Goal: Task Accomplishment & Management: Manage account settings

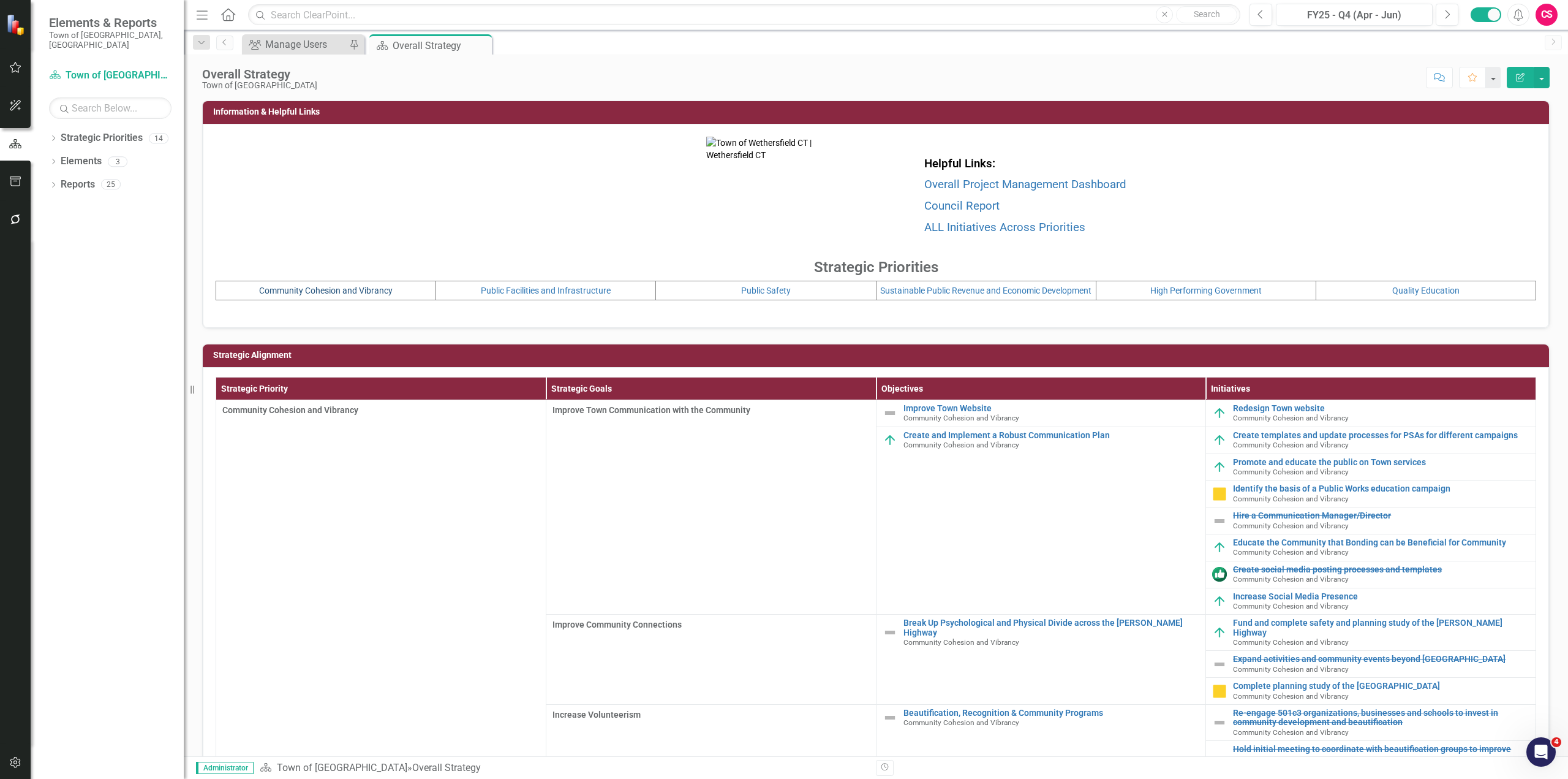
click at [365, 295] on link "Community Cohesion and Vibrancy" at bounding box center [326, 291] width 133 height 10
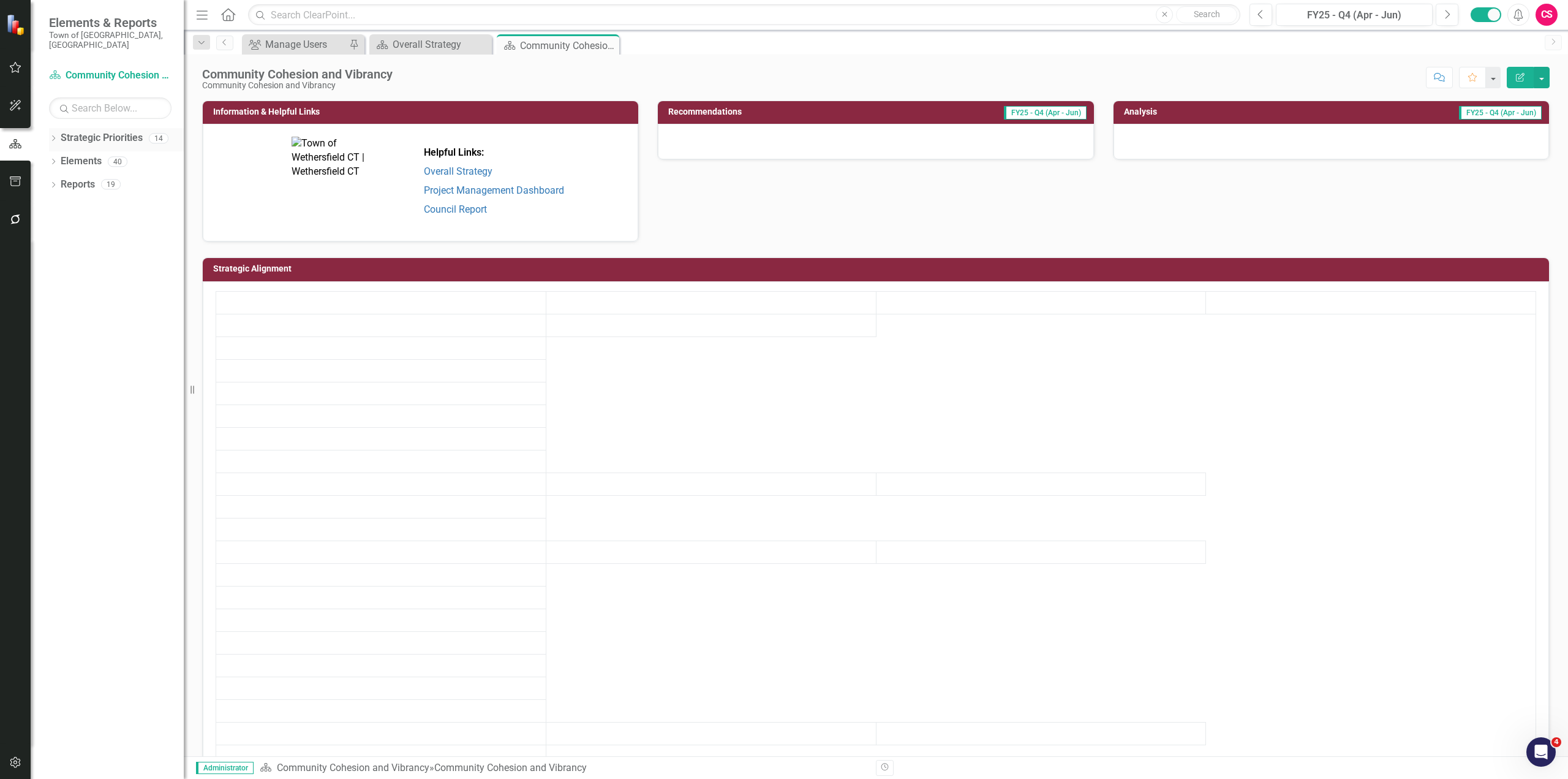
click at [56, 136] on icon "Dropdown" at bounding box center [53, 139] width 9 height 6
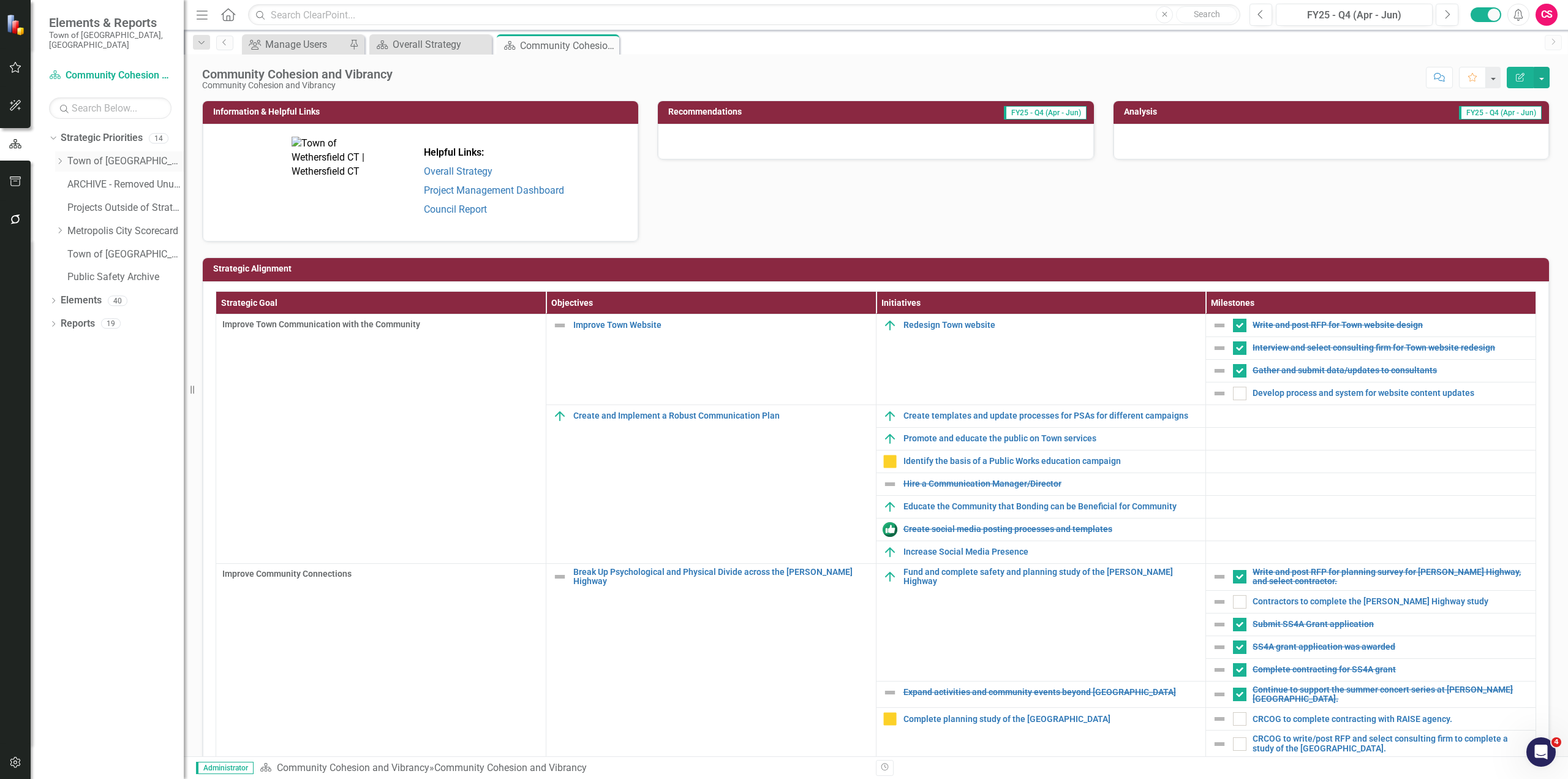
click at [57, 157] on icon "Dropdown" at bounding box center [60, 161] width 9 height 7
click at [87, 224] on link "Public Safety" at bounding box center [131, 231] width 104 height 14
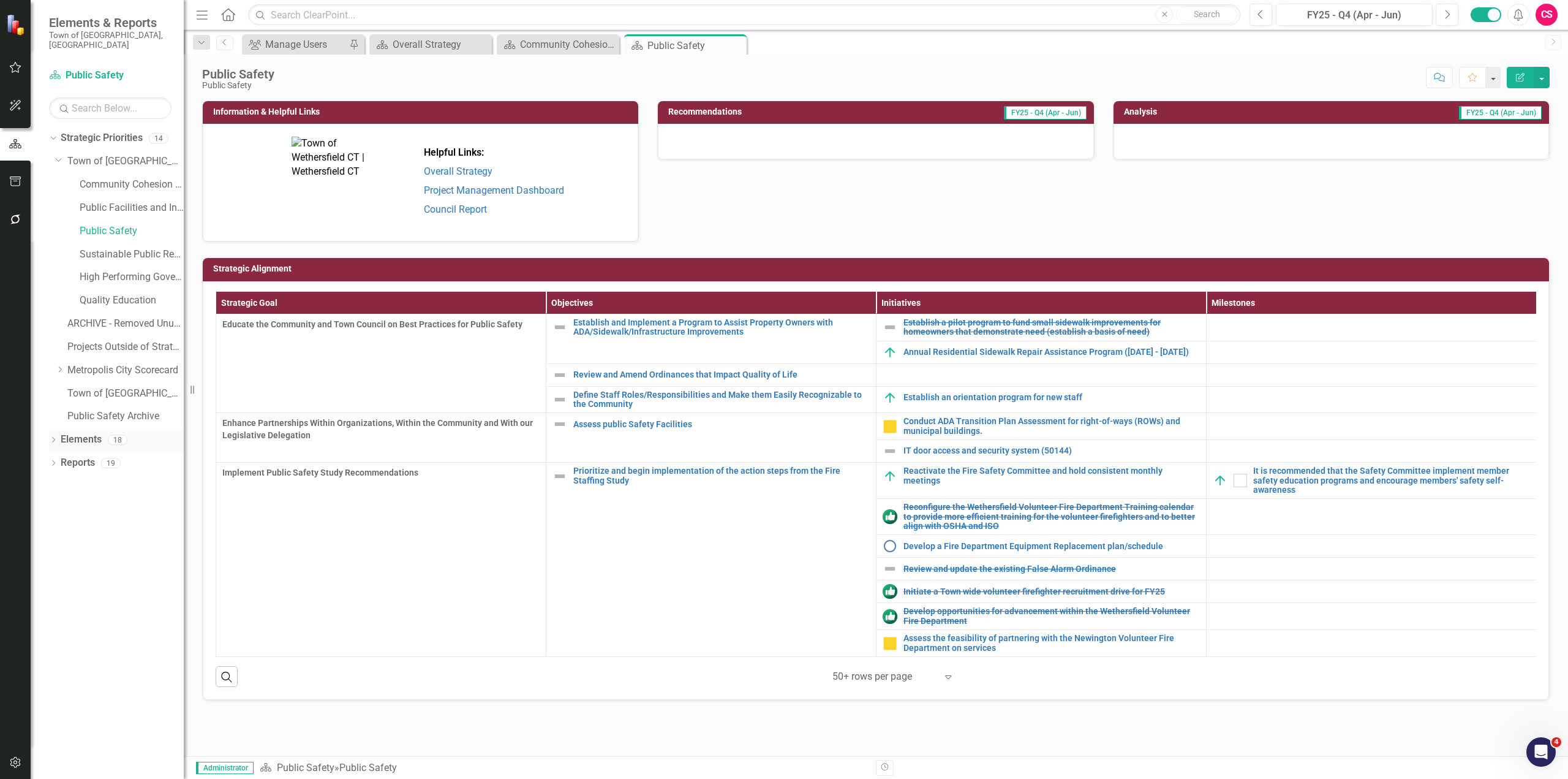
click at [70, 434] on link "Elements" at bounding box center [80, 439] width 41 height 14
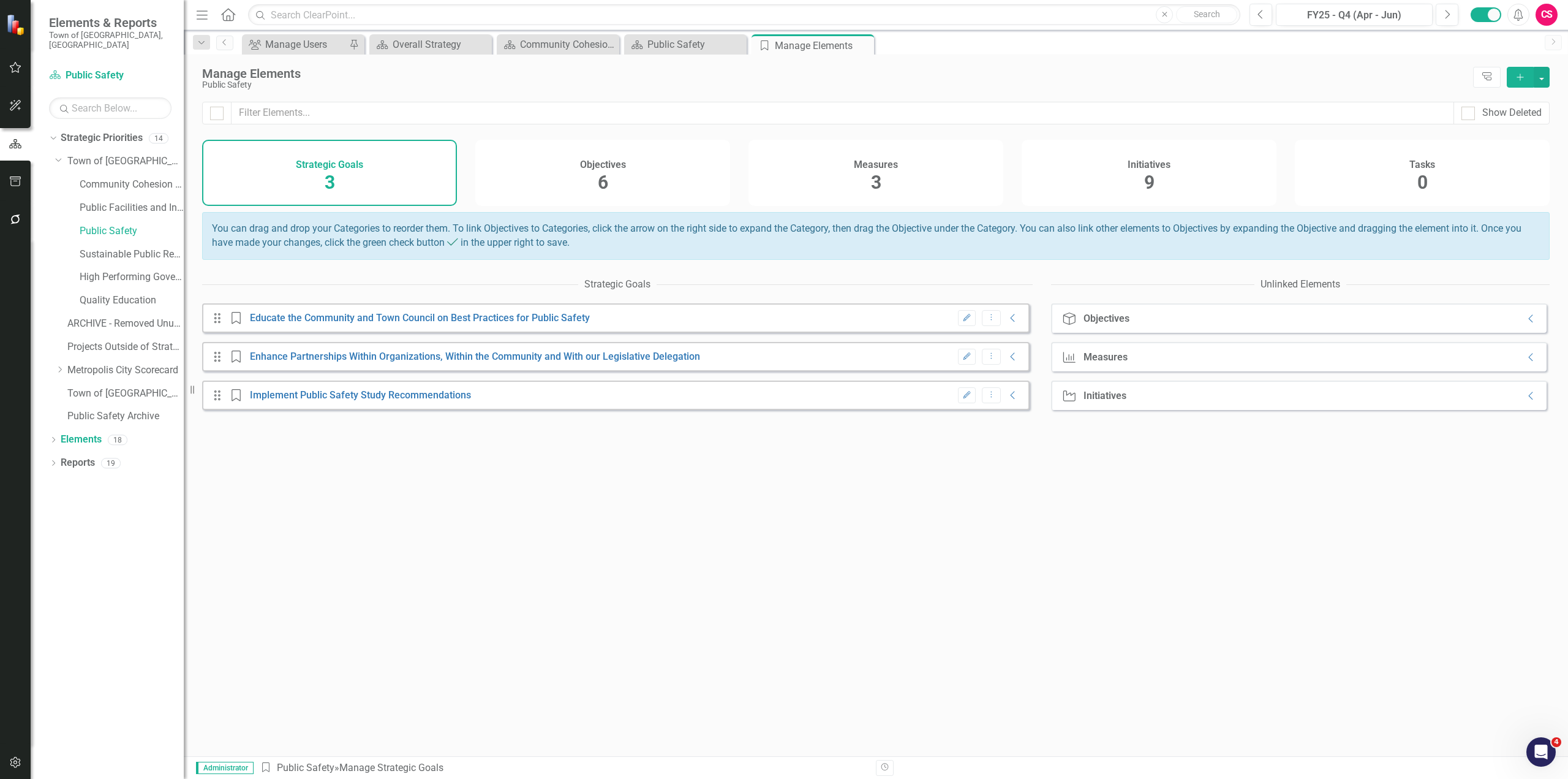
click at [892, 167] on h4 "Measures" at bounding box center [875, 164] width 44 height 11
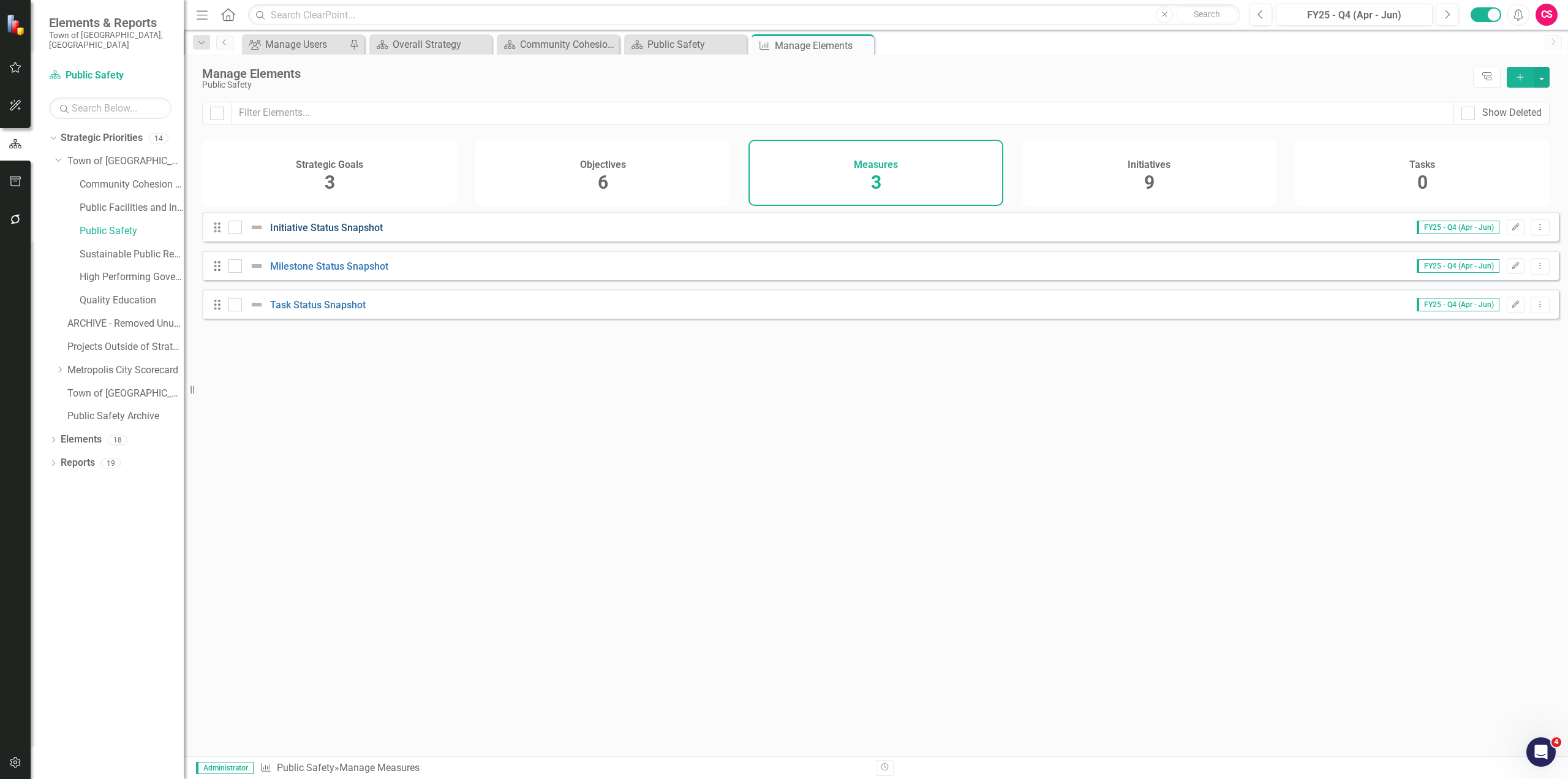
click at [309, 233] on link "Initiative Status Snapshot" at bounding box center [326, 228] width 113 height 11
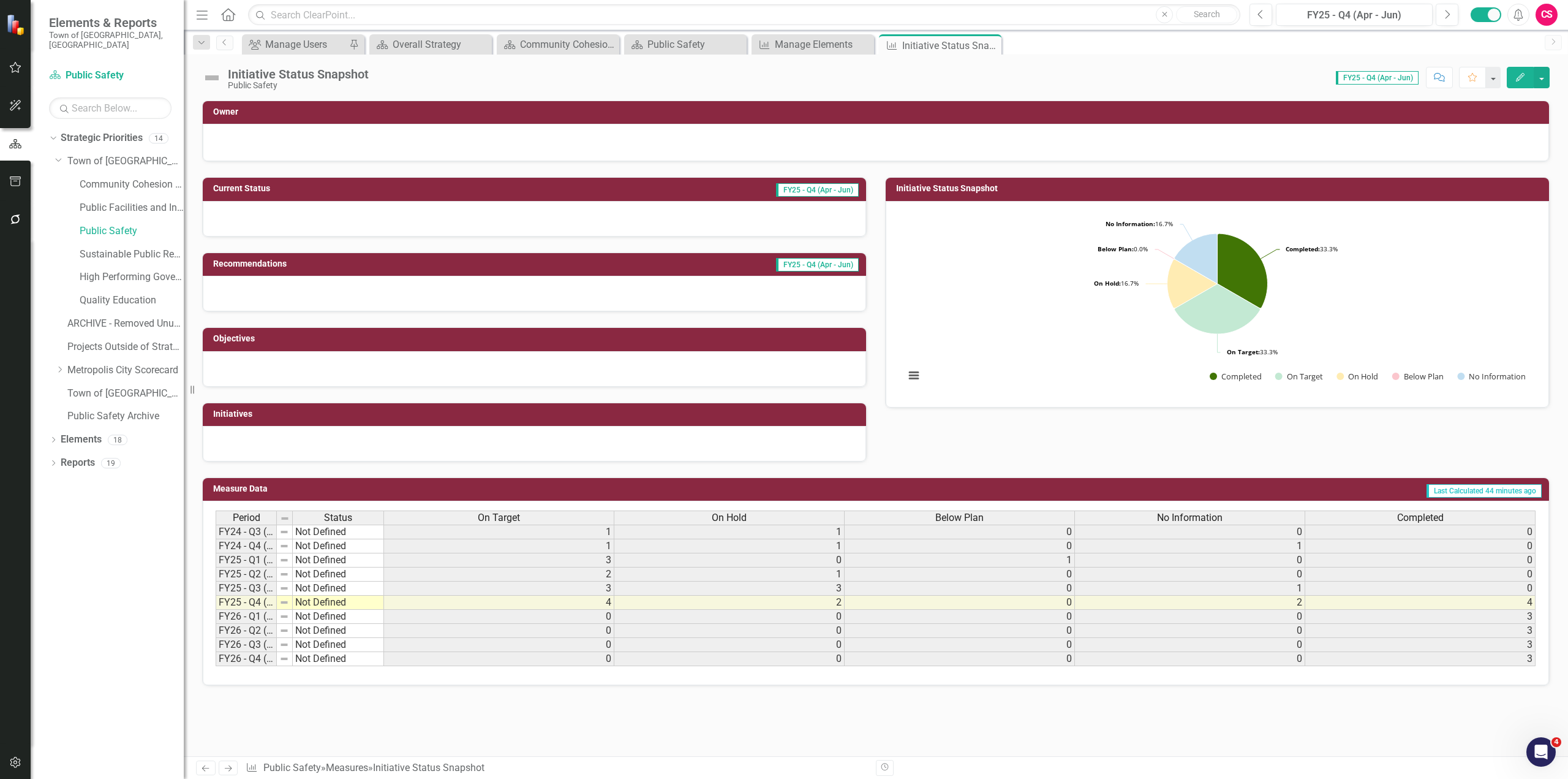
click at [1511, 86] on button "Edit" at bounding box center [1520, 78] width 27 height 22
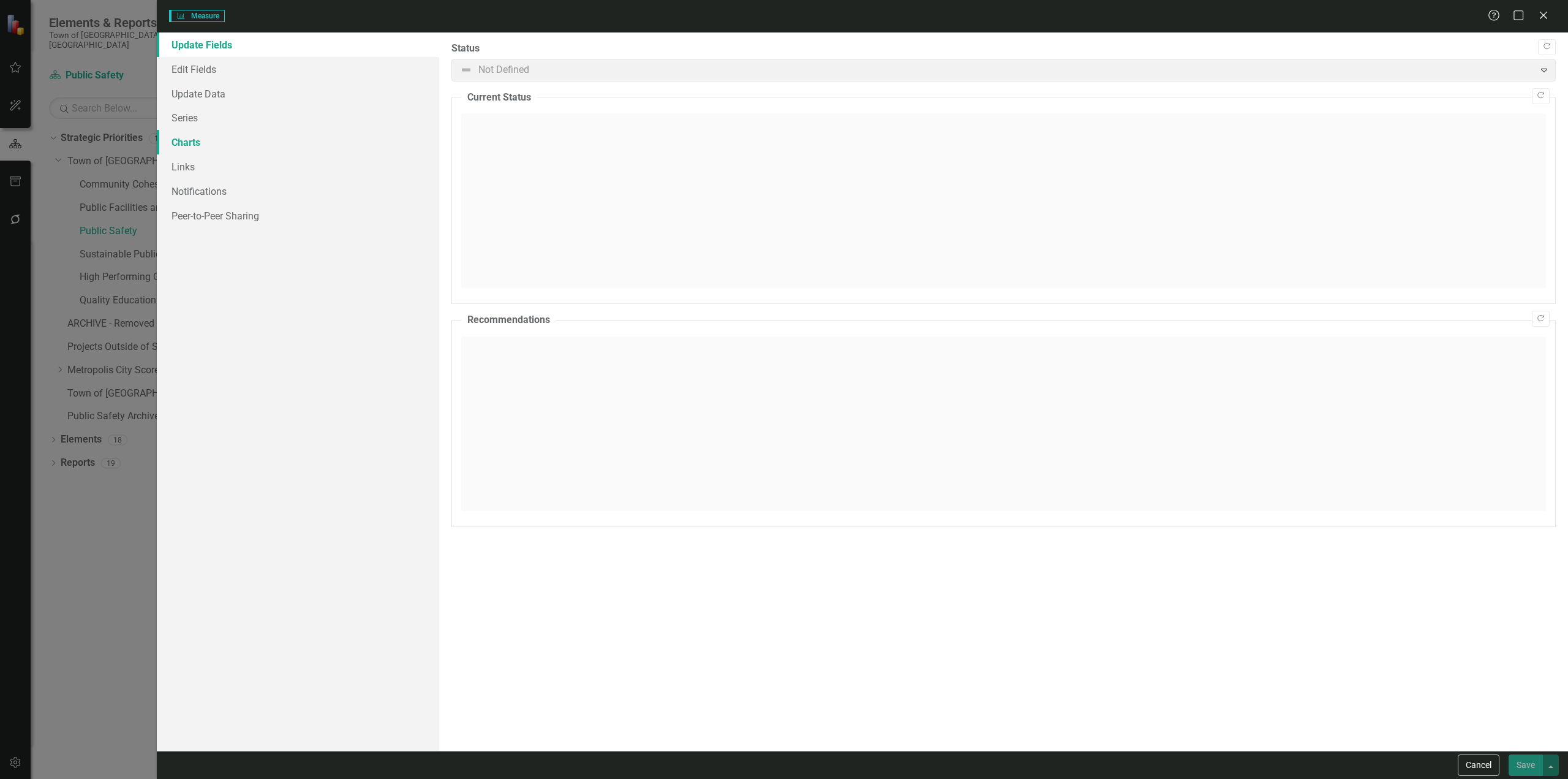
click at [246, 148] on link "Charts" at bounding box center [297, 142] width 282 height 24
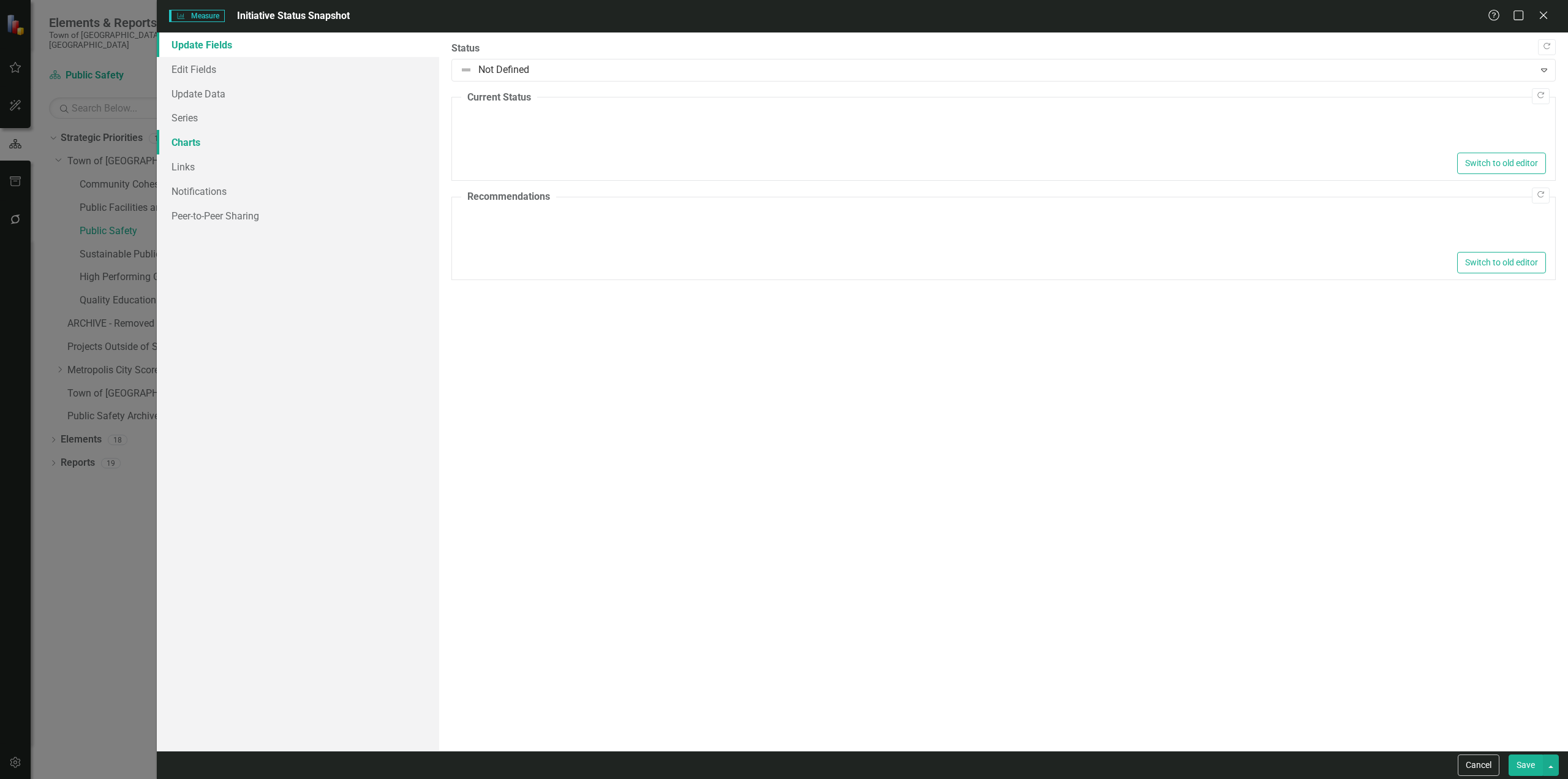
click at [261, 143] on link "Charts" at bounding box center [297, 142] width 282 height 24
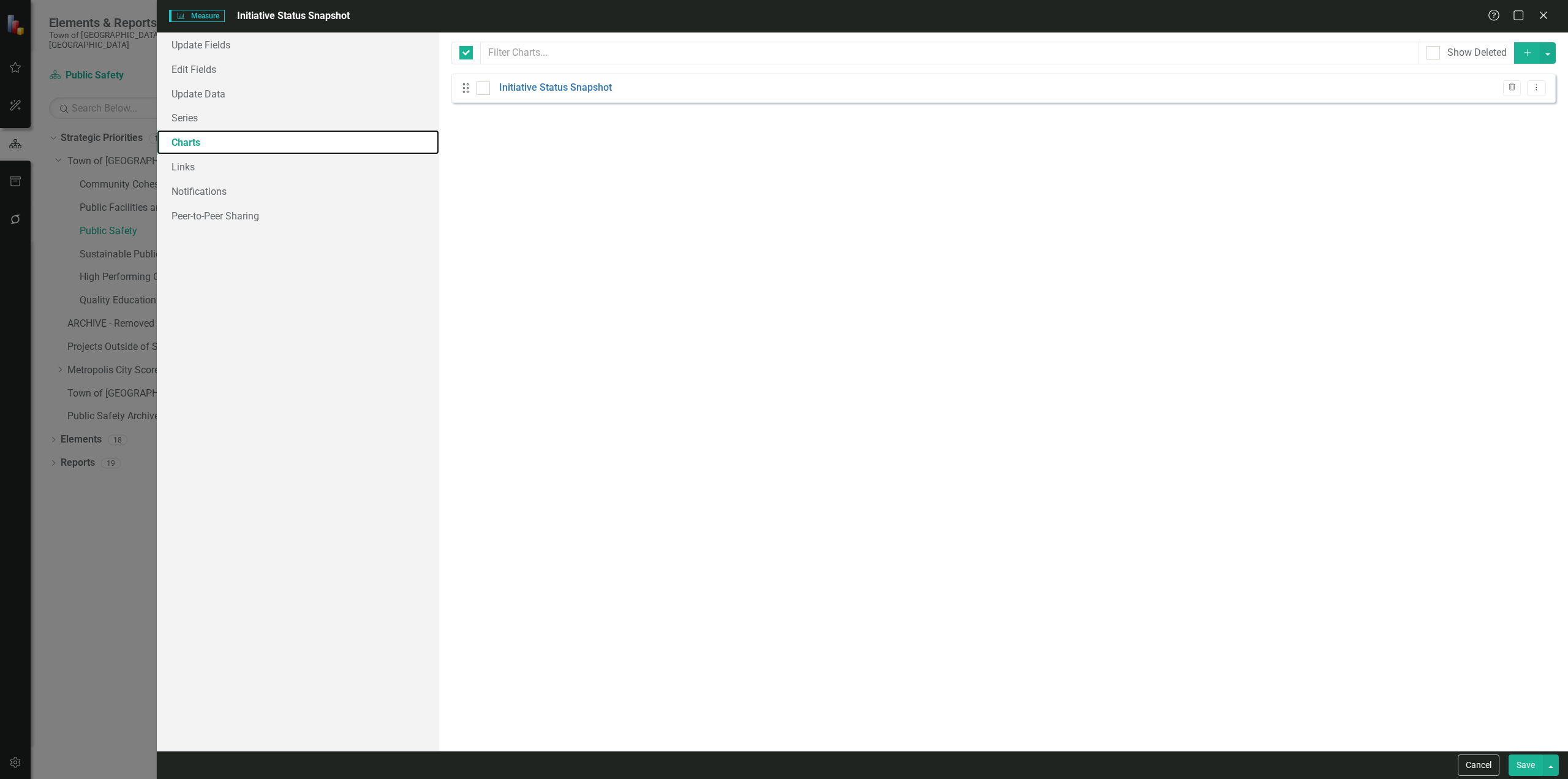
checkbox input "false"
click at [1545, 87] on button "Dropdown Menu" at bounding box center [1536, 88] width 19 height 17
click at [1512, 125] on link "Copy Duplicate Chart" at bounding box center [1496, 131] width 97 height 23
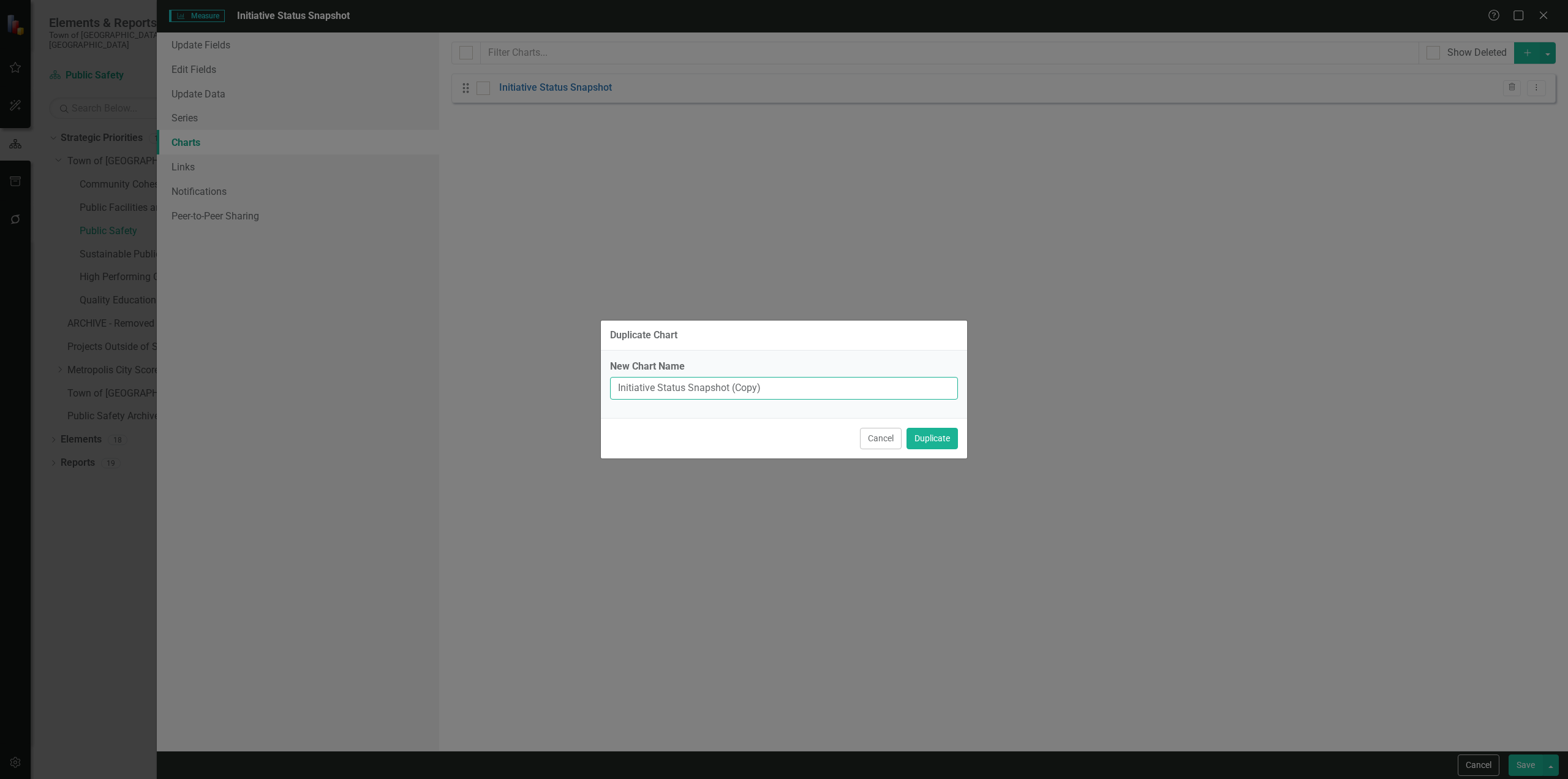
drag, startPoint x: 779, startPoint y: 384, endPoint x: 736, endPoint y: 392, distance: 43.7
click at [736, 392] on input "Initiative Status Snapshot (Copy)" at bounding box center [784, 388] width 348 height 23
type input "Initiative Status Snapshot (Dashboard)"
click at [921, 444] on button "Duplicate" at bounding box center [932, 439] width 52 height 22
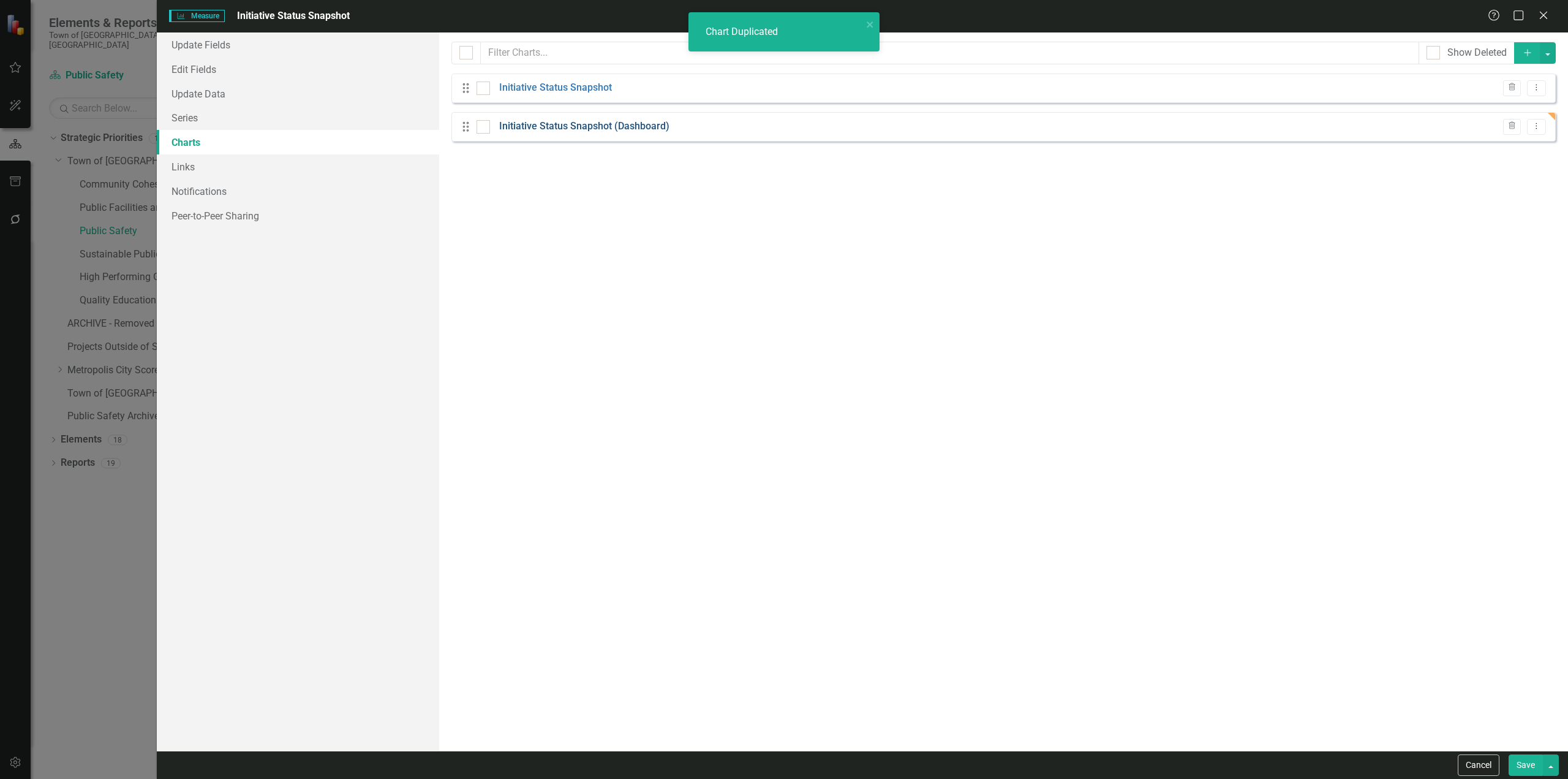
click at [589, 125] on link "Initiative Status Snapshot (Dashboard)" at bounding box center [583, 126] width 170 height 14
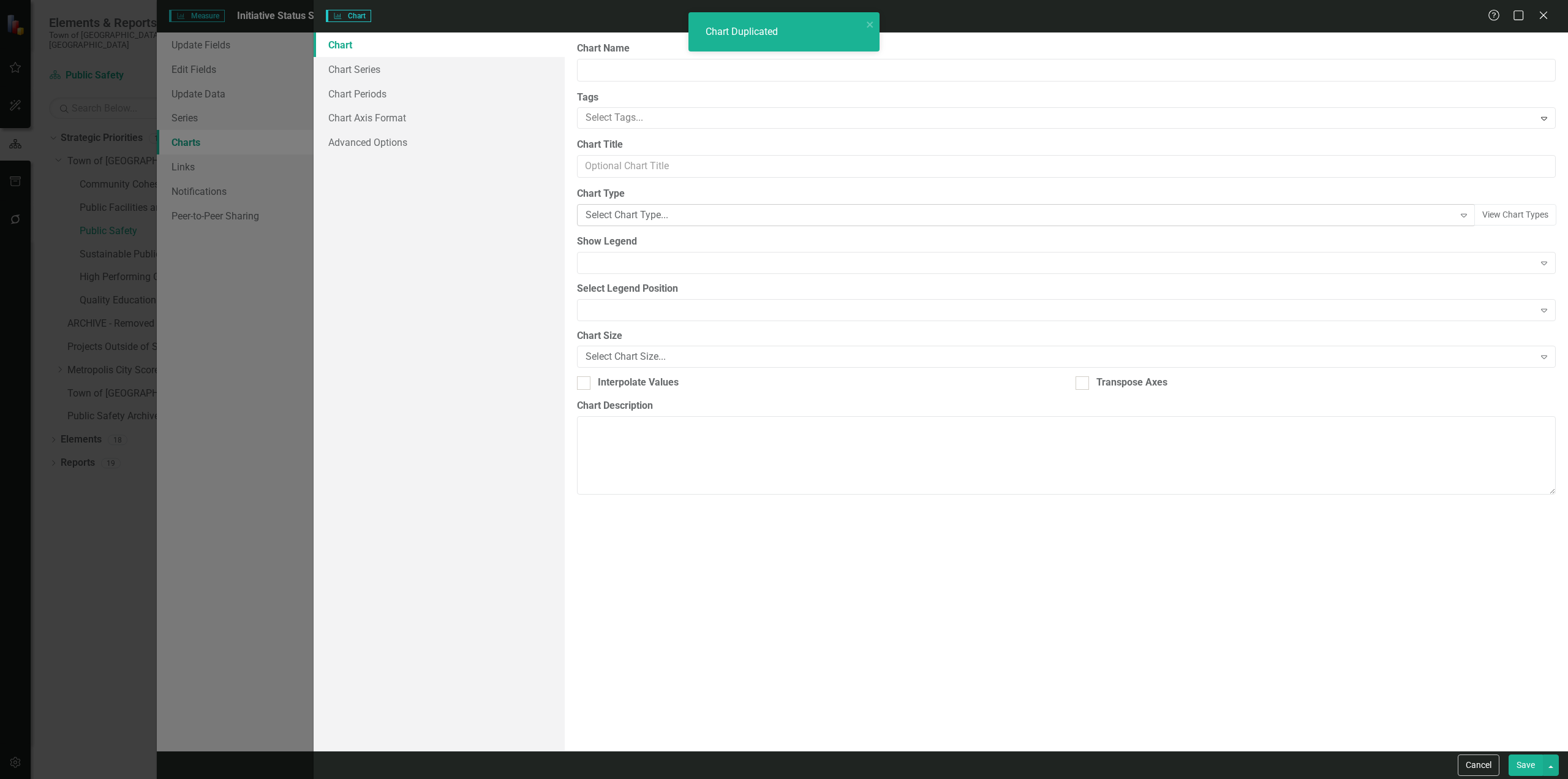
type input "Initiative Status Snapshot (Dashboard)"
click at [670, 215] on div "Pie" at bounding box center [1020, 215] width 868 height 14
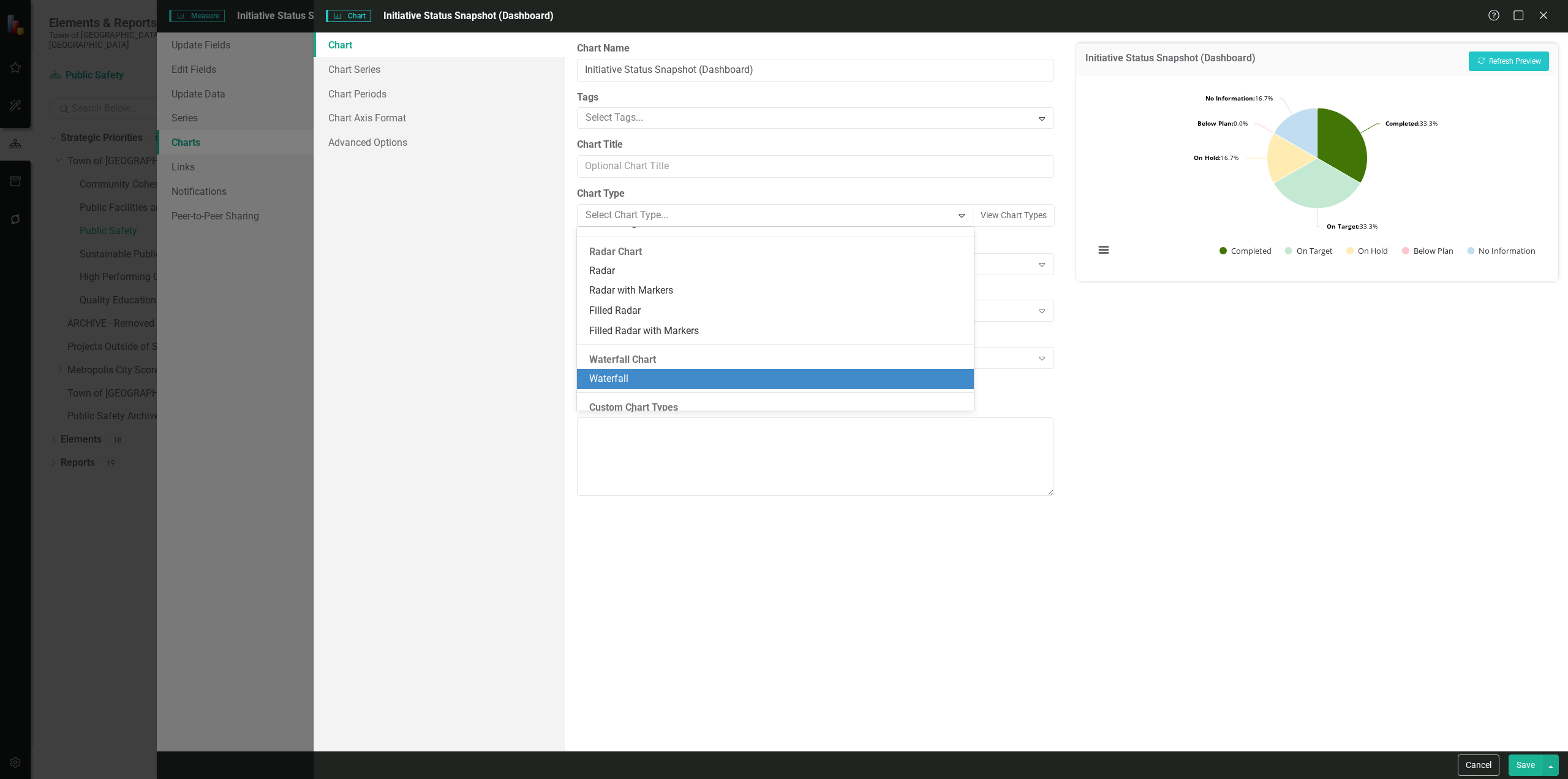
scroll to position [1004, 0]
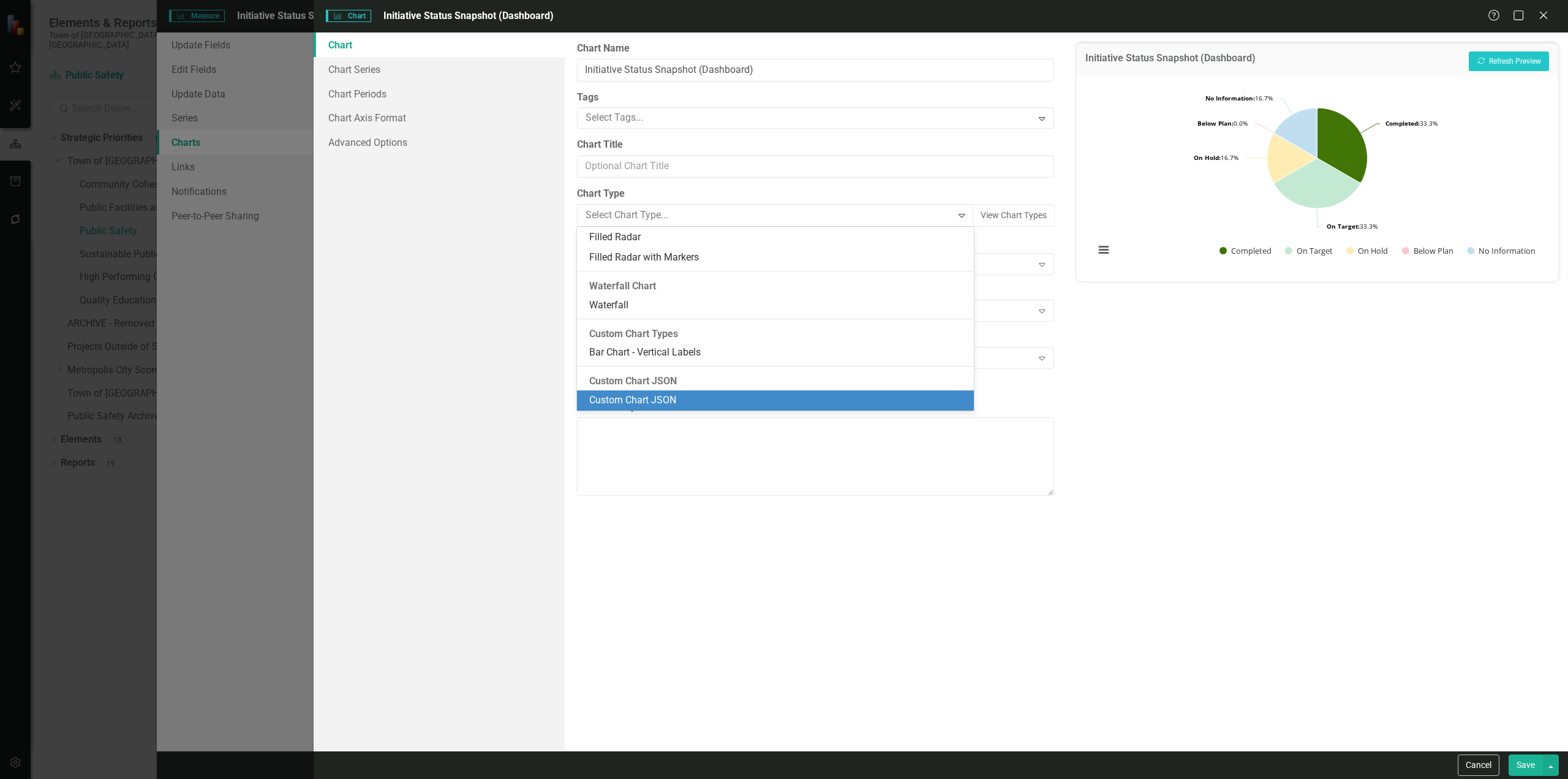
click at [618, 398] on div "Custom Chart JSON" at bounding box center [778, 401] width 377 height 14
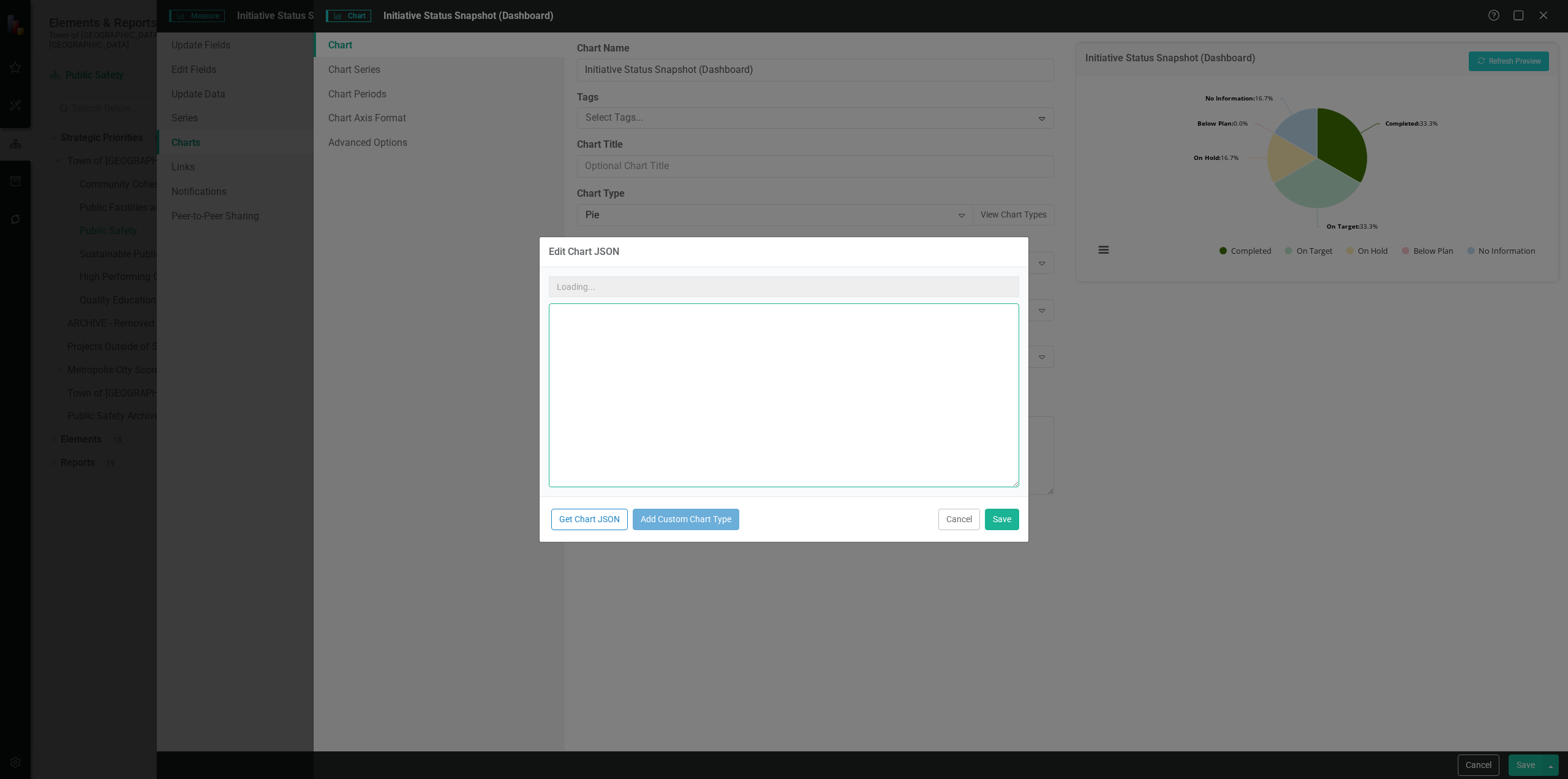
click at [673, 335] on textarea at bounding box center [784, 395] width 470 height 184
type textarea "{ "colors": [ "#6b8eb2", "#6bb28e", "#8e6bb2", "#8eb26b", "#b26b8e", "#b28e6b",…"
paste textarea "{ "colors": [ "#6b8eb2", "#6bb28e", "#8e6bb2", "#8eb26b", "#b26b8e", "#b28e6b",…"
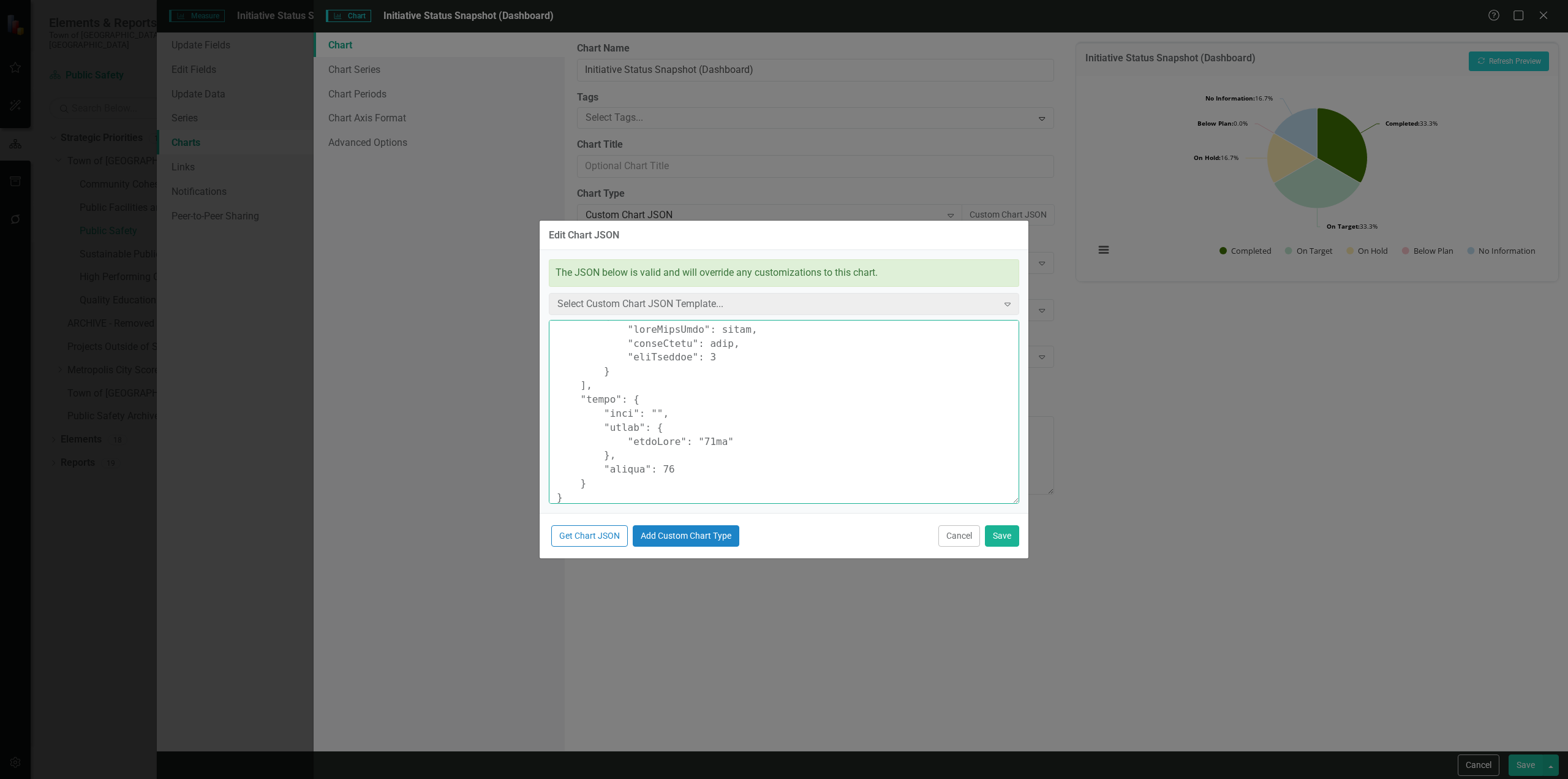
type textarea "{ "colors": [ "#6b8eb2", "#6bb28e", "#8e6bb2", "#8eb26b", "#b26b8e", "#b28e6b",…"
click at [999, 542] on button "Save" at bounding box center [1002, 536] width 34 height 22
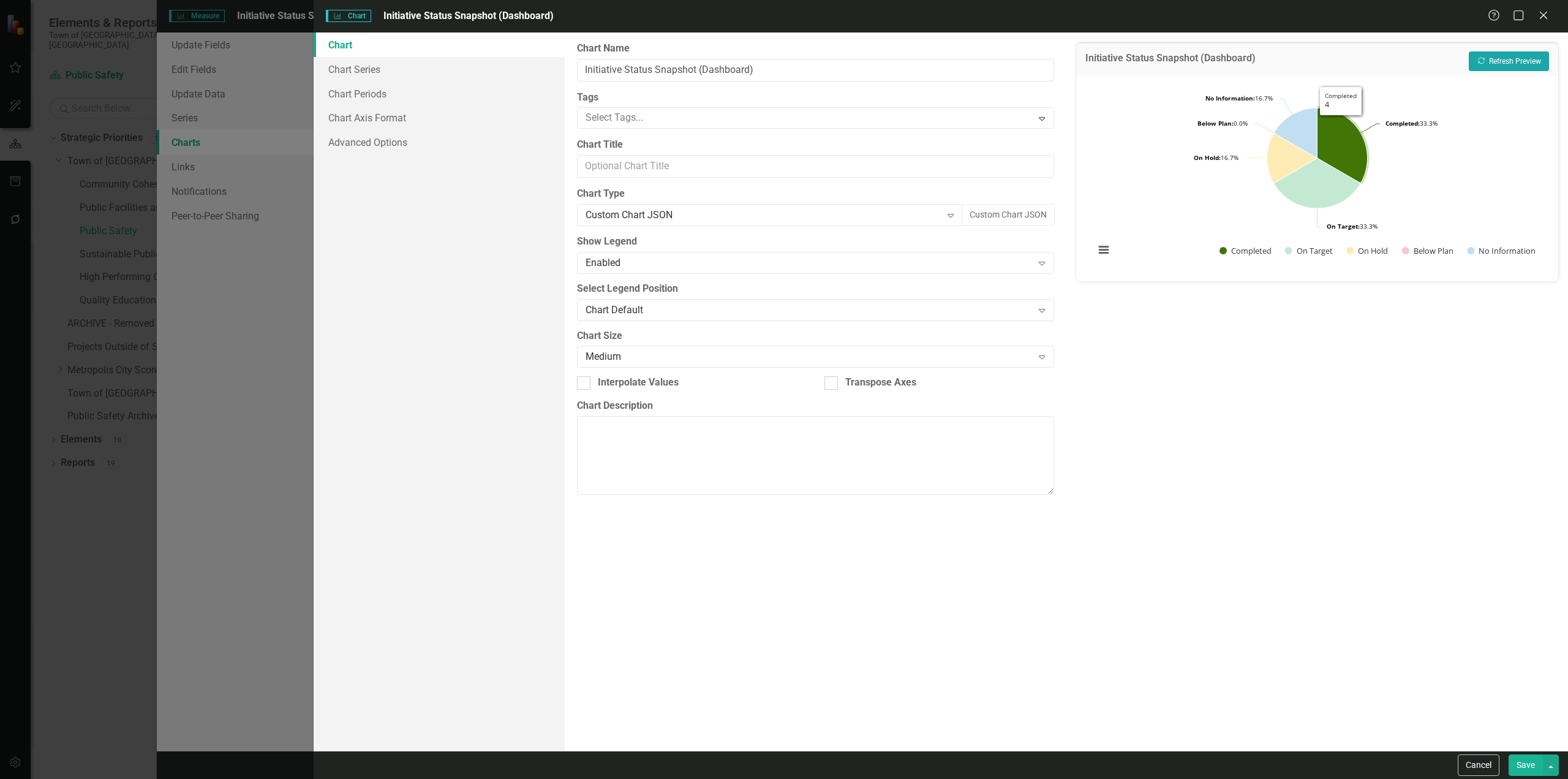
click at [1490, 61] on button "Recalculate Refresh Preview" at bounding box center [1508, 61] width 80 height 19
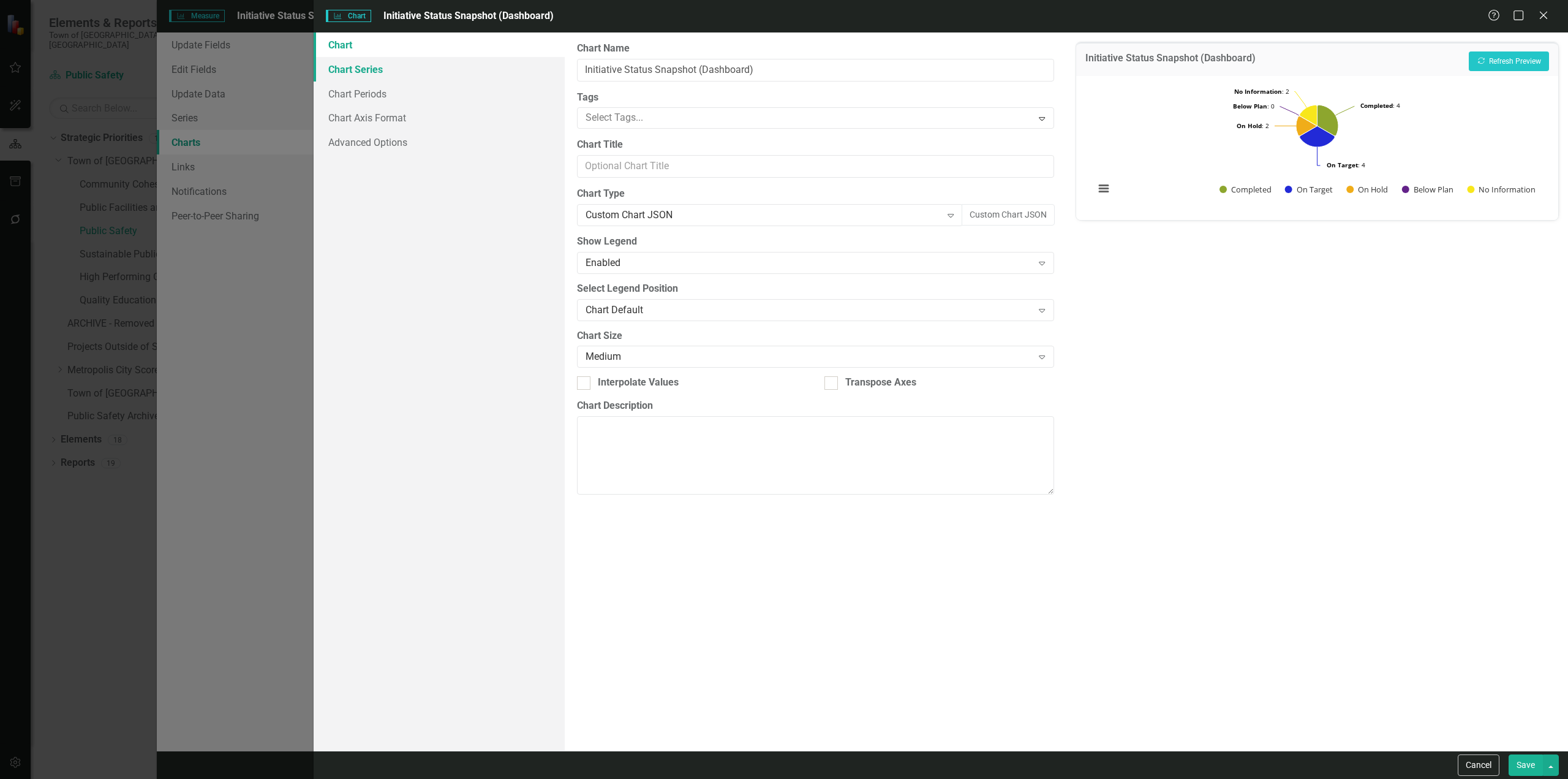
click at [362, 72] on link "Chart Series" at bounding box center [439, 69] width 251 height 24
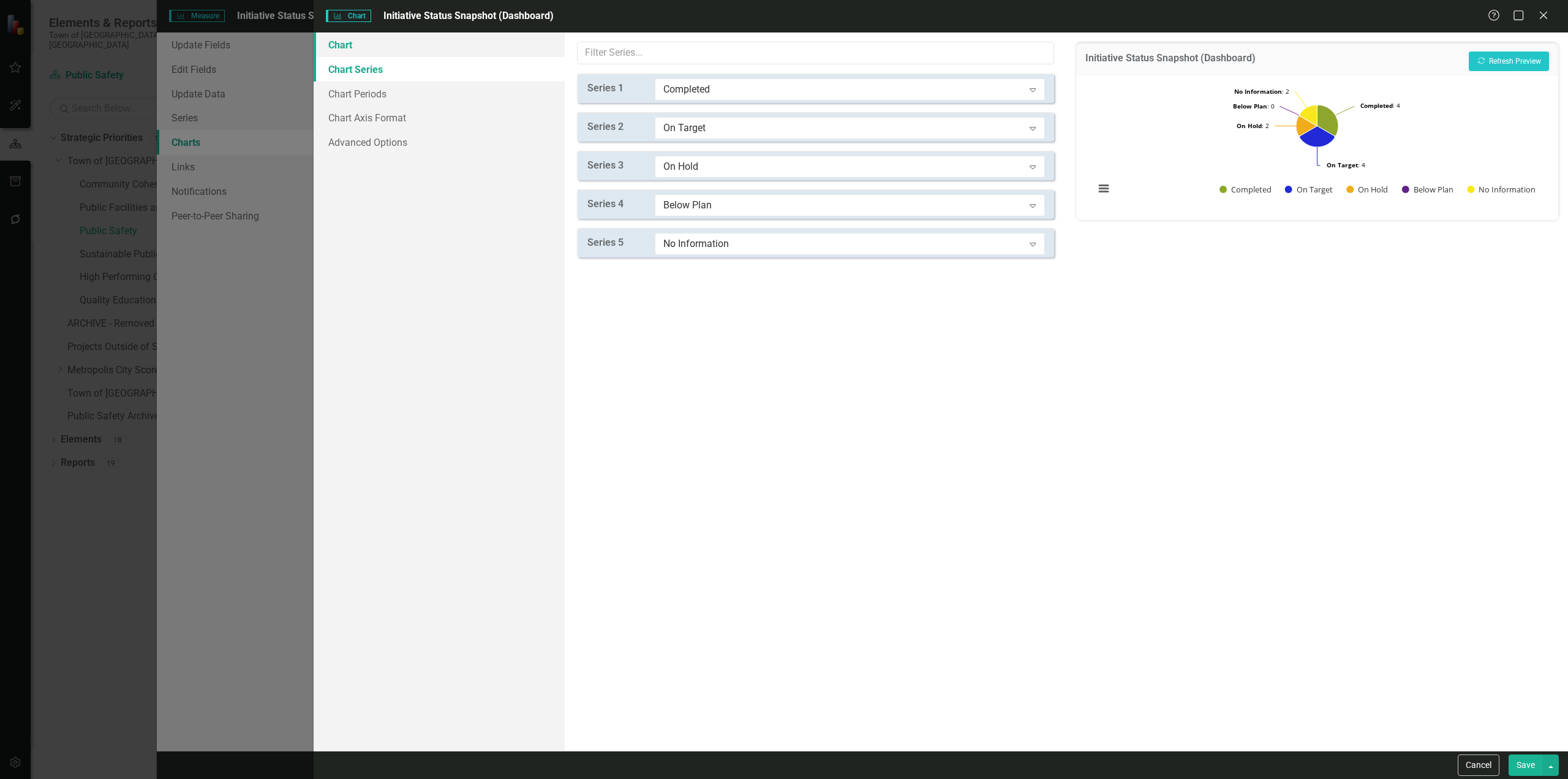
click at [424, 42] on link "Chart" at bounding box center [439, 45] width 251 height 24
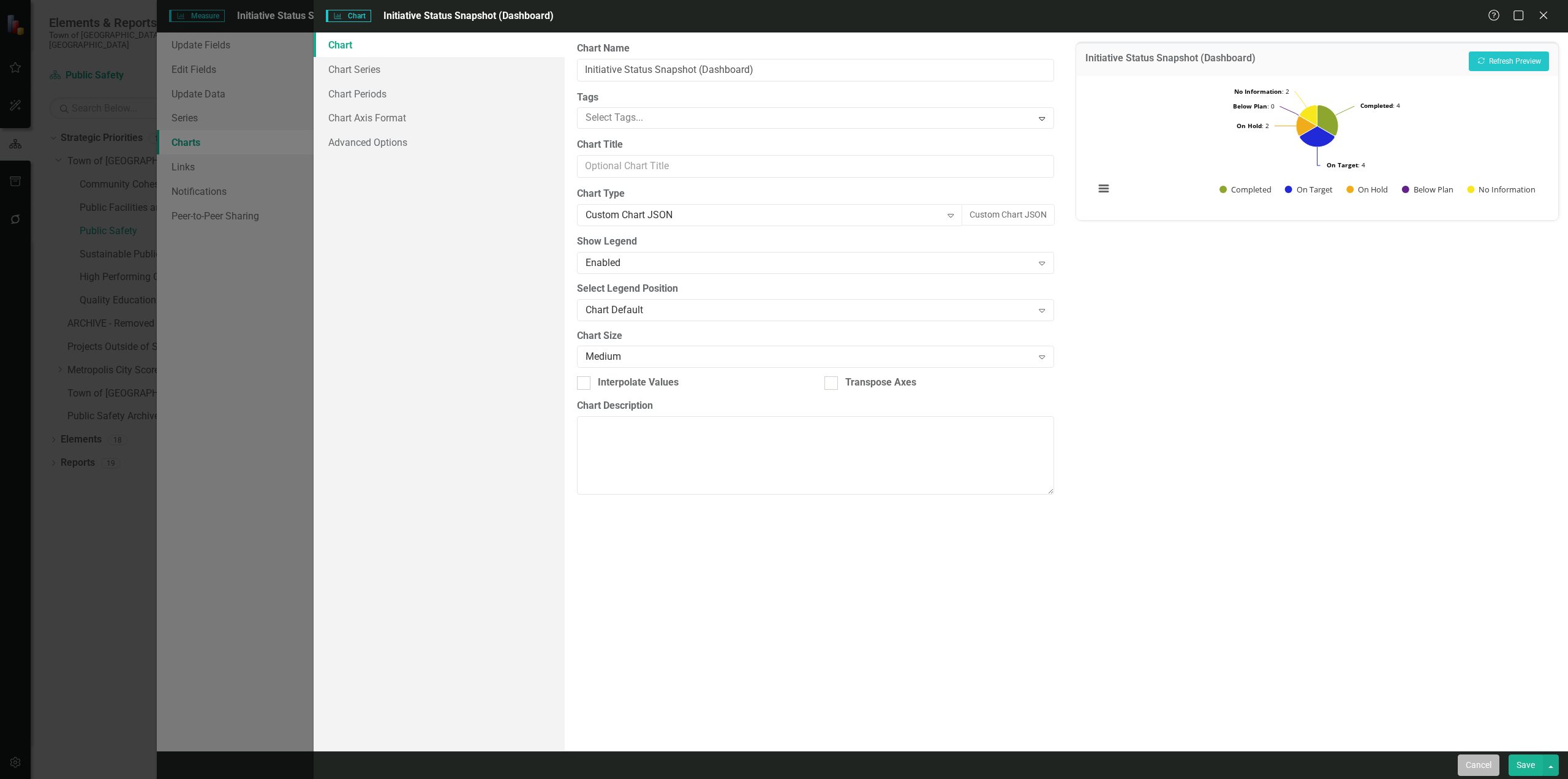
click at [1465, 768] on button "Cancel" at bounding box center [1478, 765] width 42 height 22
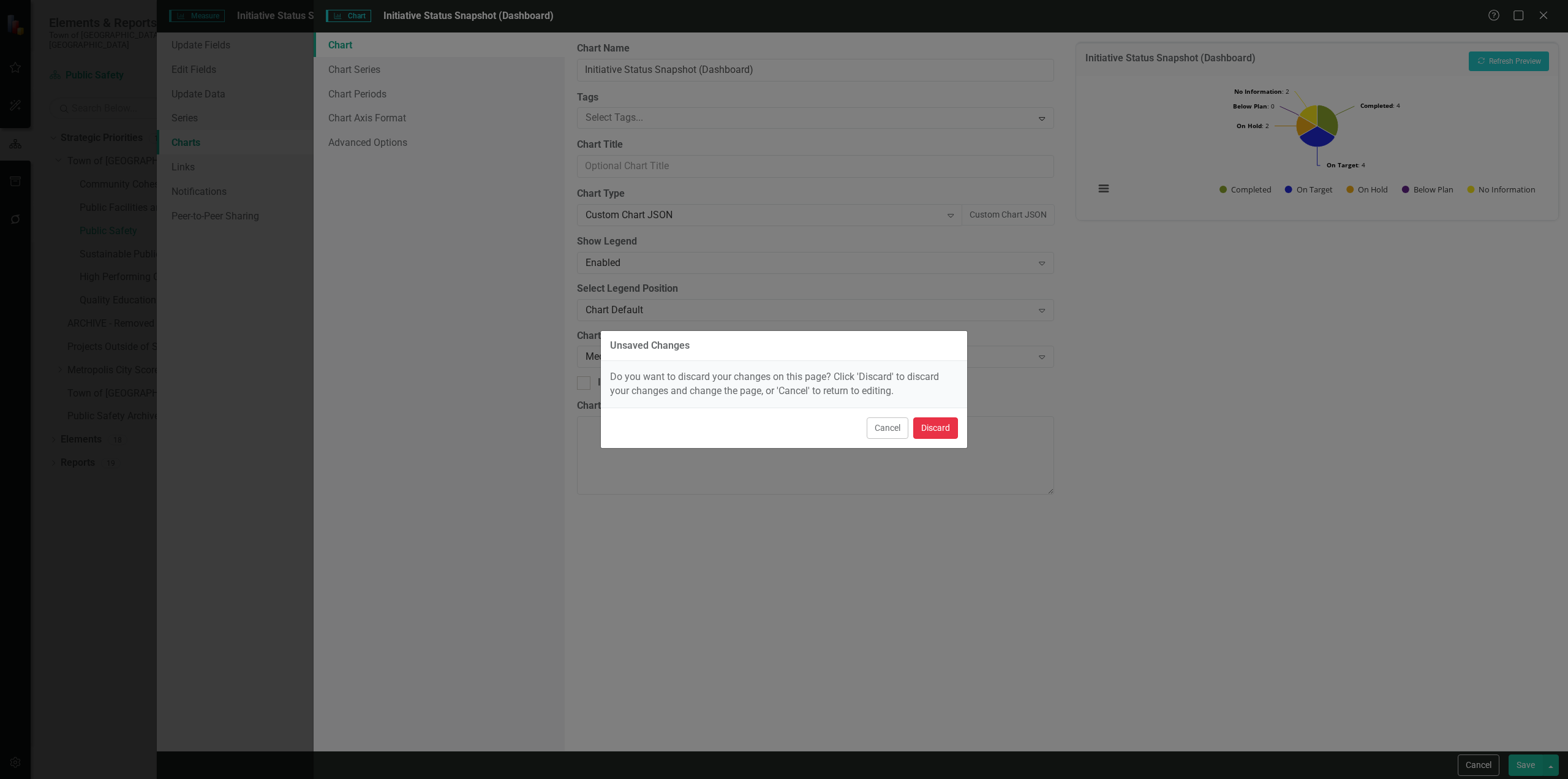
click at [935, 431] on button "Discard" at bounding box center [935, 428] width 44 height 22
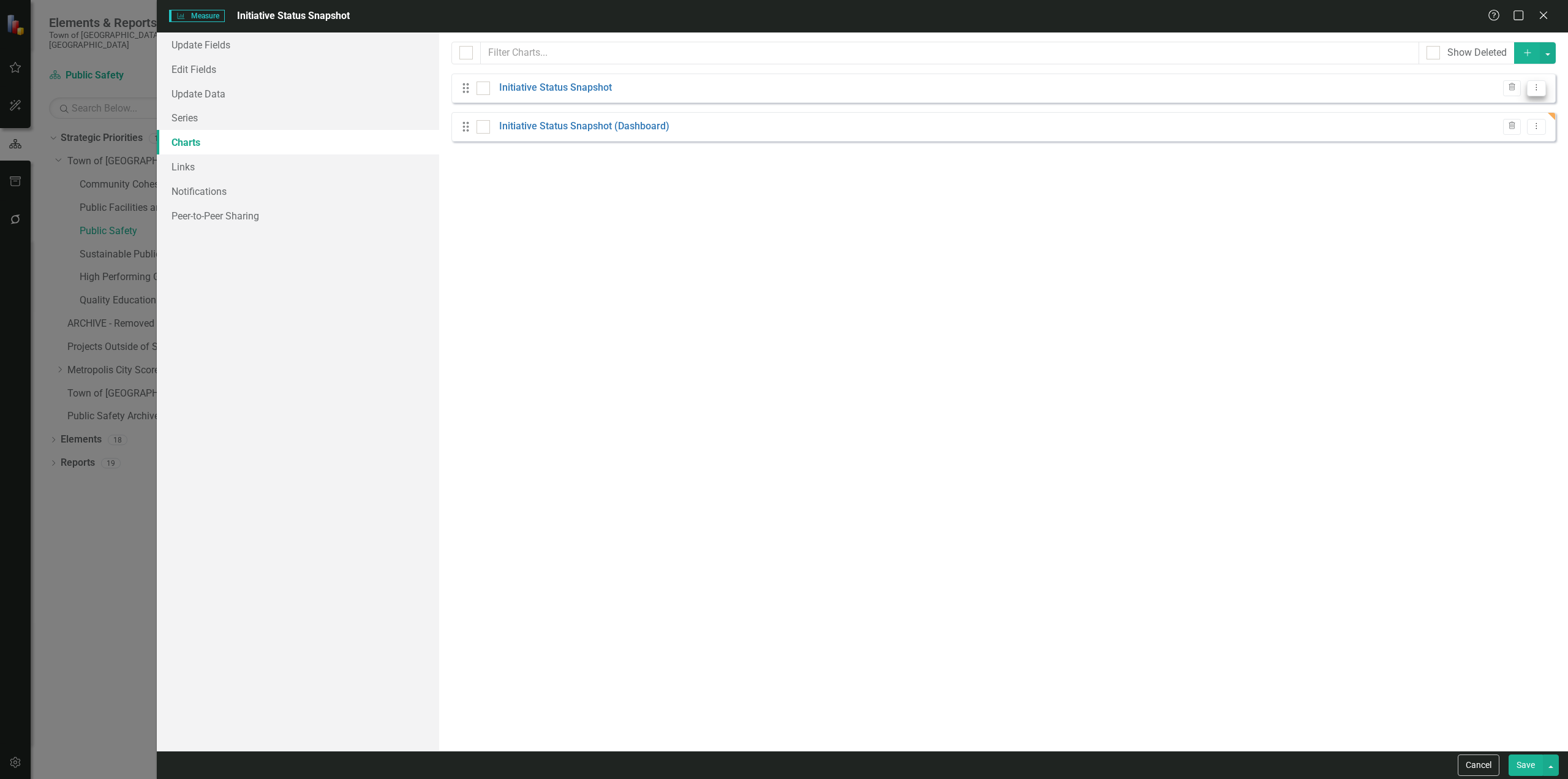
click at [1539, 88] on icon "Dropdown Menu" at bounding box center [1536, 87] width 11 height 8
click at [1466, 111] on link "Edit Edit Chart" at bounding box center [1496, 108] width 97 height 23
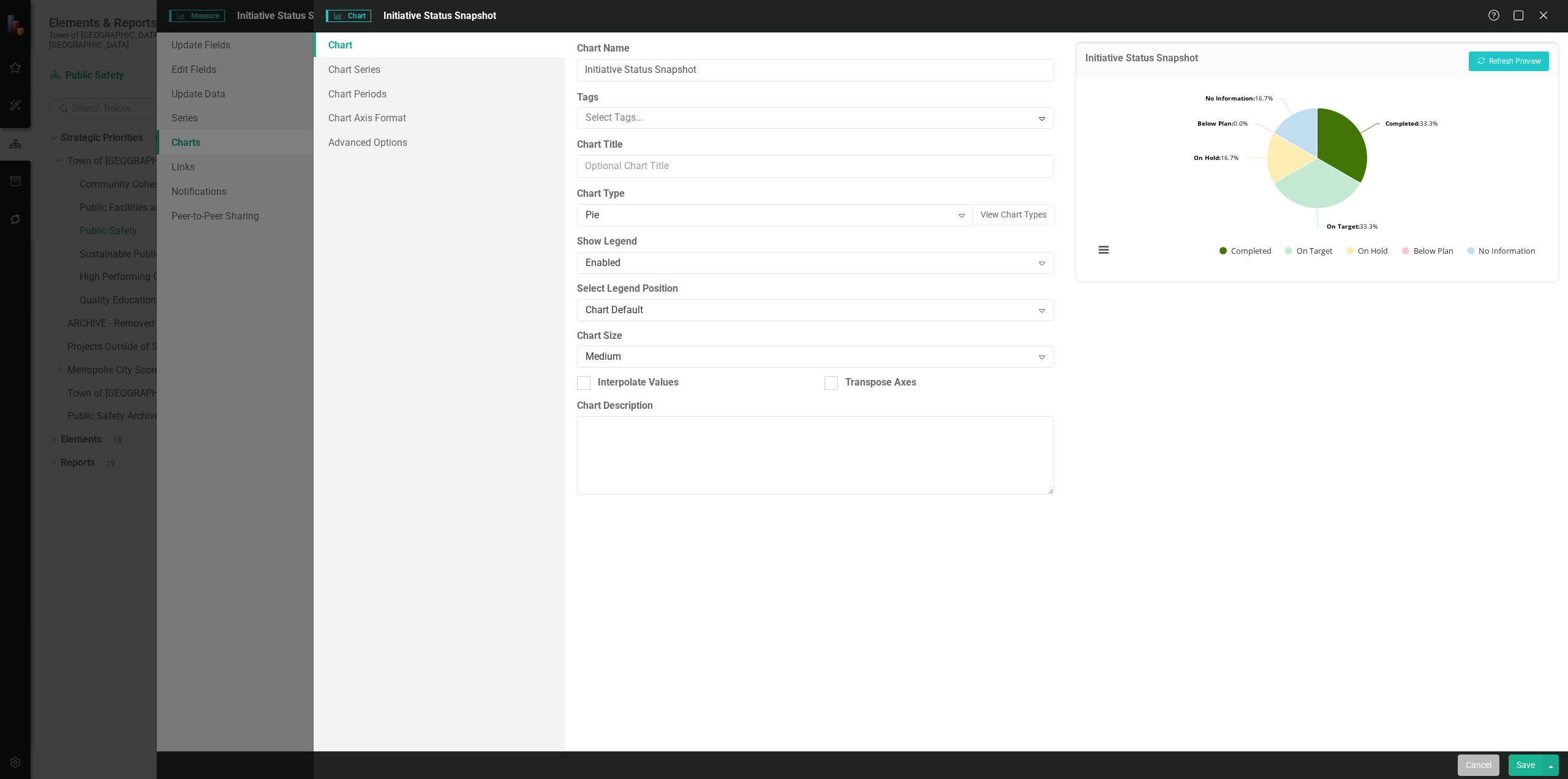
click at [1465, 758] on button "Cancel" at bounding box center [1478, 765] width 42 height 22
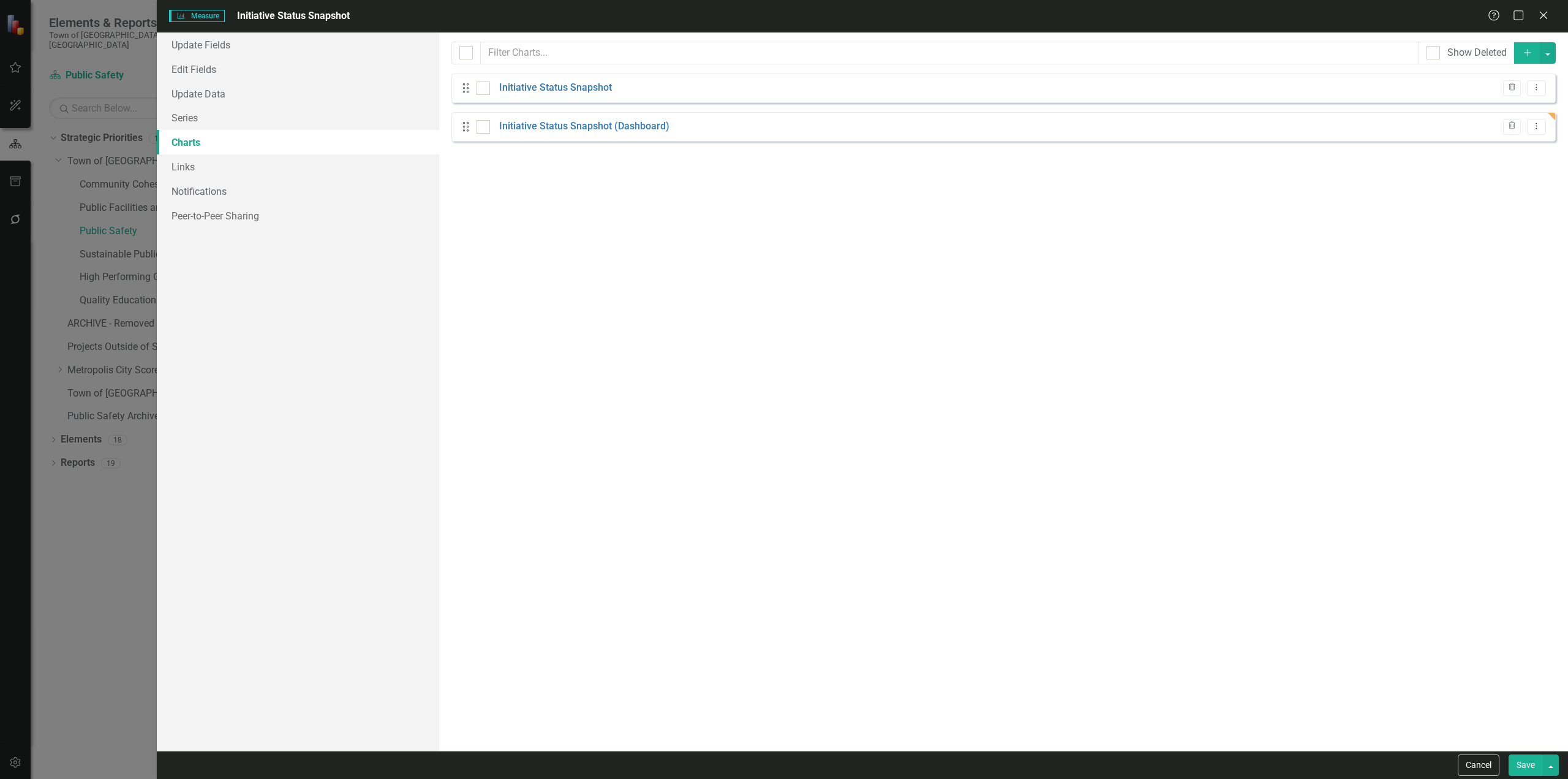
drag, startPoint x: 1547, startPoint y: 117, endPoint x: 1541, endPoint y: 123, distance: 8.5
click at [1547, 118] on div "Drag Initiative Status Snapshot (Dashboard) Trash Dropdown Menu" at bounding box center [1003, 126] width 1104 height 29
click at [1541, 123] on button "Dropdown Menu" at bounding box center [1536, 127] width 19 height 17
click at [1488, 147] on link "Edit Edit Chart" at bounding box center [1496, 147] width 97 height 23
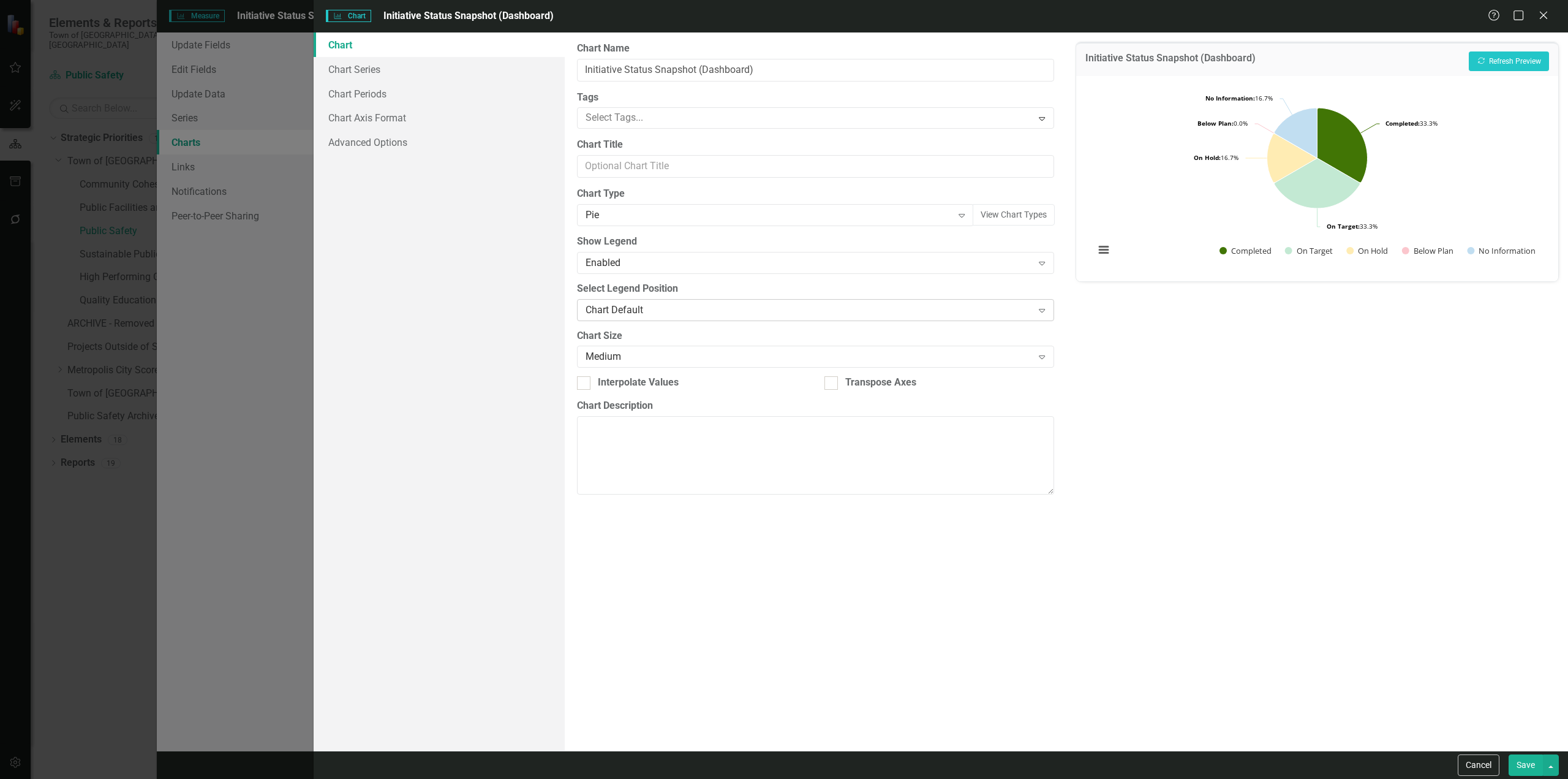
click at [601, 305] on div "Chart Default" at bounding box center [809, 310] width 447 height 14
drag, startPoint x: 517, startPoint y: 307, endPoint x: 607, endPoint y: 325, distance: 91.8
click at [517, 307] on div "Chart Chart Series Chart Periods Chart Axis Format Advanced Options" at bounding box center [439, 391] width 251 height 718
click at [632, 353] on div "Medium" at bounding box center [809, 357] width 447 height 14
click at [487, 350] on div "Chart Chart Series Chart Periods Chart Axis Format Advanced Options" at bounding box center [439, 391] width 251 height 718
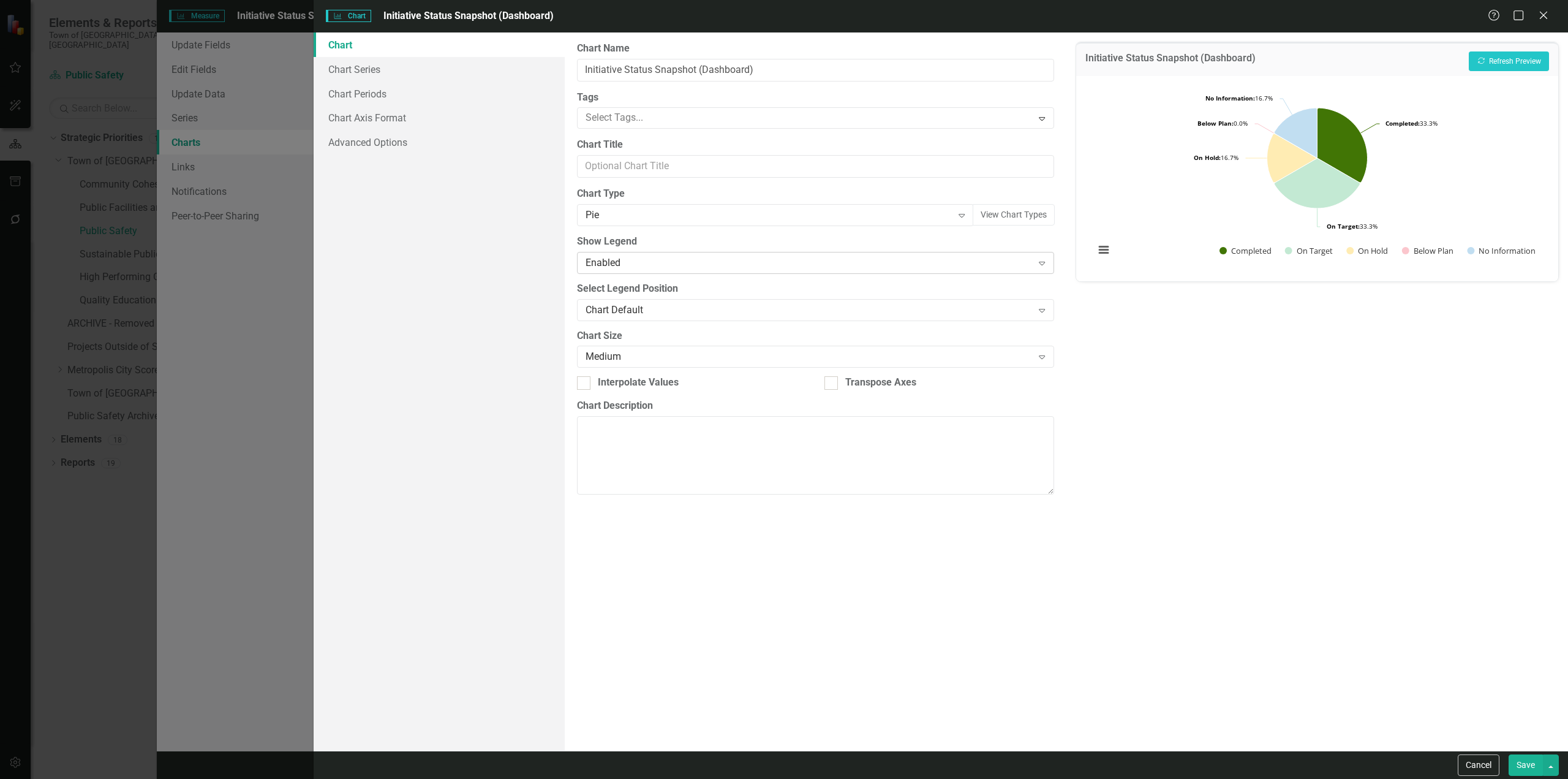
click at [589, 261] on div "Enabled" at bounding box center [809, 263] width 447 height 14
drag, startPoint x: 605, startPoint y: 329, endPoint x: 614, endPoint y: 302, distance: 28.5
click at [669, 218] on div "Pie" at bounding box center [769, 215] width 367 height 14
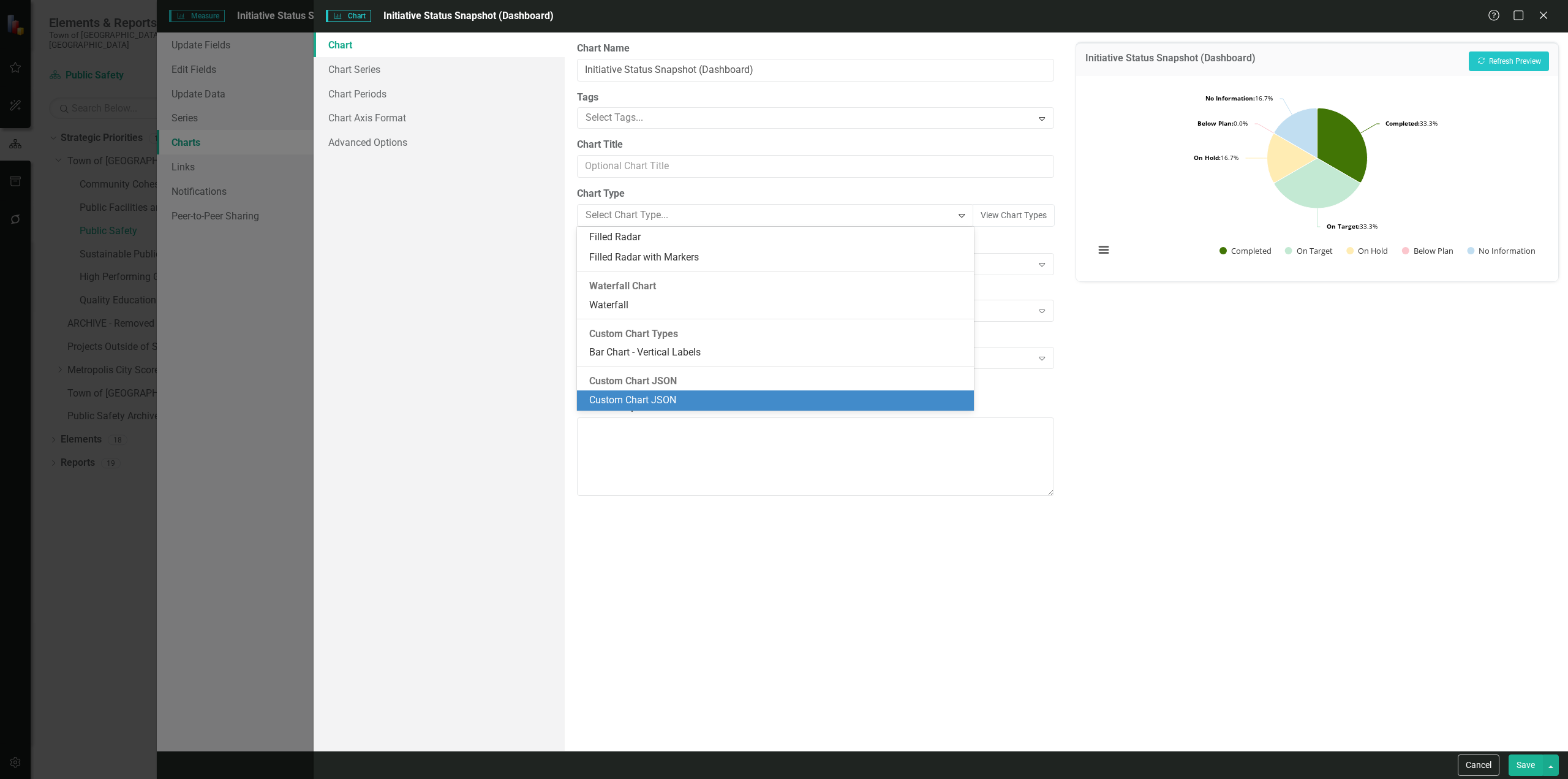
click at [674, 395] on div "Custom Chart JSON" at bounding box center [778, 401] width 377 height 14
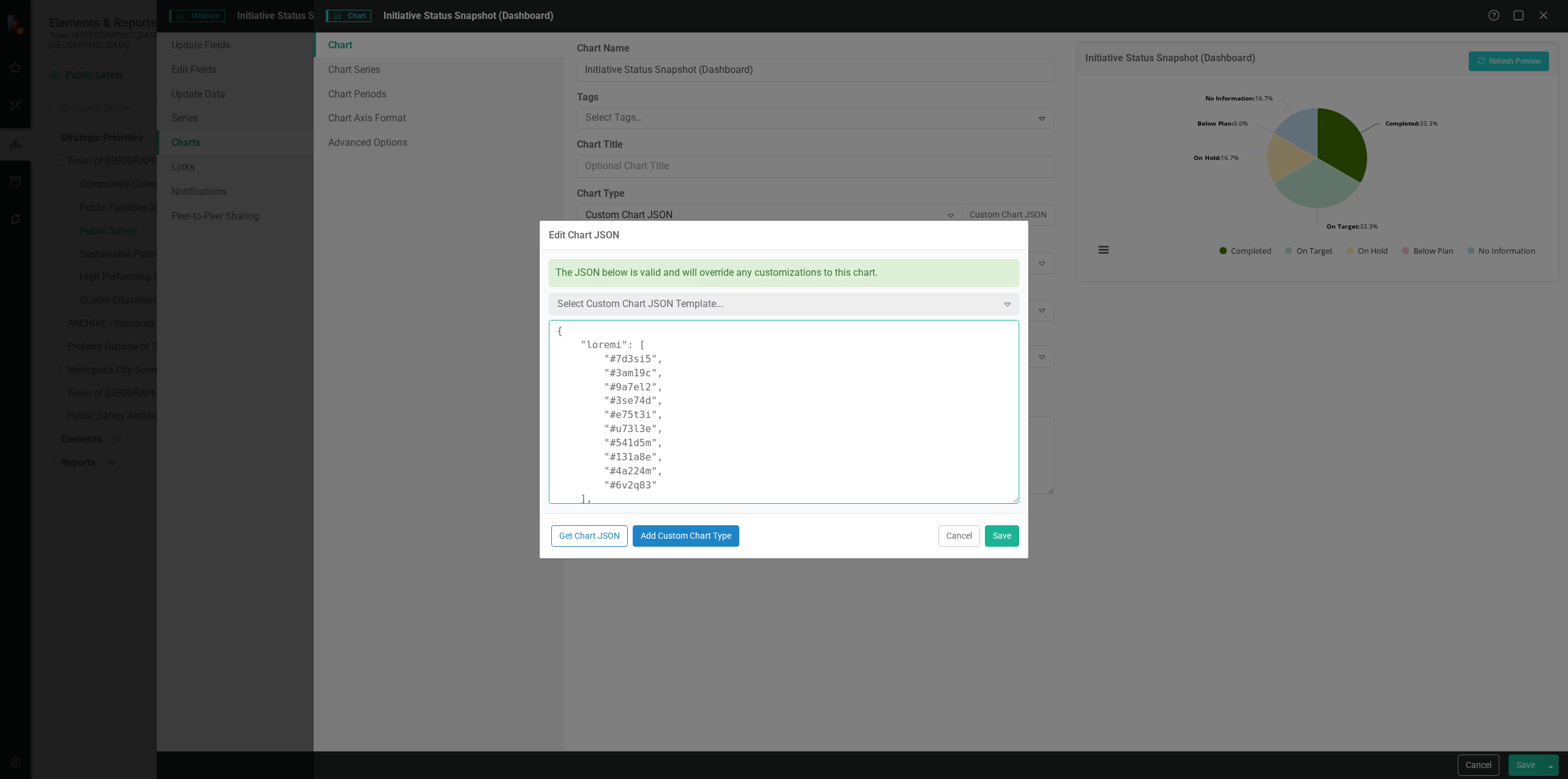
click at [669, 340] on textarea at bounding box center [784, 411] width 470 height 184
type textarea "{ "colors": [ "#6b8eb2", "#6bb28e", "#8e6bb2", "#8eb26b", "#b26b8e", "#b28e6b",…"
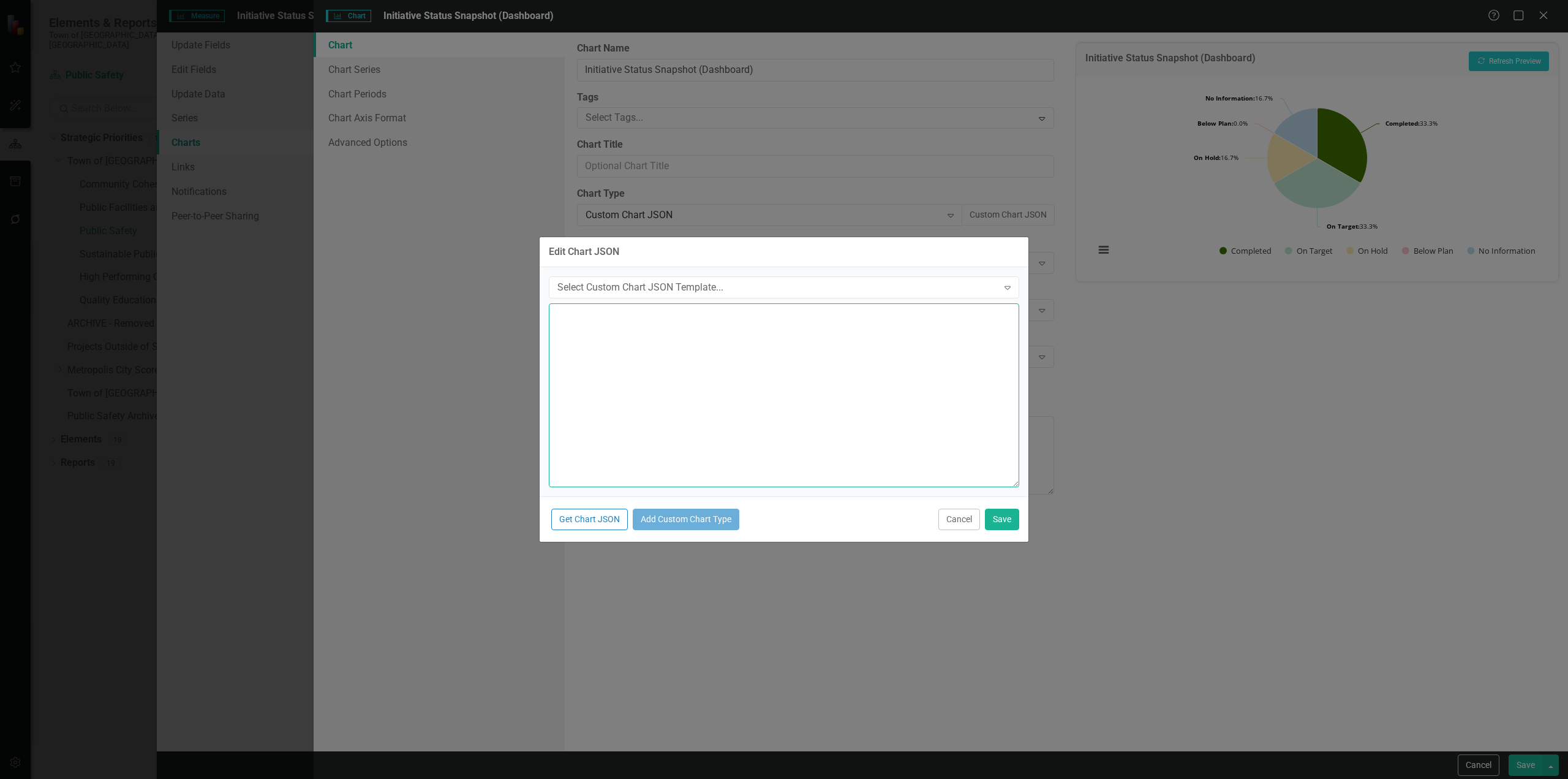
paste textarea "{ "colors": [ "#6b8eb2", "#6bb28e", "#8e6bb2", "#8eb26b", "#b26b8e", "#b28e6b",…"
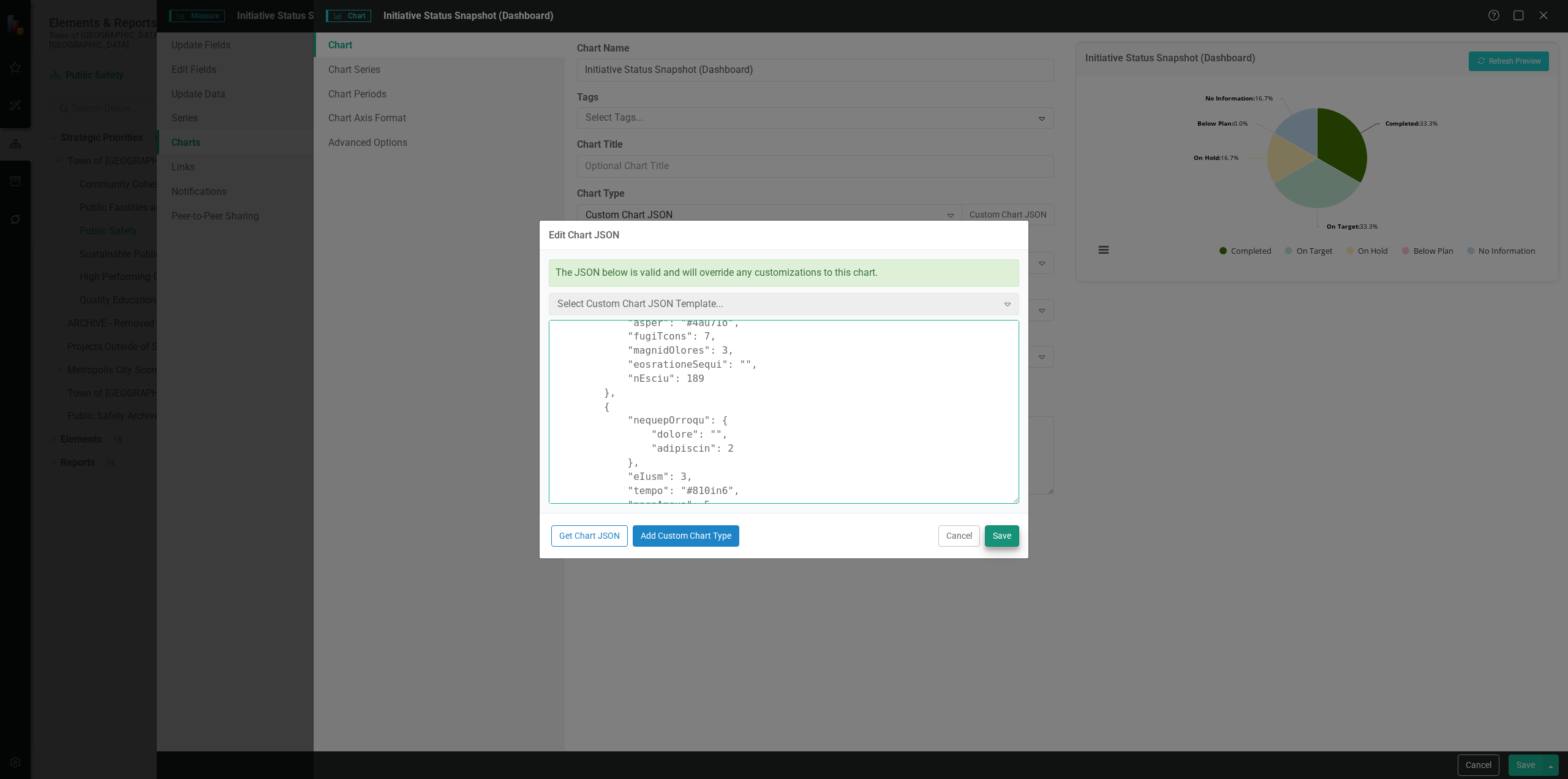
scroll to position [673, 0]
type textarea "{ "colors": [ "#6b8eb2", "#6bb28e", "#8e6bb2", "#8eb26b", "#b26b8e", "#b28e6b",…"
drag, startPoint x: 1023, startPoint y: 545, endPoint x: 1013, endPoint y: 541, distance: 10.8
click at [1017, 543] on div "Get Chart JSON Add Custom Chart Type Cancel Save" at bounding box center [784, 535] width 489 height 45
click at [1010, 541] on button "Save" at bounding box center [1002, 536] width 34 height 22
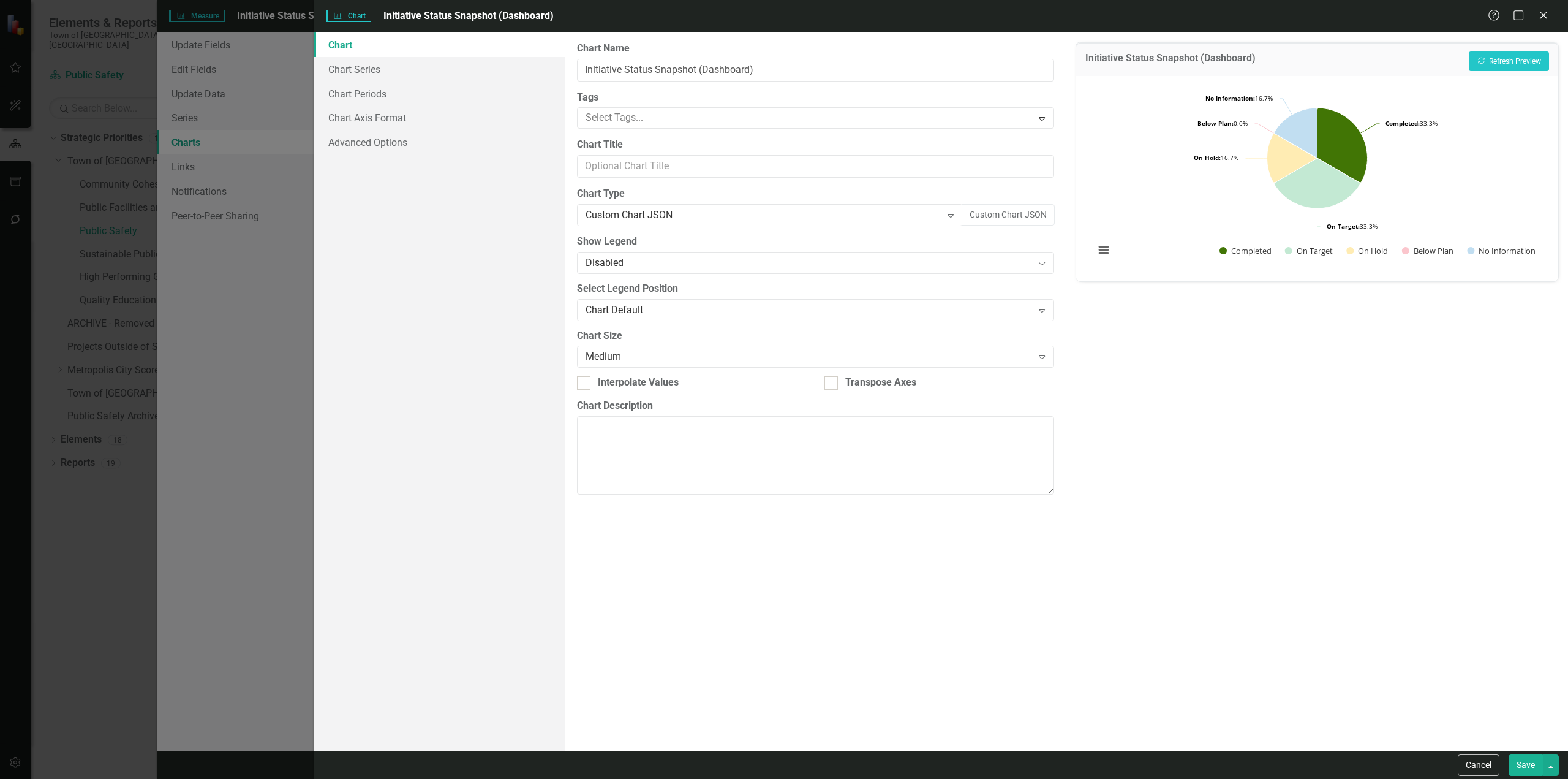
click at [1521, 769] on button "Save" at bounding box center [1526, 765] width 34 height 22
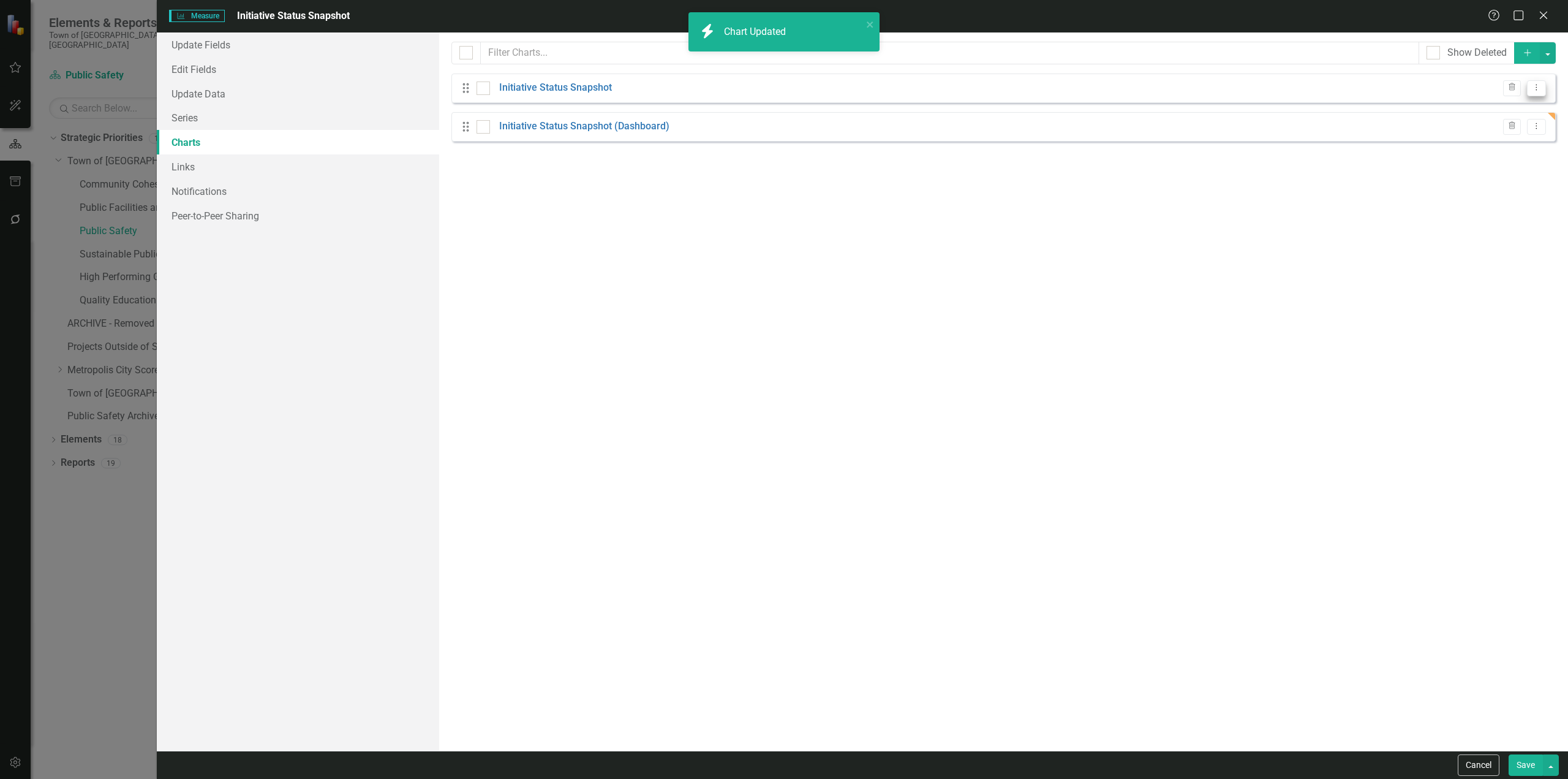
click at [1534, 90] on icon "Dropdown Menu" at bounding box center [1536, 87] width 11 height 8
click at [1520, 111] on link "Edit Edit Chart" at bounding box center [1496, 108] width 97 height 23
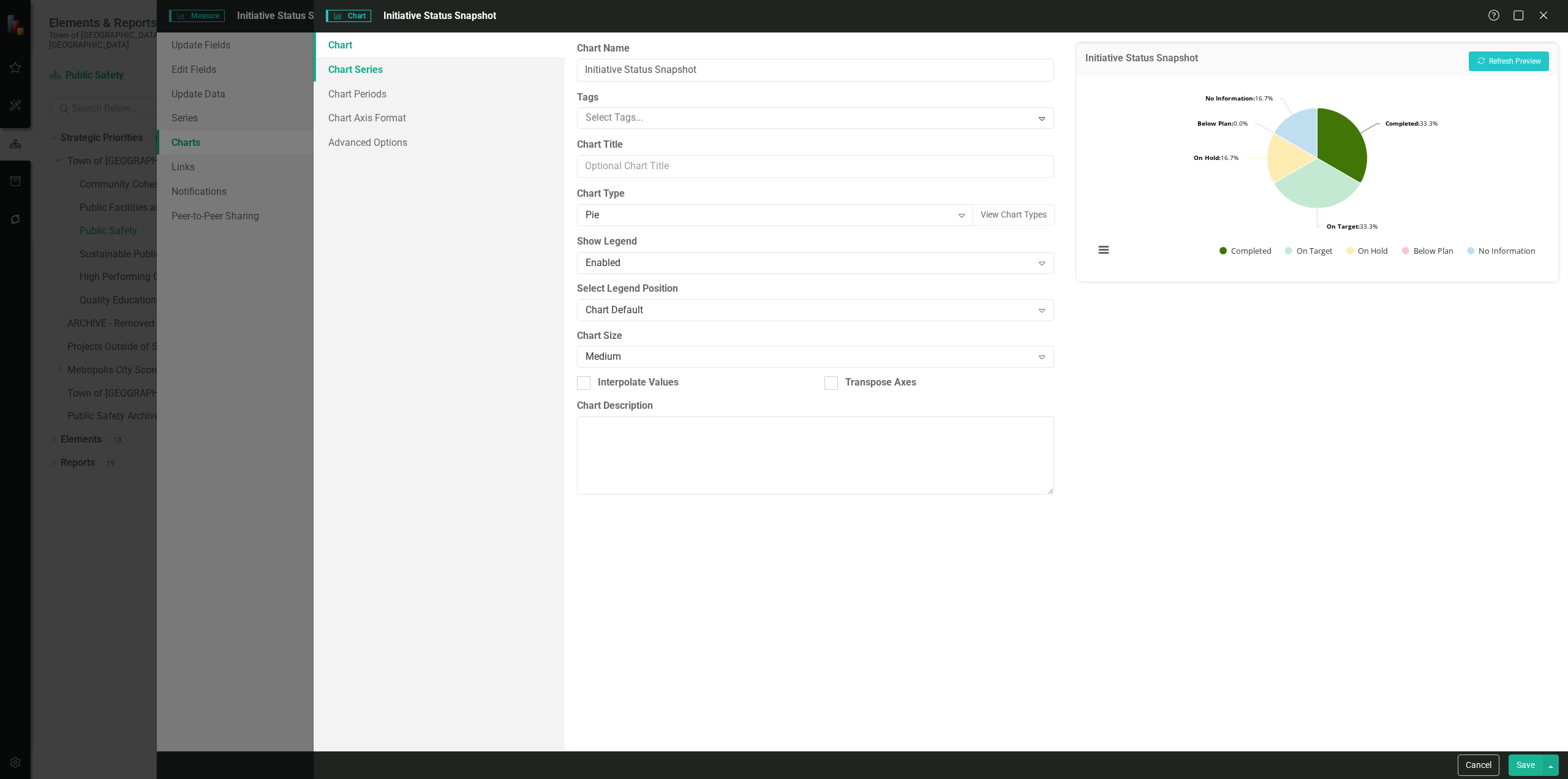
click at [457, 71] on link "Chart Series" at bounding box center [439, 69] width 251 height 24
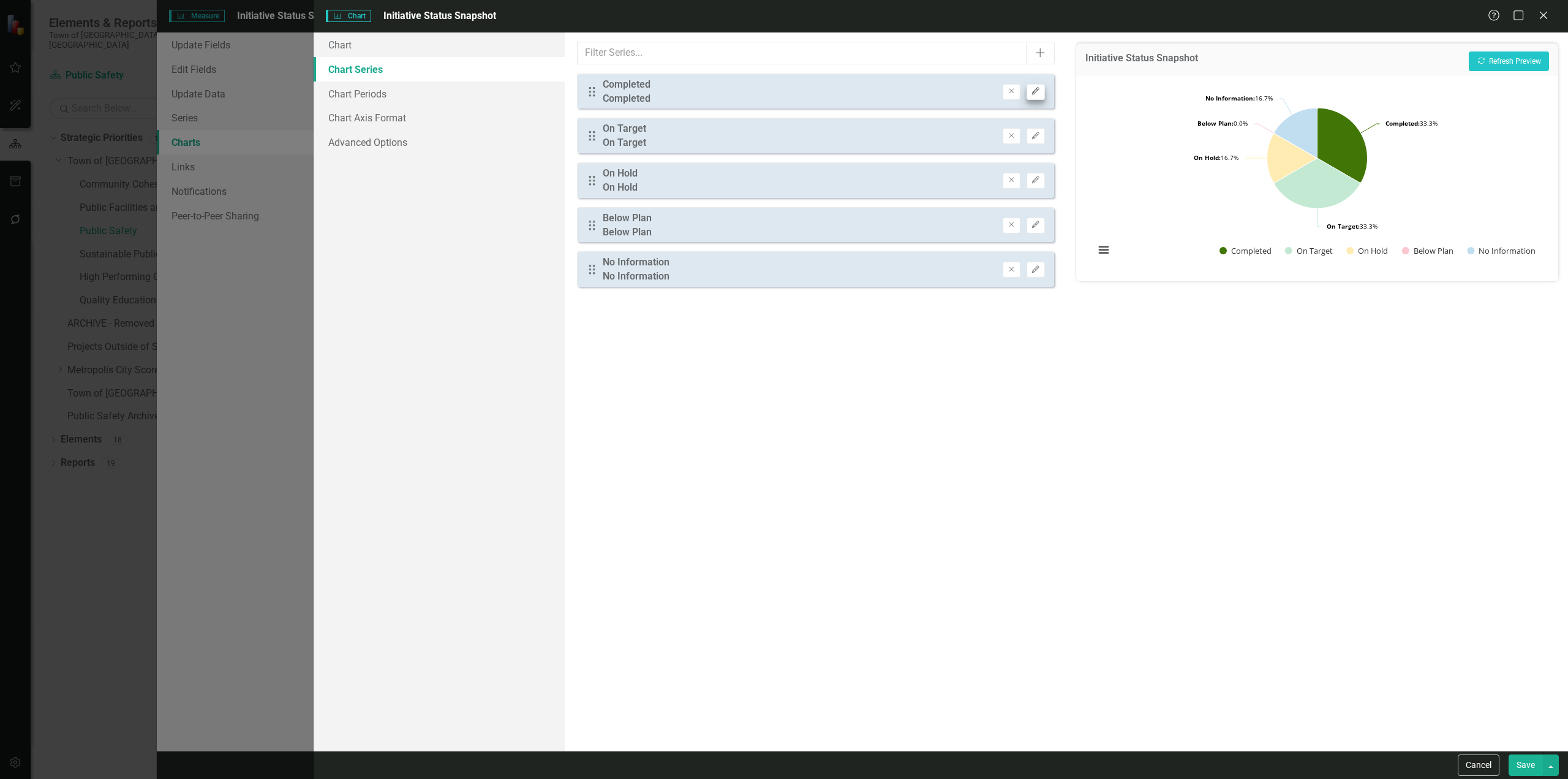
click at [1043, 93] on div "Drag Completed Completed Remove Edit" at bounding box center [815, 90] width 477 height 35
click at [1043, 93] on button "Edit" at bounding box center [1035, 92] width 18 height 16
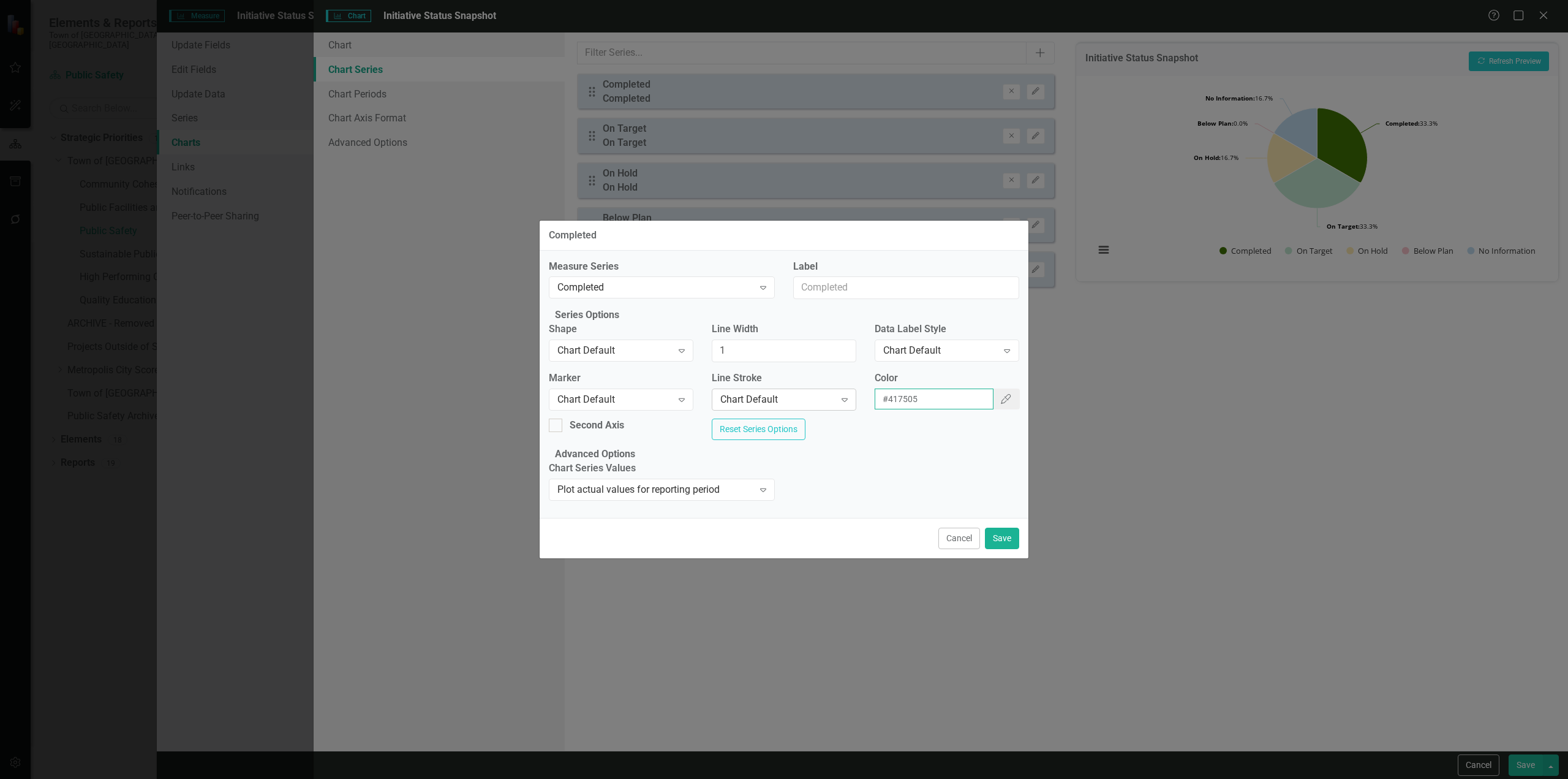
drag, startPoint x: 924, startPoint y: 393, endPoint x: 832, endPoint y: 393, distance: 92.0
click at [832, 393] on div "Marker Chart Default Expand Line Stroke Chart Default Expand Color #417505 Colo…" at bounding box center [784, 395] width 489 height 47
click at [935, 558] on div "Cancel Save" at bounding box center [784, 538] width 489 height 40
click at [957, 549] on button "Cancel" at bounding box center [959, 538] width 42 height 22
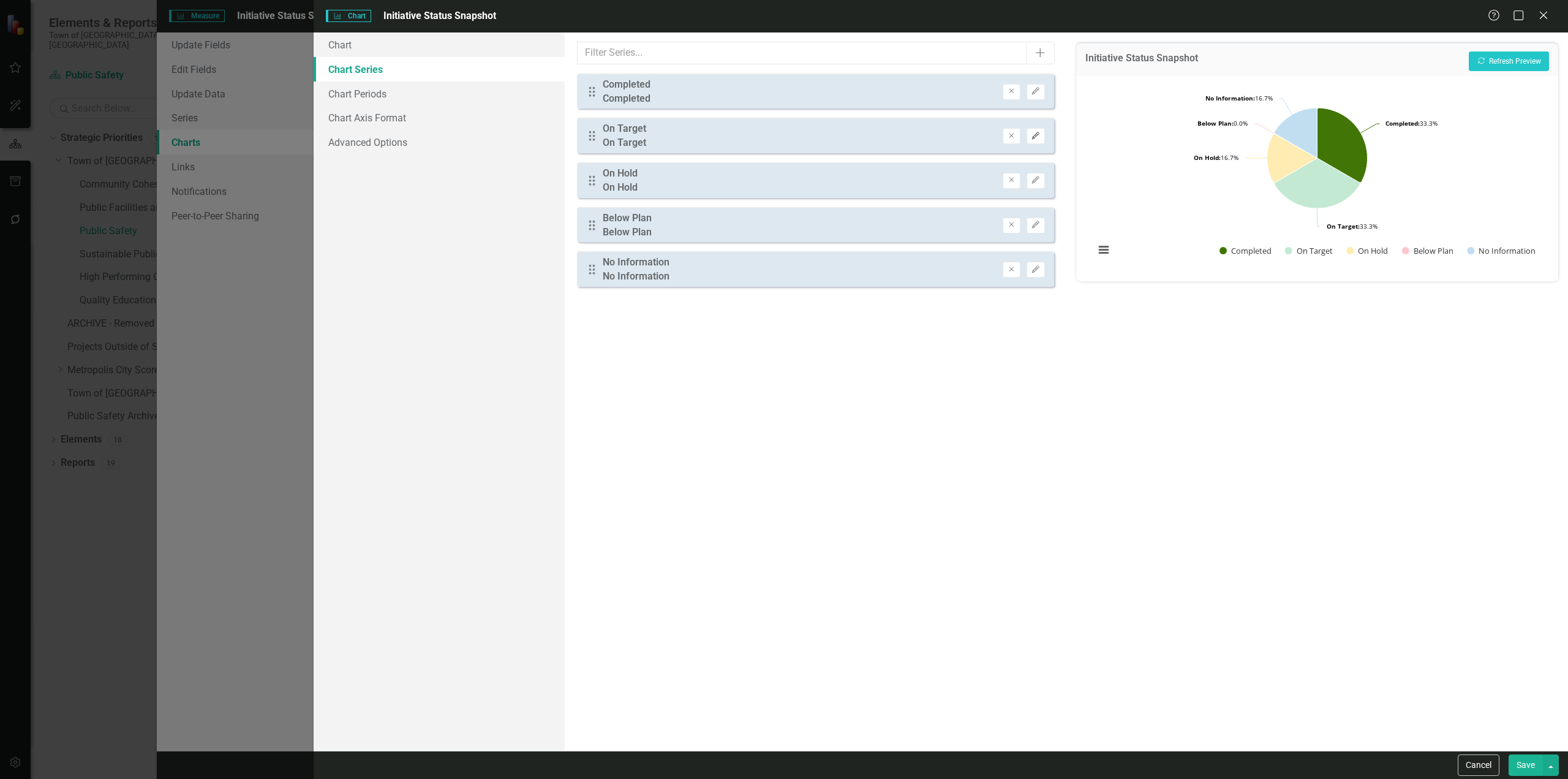
click at [1028, 129] on button "Edit" at bounding box center [1035, 136] width 18 height 16
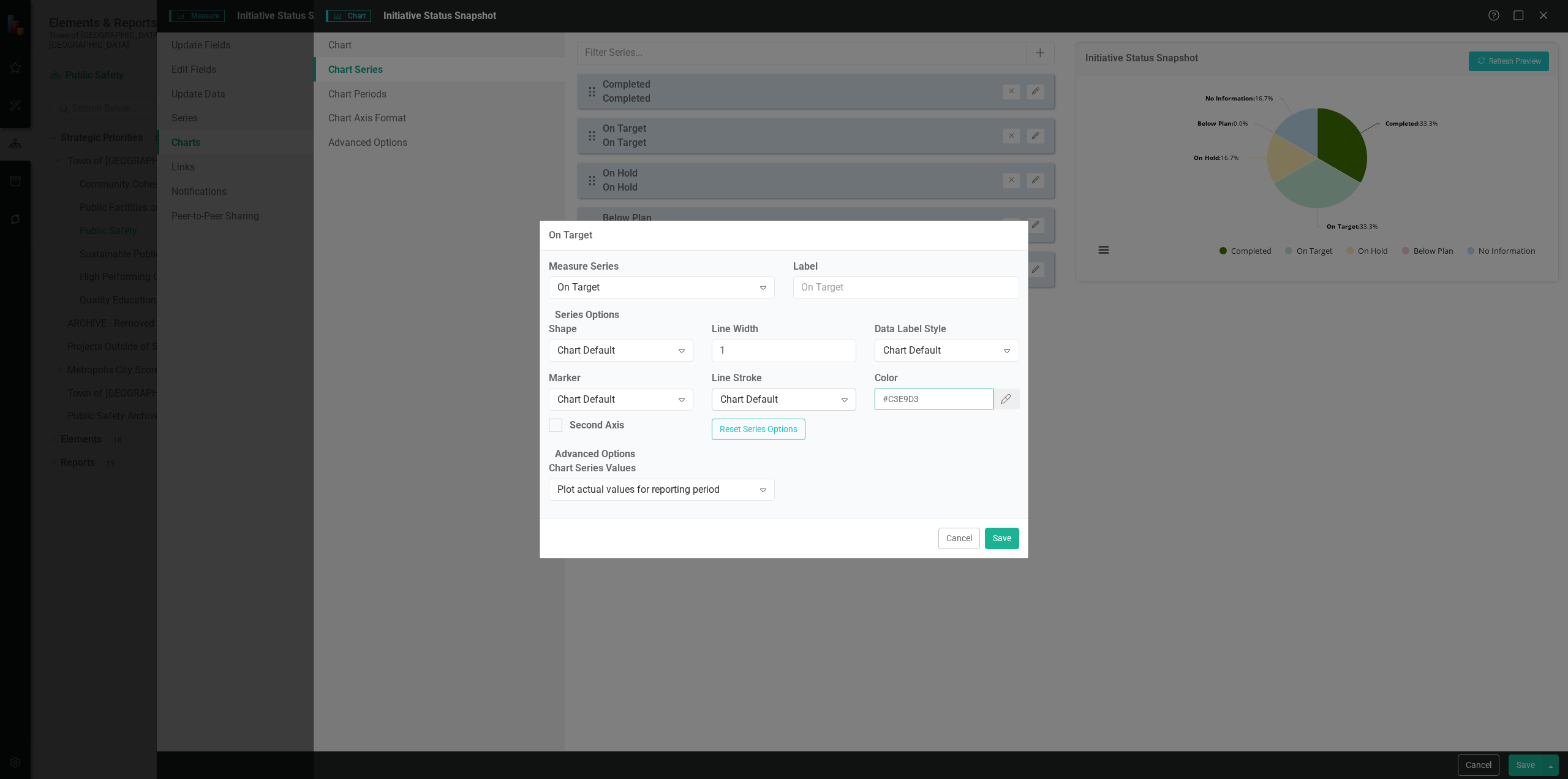
drag, startPoint x: 827, startPoint y: 399, endPoint x: 817, endPoint y: 400, distance: 10.0
click at [817, 400] on div "Marker Chart Default Expand Line Stroke Chart Default Expand Color #C3E9D3 Colo…" at bounding box center [784, 395] width 489 height 47
drag, startPoint x: 1004, startPoint y: 558, endPoint x: 1009, endPoint y: 526, distance: 32.4
click at [1004, 549] on button "Save" at bounding box center [1002, 538] width 34 height 22
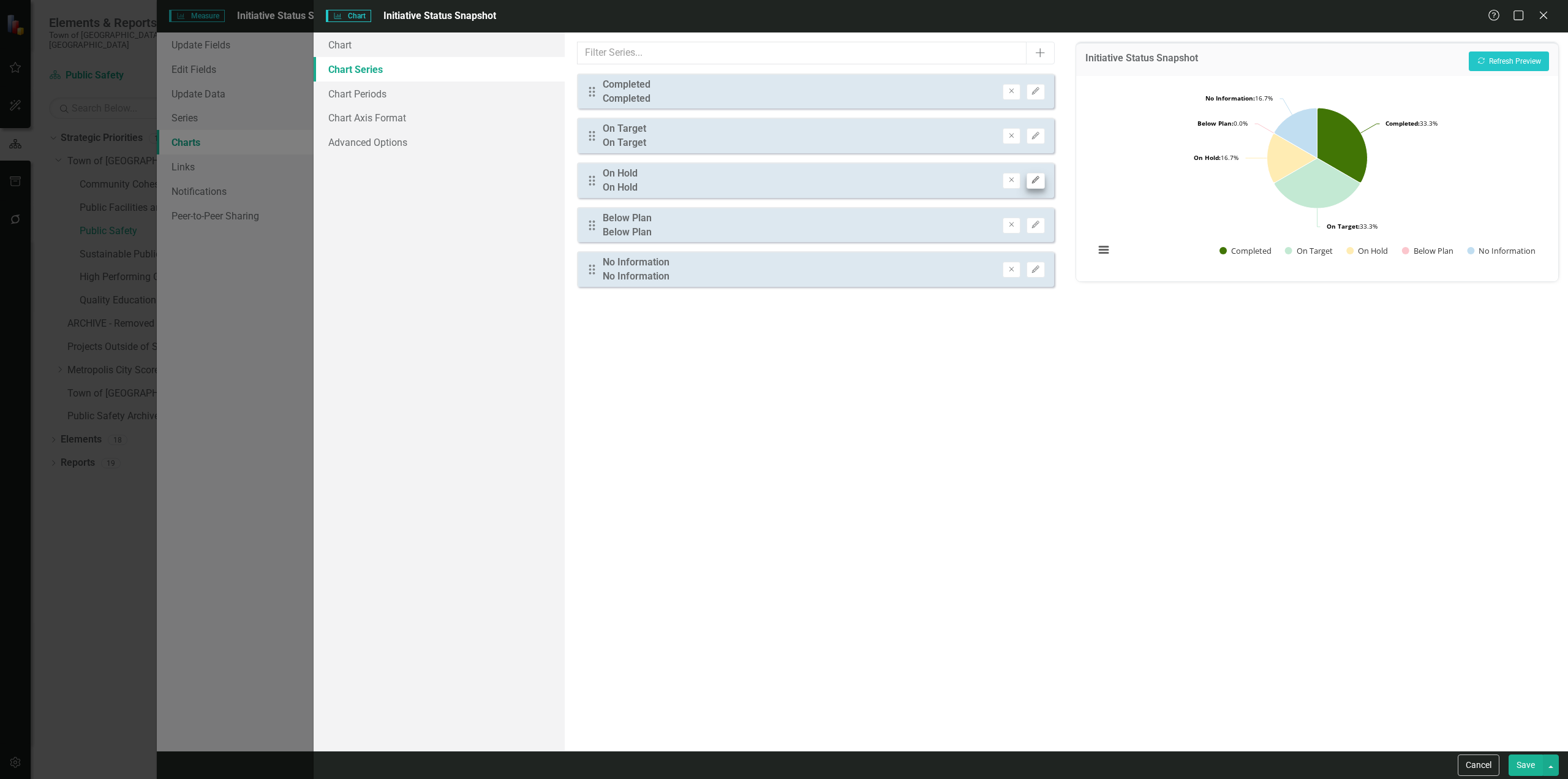
click at [1033, 168] on div "Drag On Hold On Hold Remove Edit" at bounding box center [815, 179] width 477 height 35
click at [1036, 173] on button "Edit" at bounding box center [1035, 181] width 18 height 16
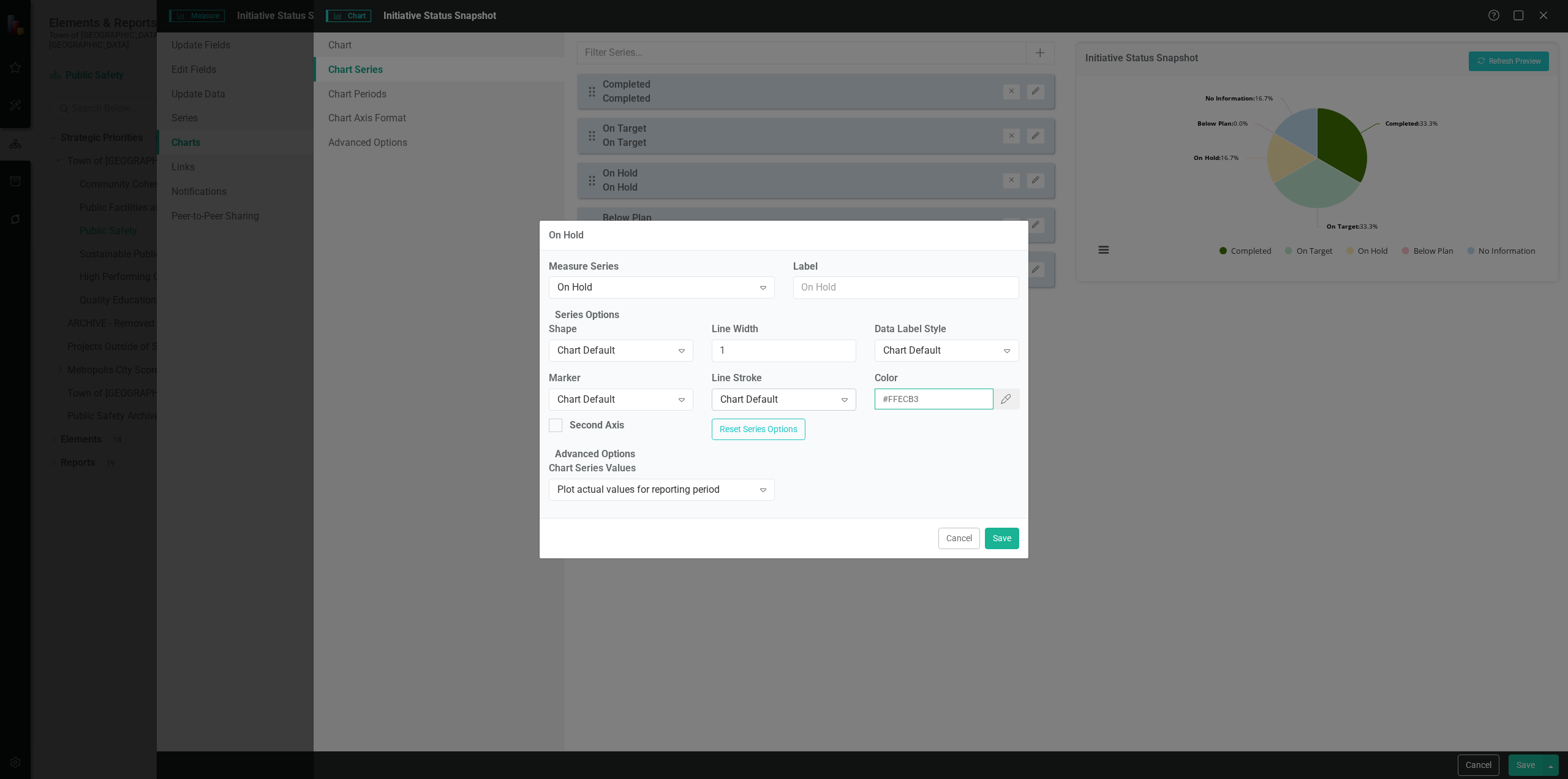
drag, startPoint x: 950, startPoint y: 390, endPoint x: 820, endPoint y: 386, distance: 130.1
click at [820, 386] on div "Marker Chart Default Expand Line Stroke Chart Default Expand Color #FFECB3 Colo…" at bounding box center [784, 395] width 489 height 47
drag, startPoint x: 964, startPoint y: 562, endPoint x: 987, endPoint y: 393, distance: 170.6
click at [963, 549] on button "Cancel" at bounding box center [959, 538] width 42 height 22
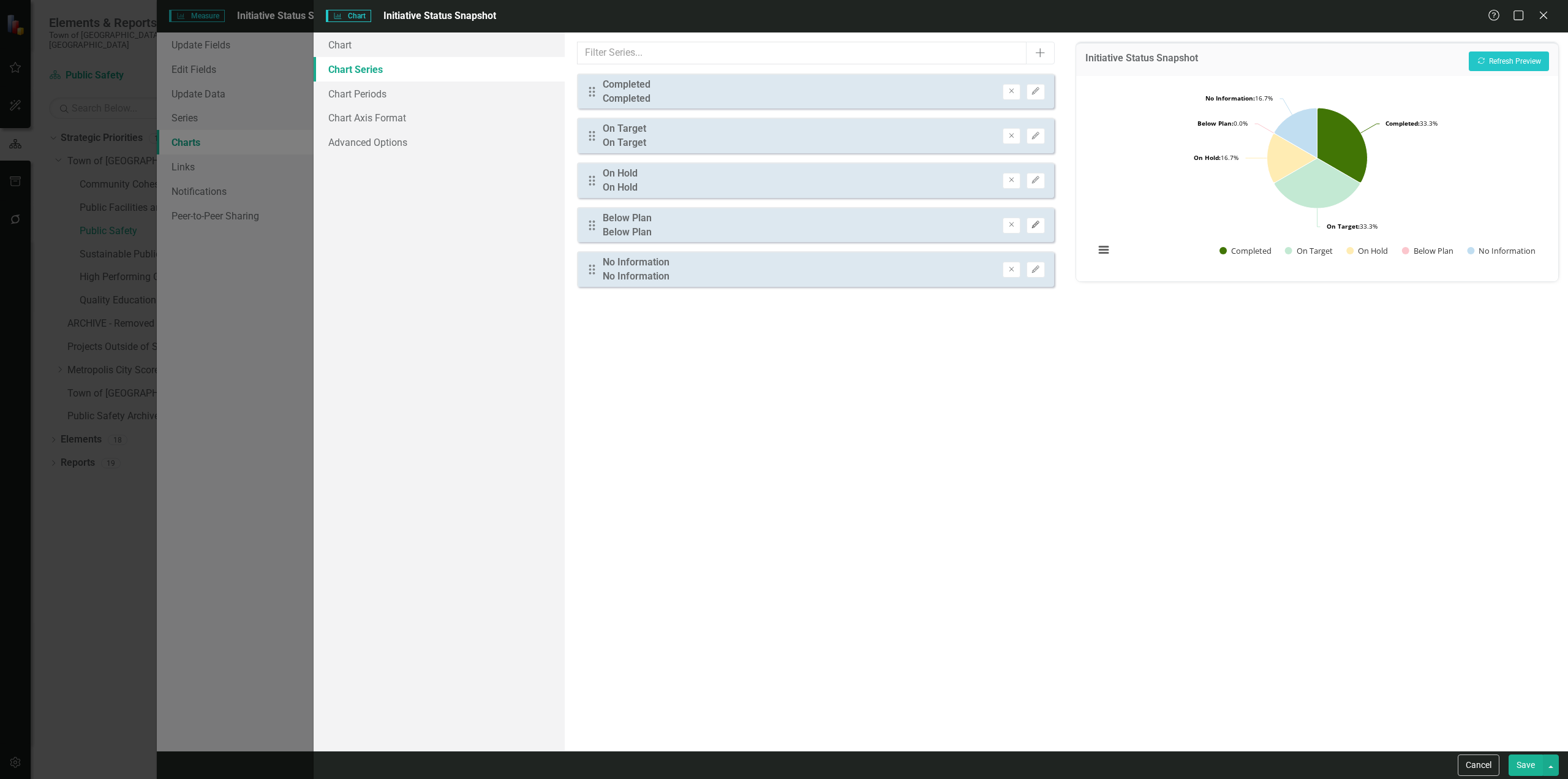
click at [1032, 218] on button "Edit" at bounding box center [1035, 225] width 18 height 16
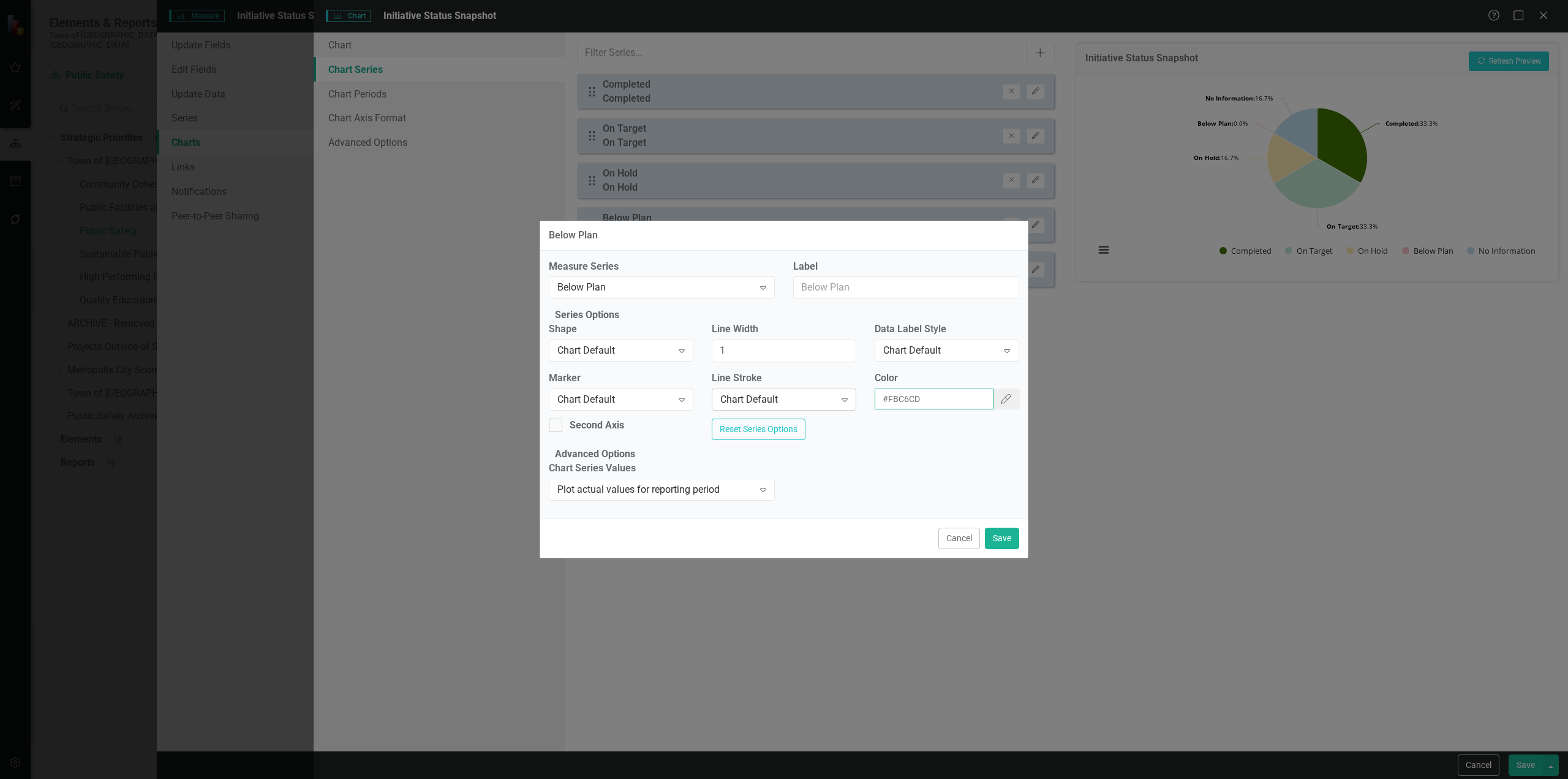
drag, startPoint x: 970, startPoint y: 391, endPoint x: 807, endPoint y: 391, distance: 163.0
click at [808, 391] on div "Marker Chart Default Expand Line Stroke Chart Default Expand Color #FBC6CD Colo…" at bounding box center [784, 395] width 489 height 47
drag, startPoint x: 956, startPoint y: 563, endPoint x: 1012, endPoint y: 467, distance: 111.1
click at [962, 549] on button "Cancel" at bounding box center [959, 538] width 42 height 22
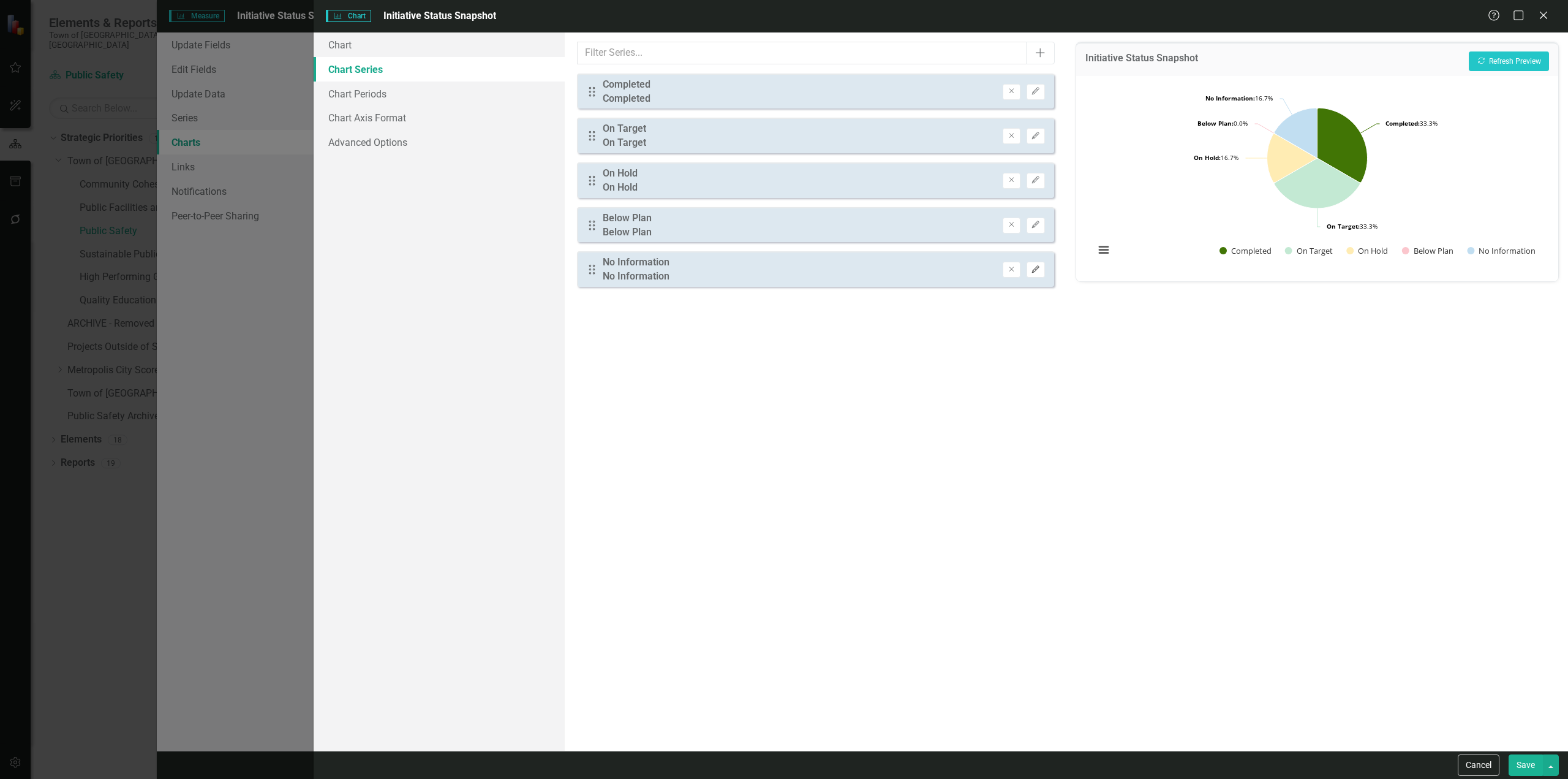
click at [1039, 261] on button "Edit" at bounding box center [1035, 269] width 18 height 16
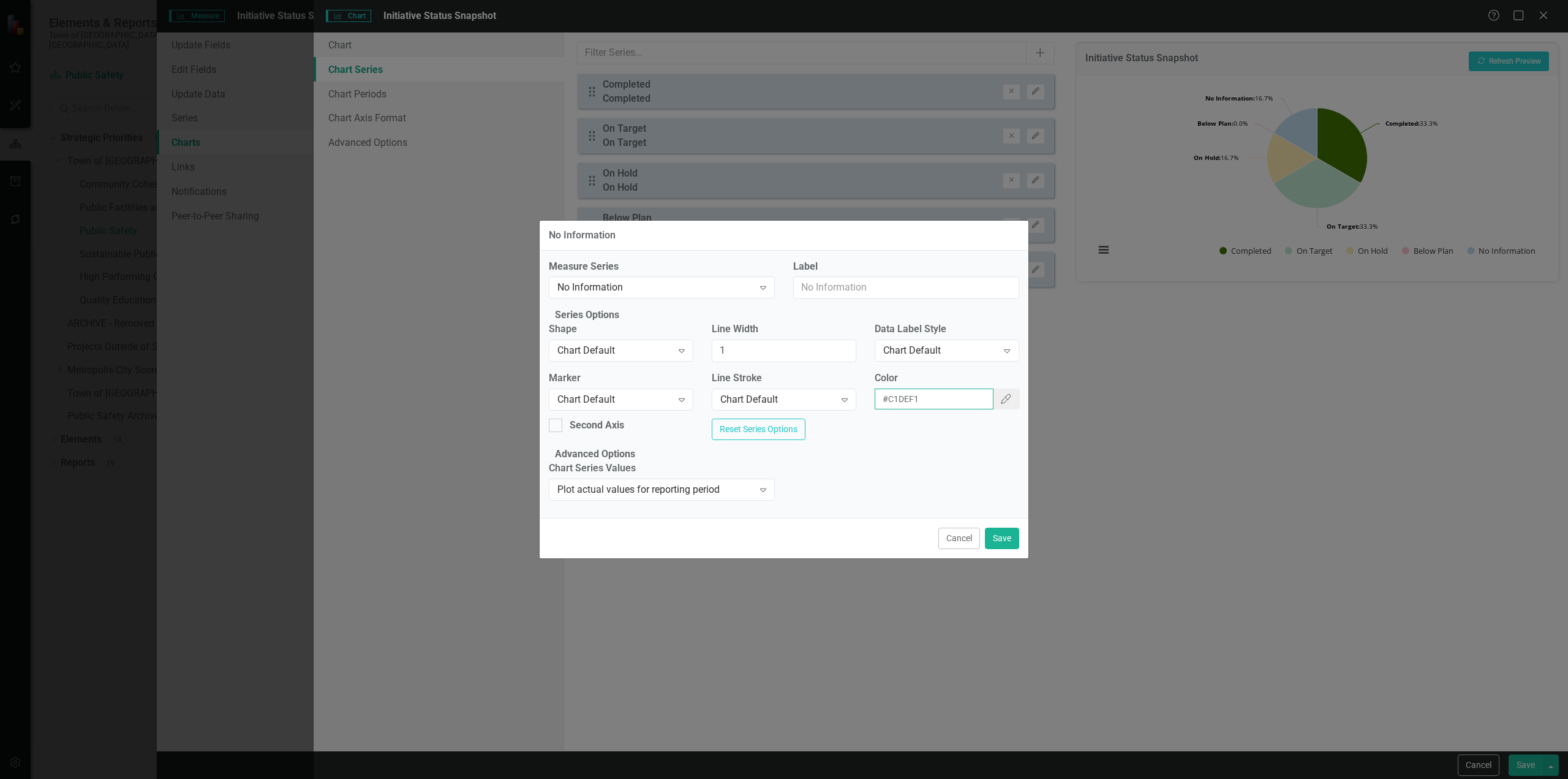
drag, startPoint x: 846, startPoint y: 387, endPoint x: 817, endPoint y: 382, distance: 29.4
click at [817, 382] on div "Marker Chart Default Expand Line Stroke Chart Default Expand Color #C1DEF1 Colo…" at bounding box center [784, 395] width 489 height 47
click at [983, 558] on div "Cancel Save" at bounding box center [784, 538] width 489 height 40
click at [964, 549] on button "Cancel" at bounding box center [959, 538] width 42 height 22
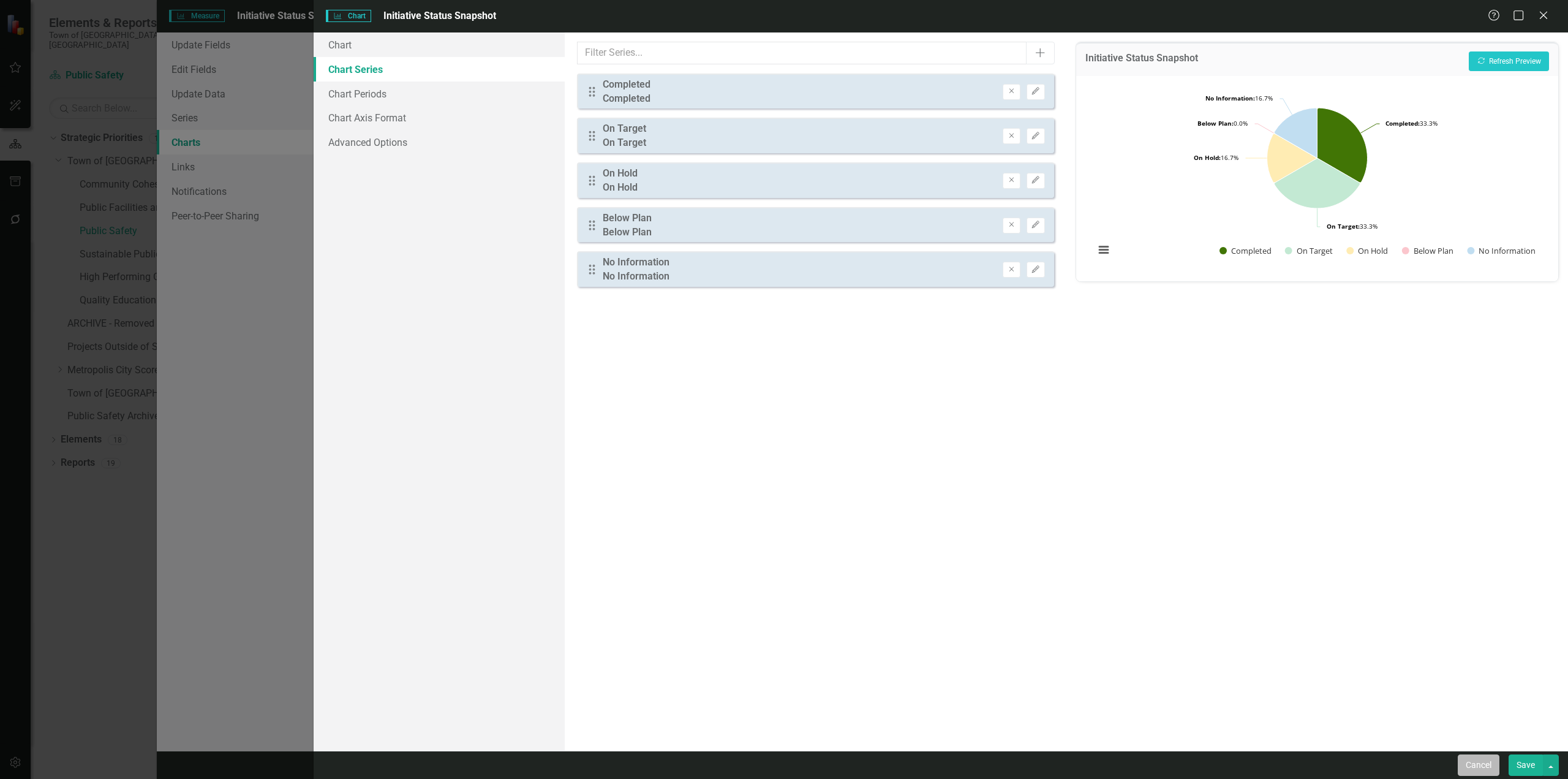
click at [1493, 762] on button "Cancel" at bounding box center [1478, 765] width 42 height 22
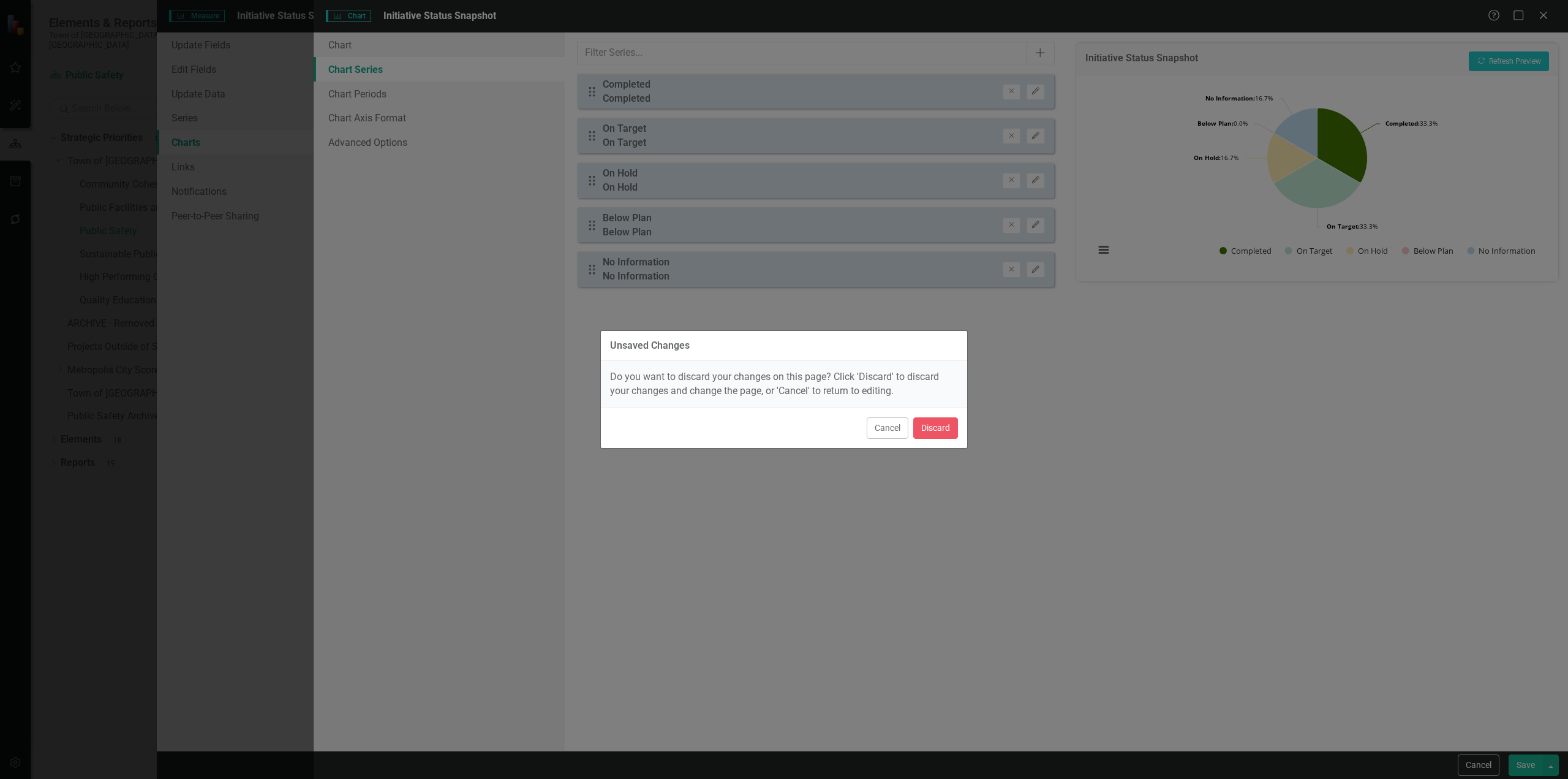
click at [930, 414] on div "Cancel Discard" at bounding box center [784, 427] width 366 height 40
click at [934, 419] on button "Discard" at bounding box center [935, 428] width 44 height 22
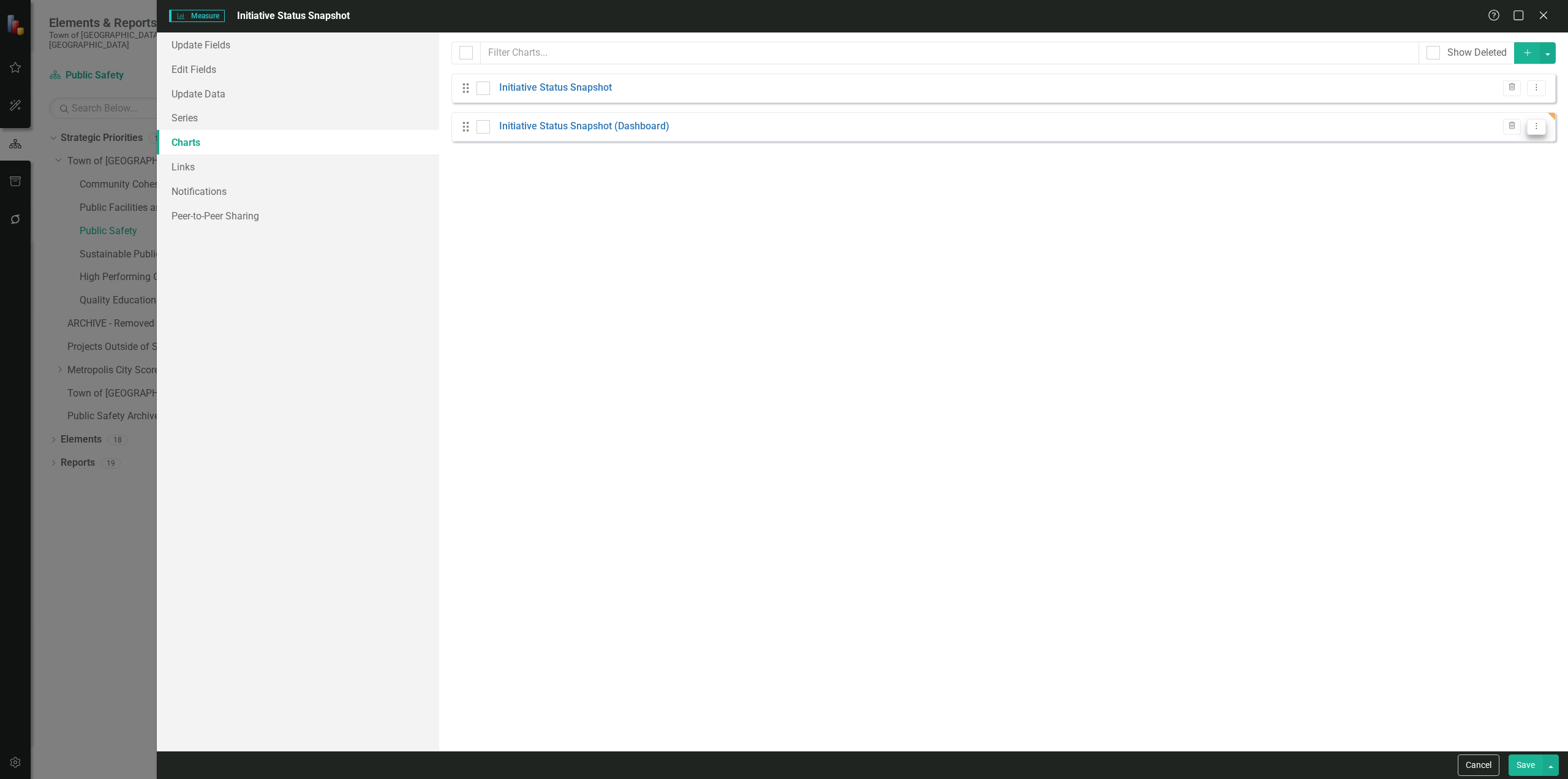
click at [1531, 132] on button "Dropdown Menu" at bounding box center [1536, 127] width 19 height 17
click at [1490, 150] on link "Edit Edit Chart" at bounding box center [1496, 147] width 97 height 23
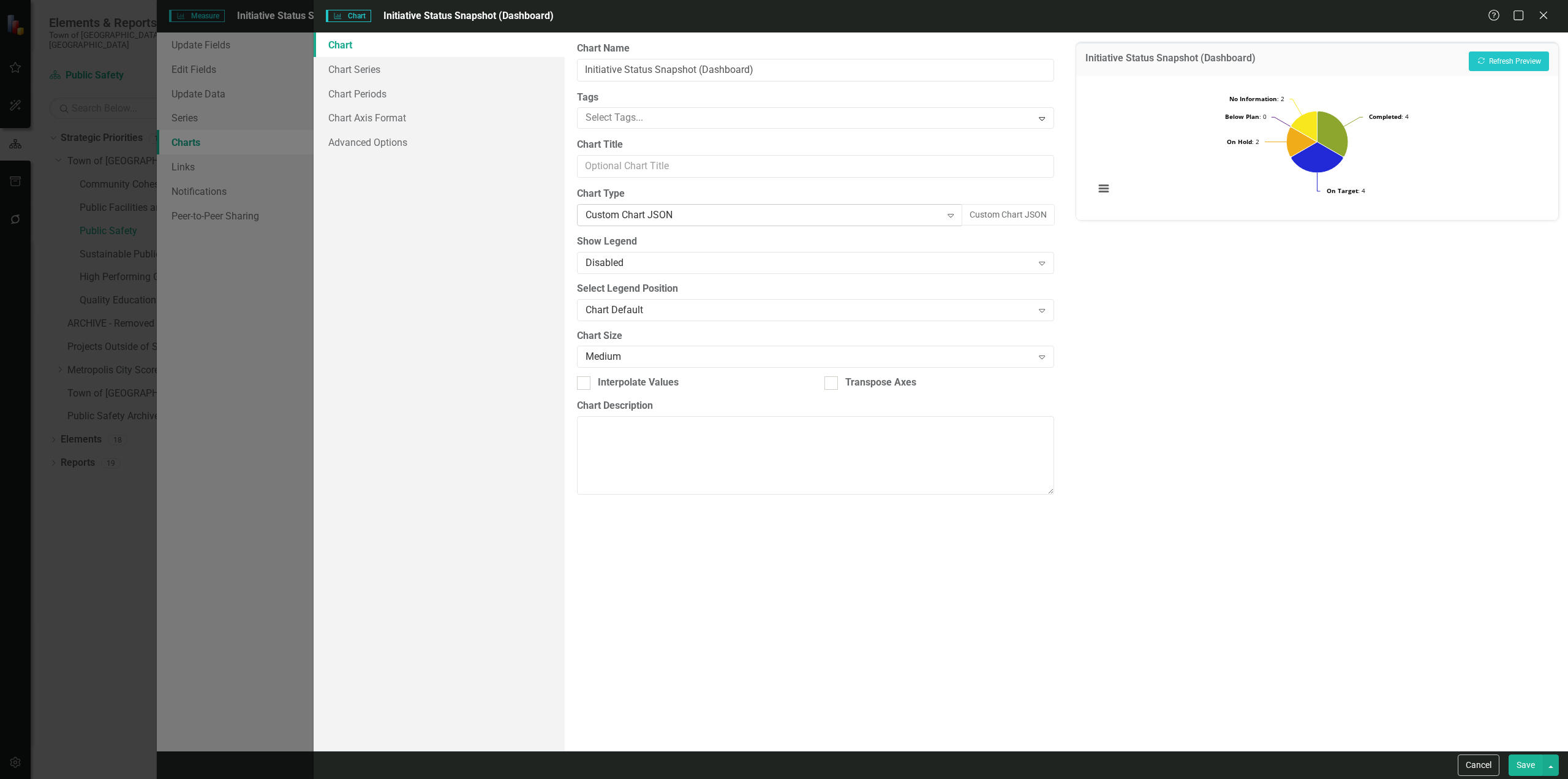
click at [694, 211] on div "Custom Chart JSON" at bounding box center [764, 215] width 356 height 14
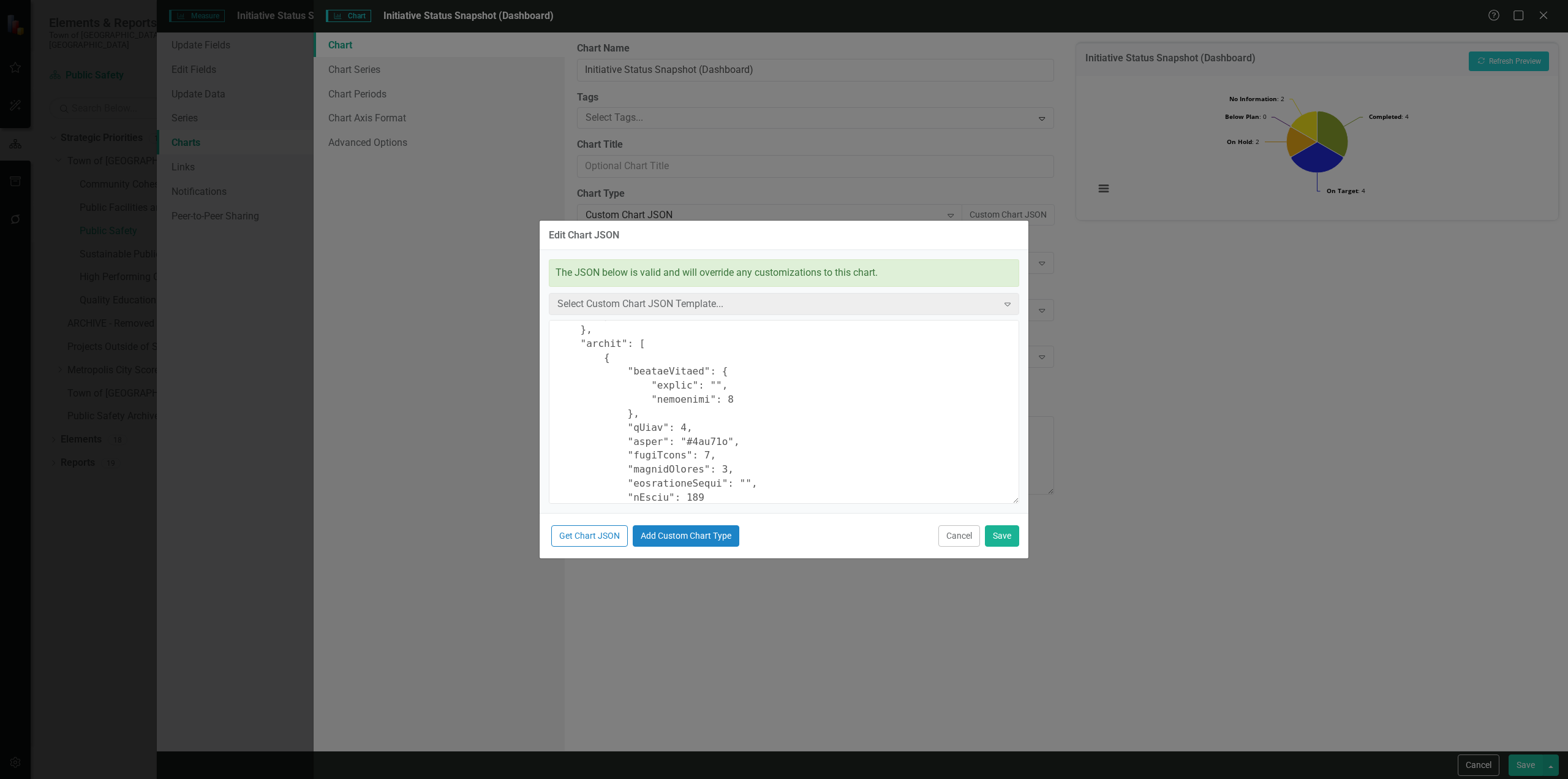
scroll to position [612, 0]
click at [695, 404] on textarea at bounding box center [784, 411] width 470 height 184
paste textarea "417505"
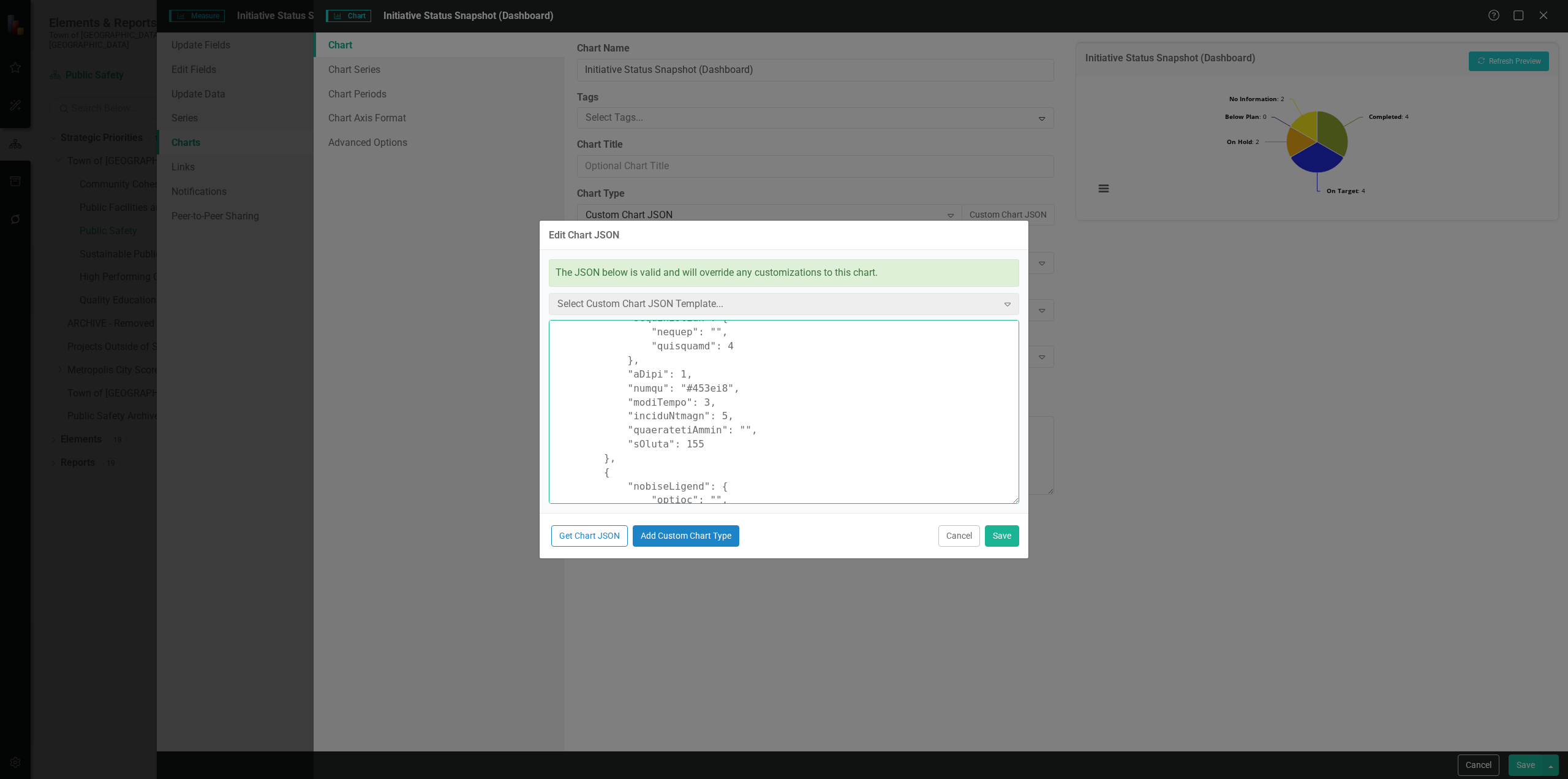
click at [695, 396] on textarea at bounding box center [784, 411] width 470 height 184
click at [693, 384] on textarea at bounding box center [784, 411] width 470 height 184
paste textarea "C3E9D3"
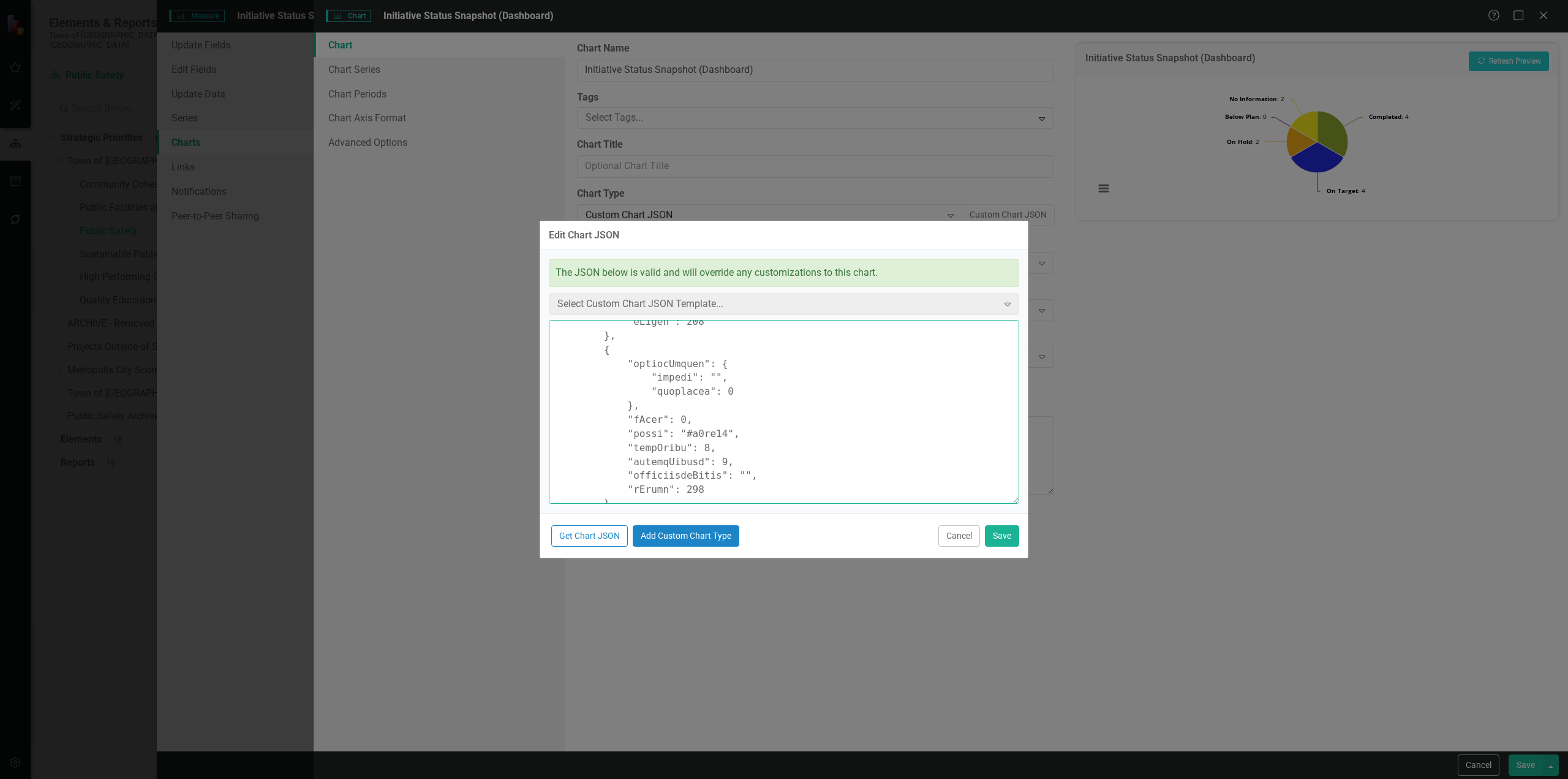
click at [703, 436] on textarea at bounding box center [784, 411] width 470 height 184
paste textarea "FFECB3"
click at [704, 419] on textarea at bounding box center [784, 411] width 470 height 184
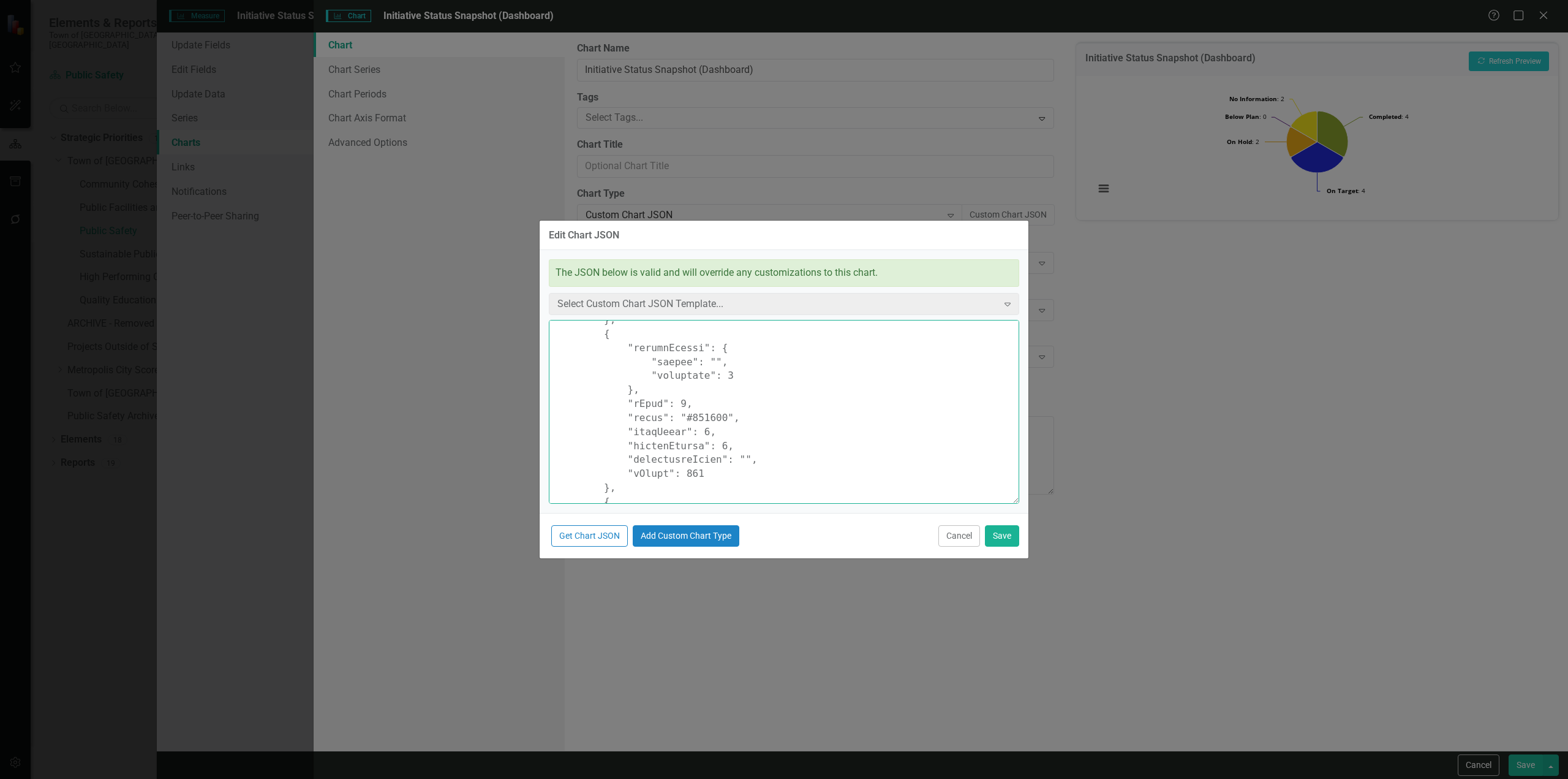
click at [704, 419] on textarea at bounding box center [784, 411] width 470 height 184
paste textarea "FBC6CD"
click at [700, 356] on textarea at bounding box center [784, 411] width 470 height 184
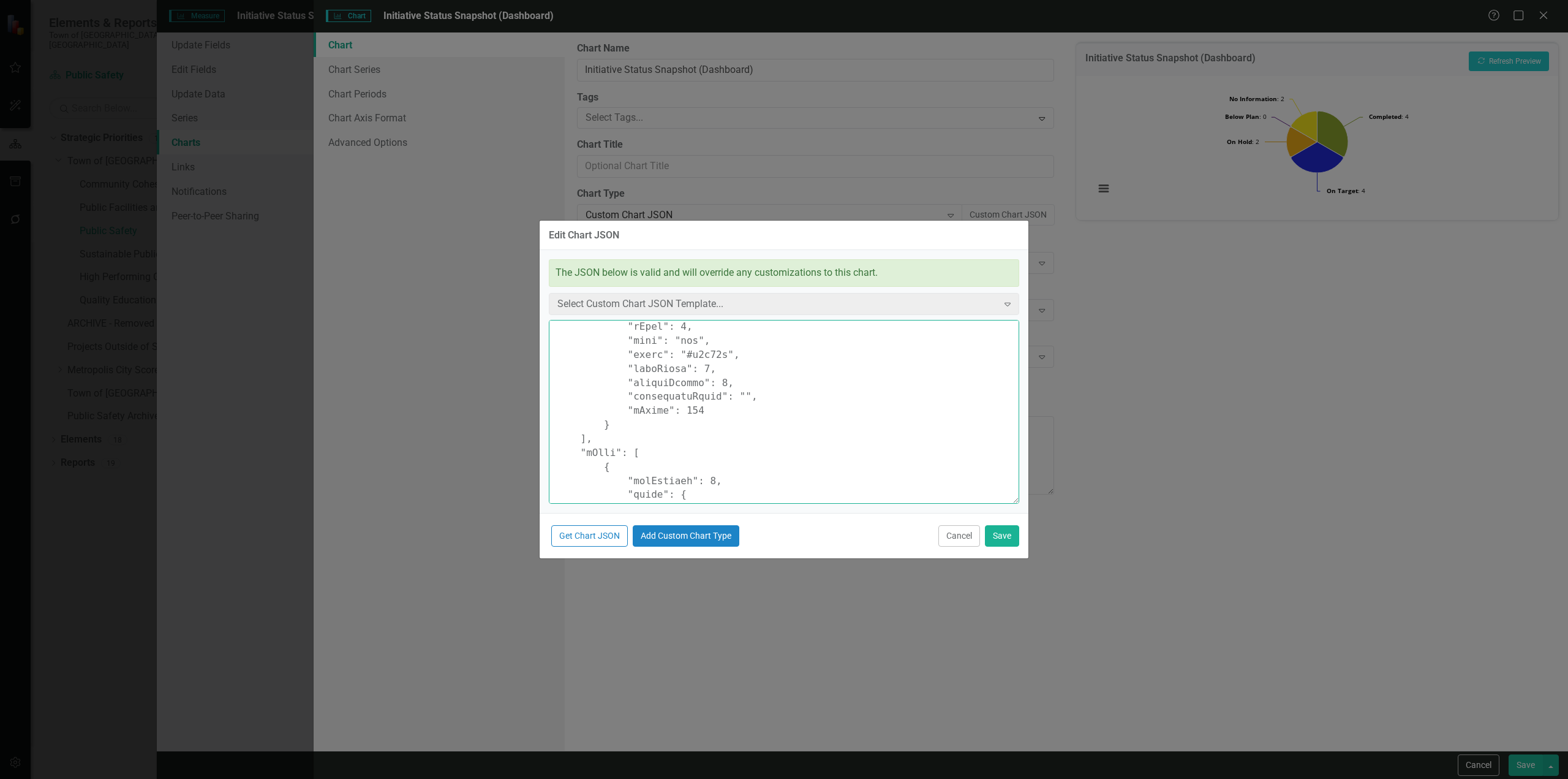
paste textarea "C1DEF1"
type textarea "{ "colors": [ "#6b8eb2", "#6bb28e", "#8e6bb2", "#8eb26b", "#b26b8e", "#b28e6b",…"
drag, startPoint x: 1000, startPoint y: 533, endPoint x: 1014, endPoint y: 540, distance: 15.7
click at [1000, 535] on button "Save" at bounding box center [1002, 536] width 34 height 22
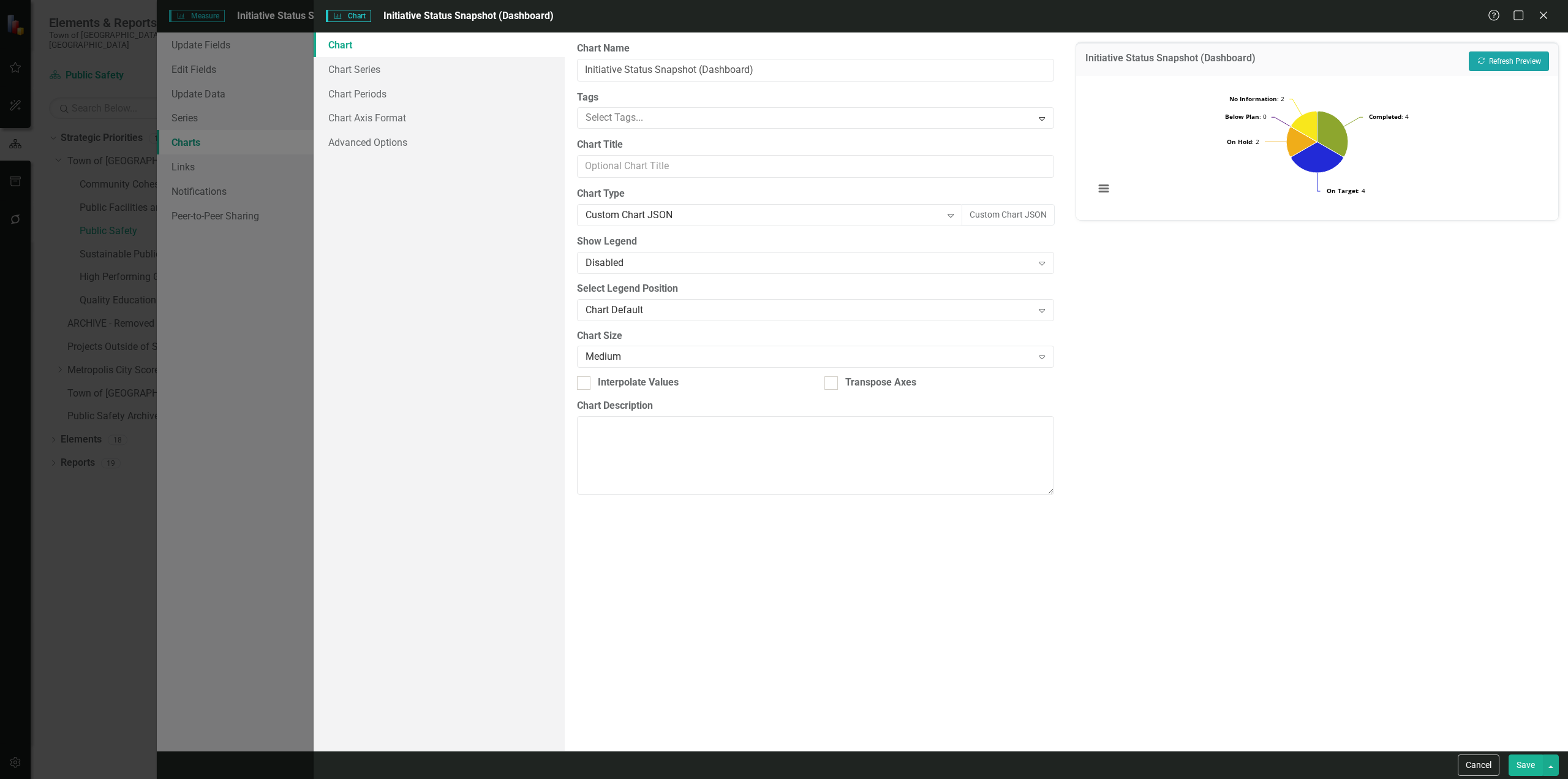
click at [1520, 57] on button "Recalculate Refresh Preview" at bounding box center [1508, 61] width 80 height 19
click at [720, 212] on div "Custom Chart JSON" at bounding box center [764, 215] width 356 height 14
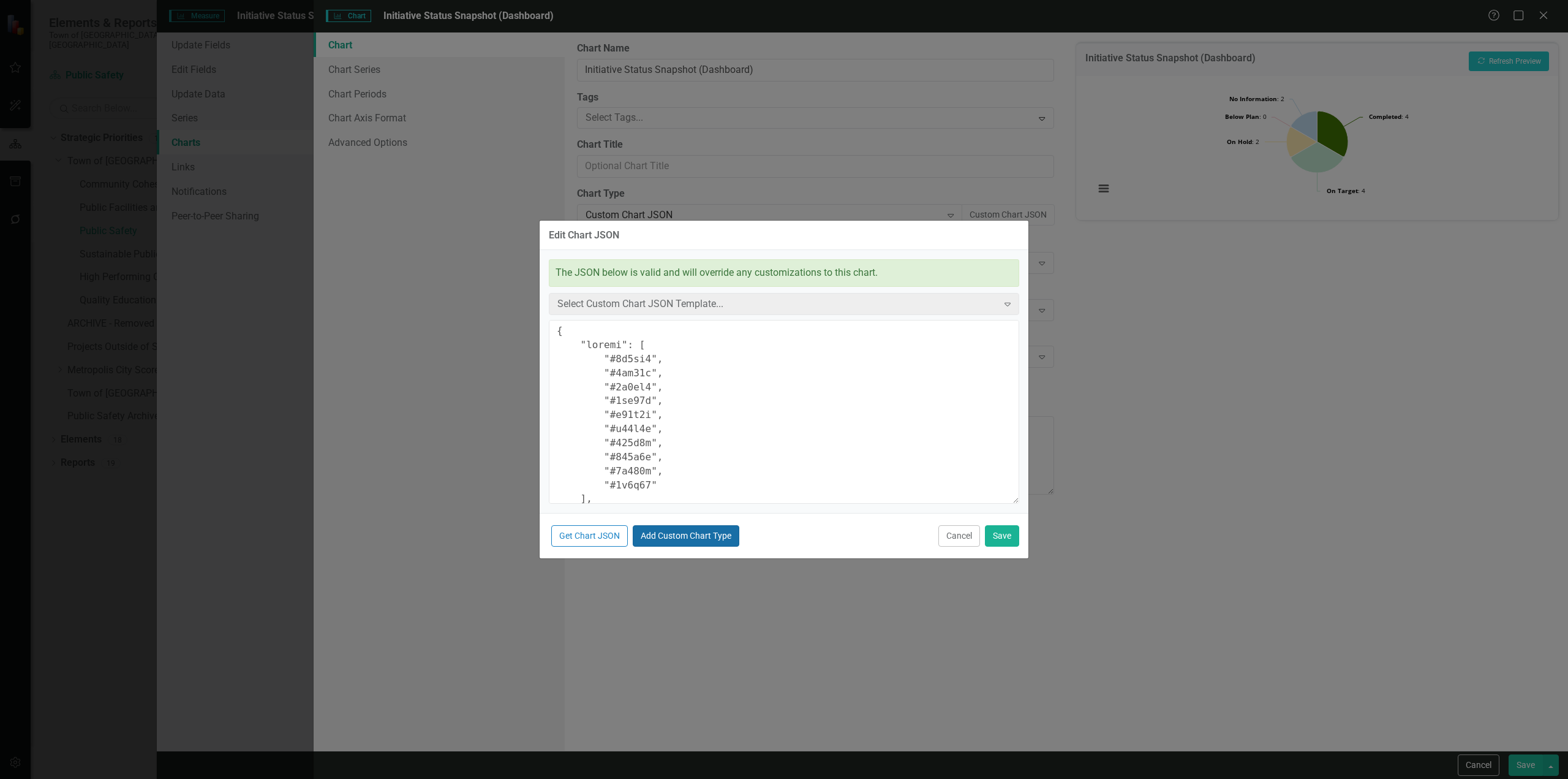
click at [707, 539] on button "Add Custom Chart Type" at bounding box center [685, 536] width 106 height 22
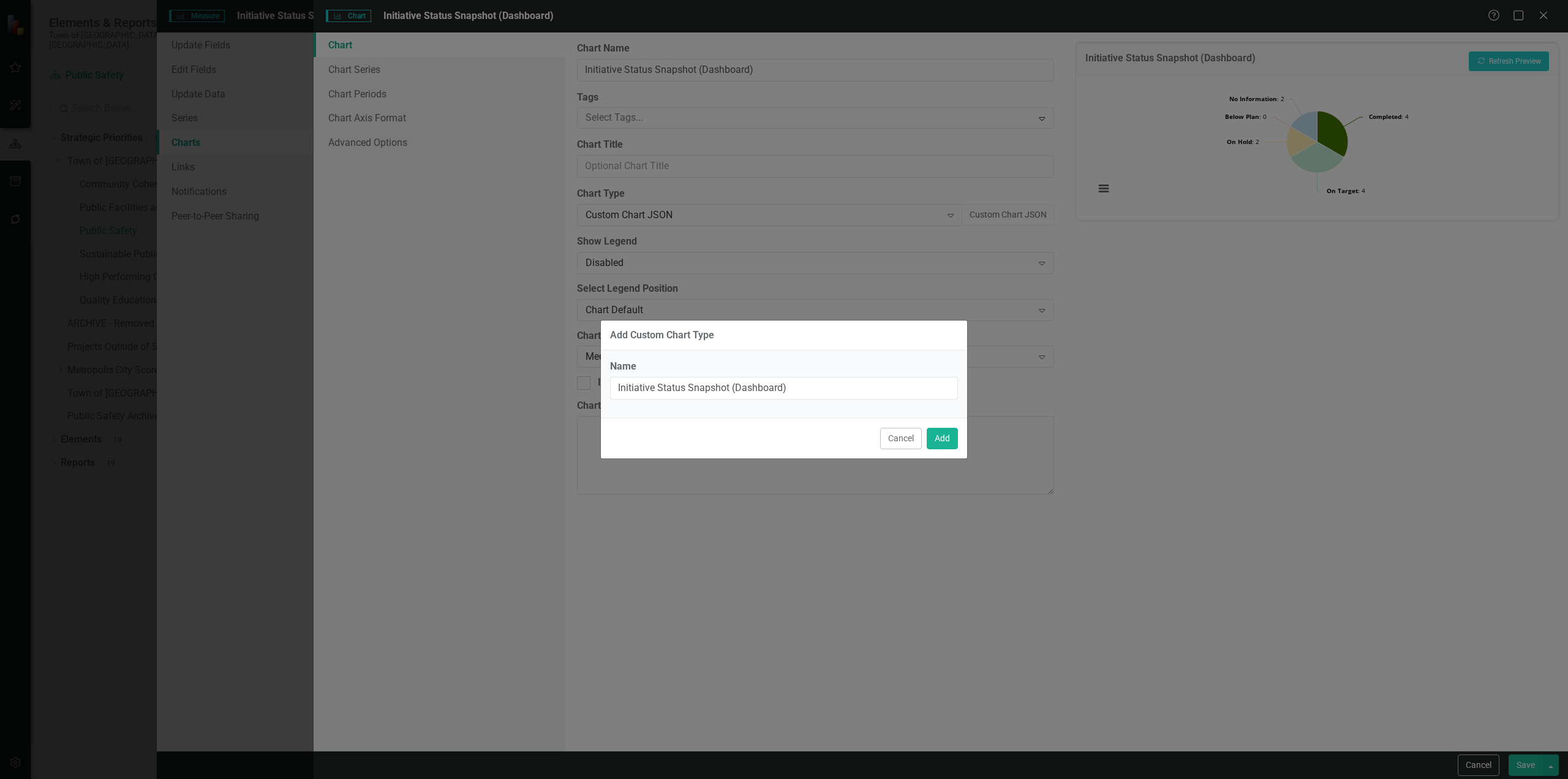
click at [939, 453] on div "Cancel Add" at bounding box center [784, 438] width 366 height 40
click at [940, 447] on button "Add" at bounding box center [942, 439] width 32 height 22
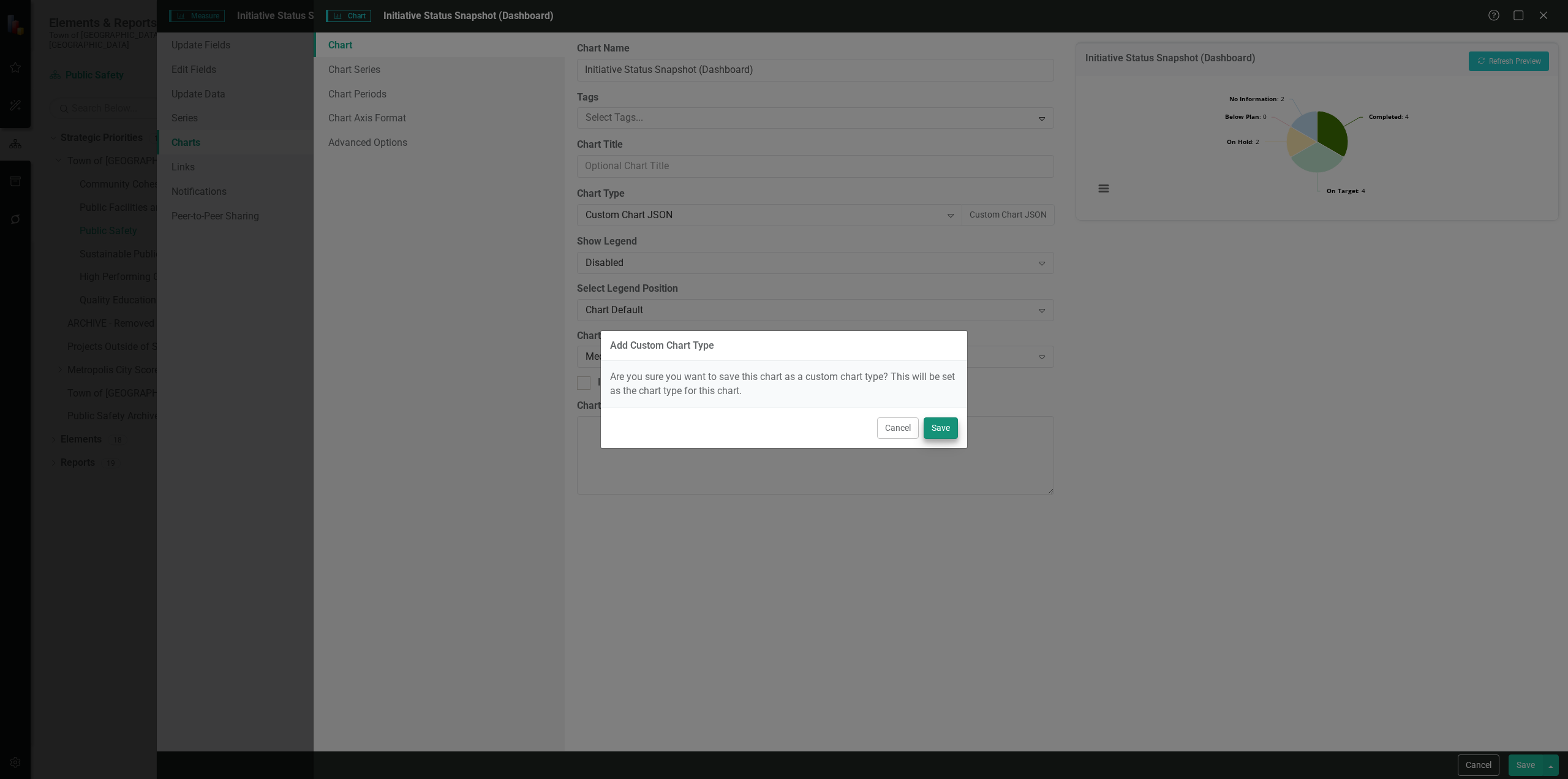
drag, startPoint x: 933, startPoint y: 414, endPoint x: 941, endPoint y: 421, distance: 10.6
click at [933, 414] on div "Cancel Save" at bounding box center [784, 427] width 366 height 40
click at [945, 424] on button "Save" at bounding box center [941, 428] width 34 height 22
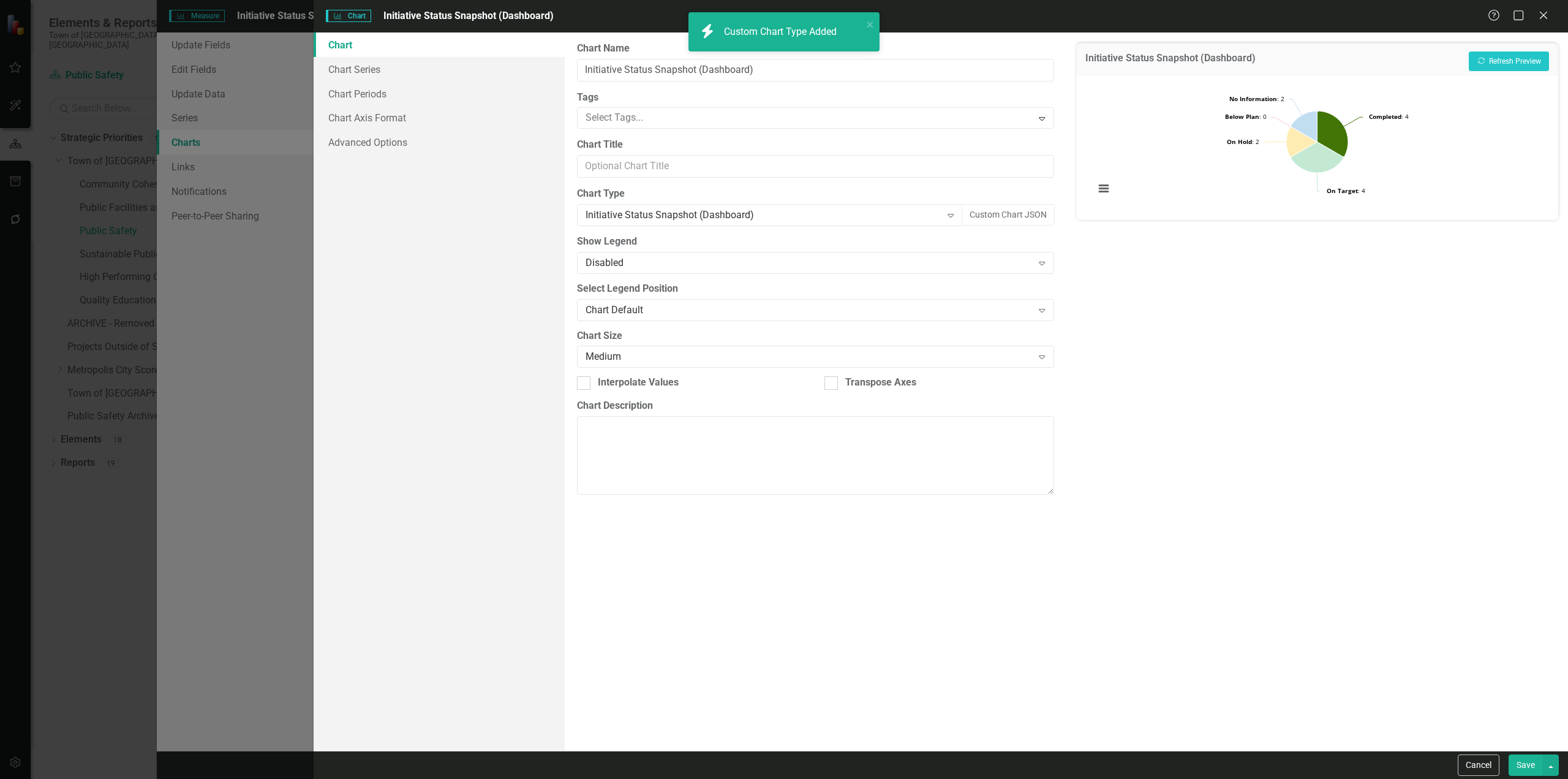
click at [1522, 766] on button "Save" at bounding box center [1526, 765] width 34 height 22
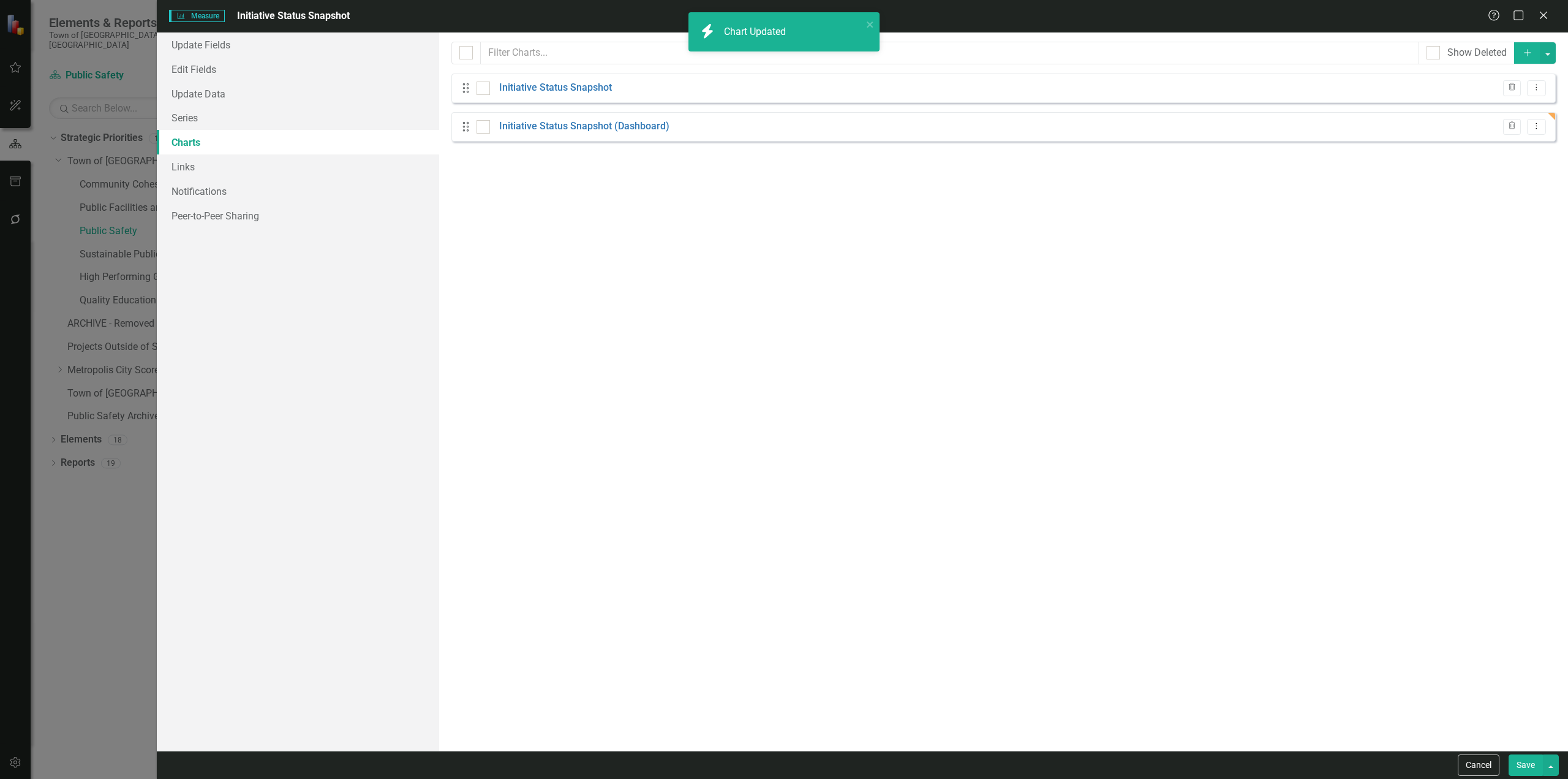
click at [1525, 760] on button "Save" at bounding box center [1526, 765] width 34 height 22
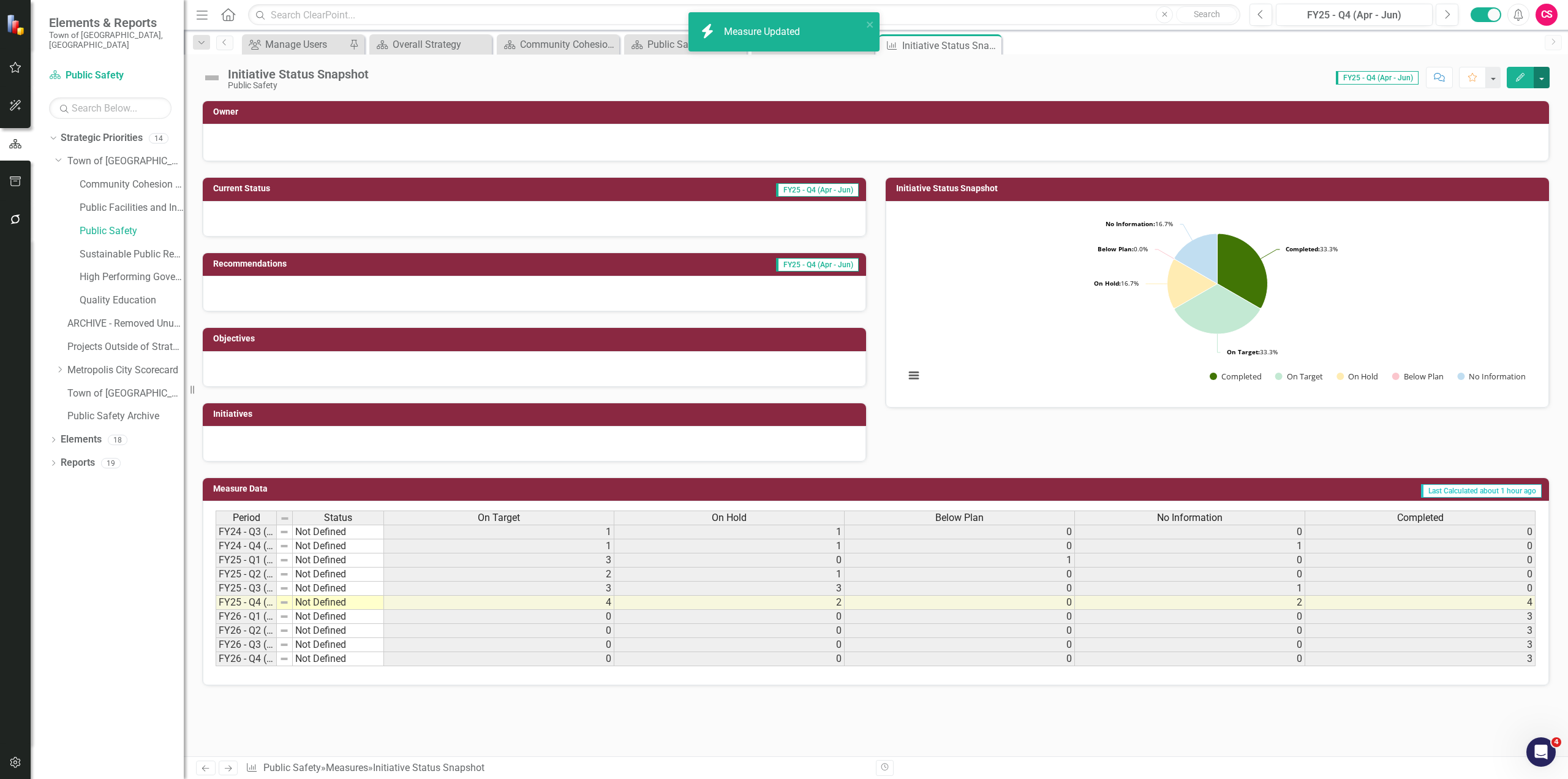
click at [1539, 77] on button "button" at bounding box center [1541, 78] width 16 height 22
click at [1507, 109] on link "Edit Edit Measure" at bounding box center [1489, 101] width 119 height 23
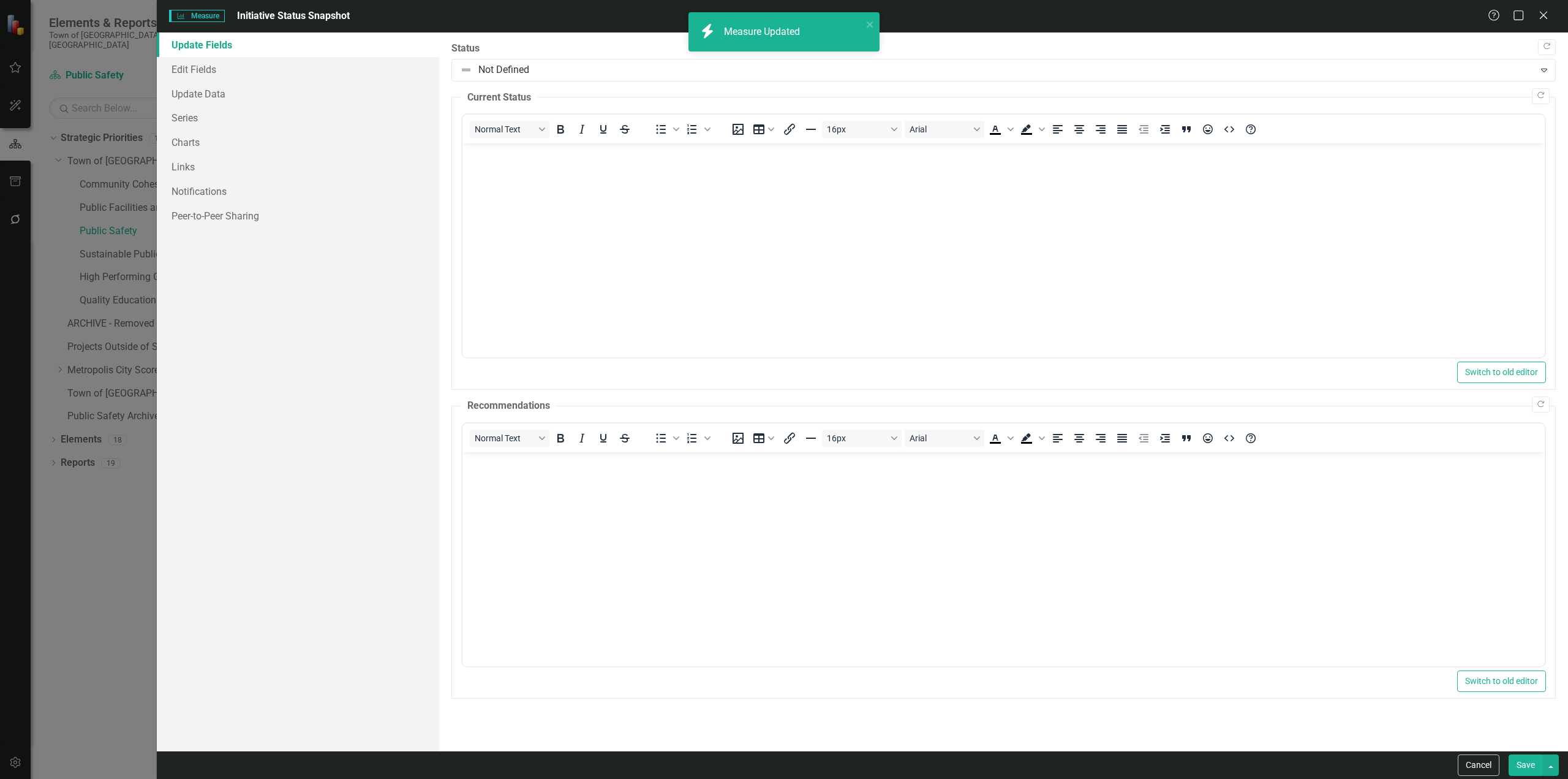
scroll to position [0, 0]
click at [1537, 18] on icon "Close" at bounding box center [1542, 15] width 15 height 11
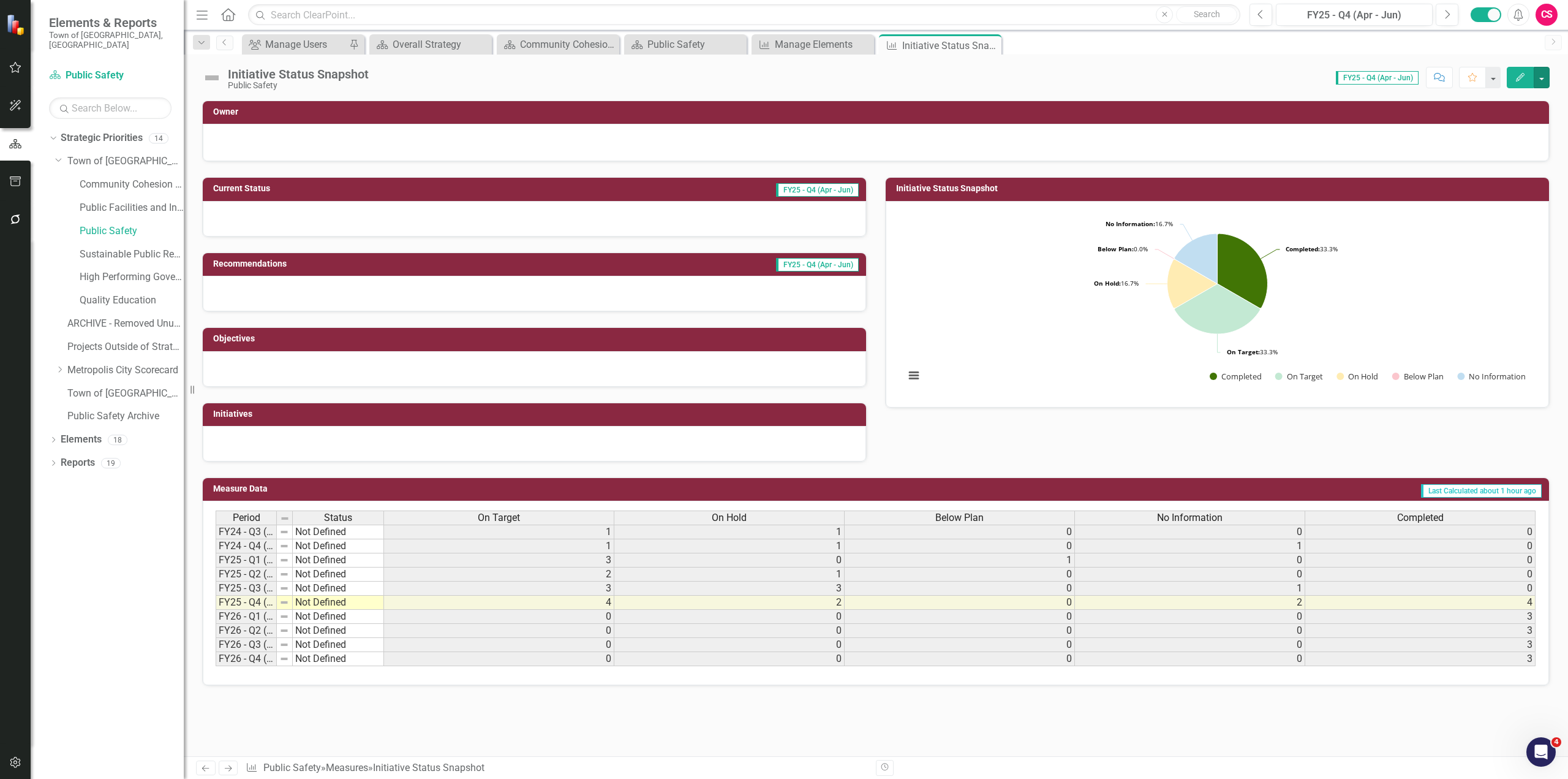
drag, startPoint x: 1535, startPoint y: 78, endPoint x: 1519, endPoint y: 127, distance: 51.5
click at [1536, 79] on button "button" at bounding box center [1541, 78] width 16 height 22
click at [1519, 128] on link "Edit Report Edit Layout" at bounding box center [1489, 123] width 119 height 23
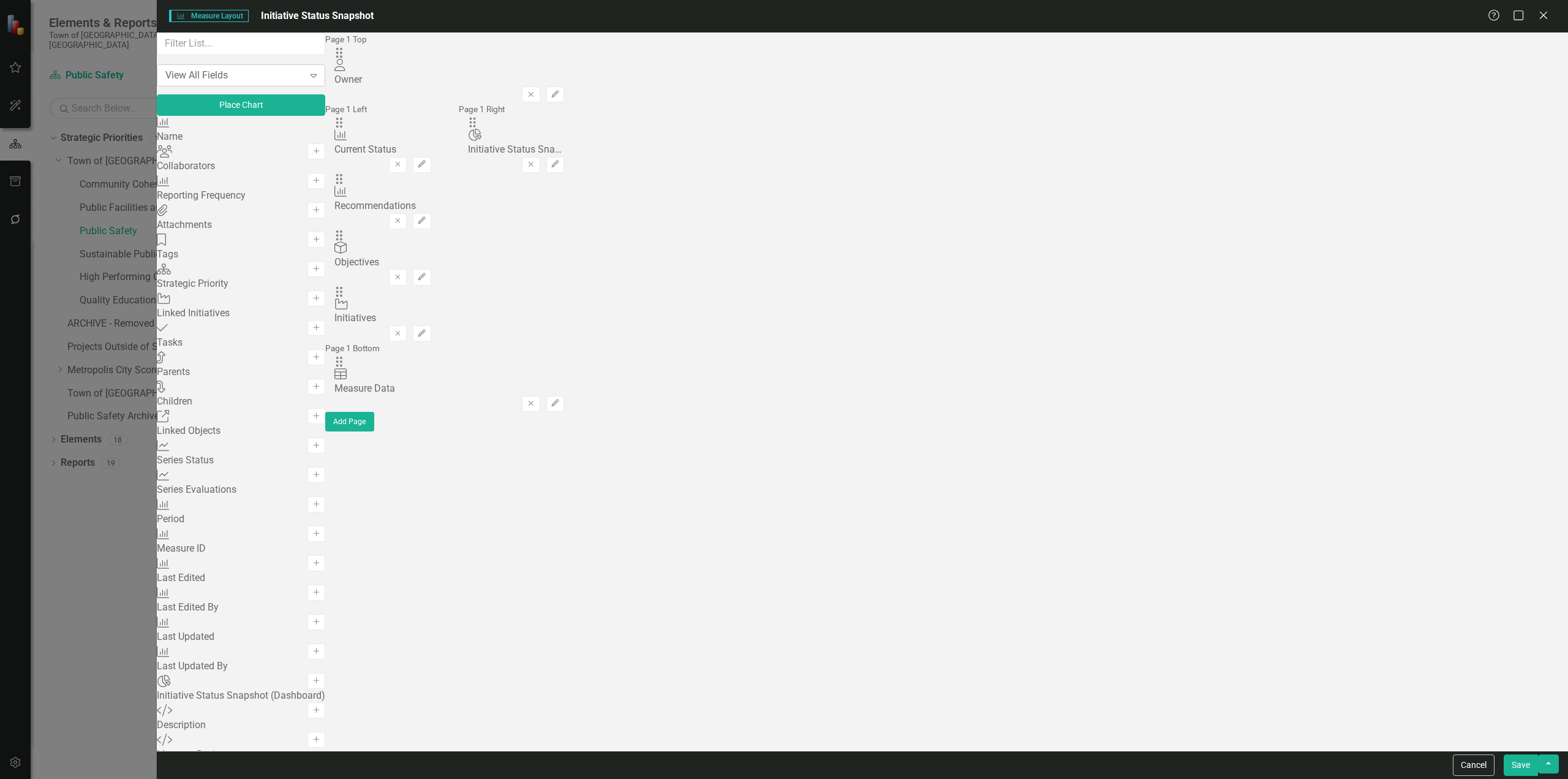
click at [217, 82] on div "View All Fields" at bounding box center [234, 75] width 139 height 14
drag, startPoint x: 197, startPoint y: 204, endPoint x: 217, endPoint y: 195, distance: 21.9
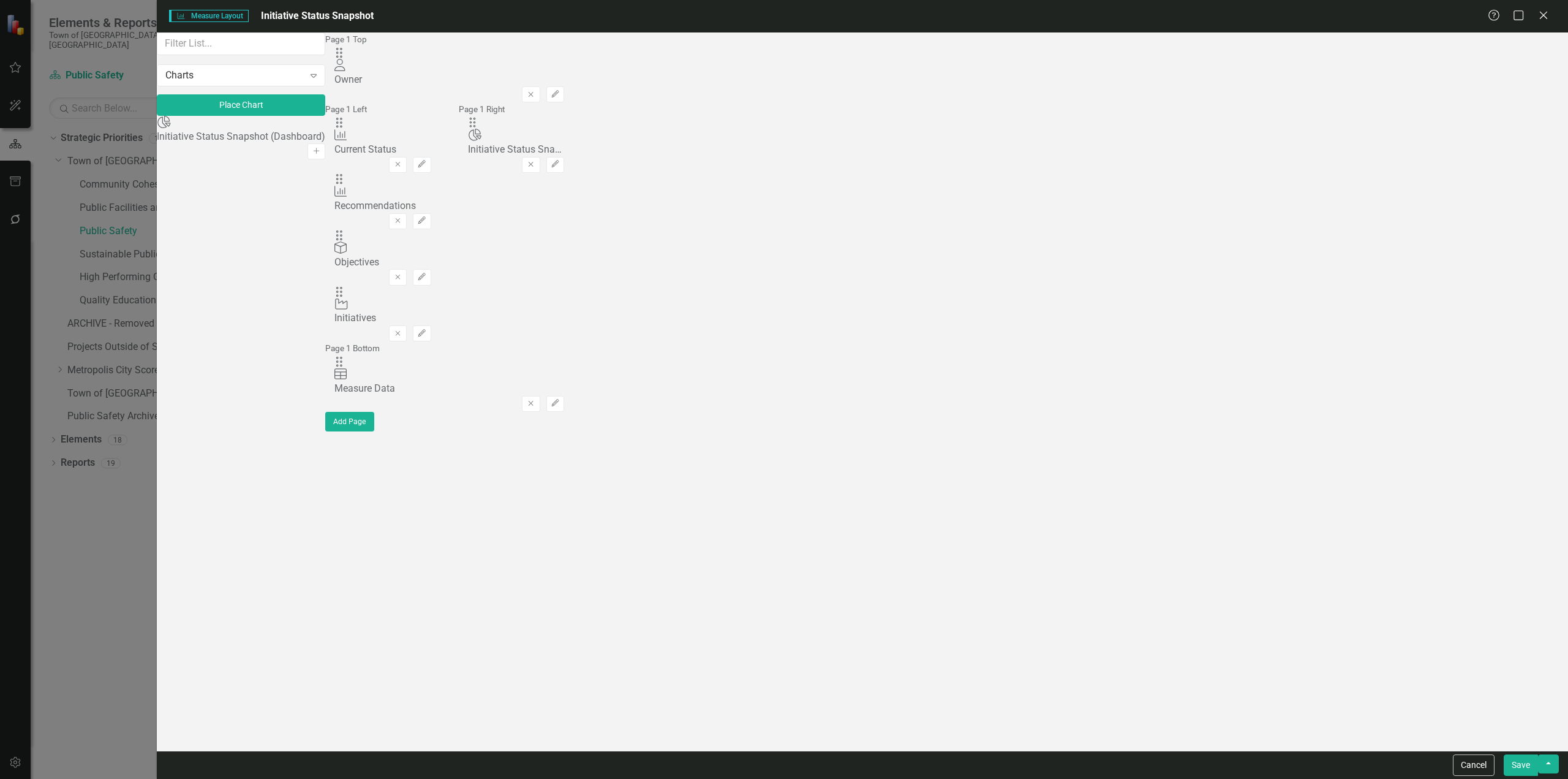
click at [321, 151] on icon "Add" at bounding box center [316, 151] width 9 height 7
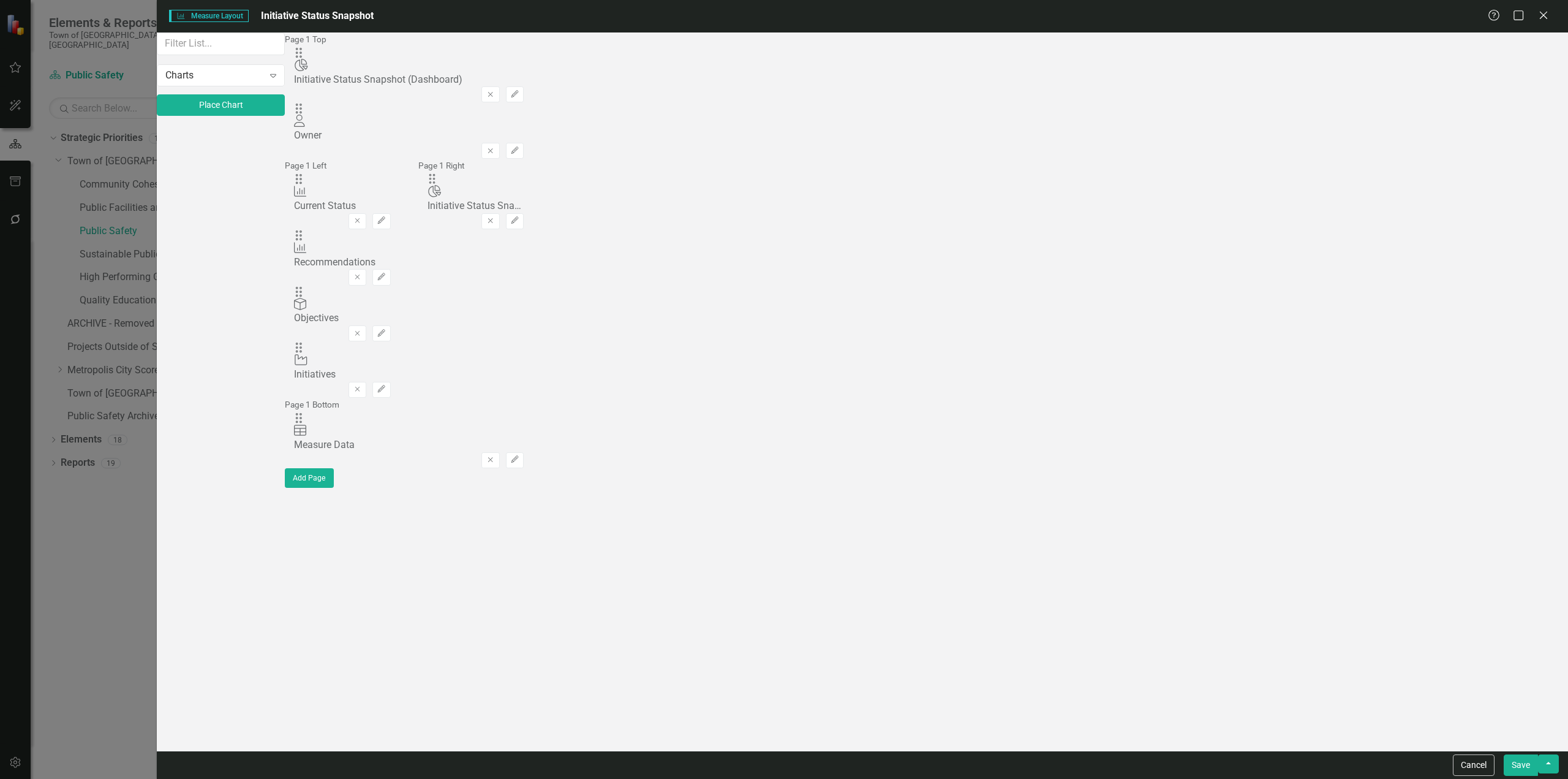
click at [1529, 773] on button "Save" at bounding box center [1521, 765] width 34 height 22
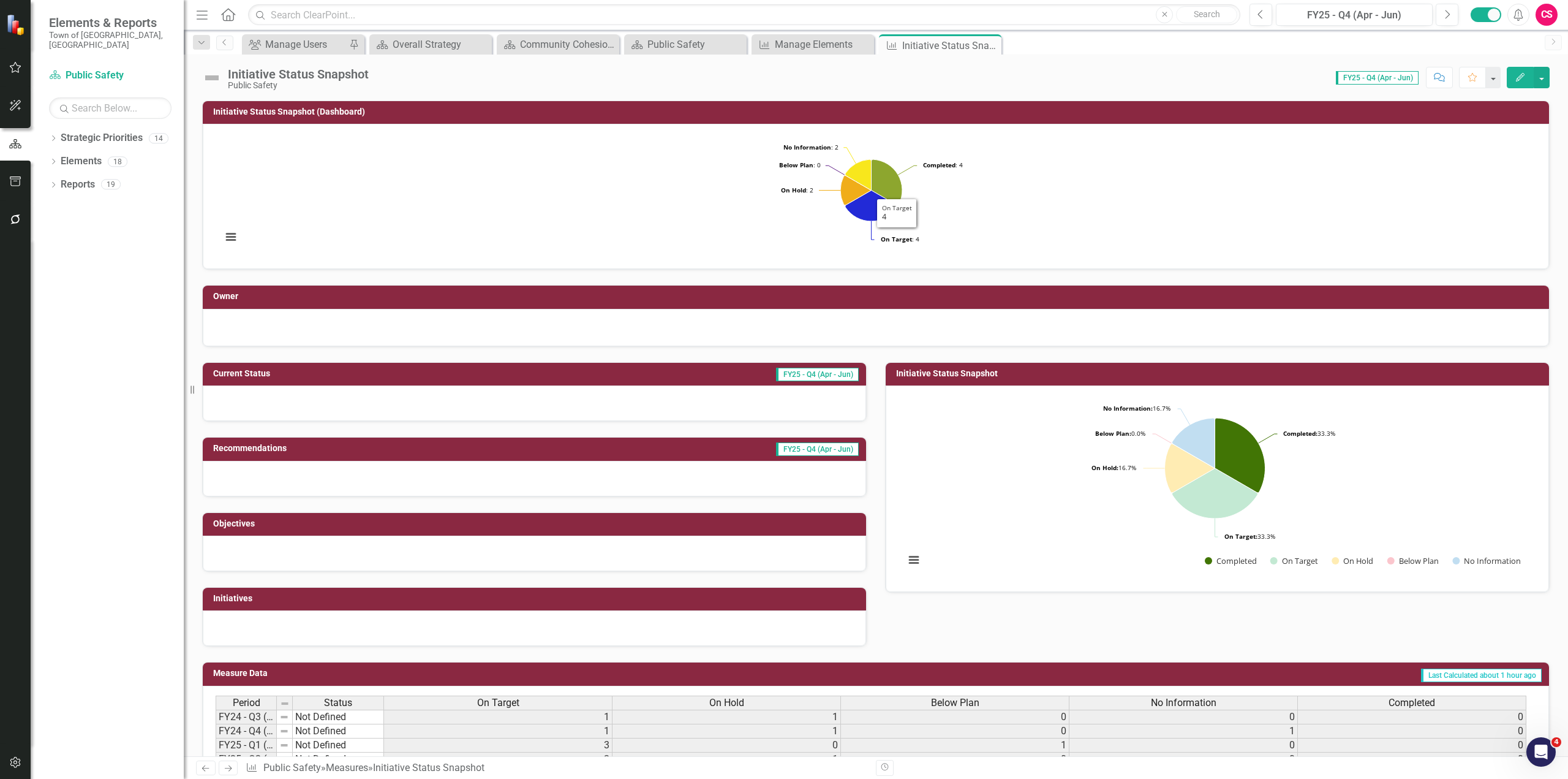
click at [1178, 179] on rect "Interactive chart" at bounding box center [870, 195] width 1311 height 123
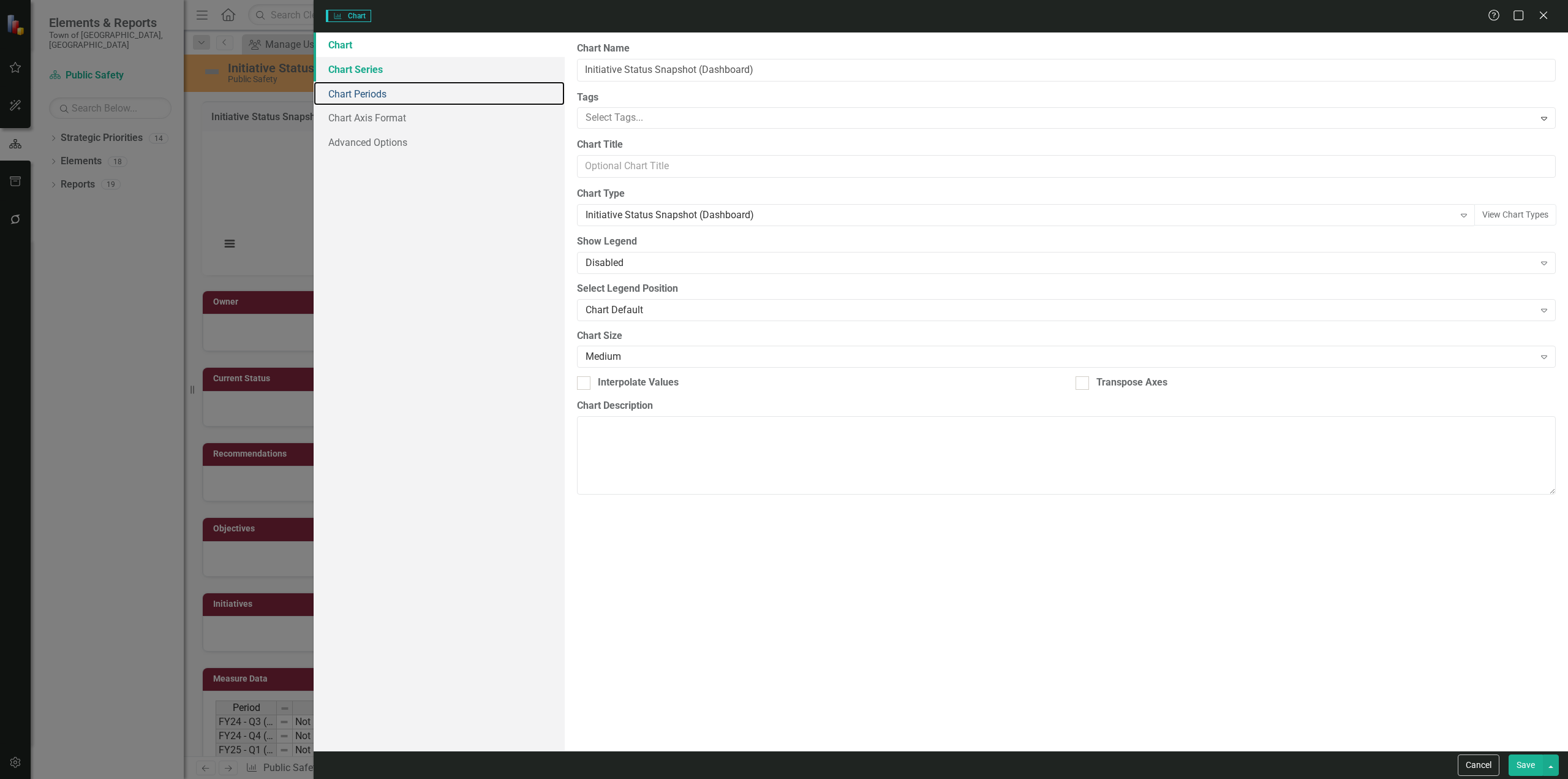
click at [440, 81] on link "Chart Periods" at bounding box center [439, 93] width 251 height 24
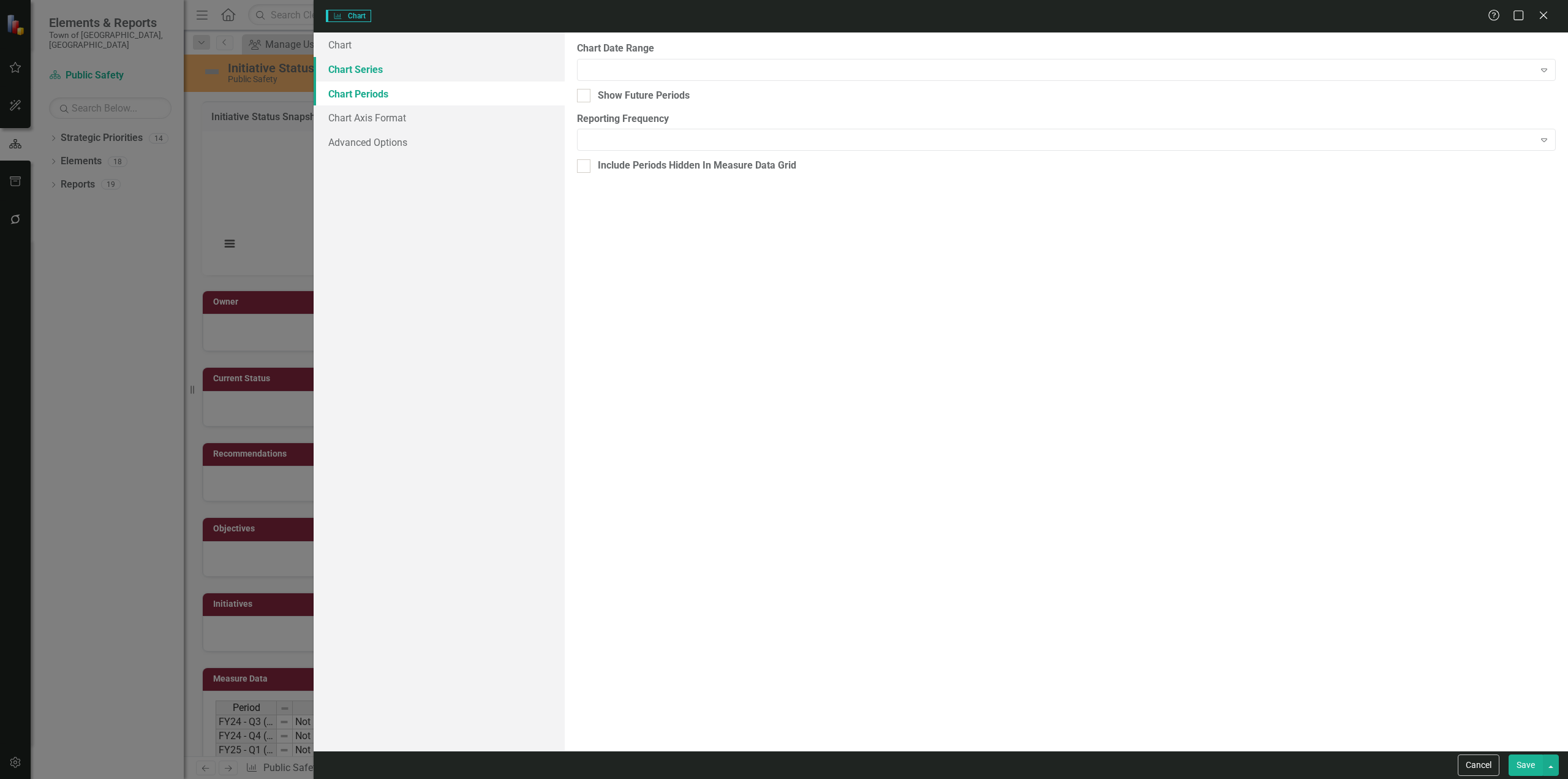
drag, startPoint x: 436, startPoint y: 69, endPoint x: 517, endPoint y: 86, distance: 82.8
click at [436, 70] on link "Chart Series" at bounding box center [439, 69] width 251 height 24
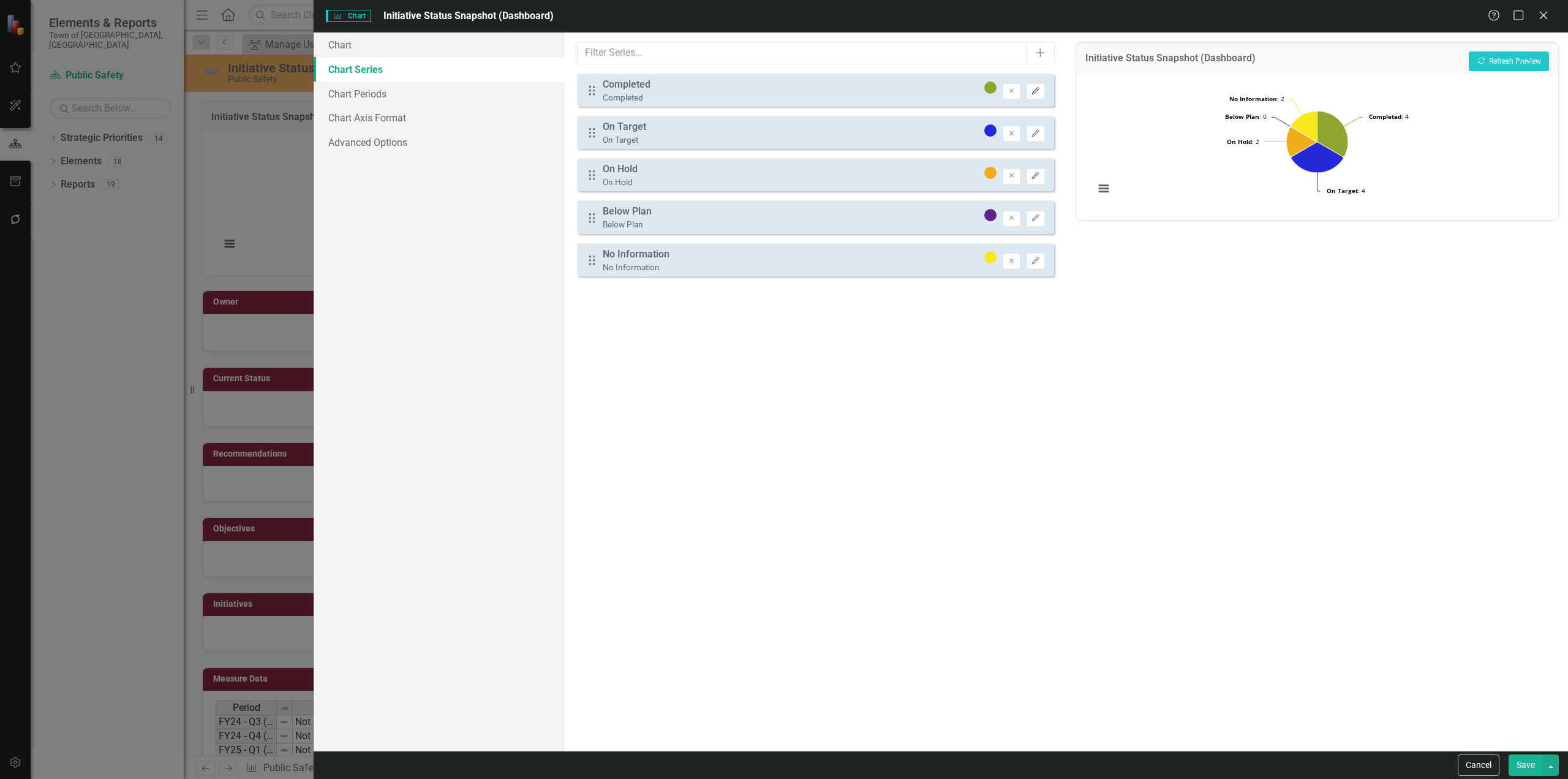
click at [1031, 91] on icon "Edit" at bounding box center [1035, 91] width 9 height 7
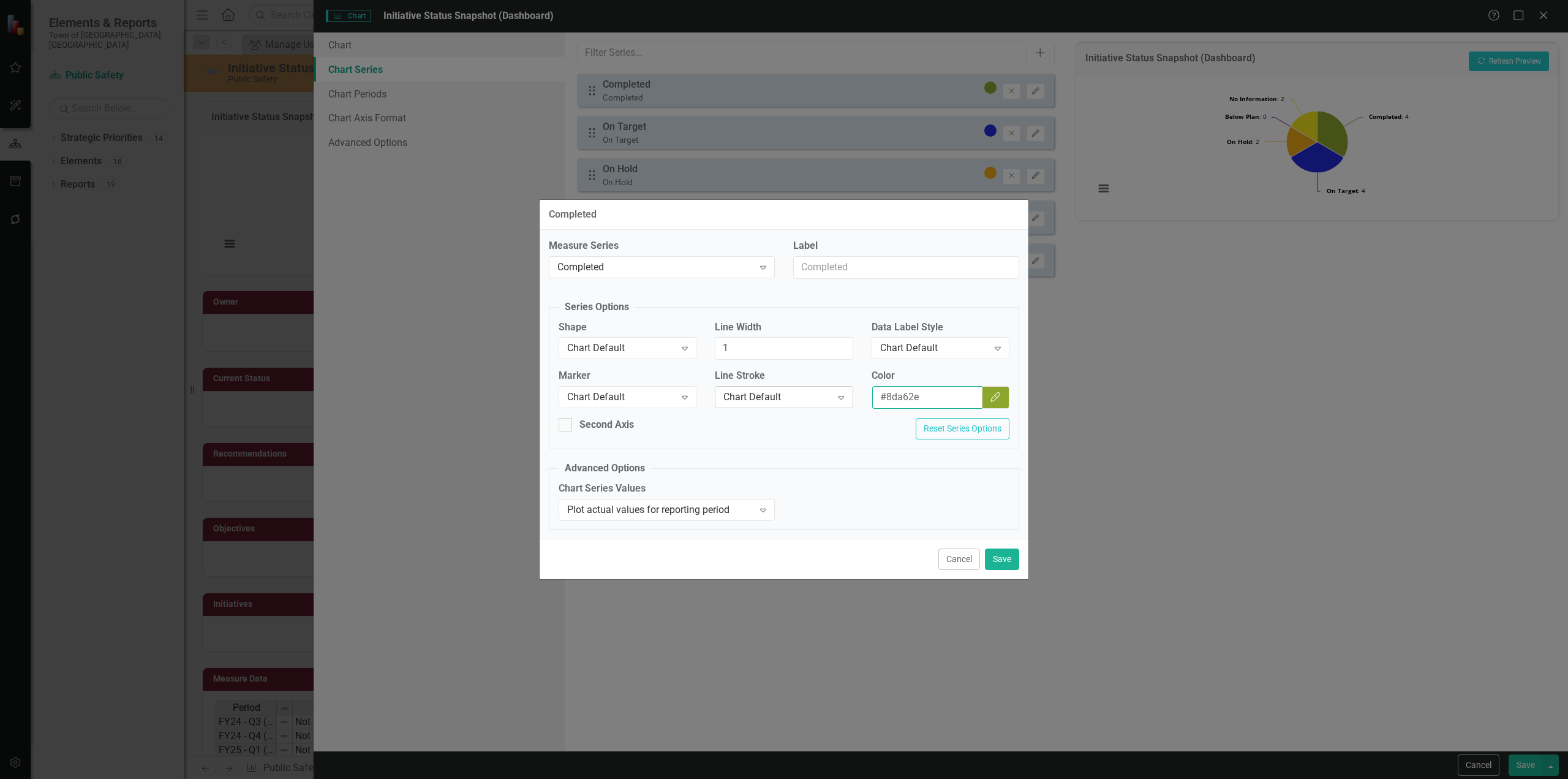
drag, startPoint x: 944, startPoint y: 386, endPoint x: 829, endPoint y: 397, distance: 115.5
click at [829, 397] on div "Marker Chart Default Expand Line Stroke Chart Default Expand Color #8da62e Colo…" at bounding box center [784, 393] width 469 height 49
click at [1009, 555] on button "Save" at bounding box center [1002, 559] width 34 height 22
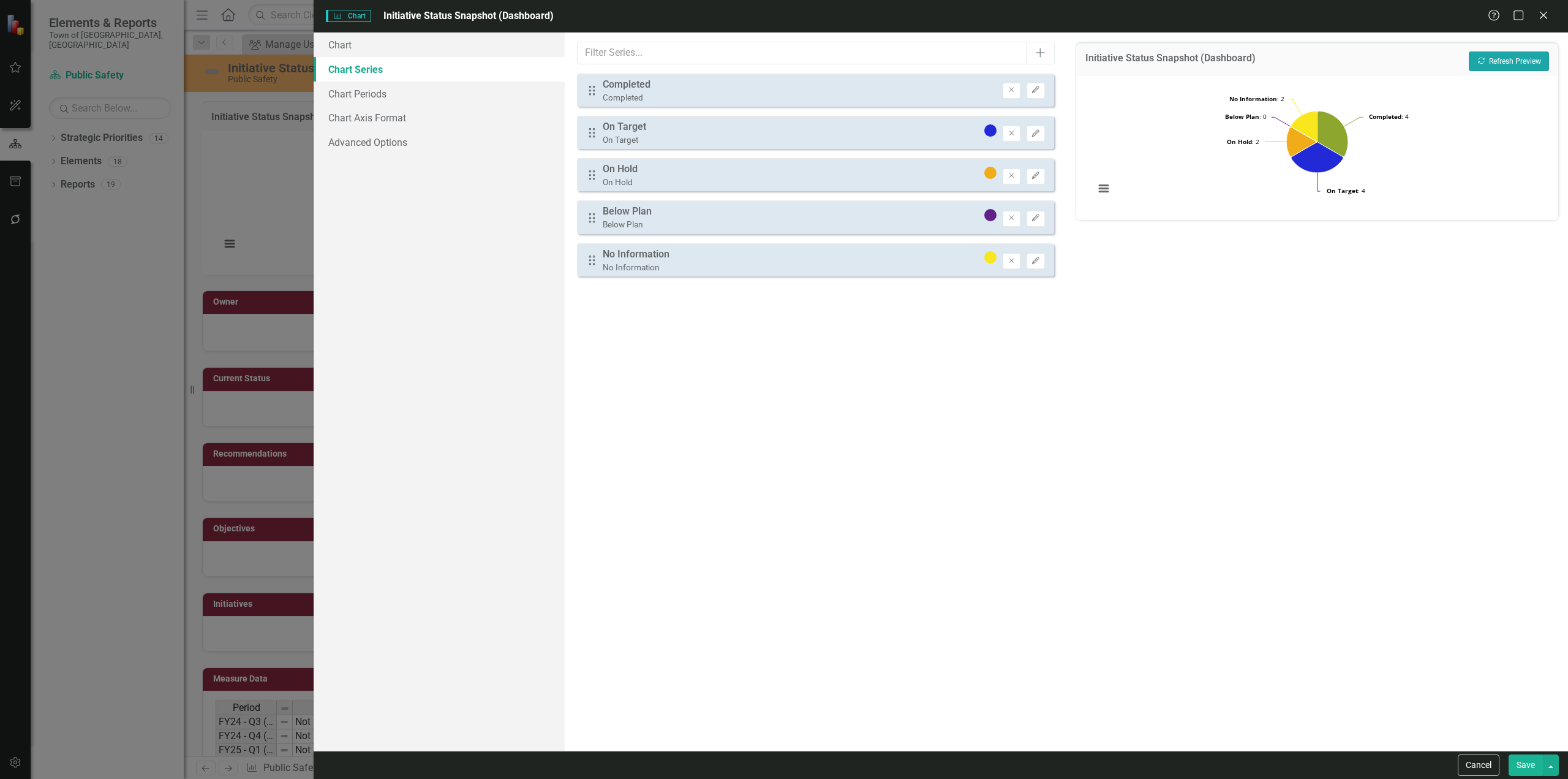
click at [1529, 55] on button "Recalculate Refresh Preview" at bounding box center [1508, 61] width 80 height 19
click at [1032, 139] on button "Edit" at bounding box center [1035, 134] width 18 height 16
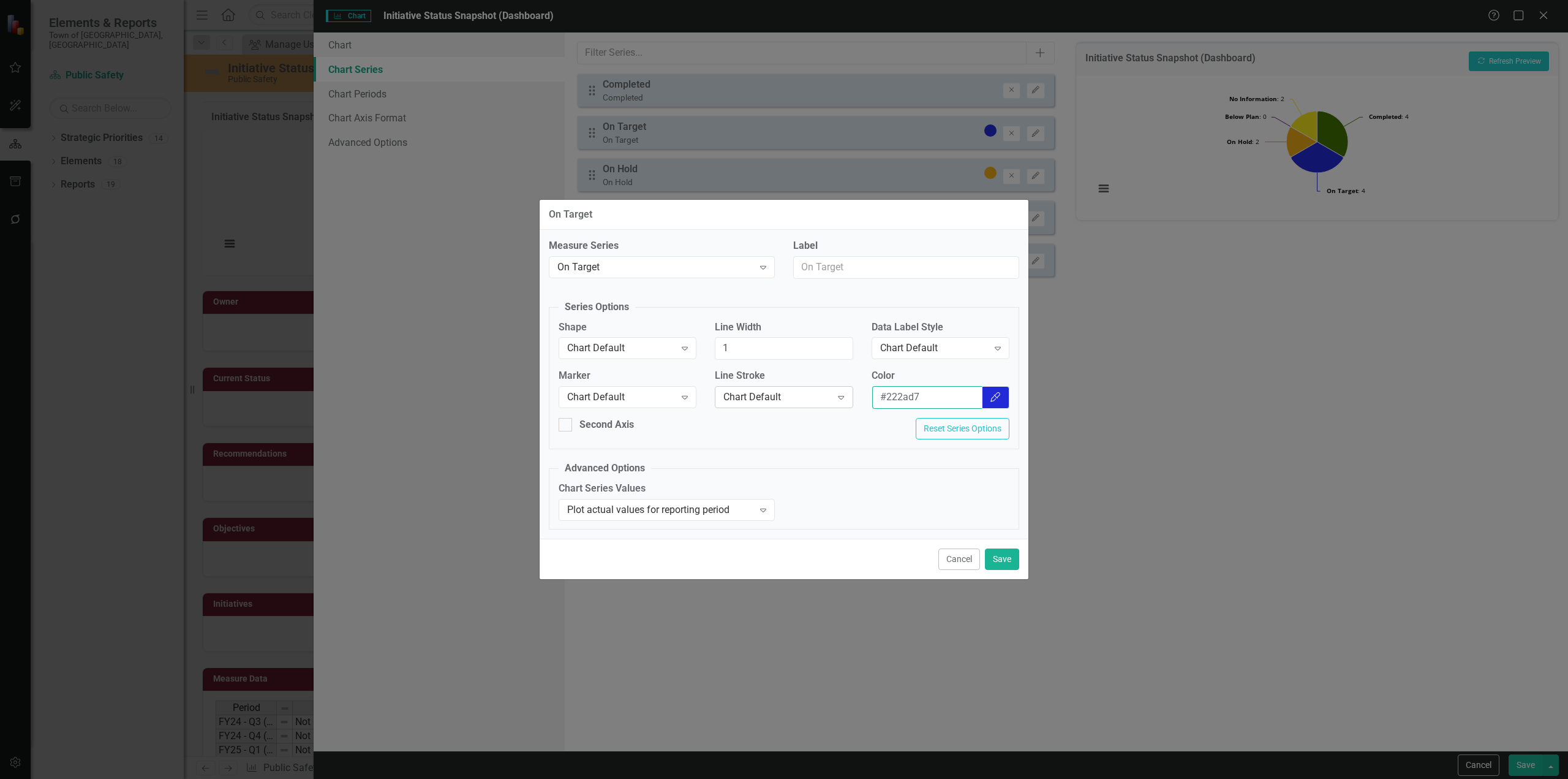
drag, startPoint x: 885, startPoint y: 398, endPoint x: 807, endPoint y: 404, distance: 78.2
click at [807, 404] on div "Marker Chart Default Expand Line Stroke Chart Default Expand Color #222ad7 Colo…" at bounding box center [784, 393] width 469 height 49
click at [1000, 563] on button "Save" at bounding box center [1002, 559] width 34 height 22
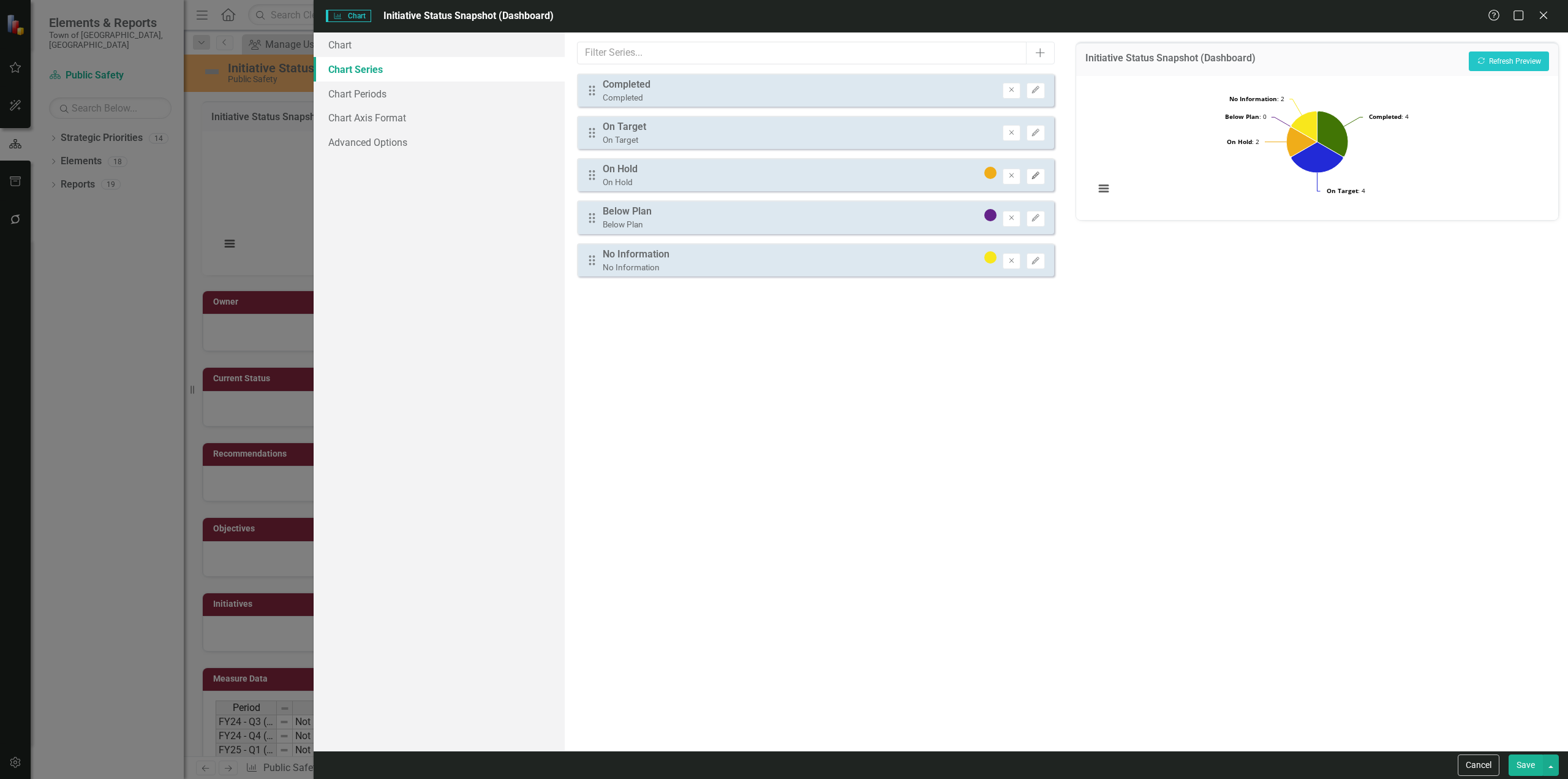
click at [1038, 174] on icon "Edit" at bounding box center [1035, 176] width 9 height 7
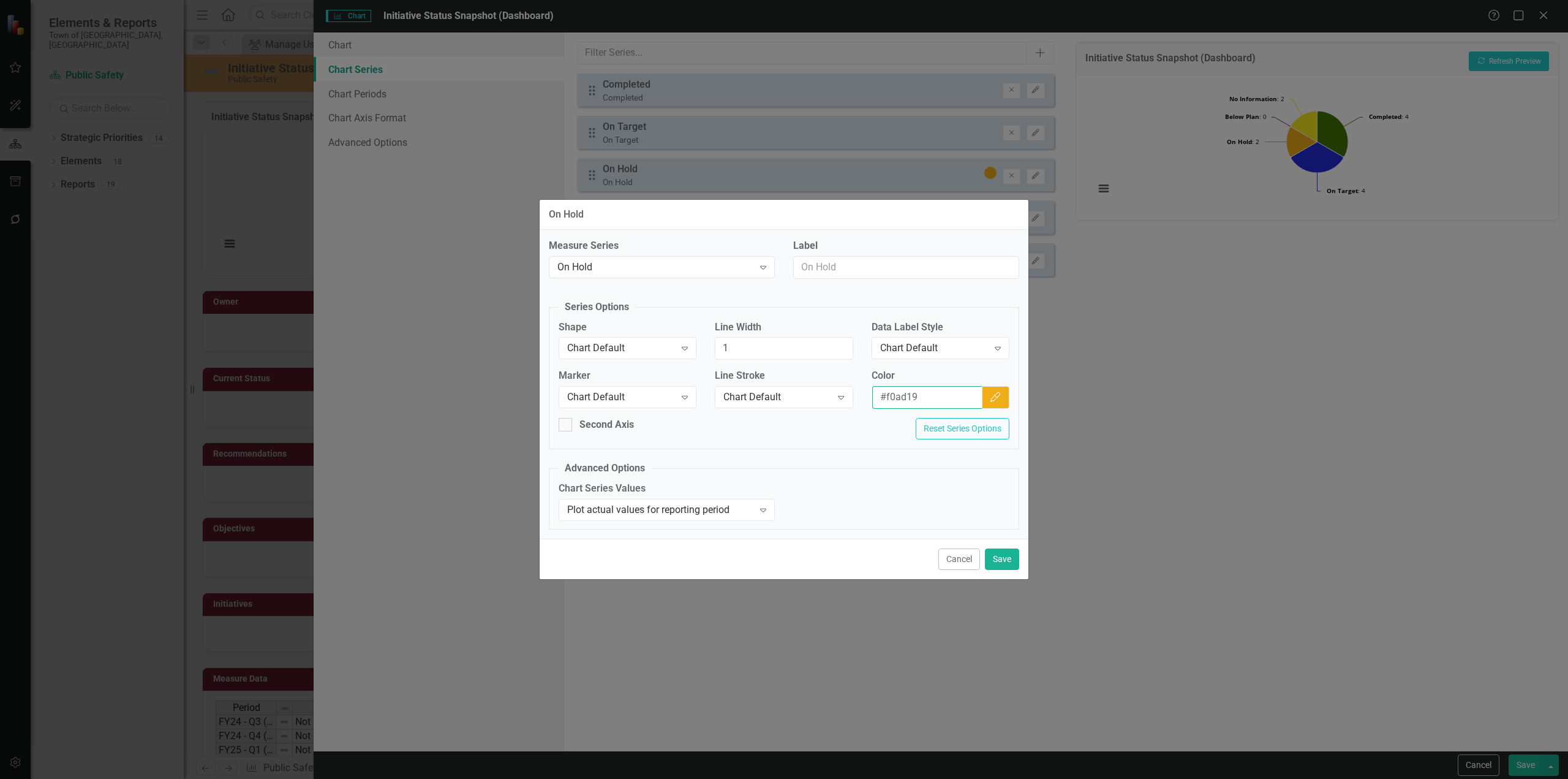
drag, startPoint x: 932, startPoint y: 401, endPoint x: 748, endPoint y: 383, distance: 184.9
click at [748, 383] on div "Marker Chart Default Expand Line Stroke Chart Default Expand Color #f0ad19 Colo…" at bounding box center [784, 393] width 469 height 49
click at [1008, 559] on button "Save" at bounding box center [1002, 559] width 34 height 22
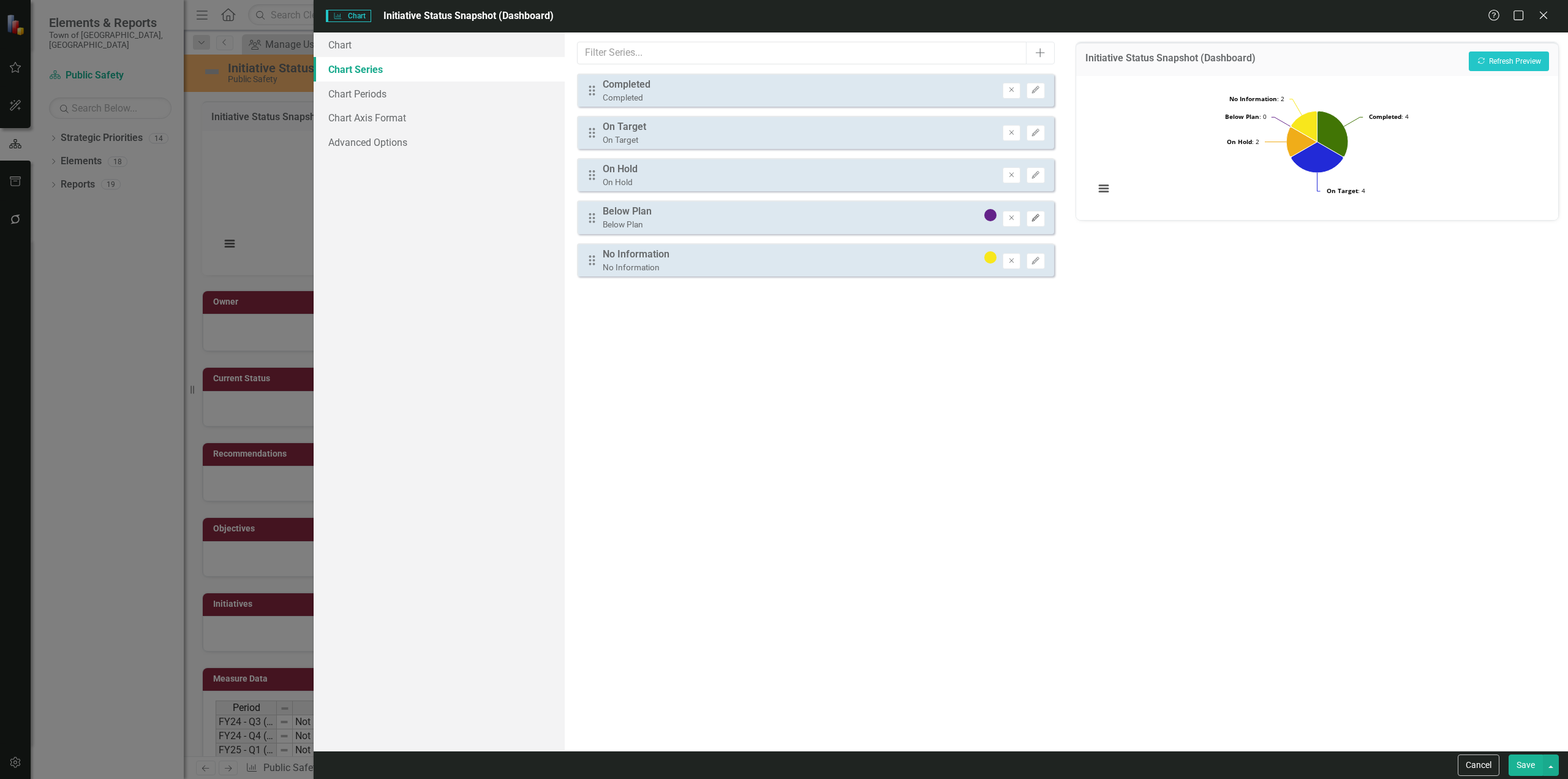
click at [1034, 220] on icon "Edit" at bounding box center [1035, 218] width 9 height 7
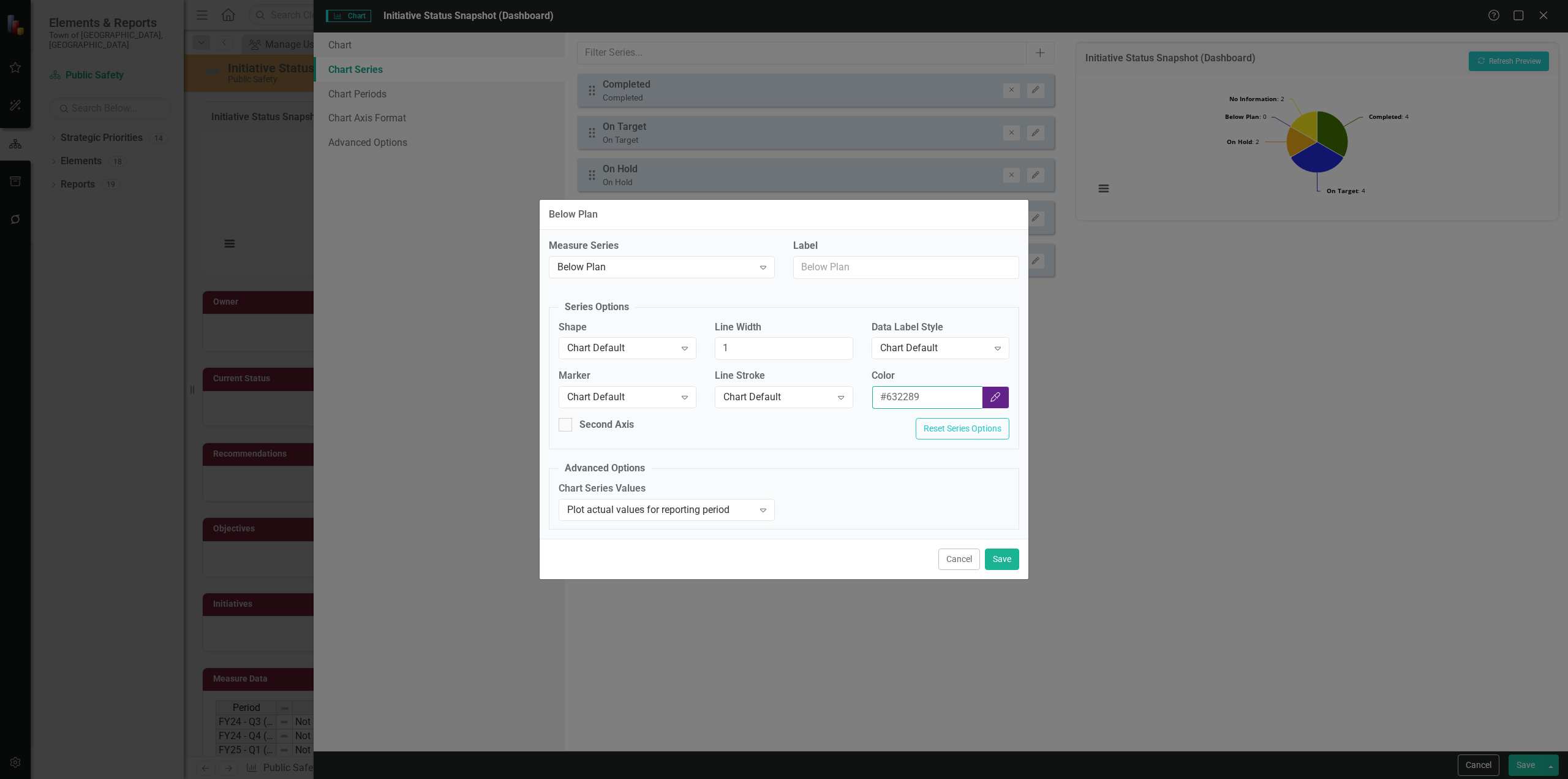
drag, startPoint x: 929, startPoint y: 390, endPoint x: 698, endPoint y: 398, distance: 231.1
click at [698, 398] on div "Marker Chart Default Expand Line Stroke Chart Default Expand Color #632289 Colo…" at bounding box center [784, 393] width 469 height 49
click at [1004, 554] on button "Save" at bounding box center [1002, 559] width 34 height 22
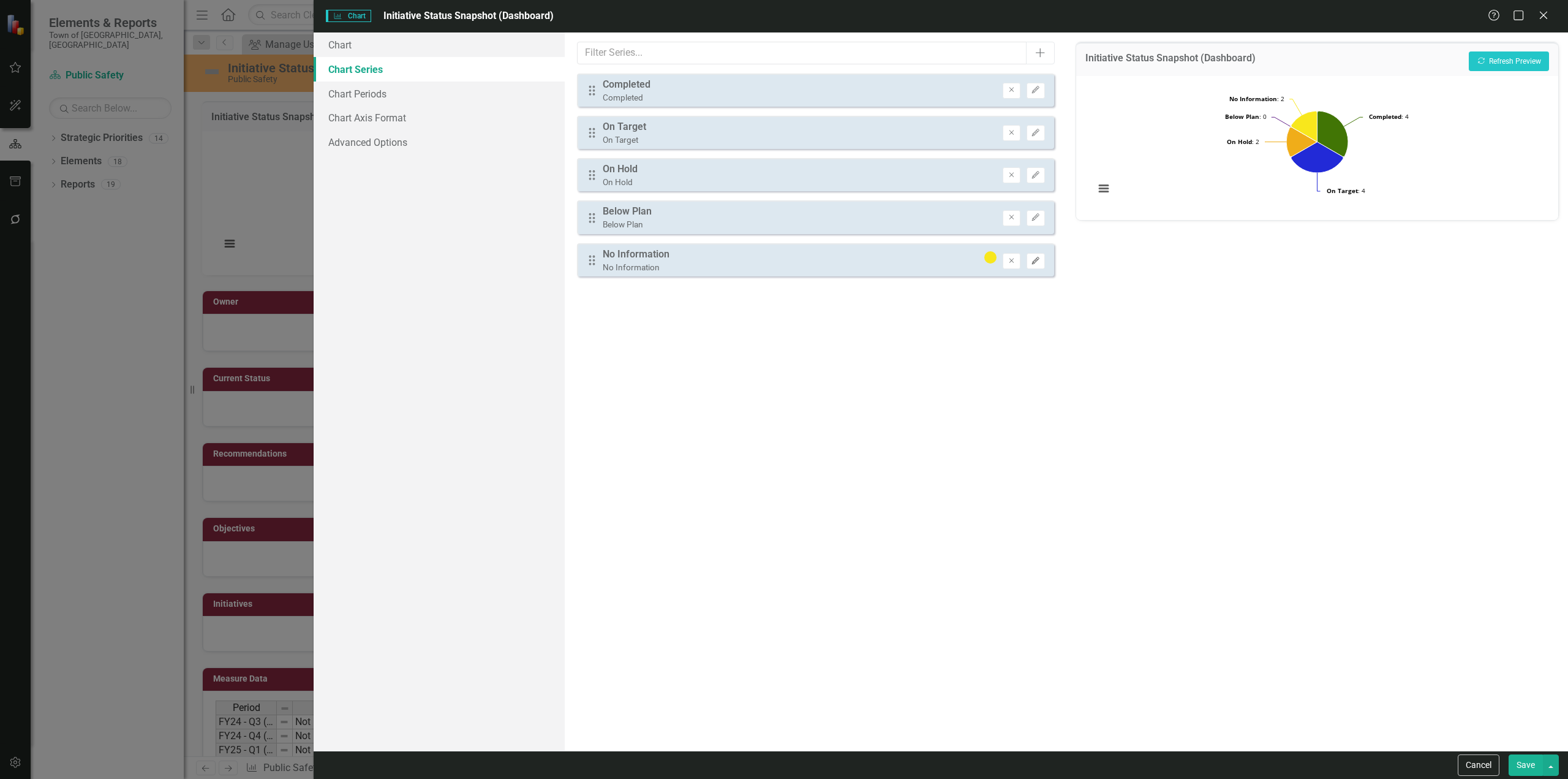
click at [1039, 263] on icon "Edit" at bounding box center [1035, 261] width 9 height 7
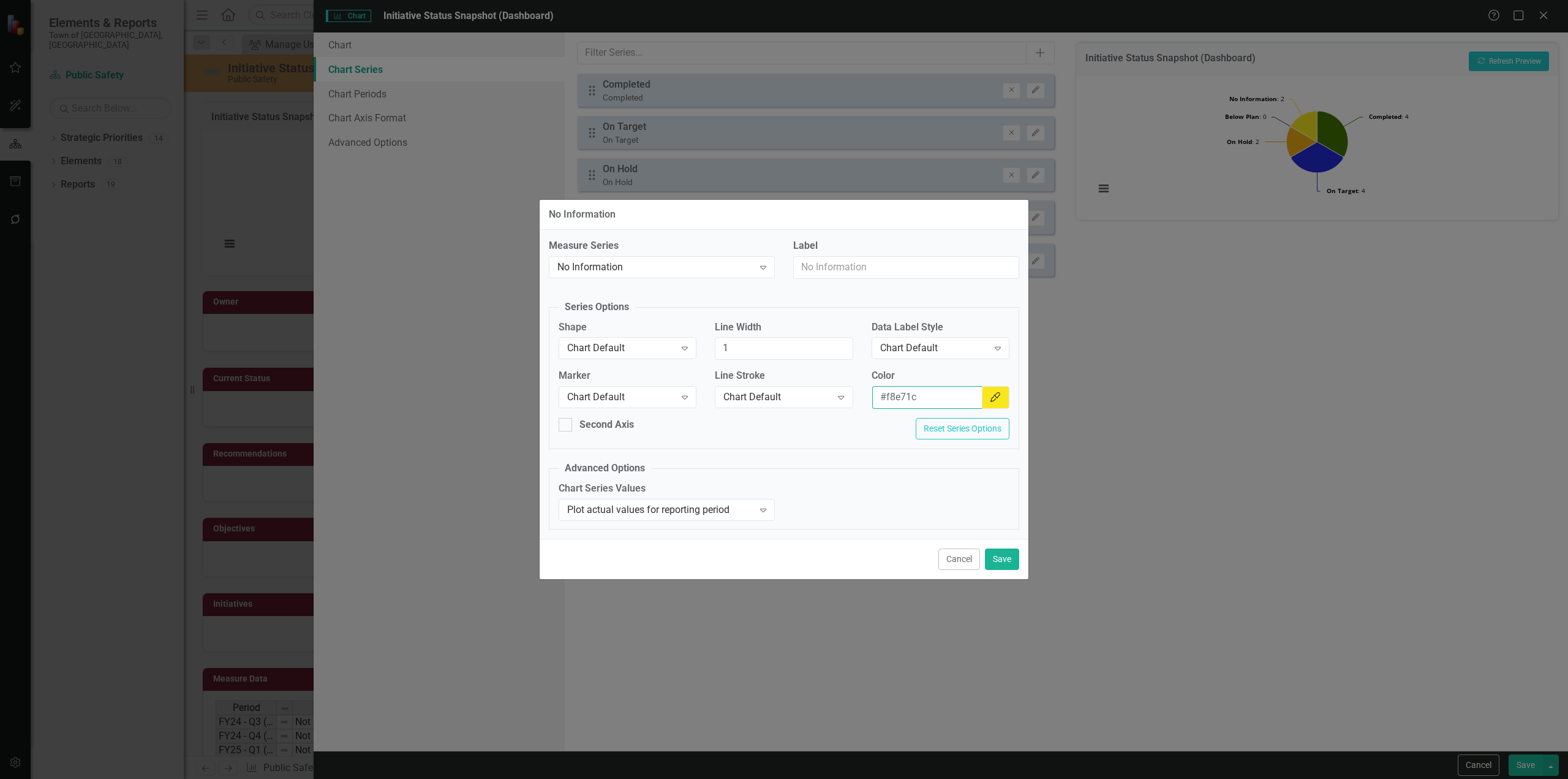
drag, startPoint x: 945, startPoint y: 394, endPoint x: 712, endPoint y: 423, distance: 234.8
click at [712, 423] on fieldset "Series Options Shape Chart Default Expand Line Width 1 Data Label Style Chart D…" at bounding box center [784, 374] width 470 height 149
click at [998, 556] on button "Save" at bounding box center [1002, 559] width 34 height 22
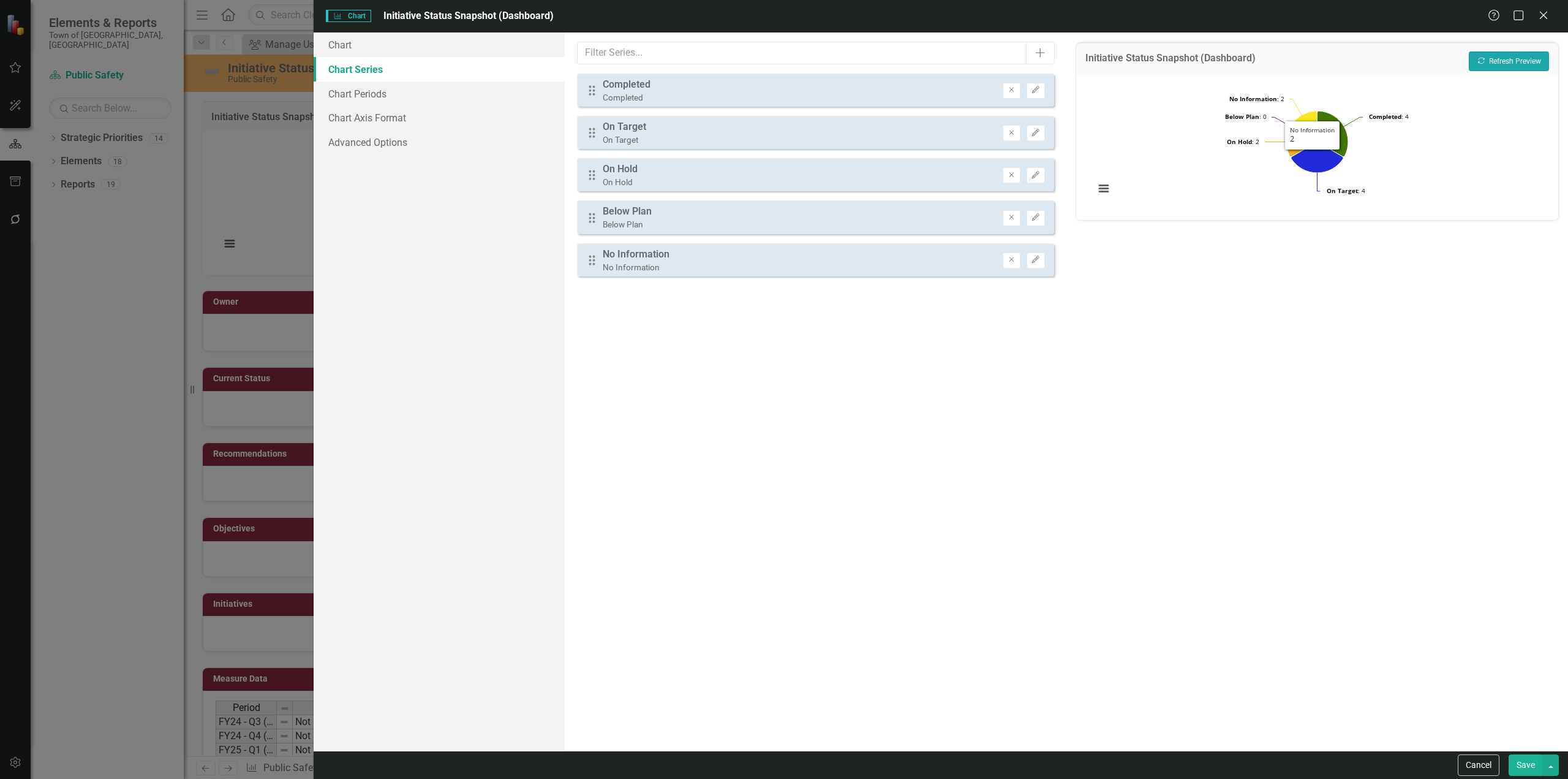
click at [1492, 62] on button "Recalculate Refresh Preview" at bounding box center [1508, 61] width 80 height 19
click at [1529, 762] on button "Save" at bounding box center [1526, 765] width 34 height 22
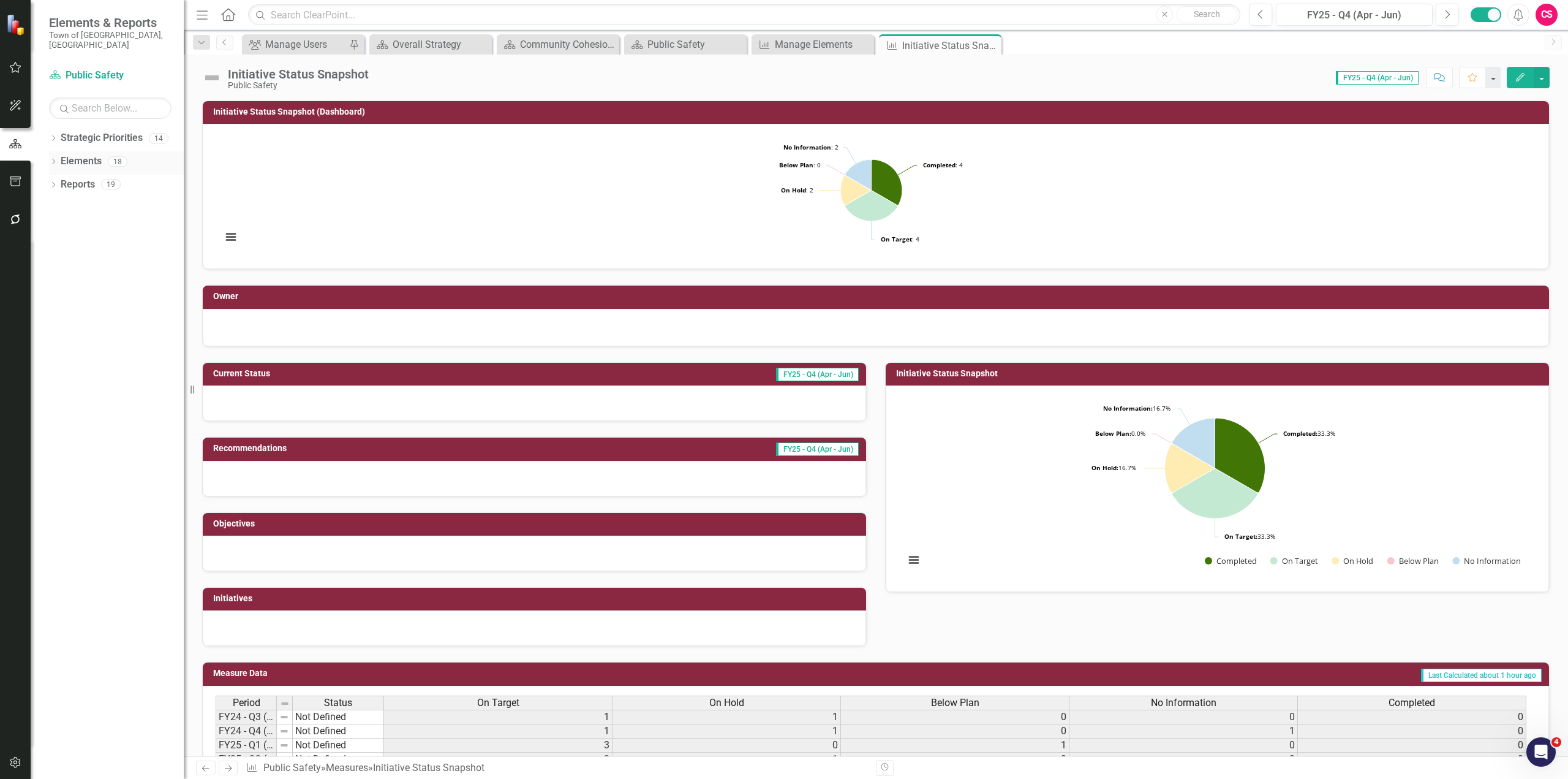
click at [80, 154] on link "Elements" at bounding box center [80, 162] width 41 height 14
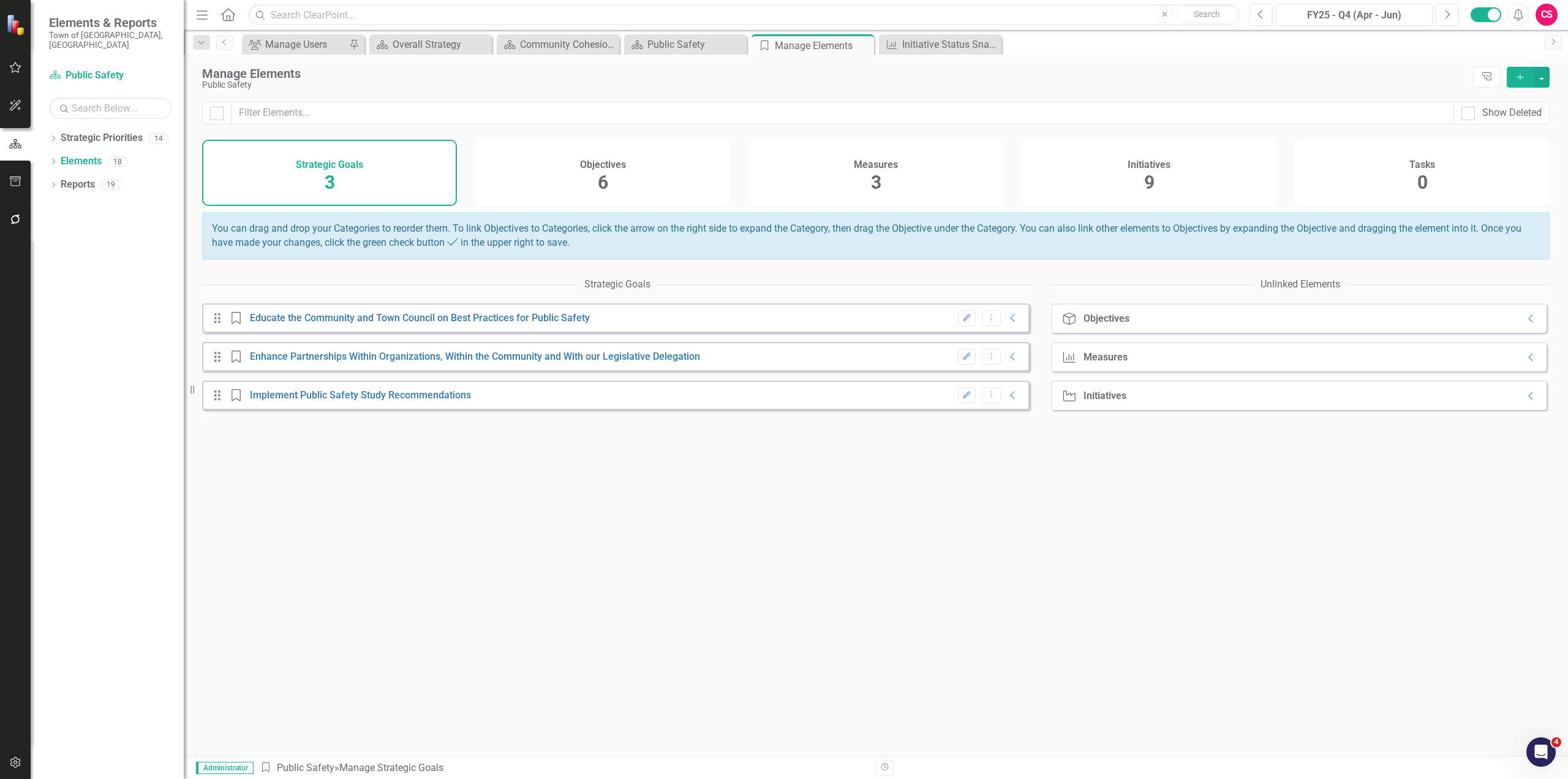
click at [836, 164] on div "Initiatives 9" at bounding box center [1148, 173] width 255 height 66
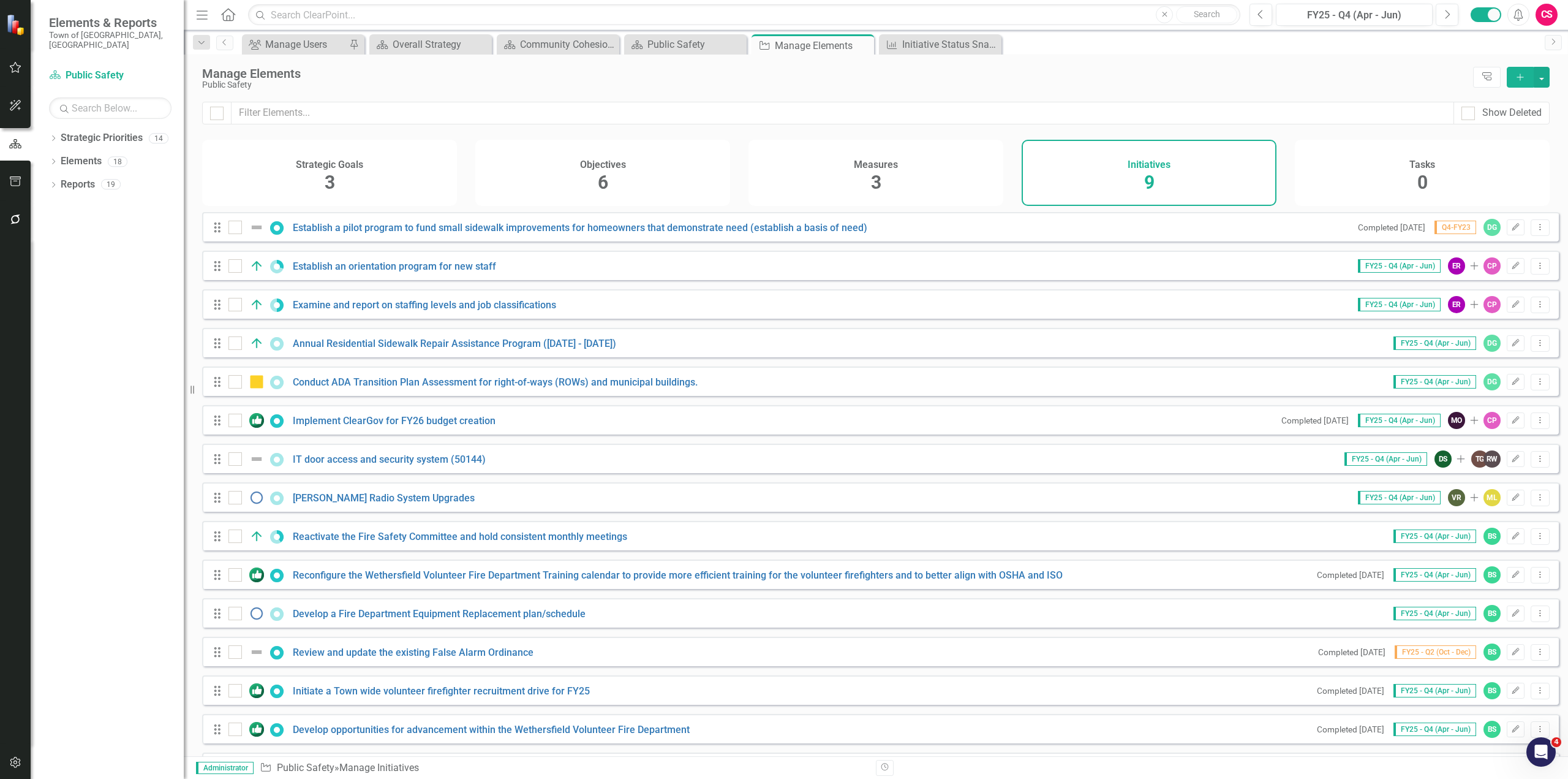
scroll to position [44, 0]
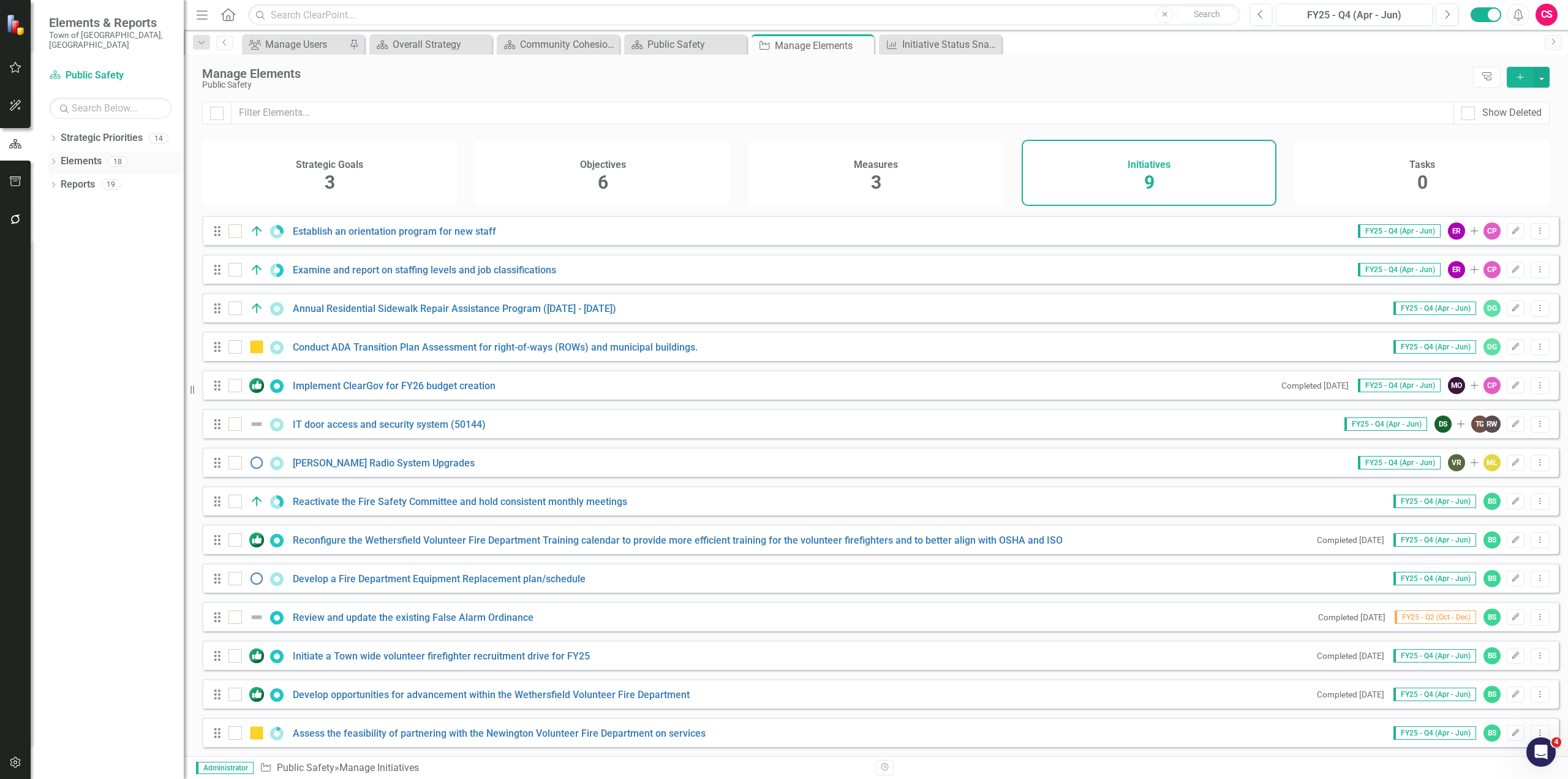
click at [97, 155] on link "Elements" at bounding box center [80, 162] width 41 height 14
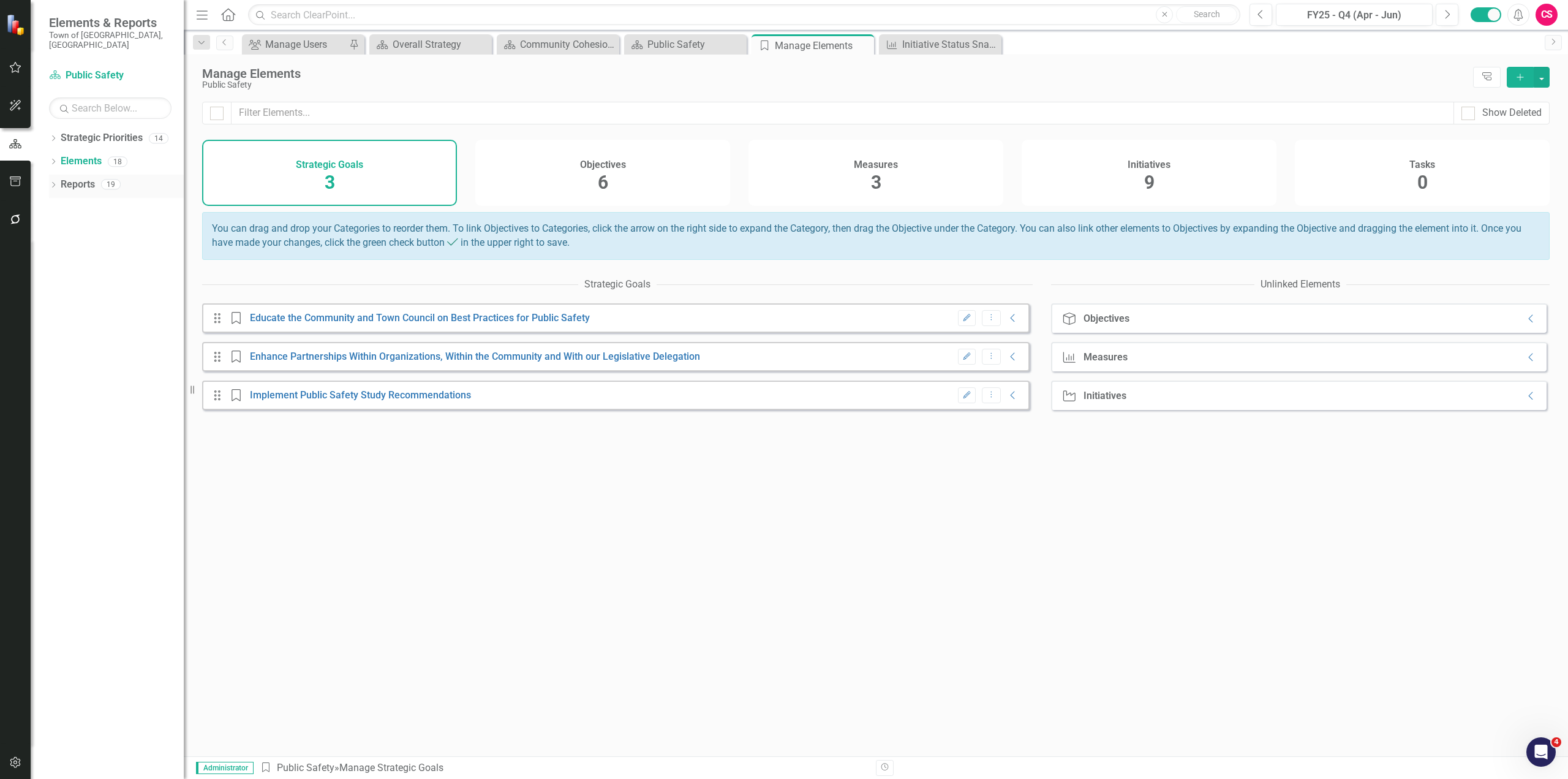
click at [73, 185] on div "Reports" at bounding box center [78, 185] width 34 height 20
click at [75, 177] on link "Reports" at bounding box center [78, 185] width 34 height 14
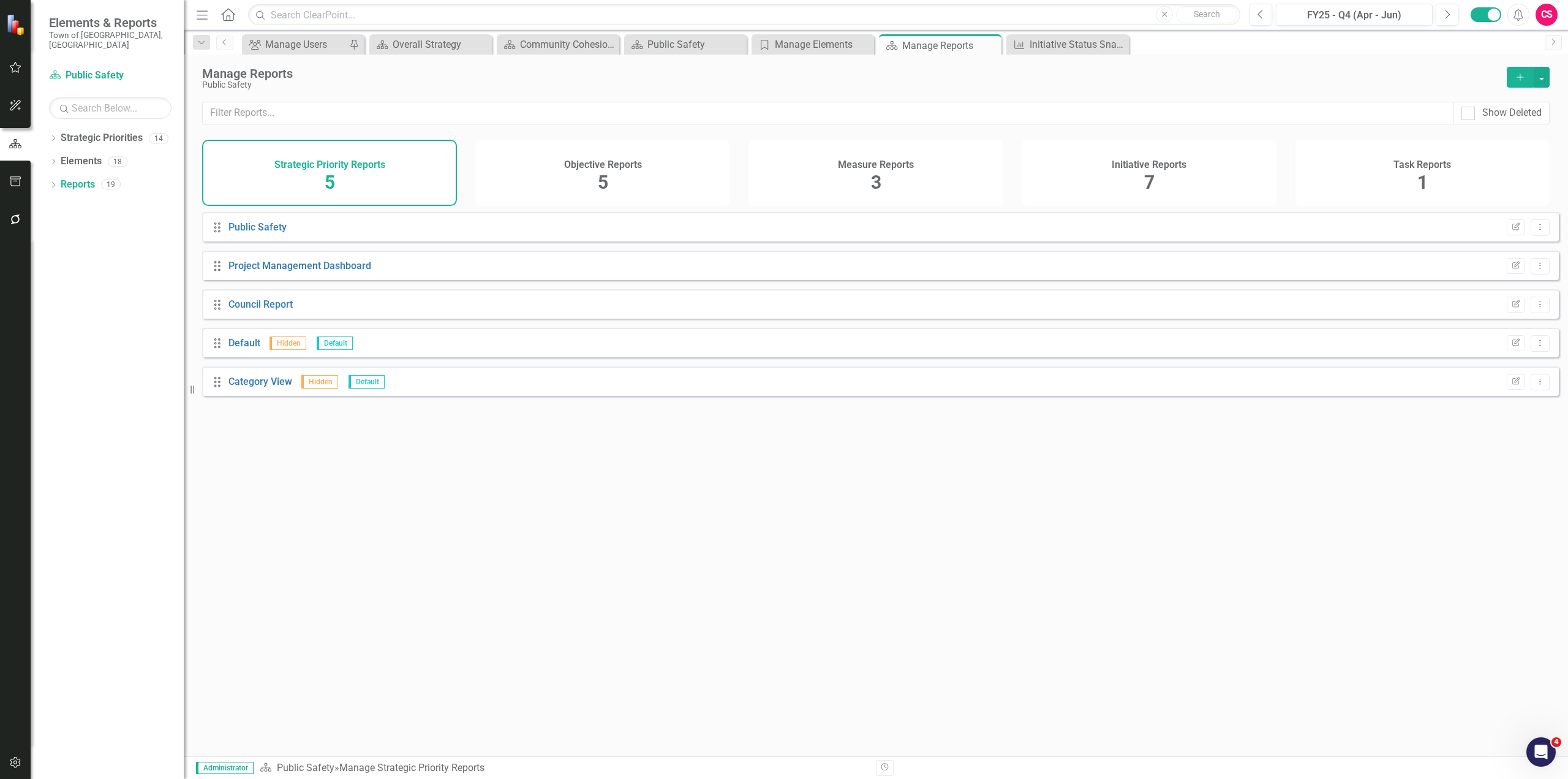
click at [836, 175] on div "Initiative Reports 7" at bounding box center [1148, 173] width 255 height 66
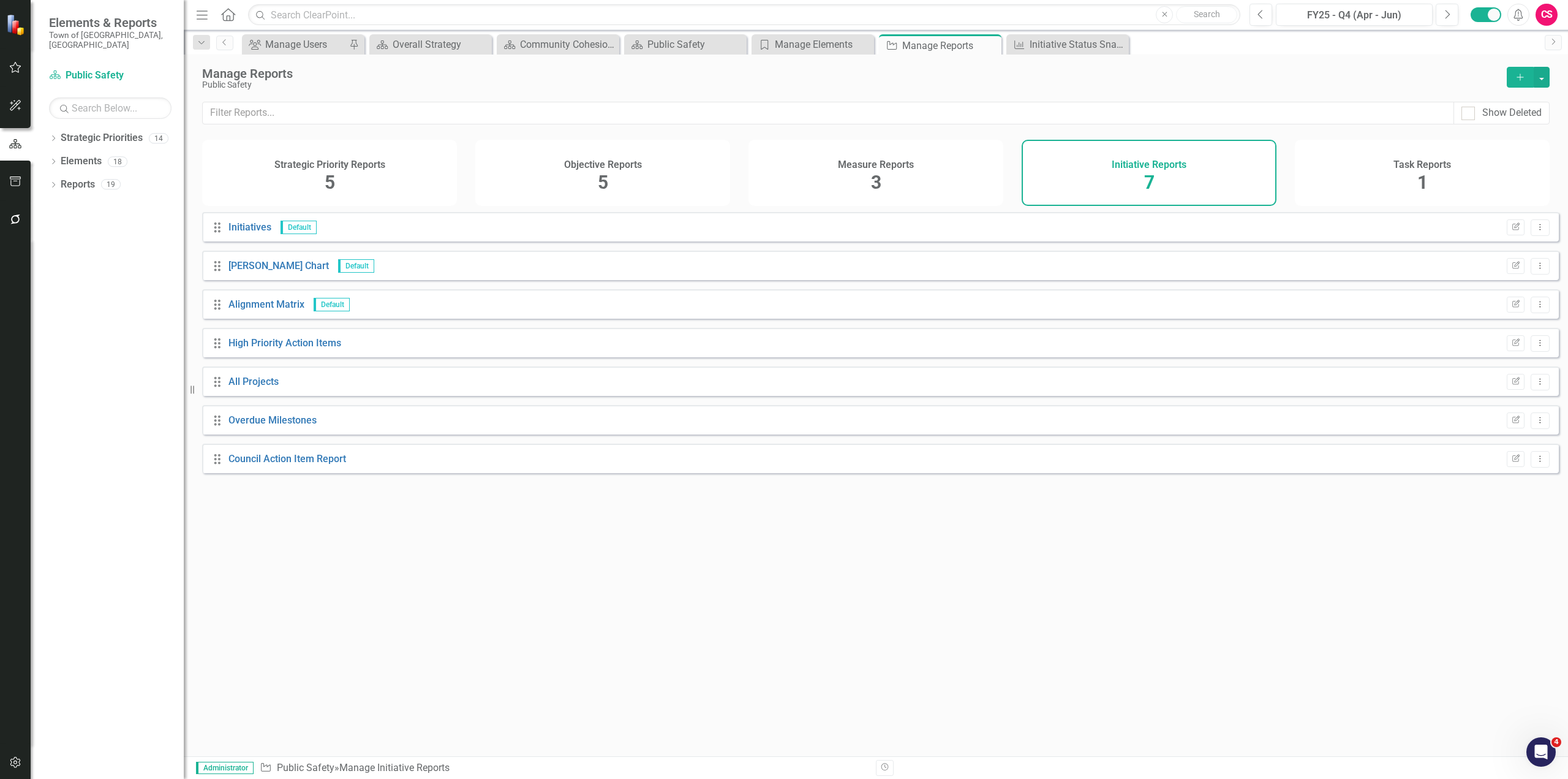
click at [836, 81] on button "Add" at bounding box center [1520, 77] width 27 height 21
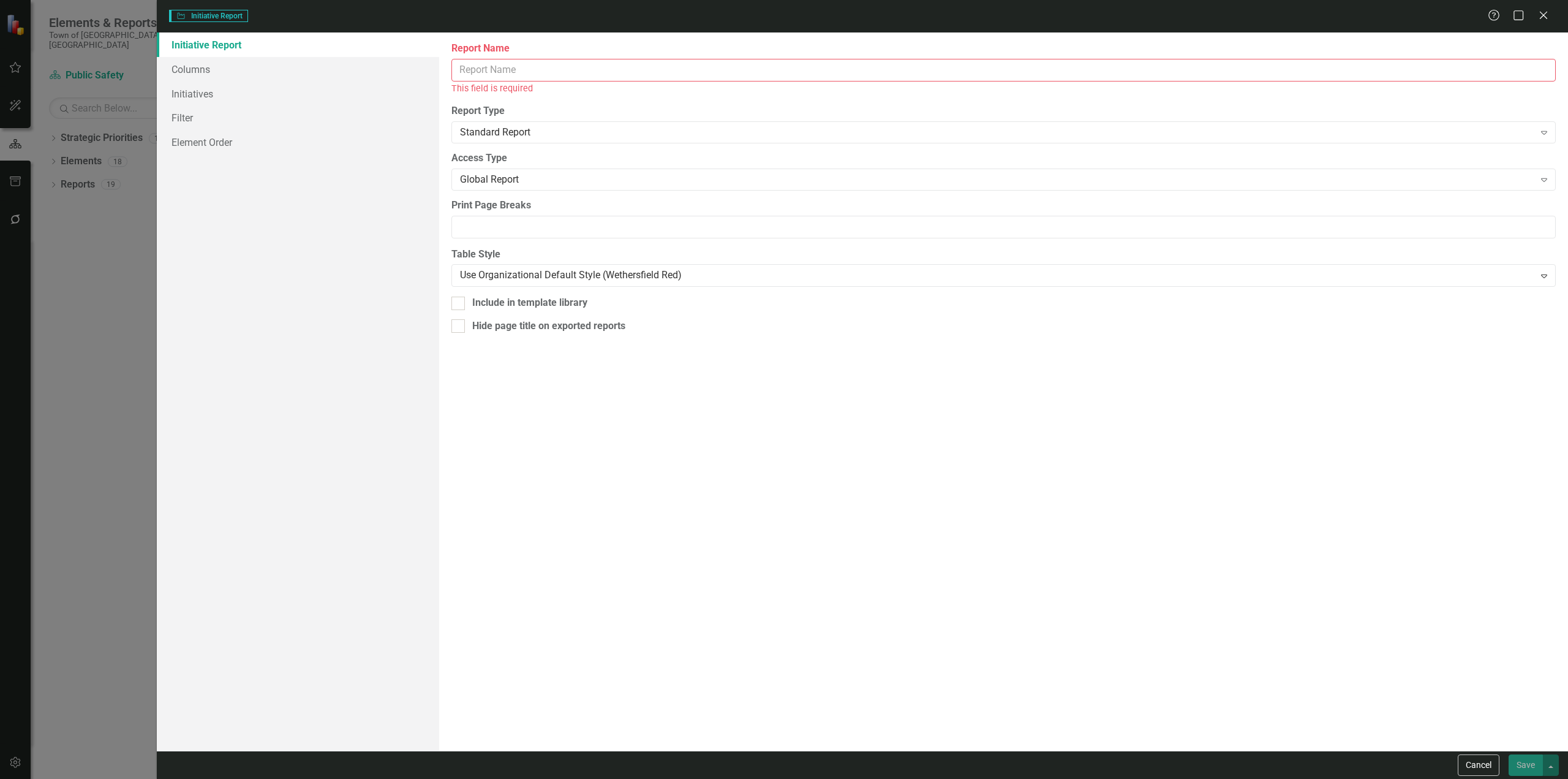
click at [471, 76] on input "Report Name" at bounding box center [1003, 70] width 1104 height 23
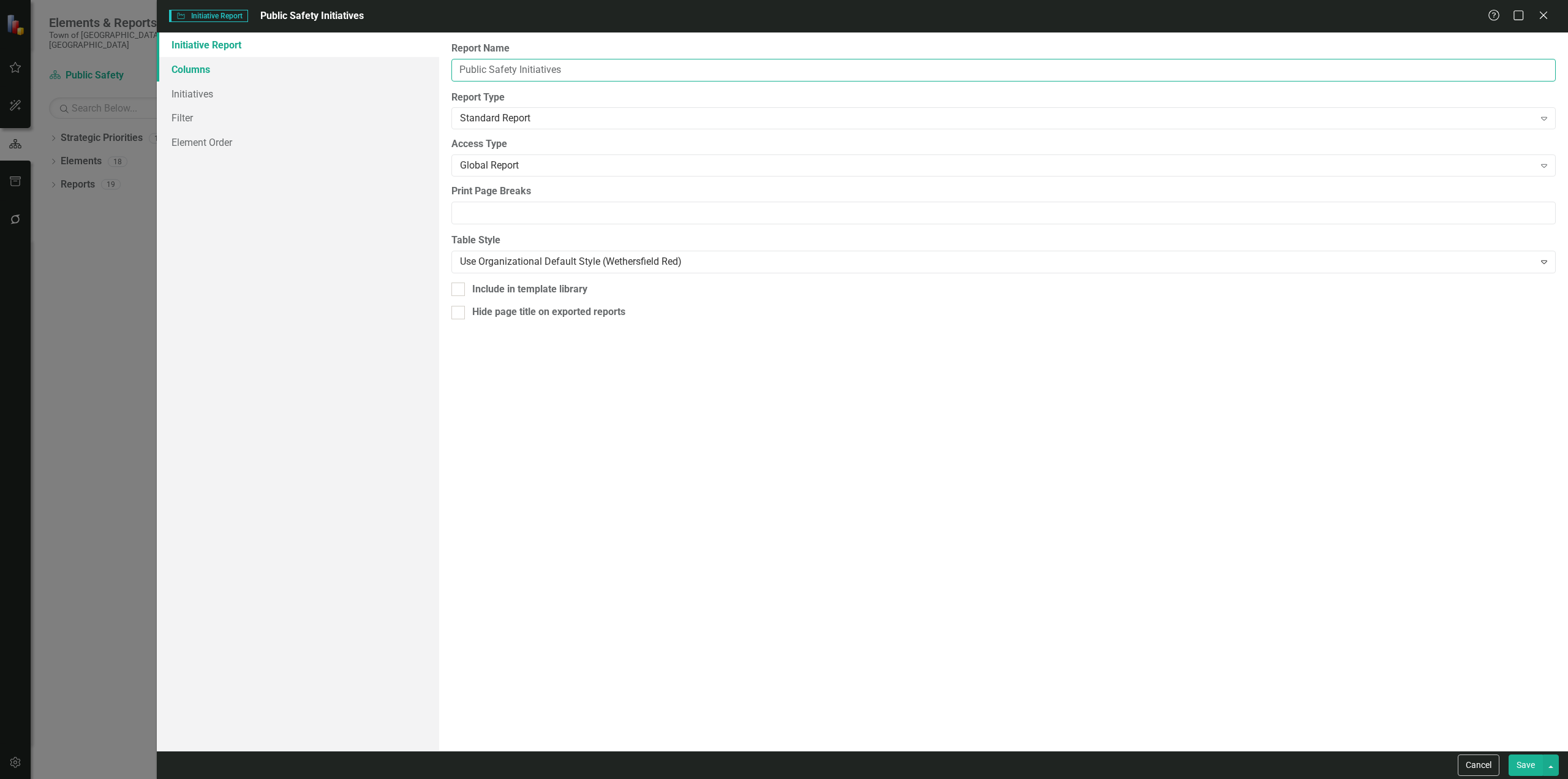
type input "Public Safety Initiatives"
click at [326, 70] on link "Columns" at bounding box center [297, 69] width 282 height 24
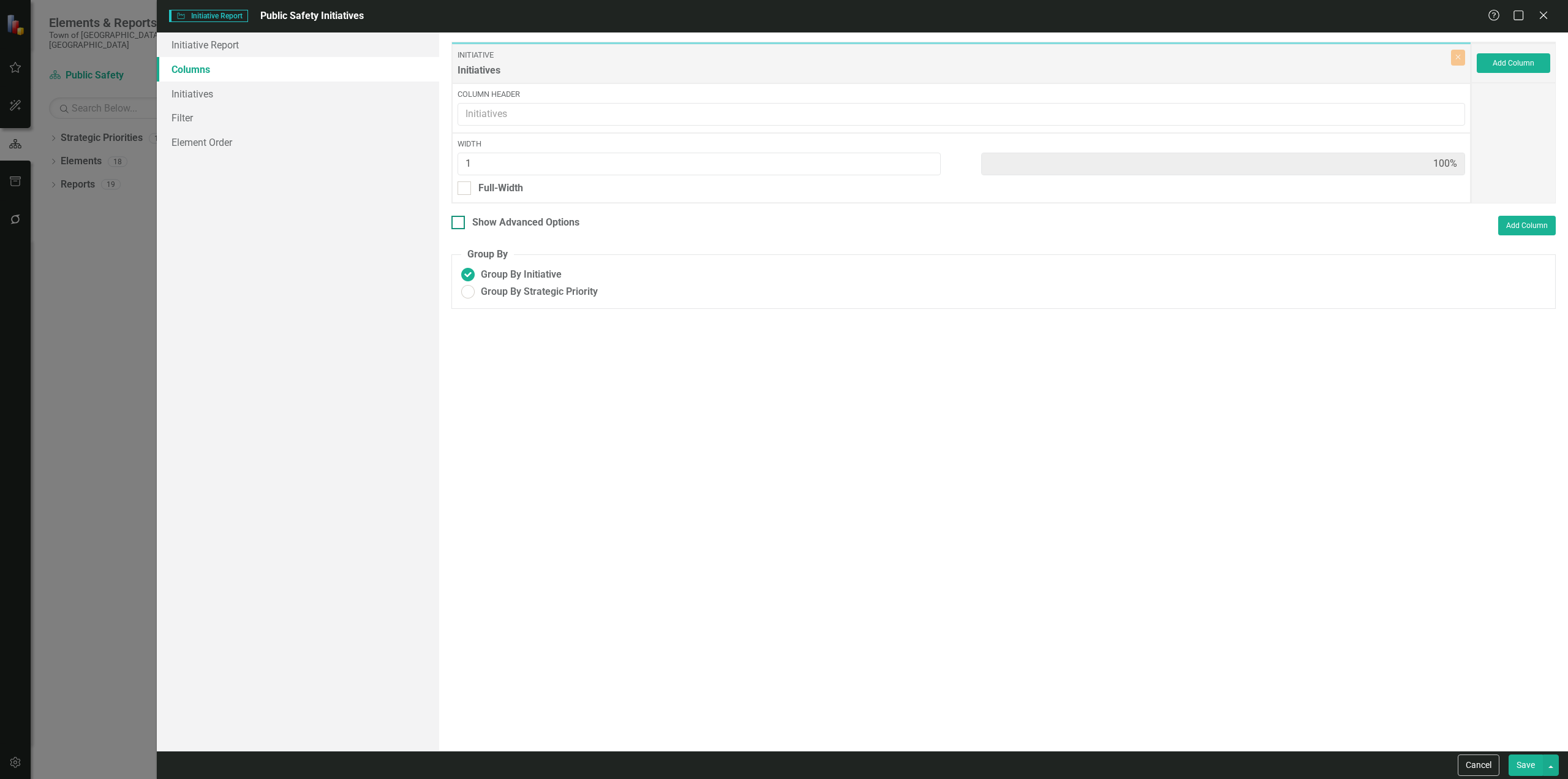
click at [540, 222] on div "Show Advanced Options" at bounding box center [525, 223] width 107 height 14
click at [459, 222] on input "Show Advanced Options" at bounding box center [455, 219] width 8 height 8
checkbox input "true"
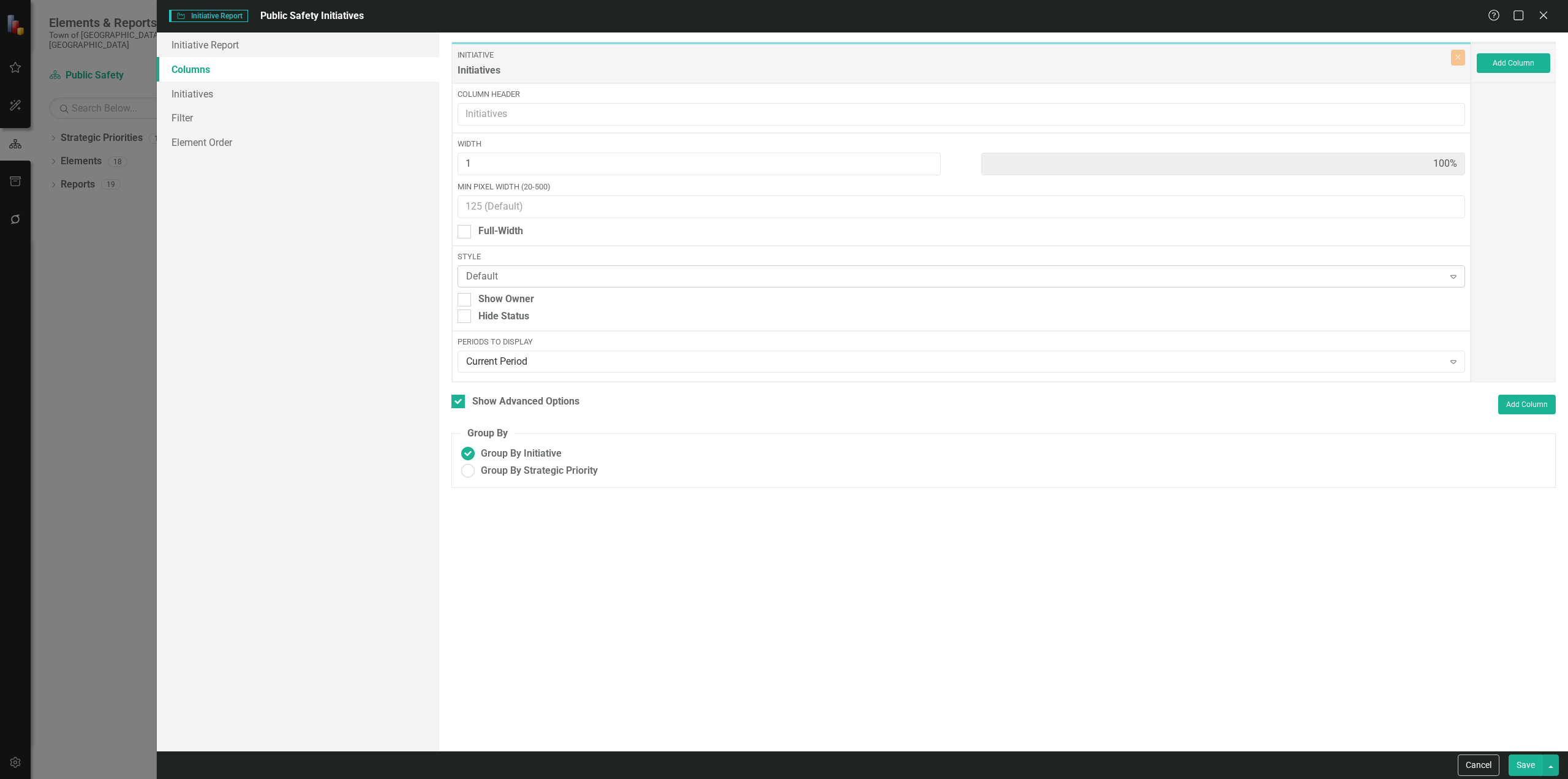
drag, startPoint x: 487, startPoint y: 321, endPoint x: 731, endPoint y: 276, distance: 248.1
click at [487, 321] on div "Hide Status" at bounding box center [503, 317] width 51 height 14
click at [539, 319] on div "Hide Status" at bounding box center [961, 317] width 1008 height 14
click at [466, 317] on input "Hide Status" at bounding box center [461, 313] width 8 height 8
checkbox input "true"
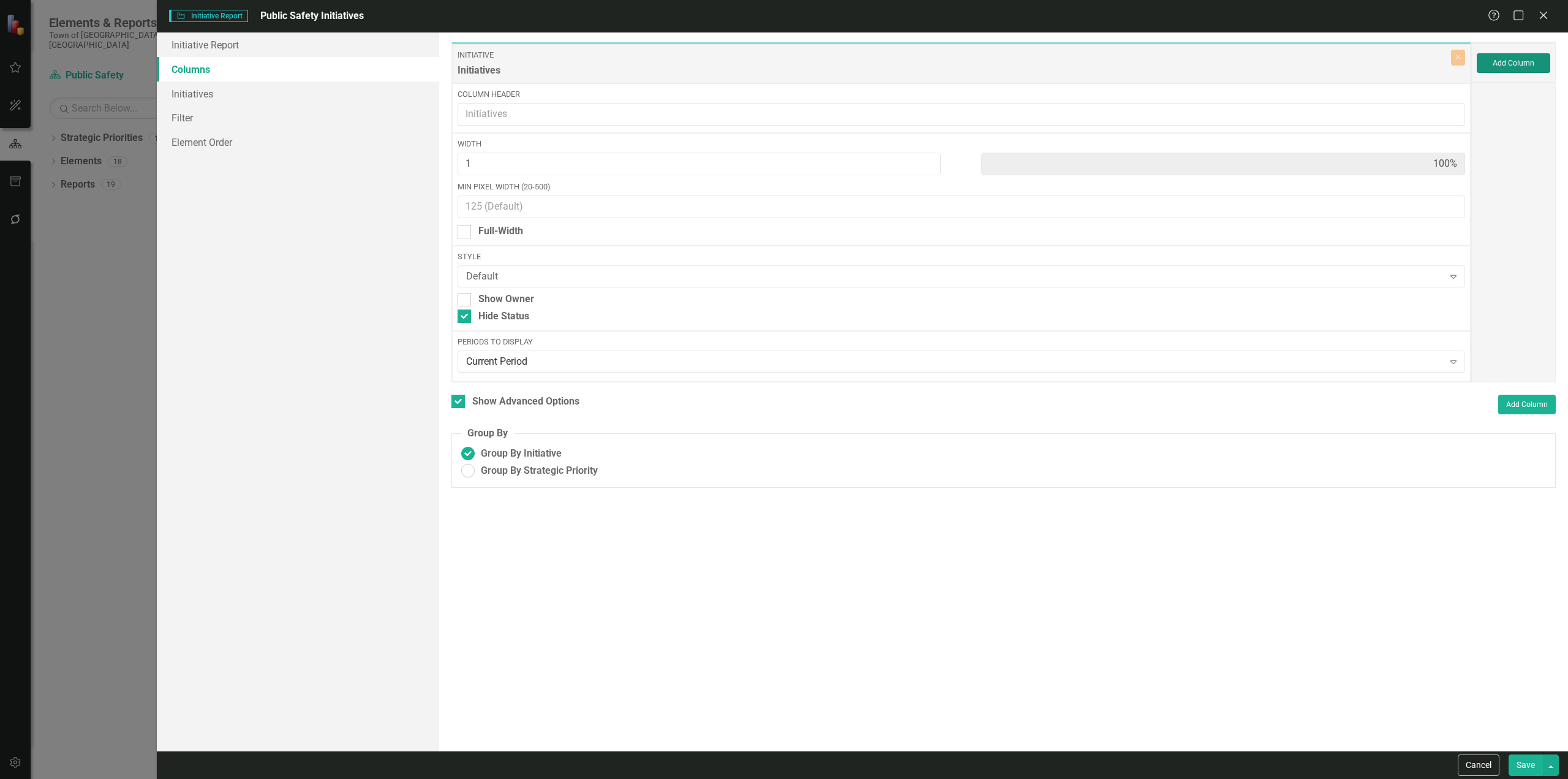
click at [836, 69] on button "Add Column" at bounding box center [1513, 62] width 73 height 19
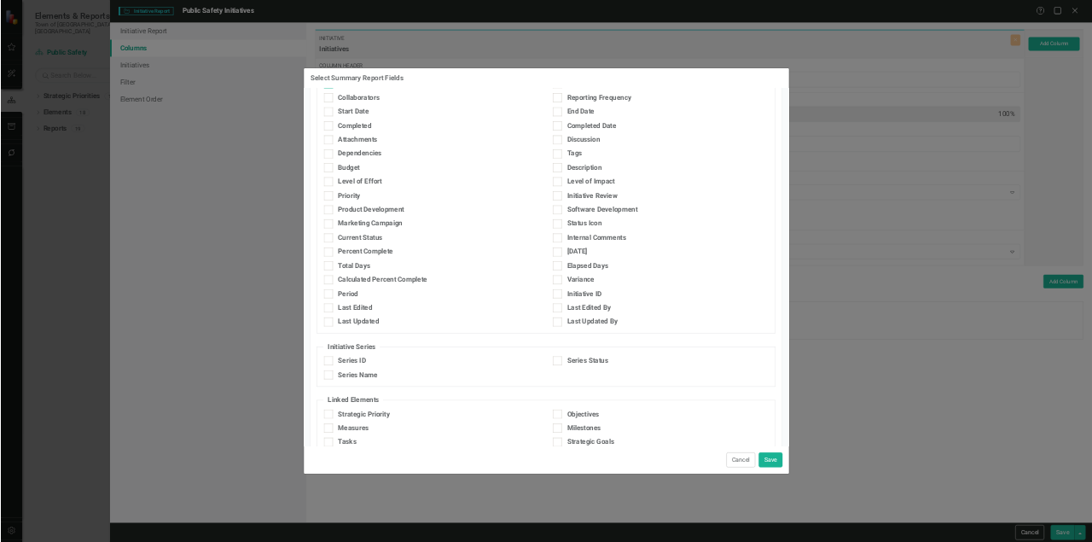
scroll to position [317, 0]
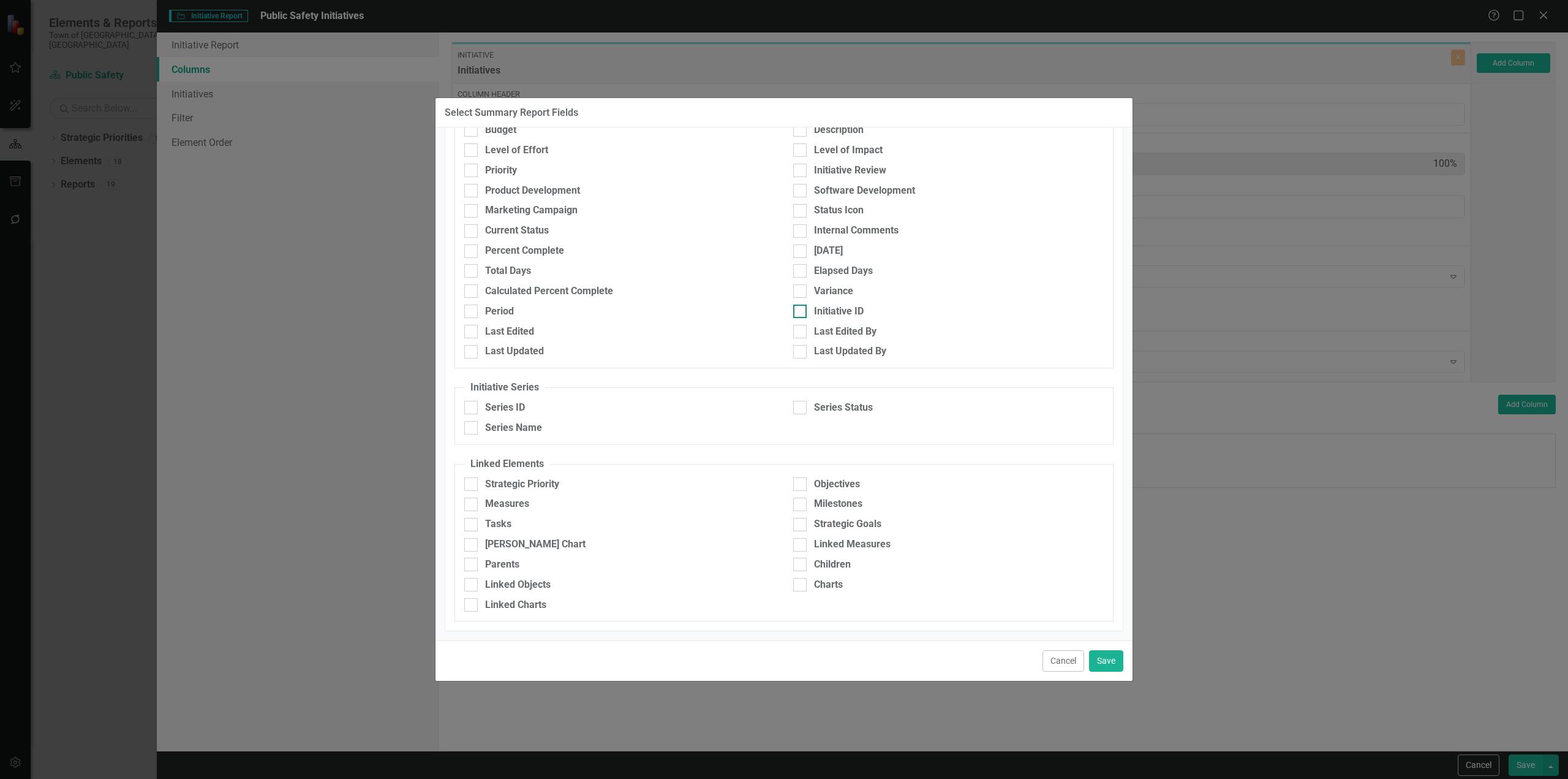
click at [795, 312] on input "Initiative ID" at bounding box center [797, 308] width 8 height 8
checkbox input "true"
click at [836, 470] on button "Save" at bounding box center [1106, 661] width 34 height 22
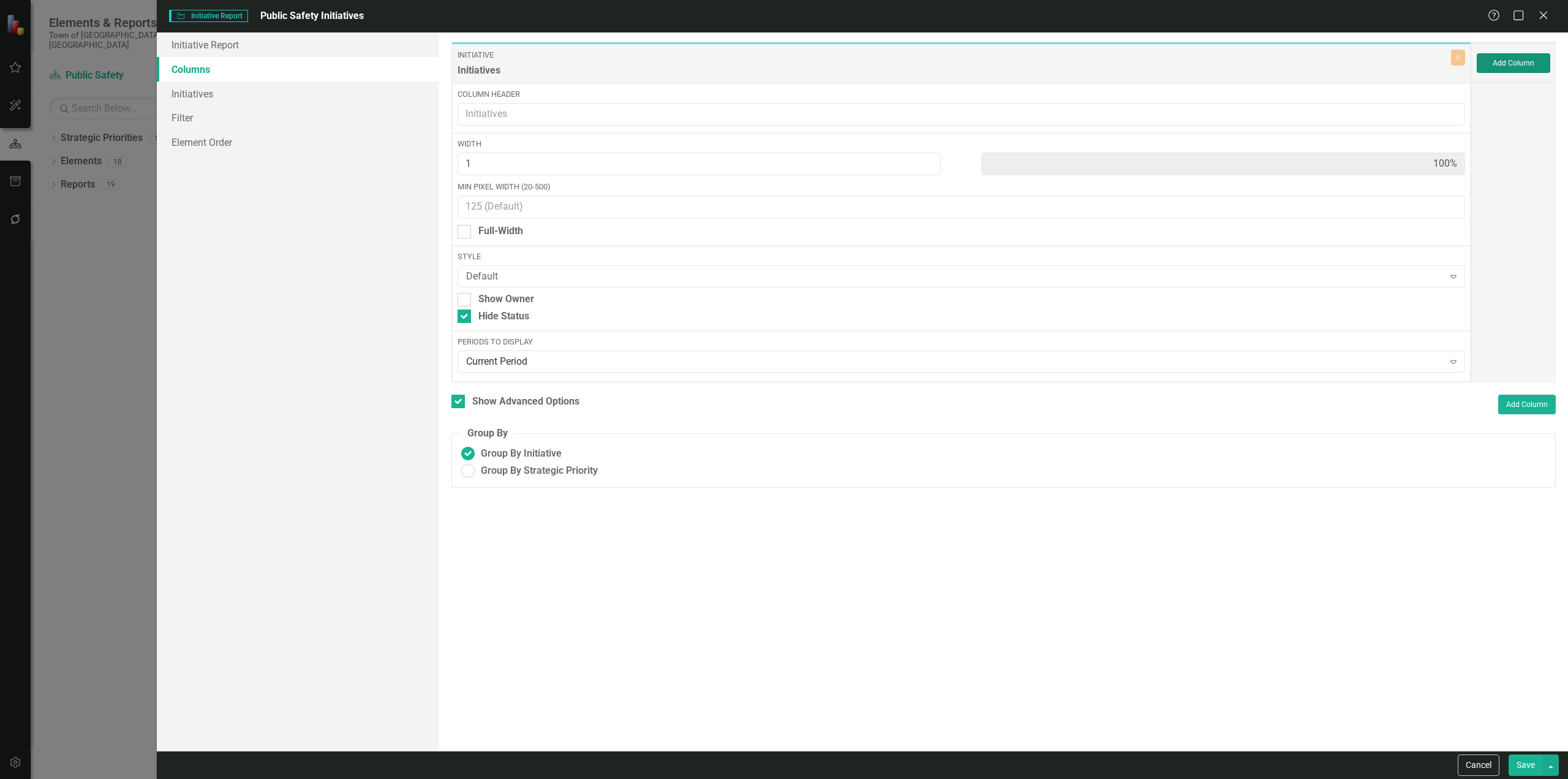
type input "50%"
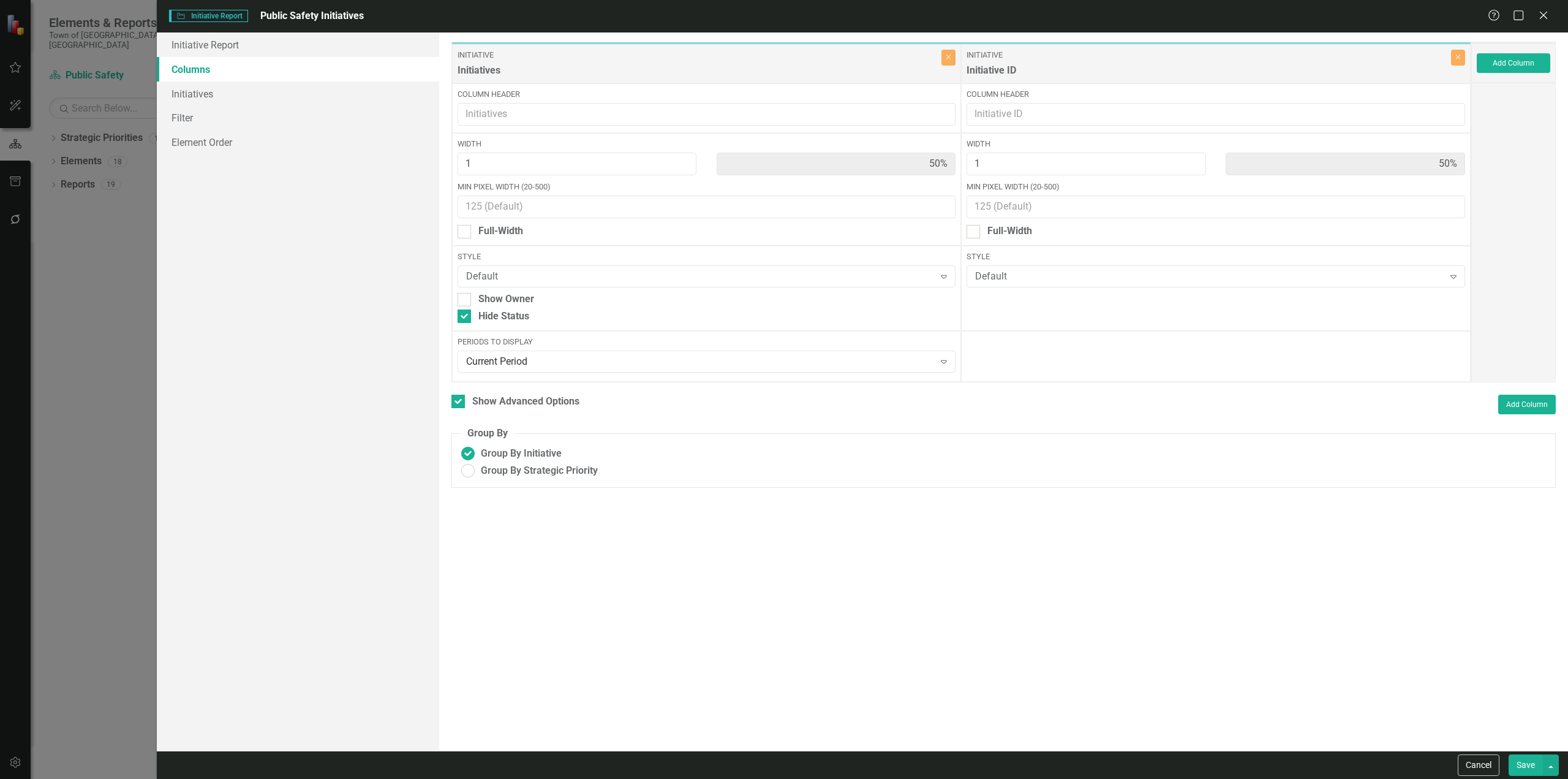
click at [836, 470] on button "Save" at bounding box center [1526, 765] width 34 height 22
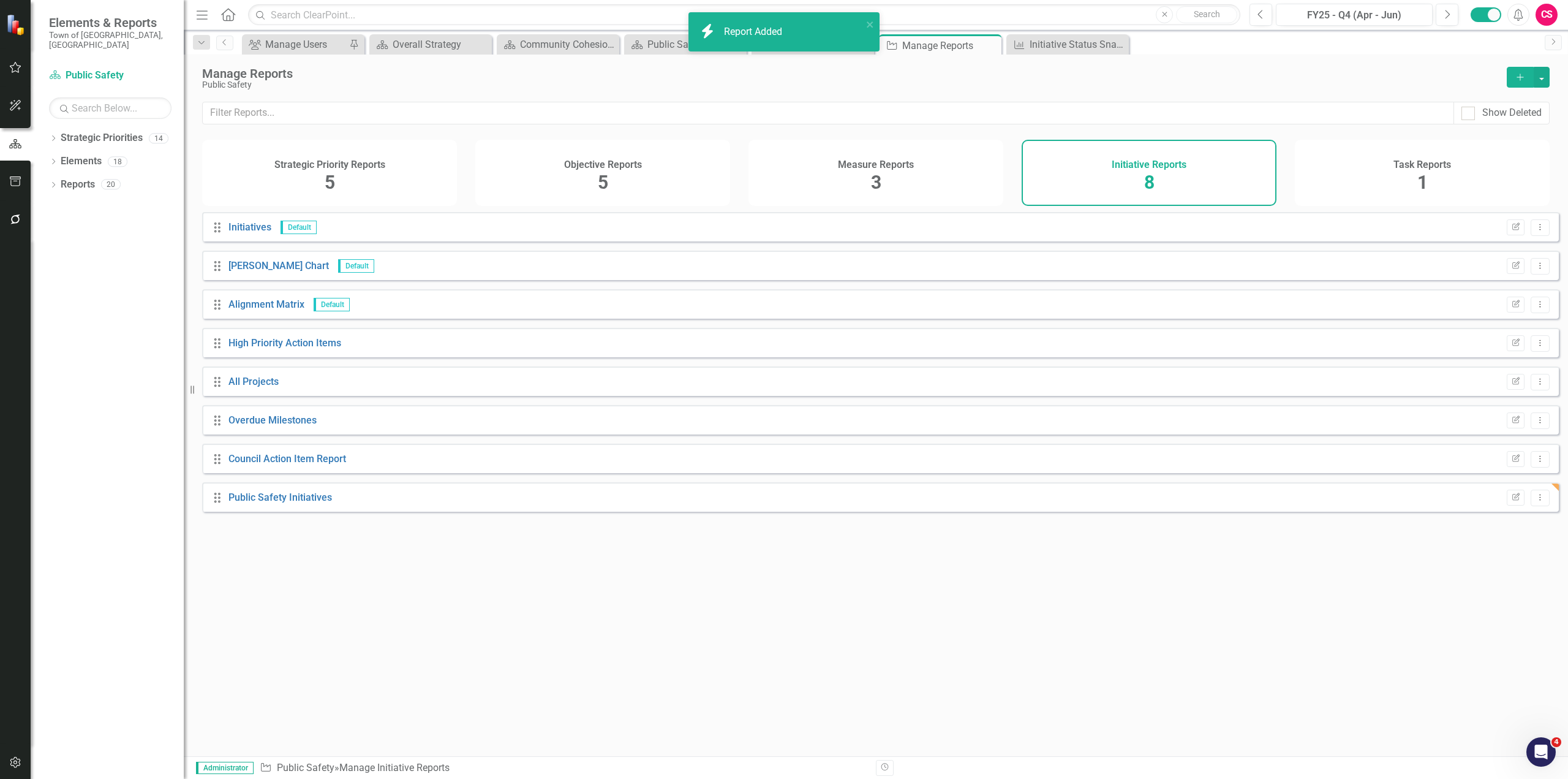
click at [293, 470] on div "Public Safety Initiatives" at bounding box center [280, 498] width 103 height 14
click at [294, 470] on link "Public Safety Initiatives" at bounding box center [280, 497] width 103 height 11
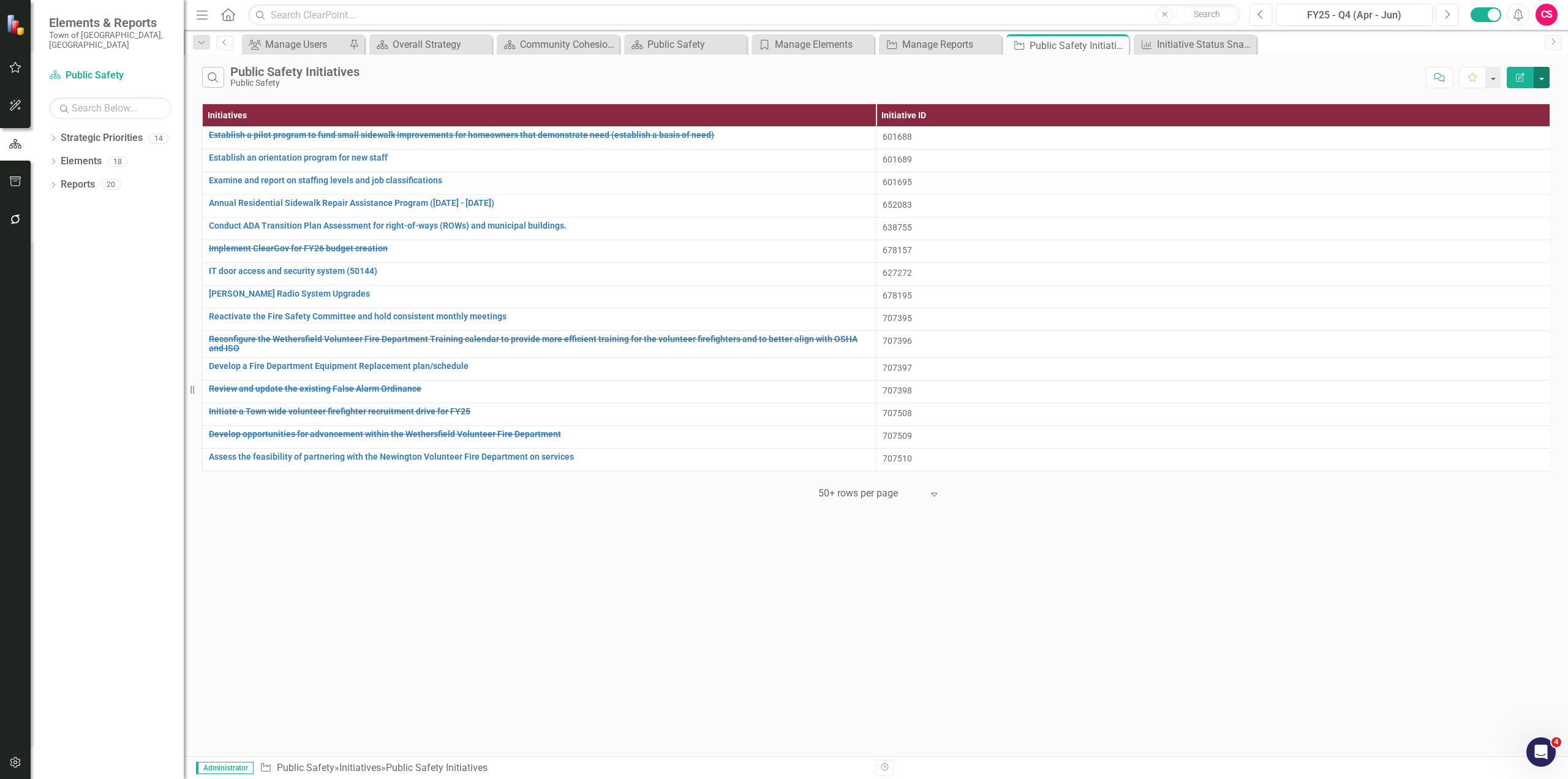
click at [836, 78] on button "button" at bounding box center [1541, 78] width 16 height 22
click at [836, 152] on link "Excel Export to Excel" at bounding box center [1500, 147] width 97 height 23
click at [802, 55] on link "Click here to download." at bounding box center [775, 55] width 103 height 11
click at [515, 470] on div "Search Public Safety Initiatives Public Safety Comment Favorite Edit Report Ini…" at bounding box center [875, 405] width 1384 height 701
click at [836, 86] on button "Edit Report" at bounding box center [1520, 78] width 27 height 22
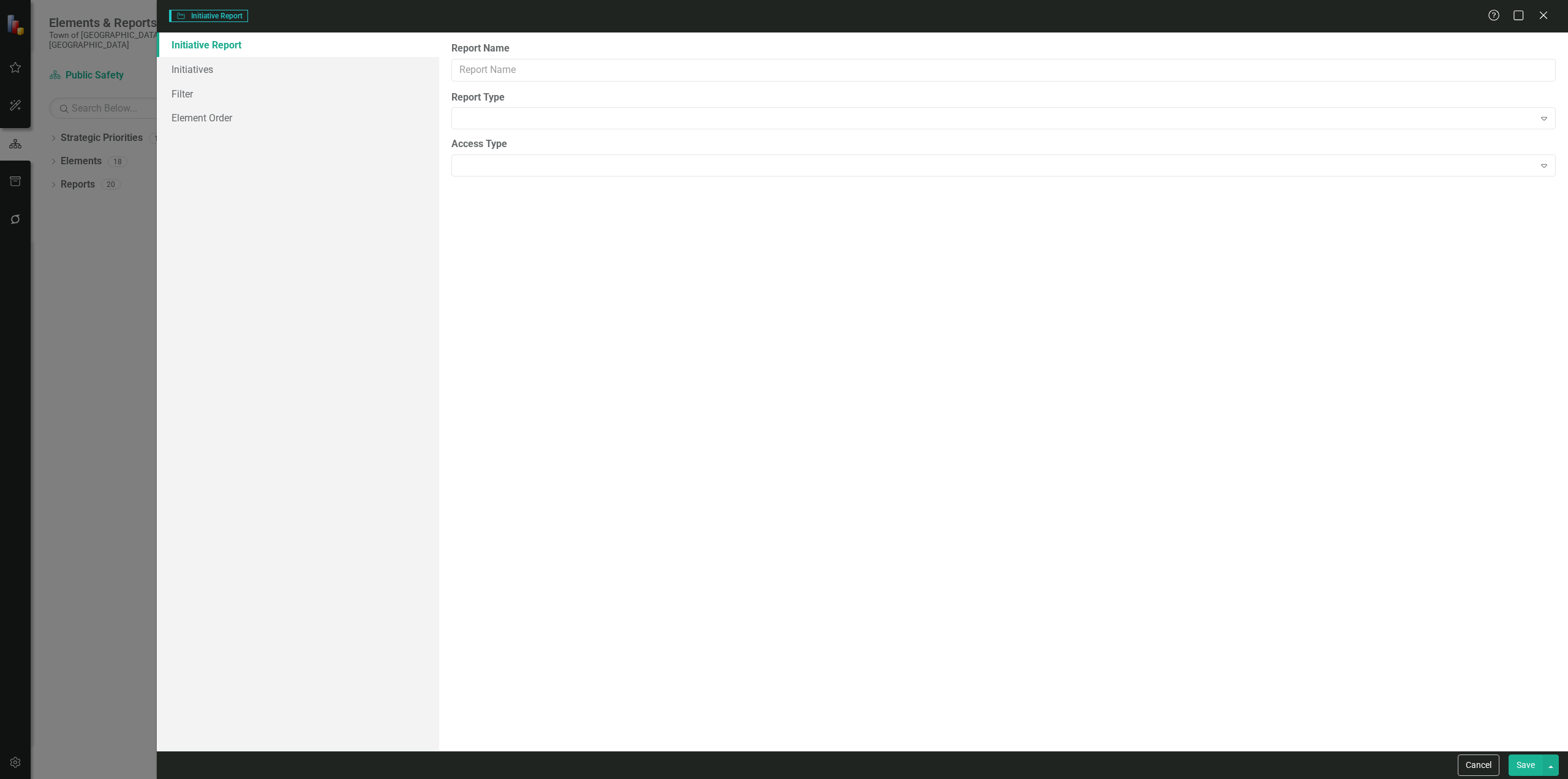
type input "Public Safety Initiatives"
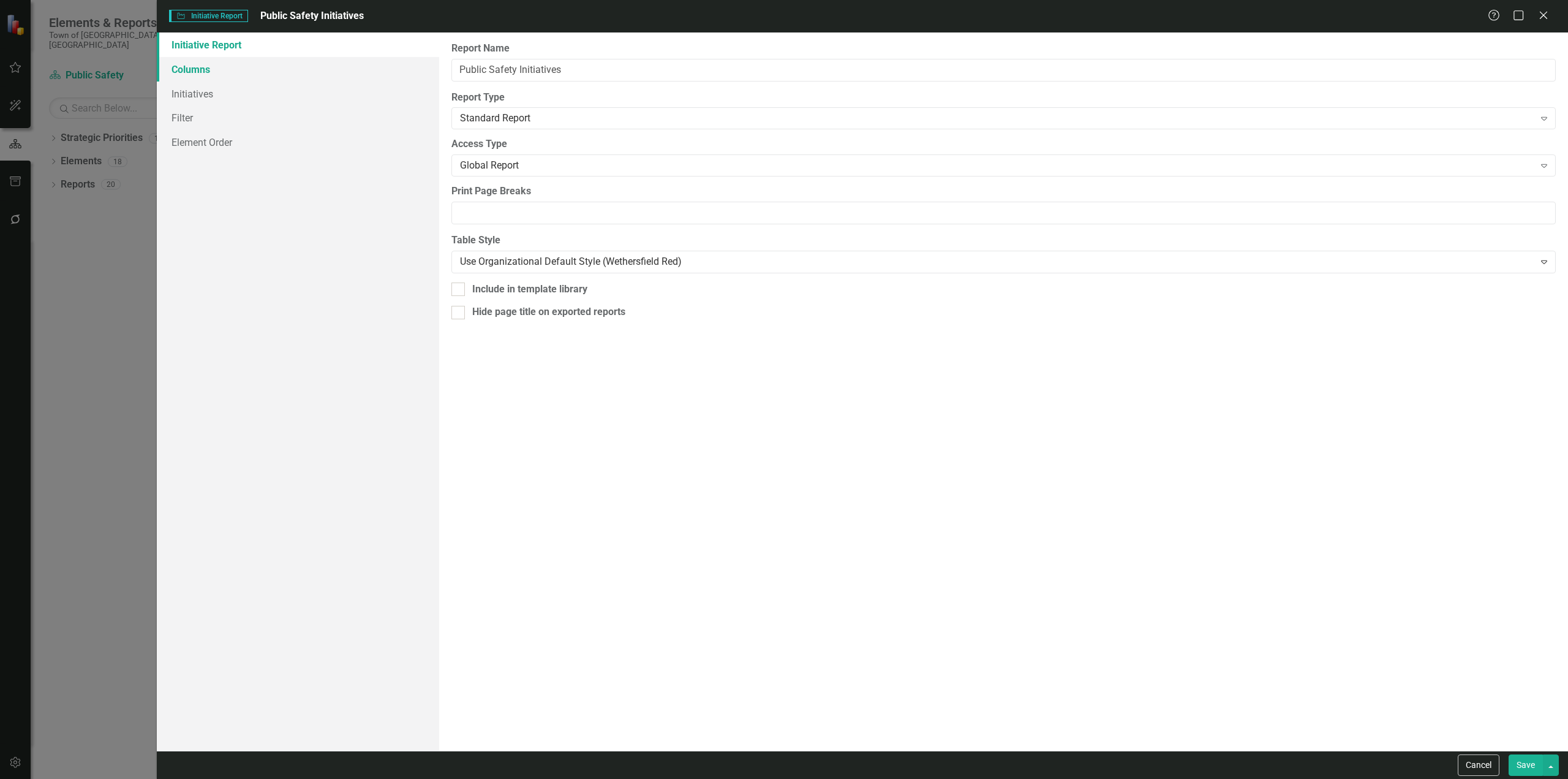
click at [294, 73] on link "Columns" at bounding box center [297, 69] width 282 height 24
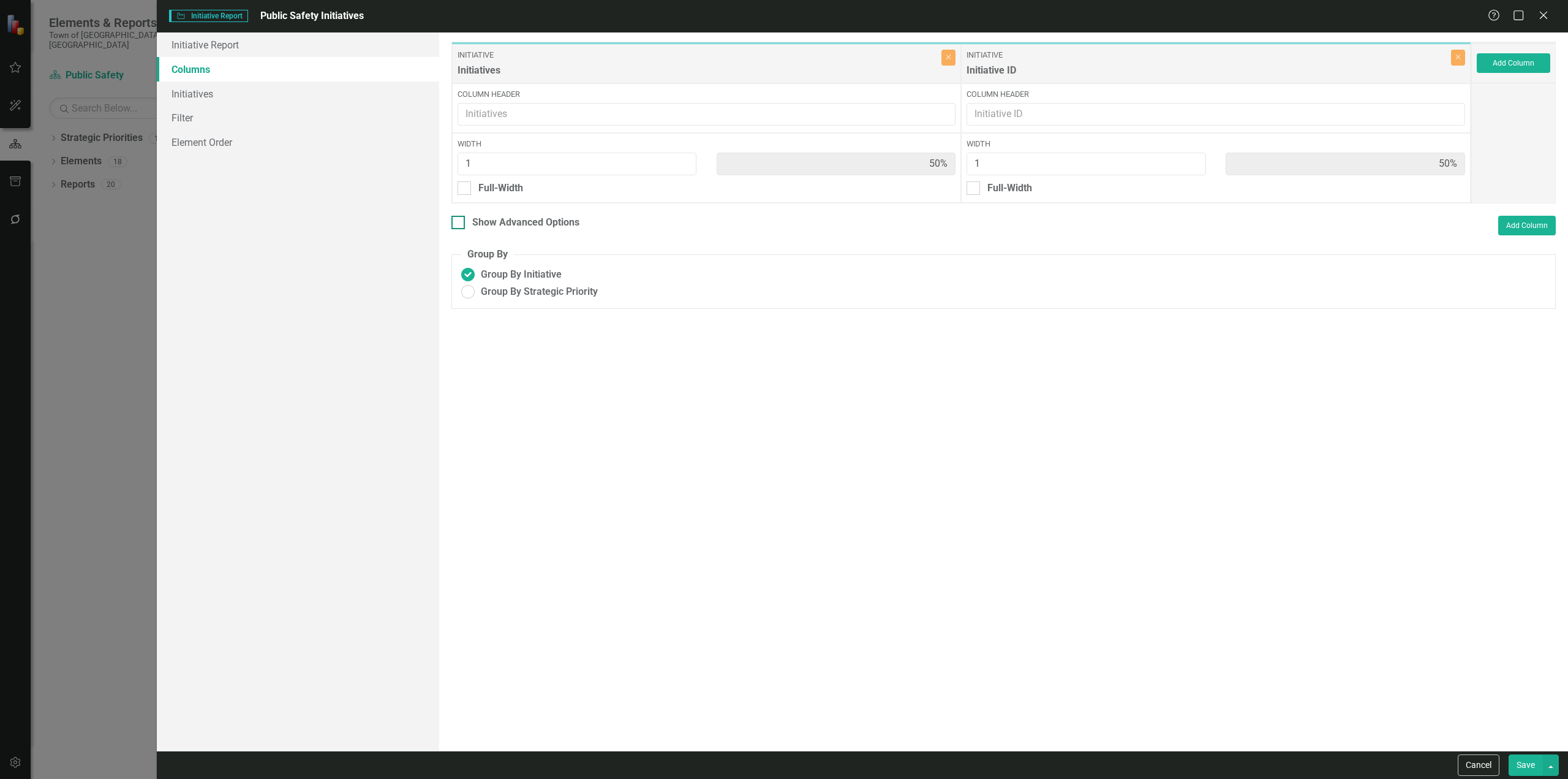
click at [471, 224] on div "Show Advanced Options" at bounding box center [515, 223] width 128 height 14
click at [459, 223] on input "Show Advanced Options" at bounding box center [455, 219] width 8 height 8
checkbox input "true"
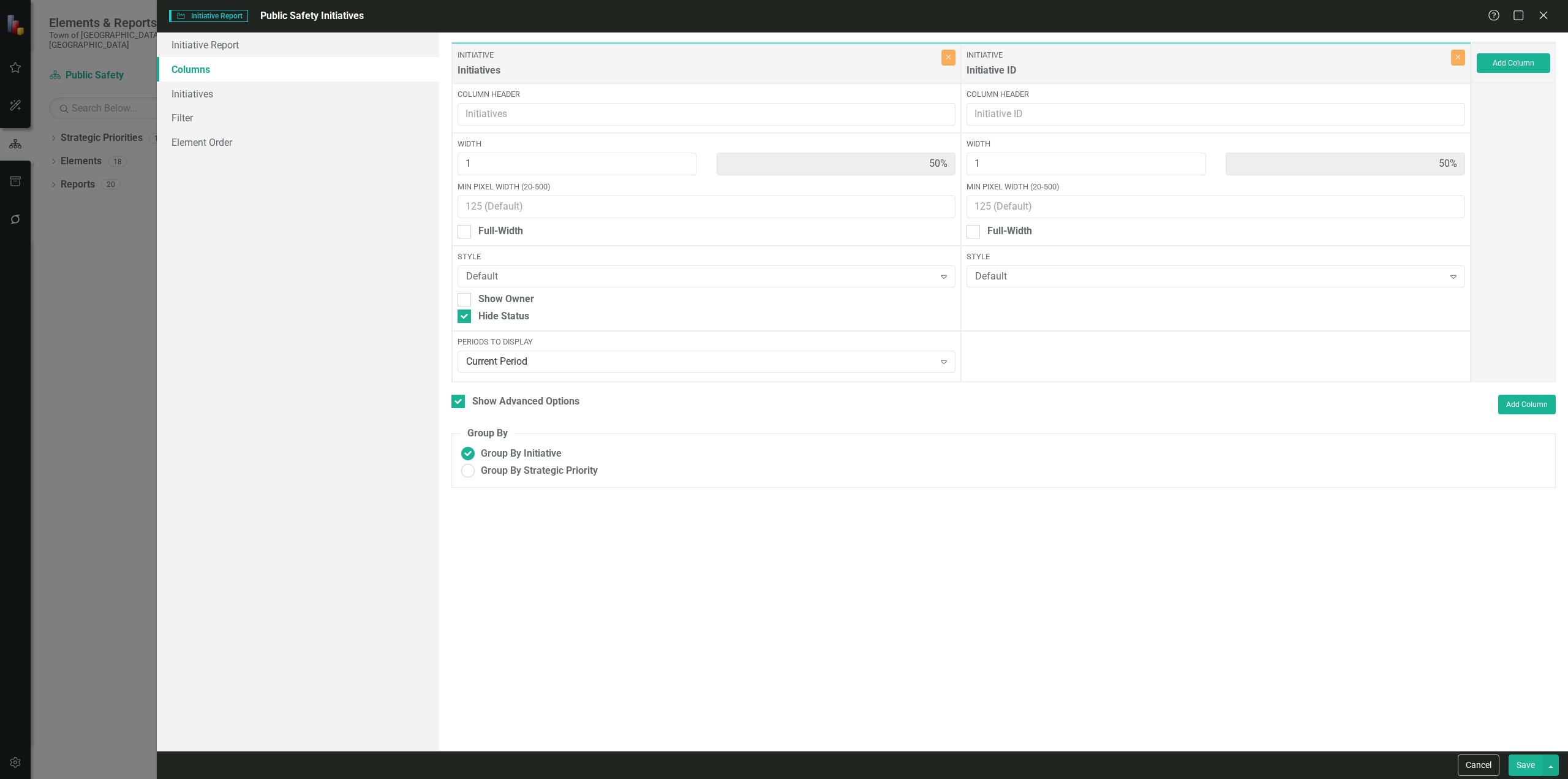
drag, startPoint x: 474, startPoint y: 319, endPoint x: 840, endPoint y: 447, distance: 387.7
click at [475, 319] on div "Hide Status" at bounding box center [706, 317] width 499 height 14
click at [466, 317] on input "Hide Status" at bounding box center [461, 313] width 8 height 8
checkbox input "false"
click at [836, 470] on button "Save" at bounding box center [1526, 765] width 34 height 22
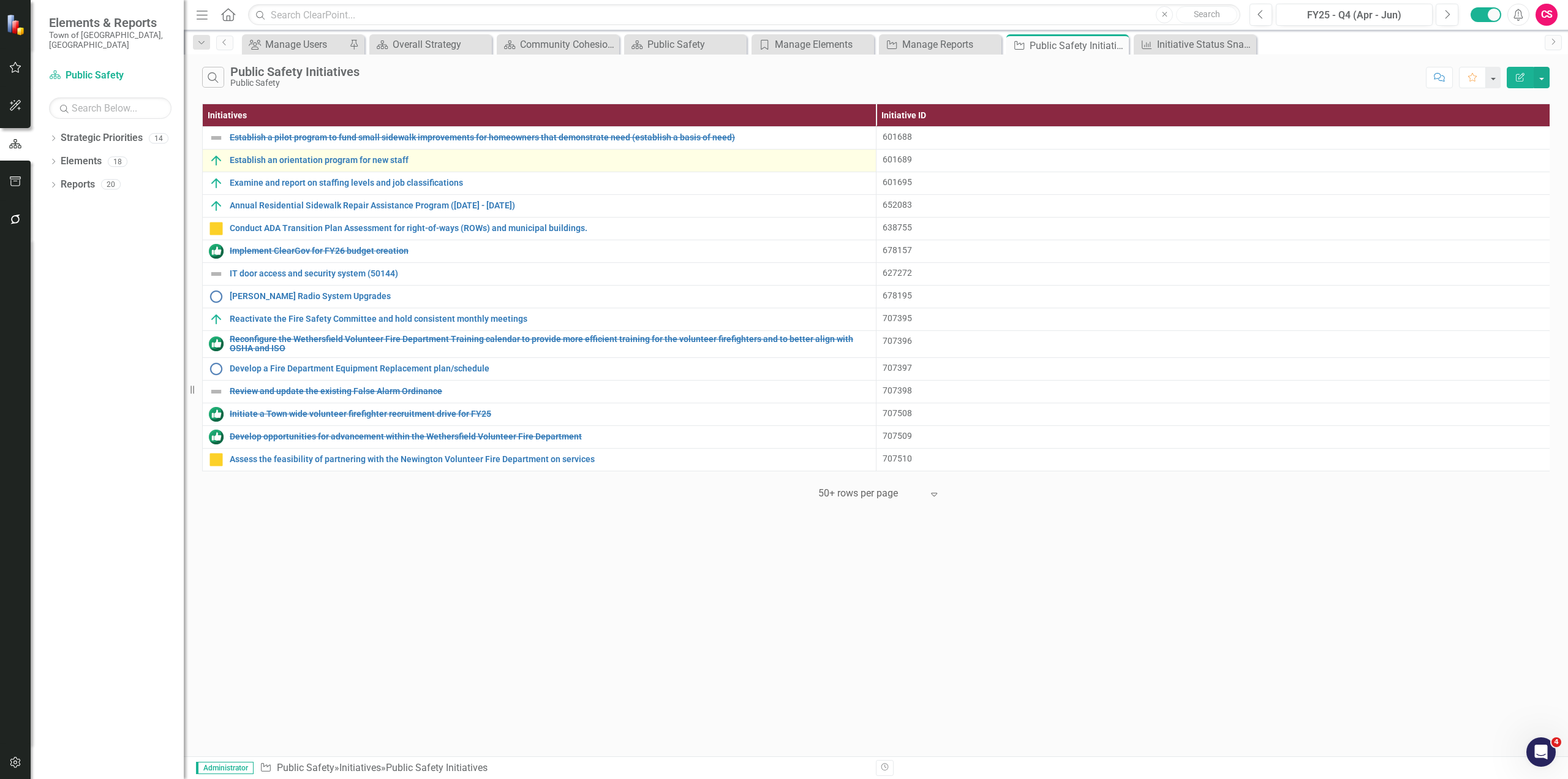
click at [215, 159] on img at bounding box center [216, 160] width 14 height 14
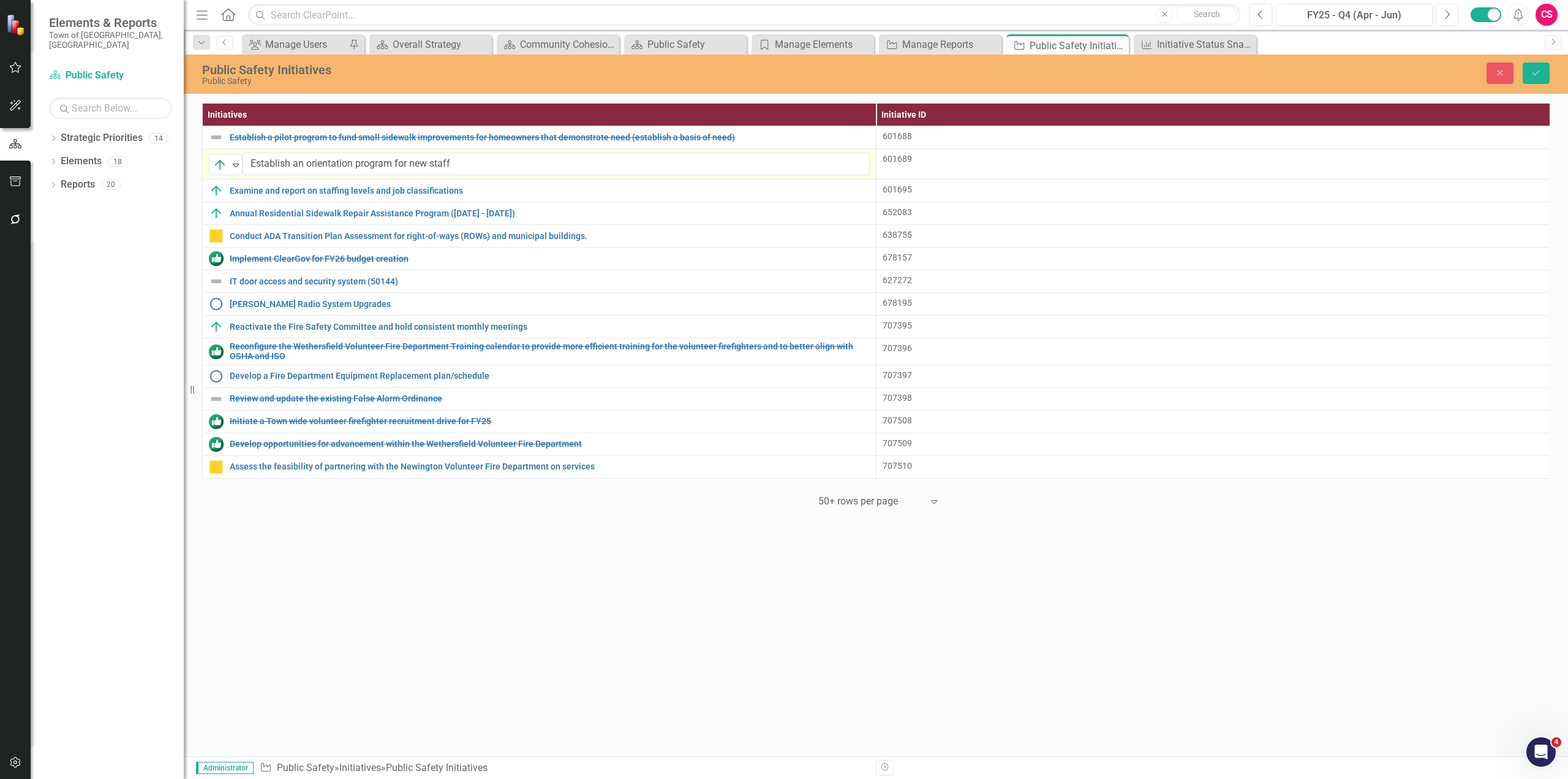
click at [215, 159] on img at bounding box center [220, 164] width 14 height 14
click at [240, 168] on icon "Expand" at bounding box center [235, 165] width 12 height 10
click at [233, 157] on div "Expand" at bounding box center [235, 164] width 12 height 20
click at [836, 80] on button "Close" at bounding box center [1500, 73] width 27 height 22
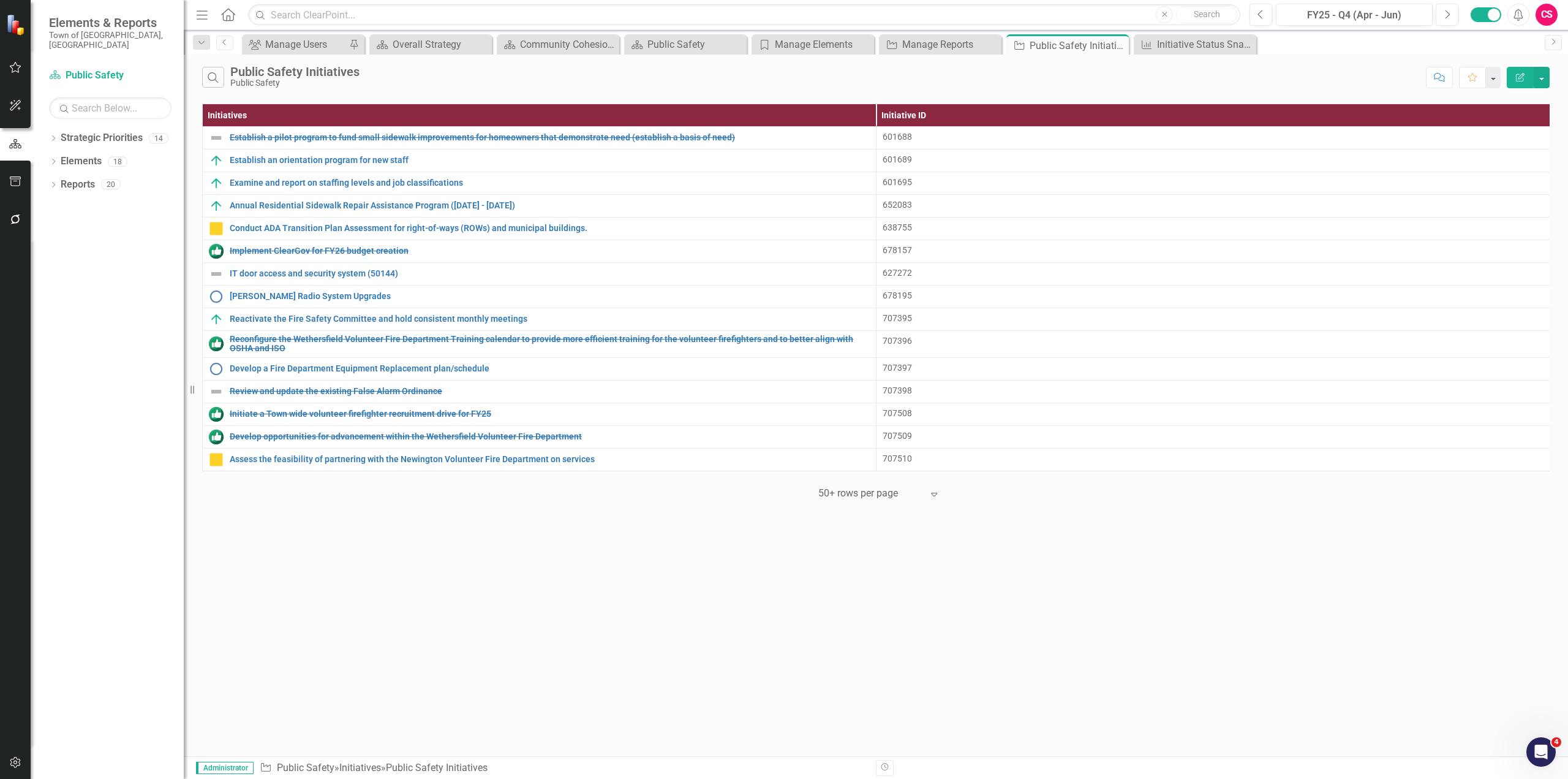
click at [395, 470] on div "Search Public Safety Initiatives Public Safety Comment Favorite Edit Report Ini…" at bounding box center [875, 405] width 1384 height 701
click at [23, 470] on button "button" at bounding box center [16, 762] width 27 height 26
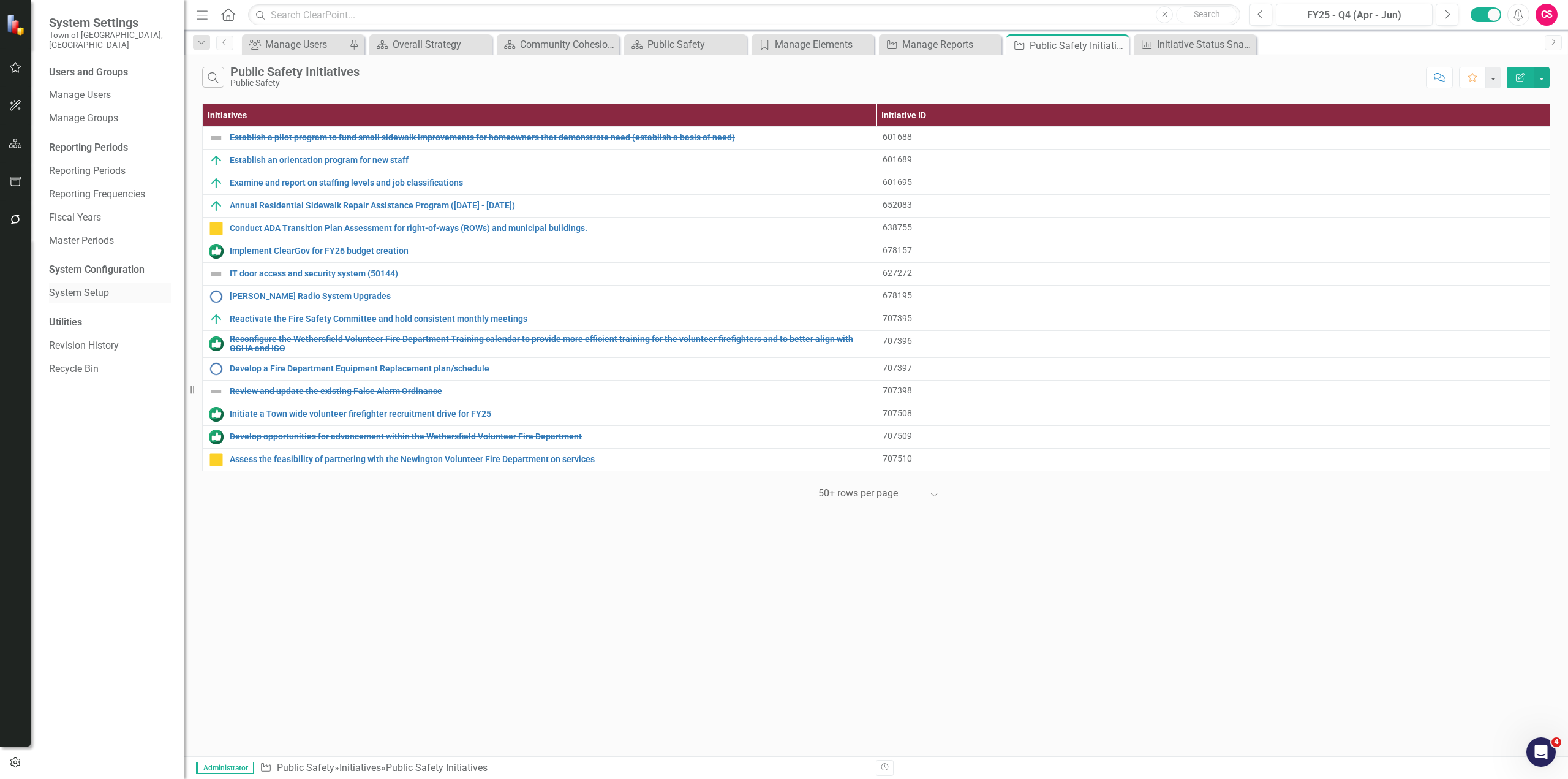
drag, startPoint x: 91, startPoint y: 279, endPoint x: 100, endPoint y: 284, distance: 10.3
click at [91, 286] on link "System Setup" at bounding box center [110, 294] width 123 height 14
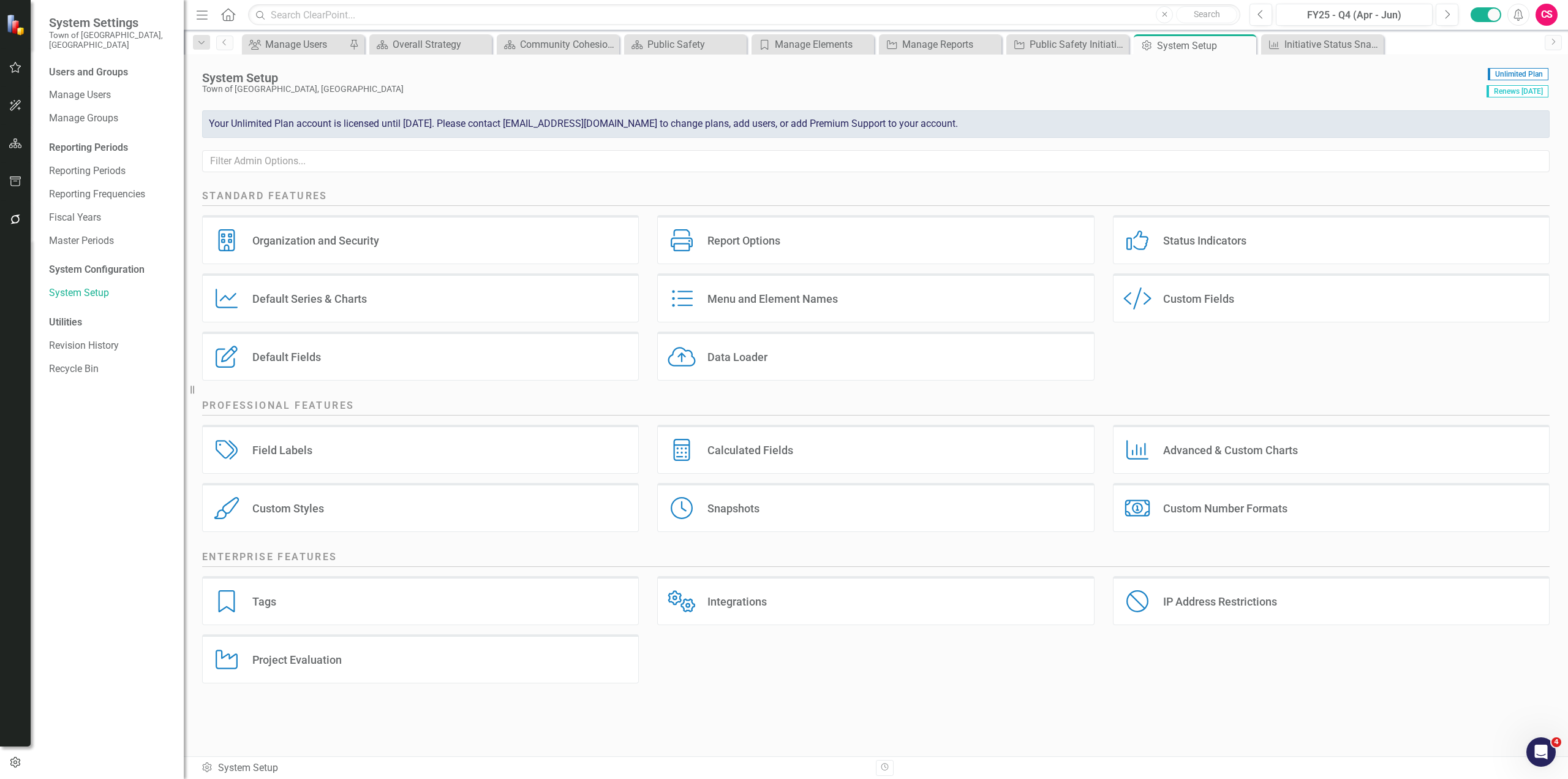
click at [836, 233] on div "Status Indicators" at bounding box center [1204, 241] width 83 height 14
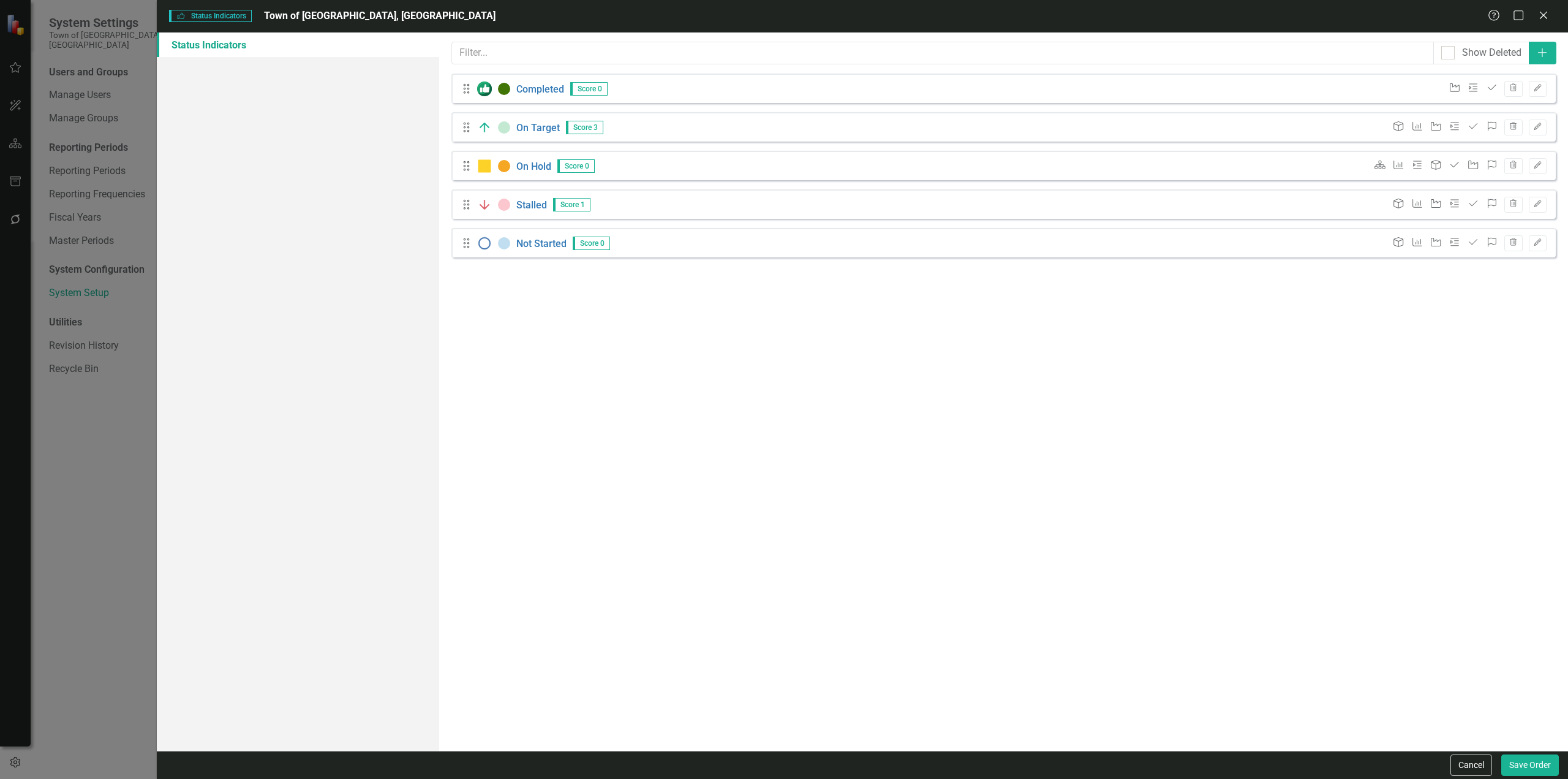
click at [558, 418] on div "Status icons are used throughout ClearPoint to show the current period status o…" at bounding box center [1003, 391] width 1129 height 718
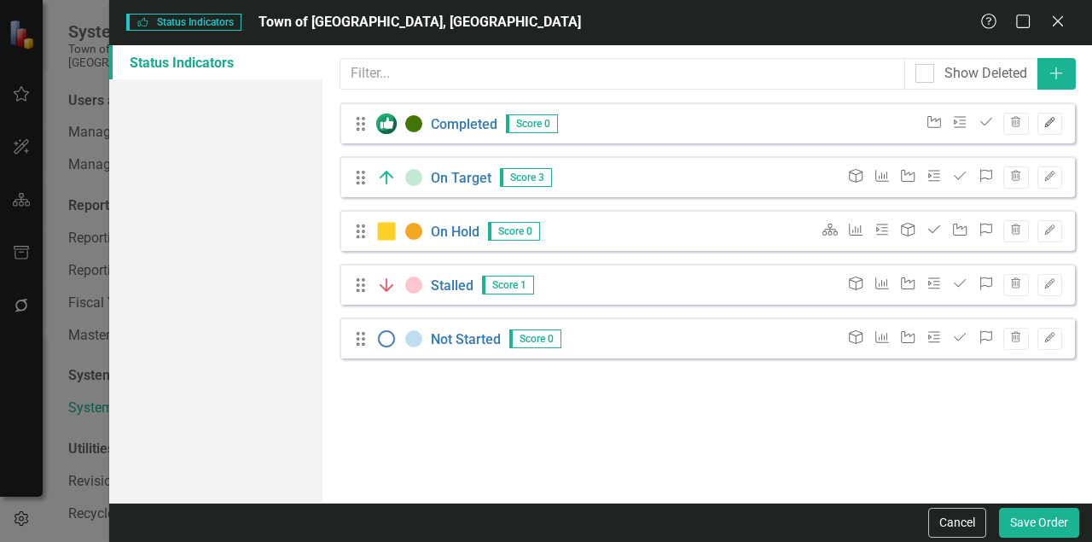
click at [1040, 113] on button "Edit" at bounding box center [1050, 124] width 25 height 22
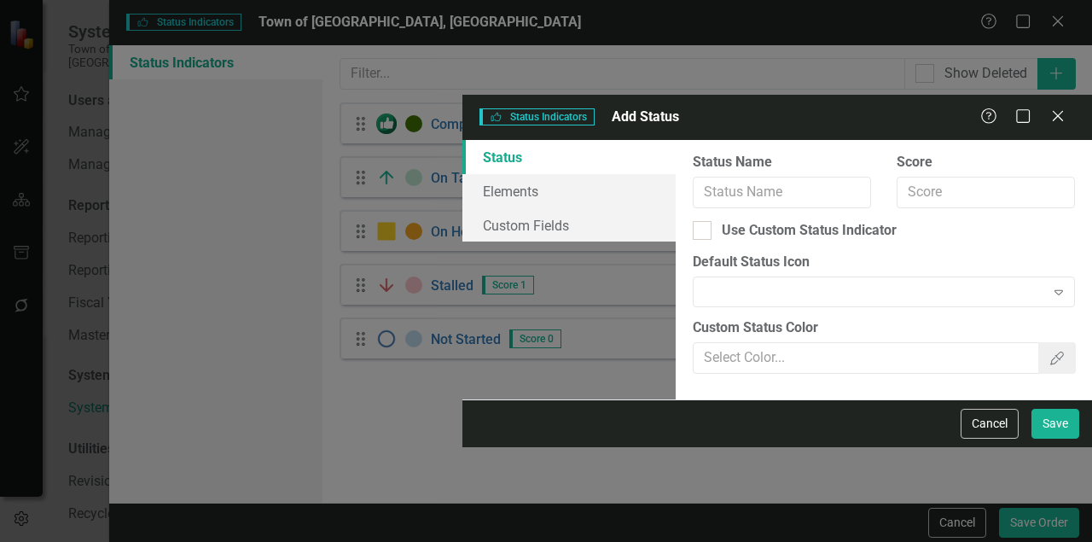
type input "Completed"
checkbox input "true"
type input "#417505"
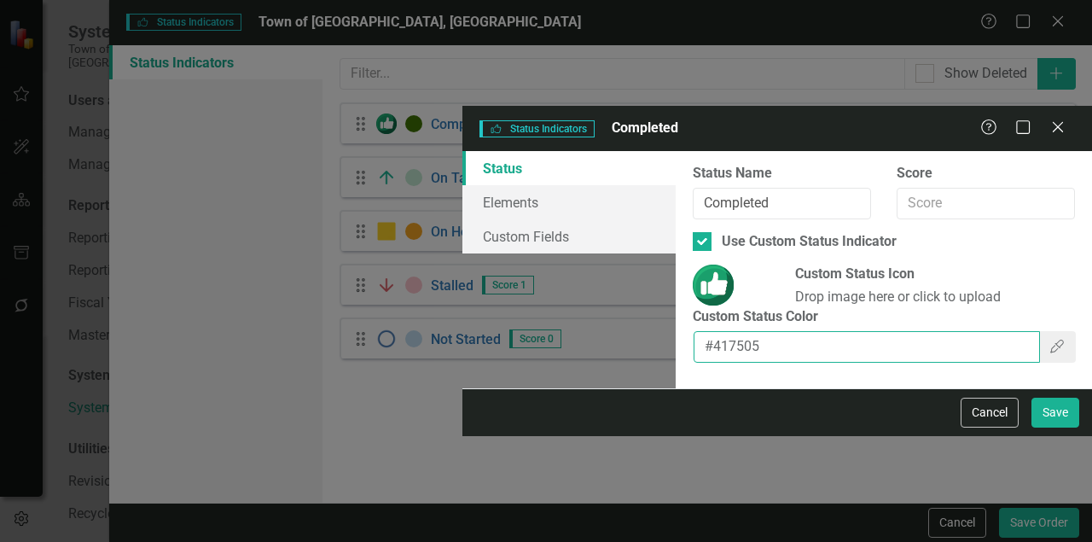
drag, startPoint x: 527, startPoint y: 294, endPoint x: 322, endPoint y: 277, distance: 206.4
click at [463, 277] on div "Status Elements Custom Fields Status icons are used throughout ClearPoint to sh…" at bounding box center [778, 269] width 630 height 237
click at [694, 331] on input "#417505" at bounding box center [867, 347] width 346 height 32
click at [1013, 428] on button "Cancel" at bounding box center [990, 413] width 58 height 30
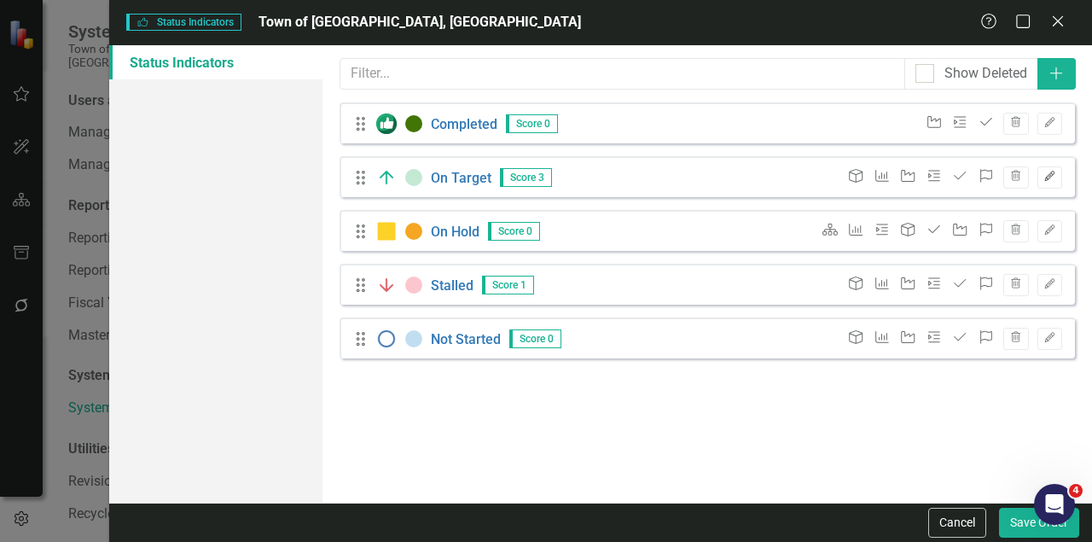
click at [1044, 173] on icon "Edit" at bounding box center [1050, 177] width 13 height 10
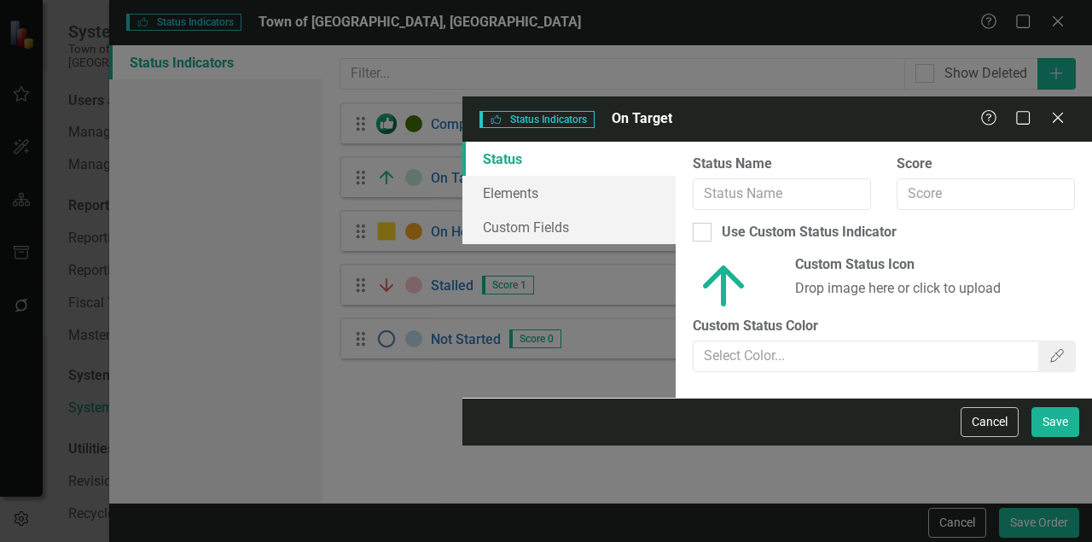
type input "On Target"
type input "3"
checkbox input "true"
type input "#C3E9D3"
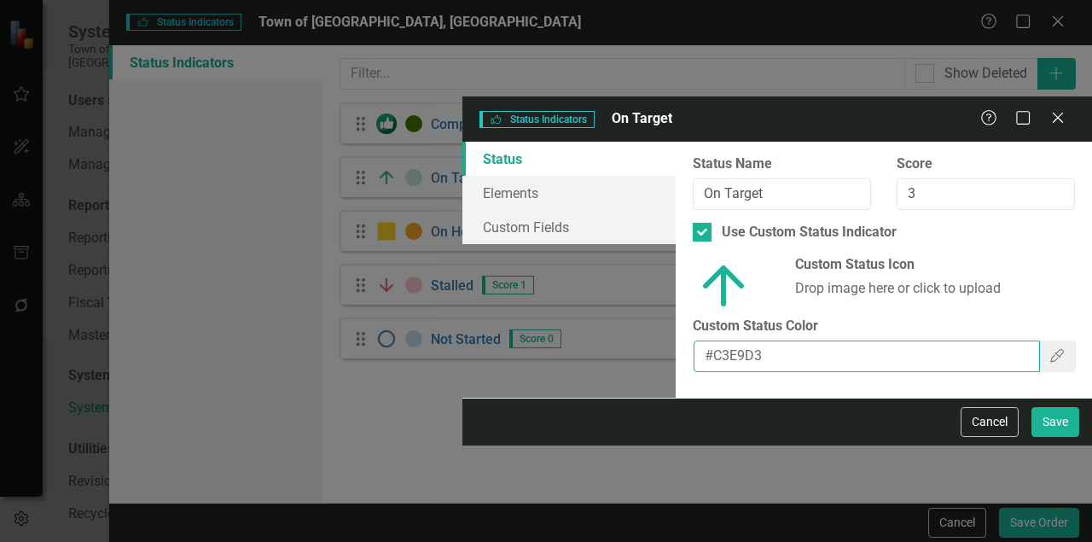
drag, startPoint x: 528, startPoint y: 288, endPoint x: 506, endPoint y: 289, distance: 22.2
click at [694, 340] on input "#C3E9D3" at bounding box center [867, 356] width 346 height 32
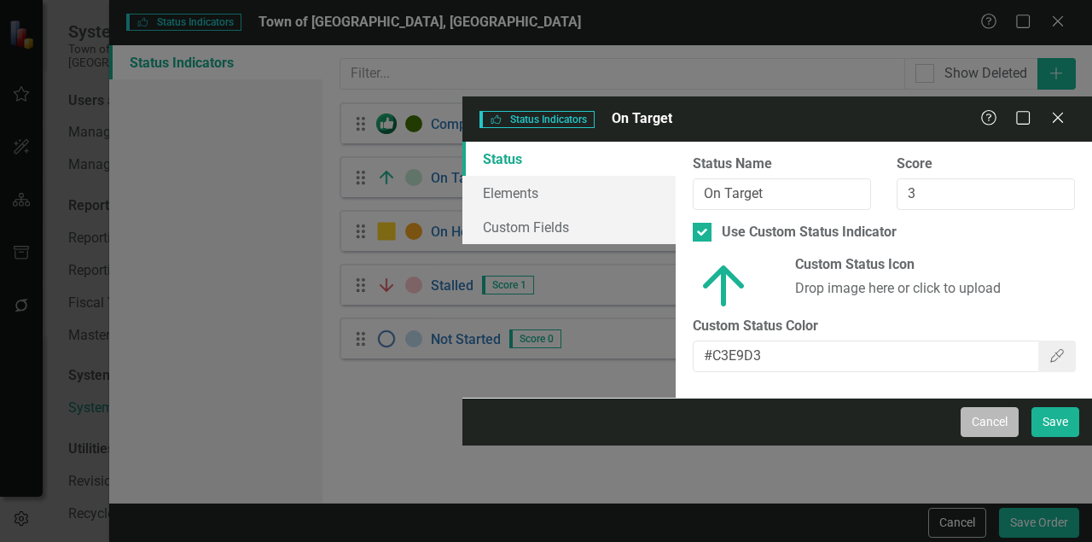
click at [981, 437] on button "Cancel" at bounding box center [990, 422] width 58 height 30
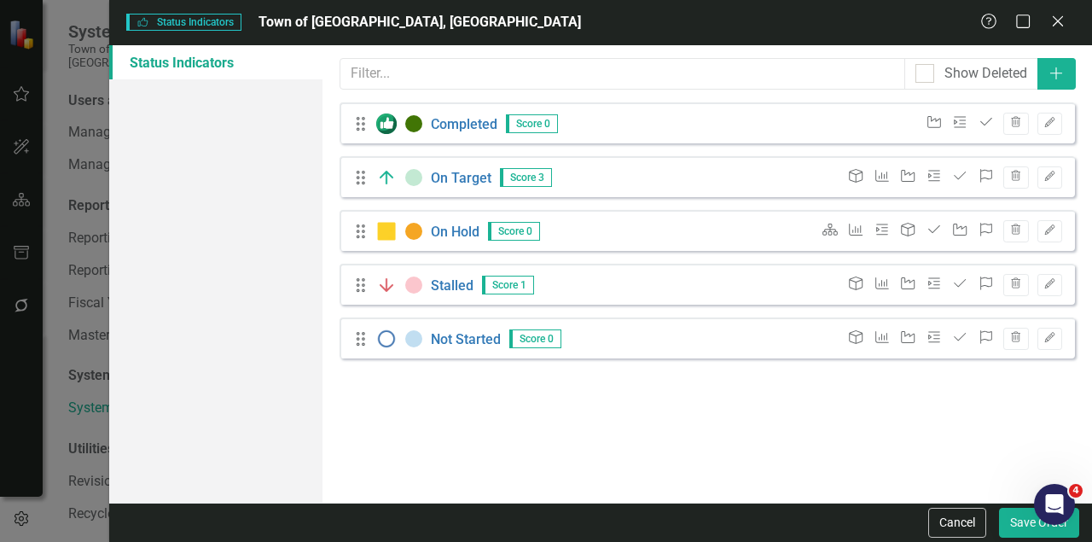
click at [1037, 231] on div "Strategic Priority Measure Milestone Objective Task Initiative Risk Trash Edit" at bounding box center [937, 231] width 249 height 22
click at [1042, 234] on button "Edit" at bounding box center [1050, 231] width 25 height 22
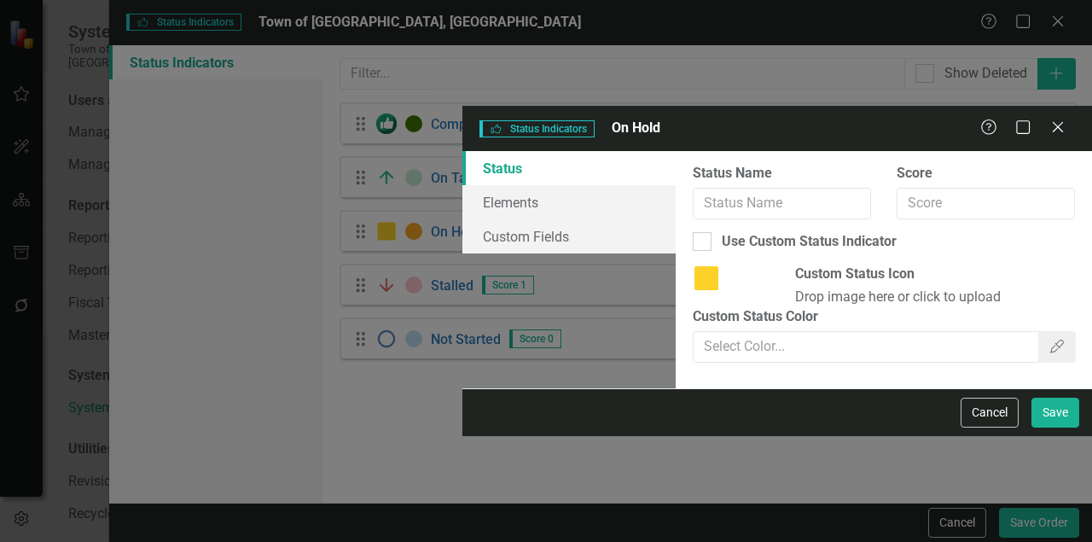
type input "On Hold"
checkbox input "true"
type input "#f5a623"
click at [694, 331] on input "#f5a623" at bounding box center [867, 347] width 346 height 32
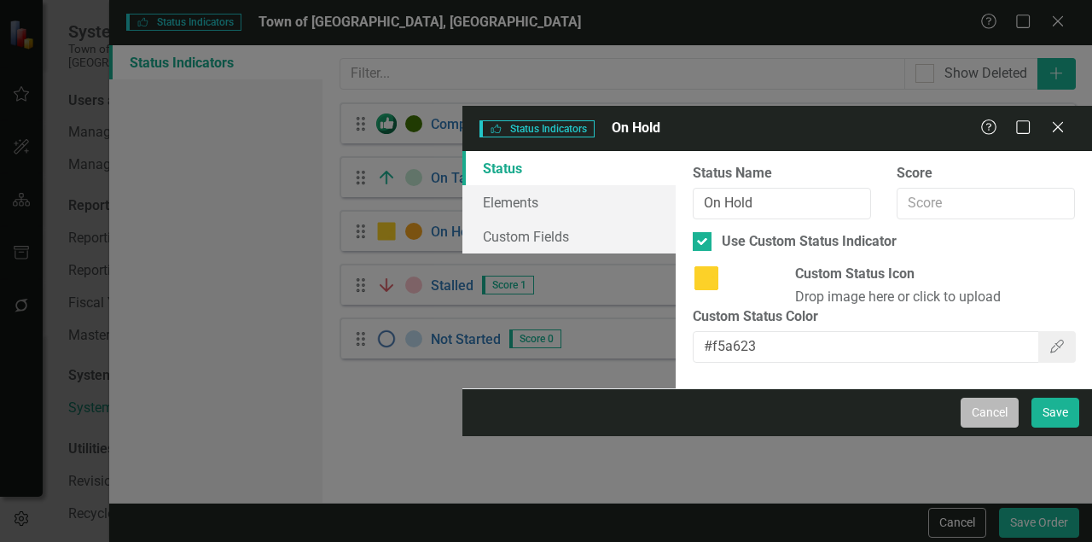
click at [996, 428] on button "Cancel" at bounding box center [990, 413] width 58 height 30
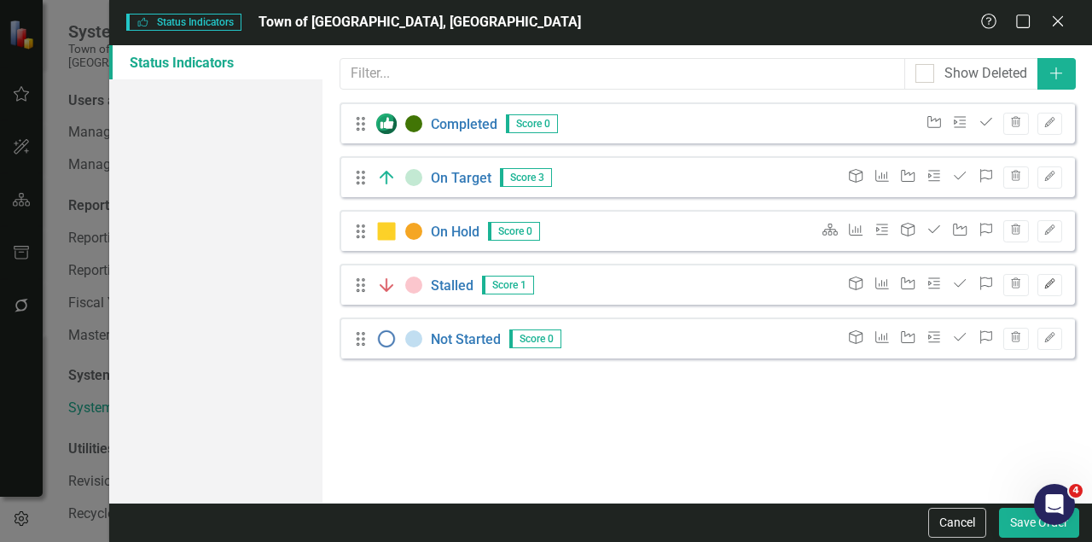
click at [1049, 282] on icon "button" at bounding box center [1049, 283] width 10 height 10
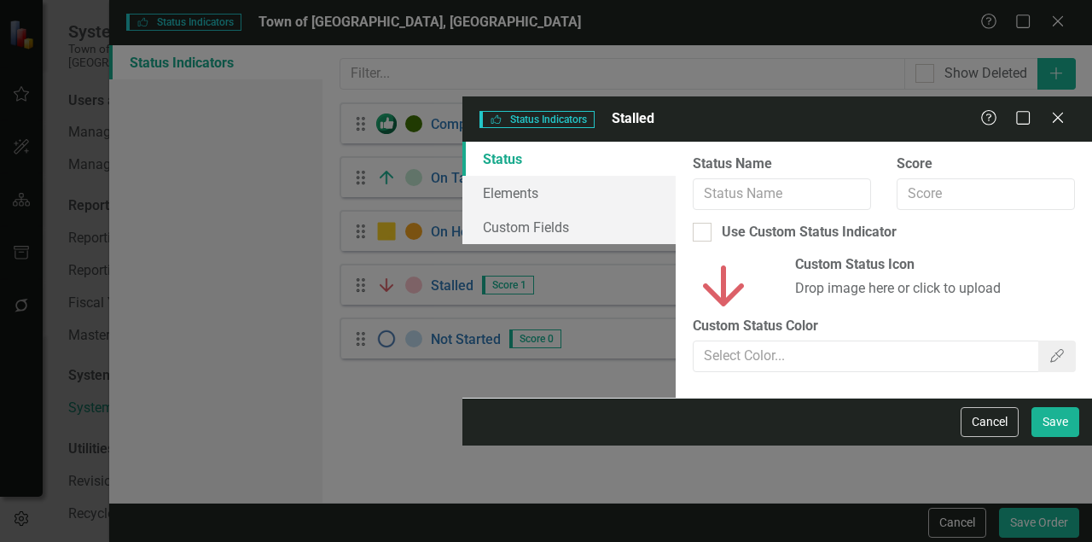
type input "Stalled"
type input "1"
checkbox input "true"
type input "#FBC6CD"
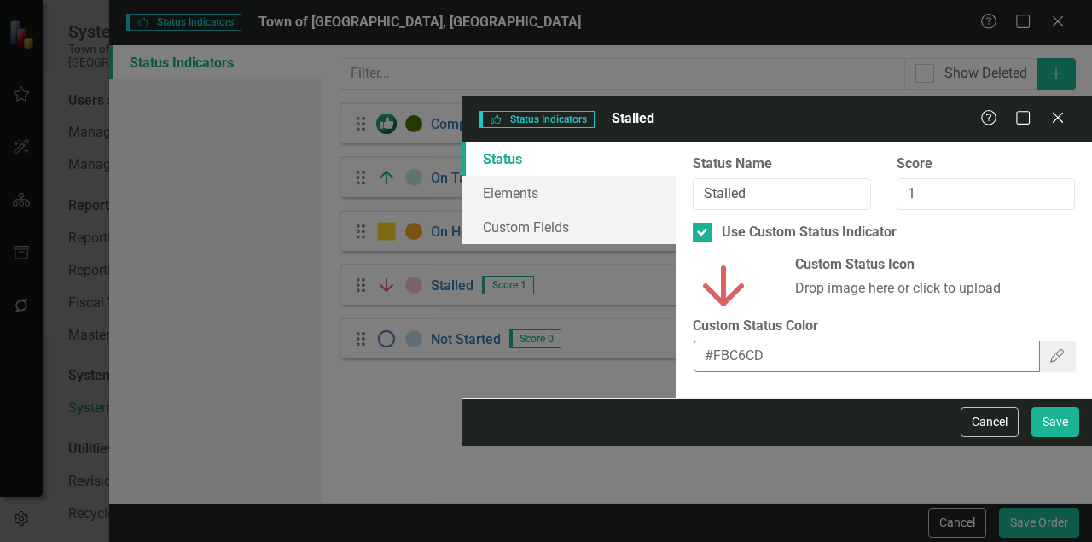
click at [694, 340] on input "#FBC6CD" at bounding box center [867, 356] width 346 height 32
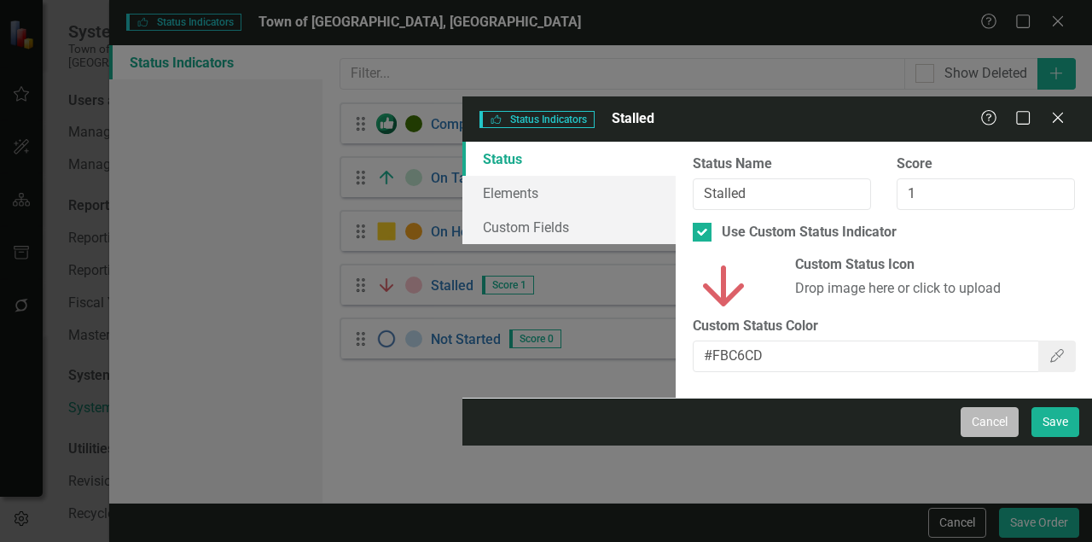
click at [993, 437] on button "Cancel" at bounding box center [990, 422] width 58 height 30
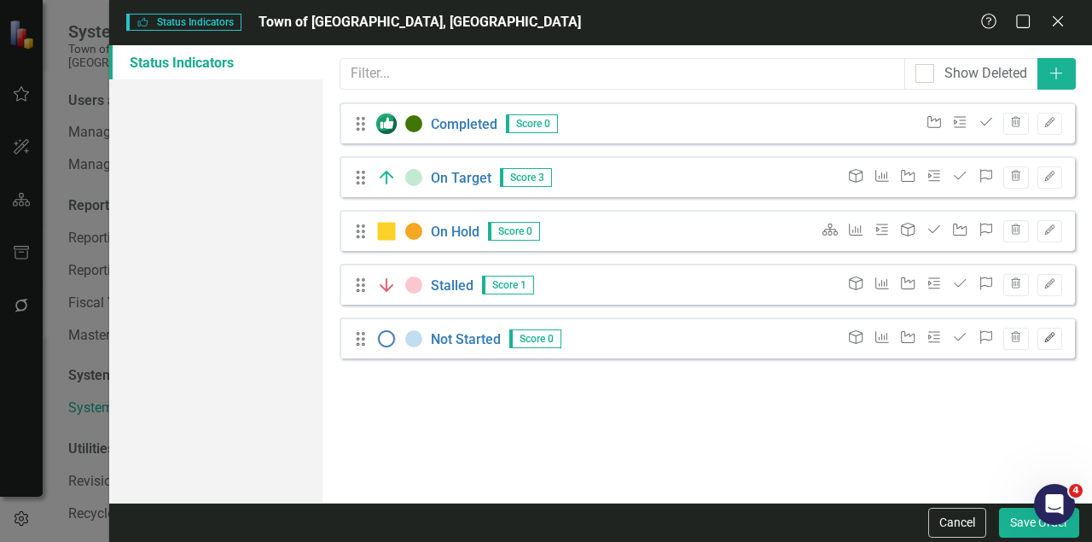
click at [1042, 335] on button "Edit" at bounding box center [1050, 339] width 25 height 22
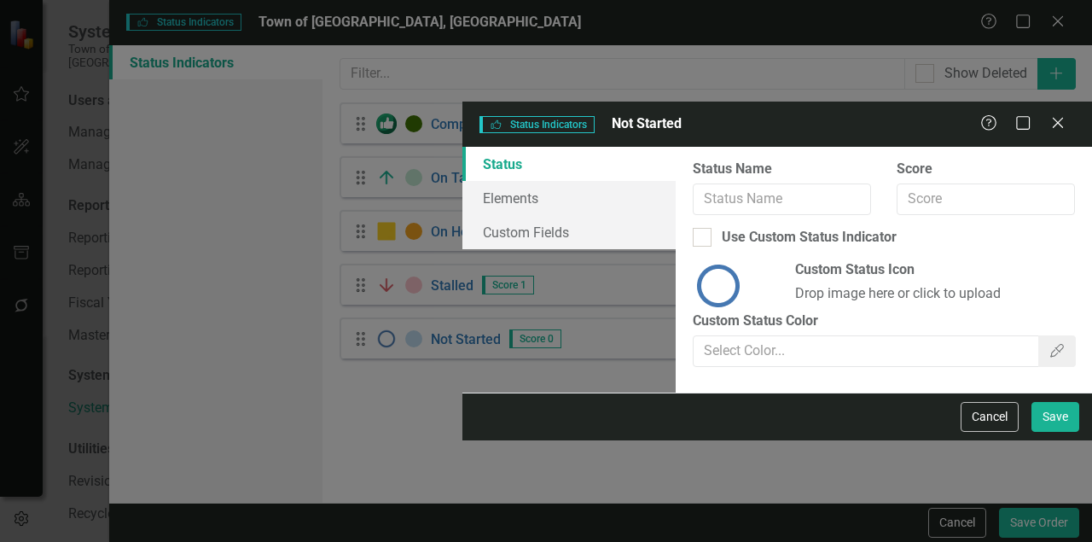
type input "Not Started"
type input "0"
checkbox input "true"
type input "#C1DEF1"
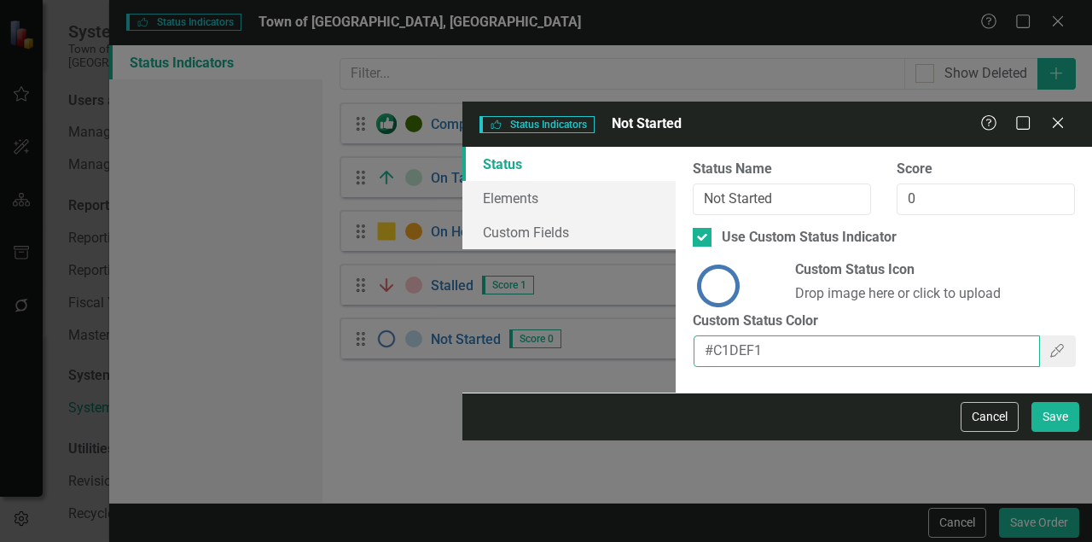
click at [694, 335] on input "#C1DEF1" at bounding box center [867, 351] width 346 height 32
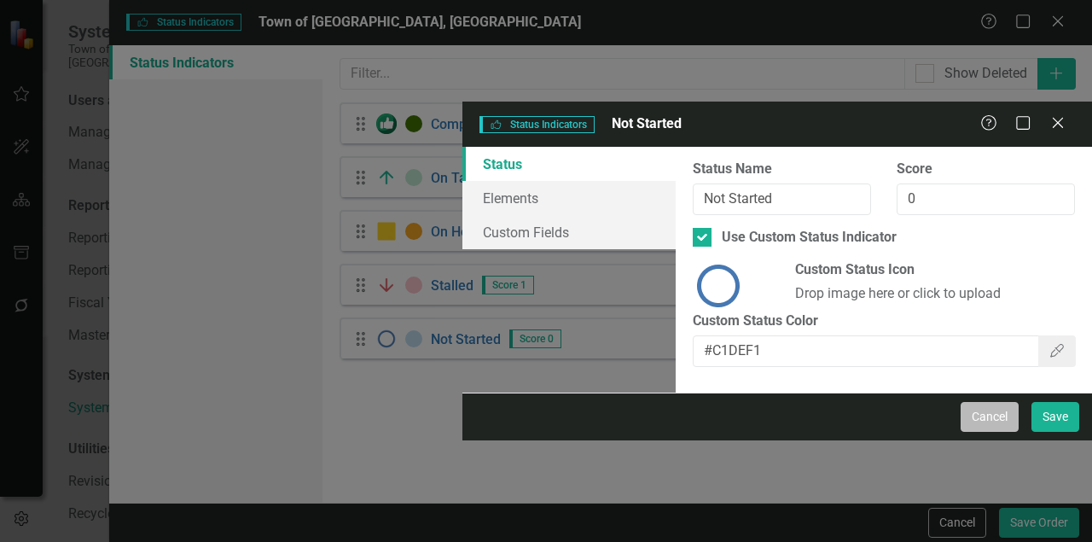
click at [1007, 432] on button "Cancel" at bounding box center [990, 417] width 58 height 30
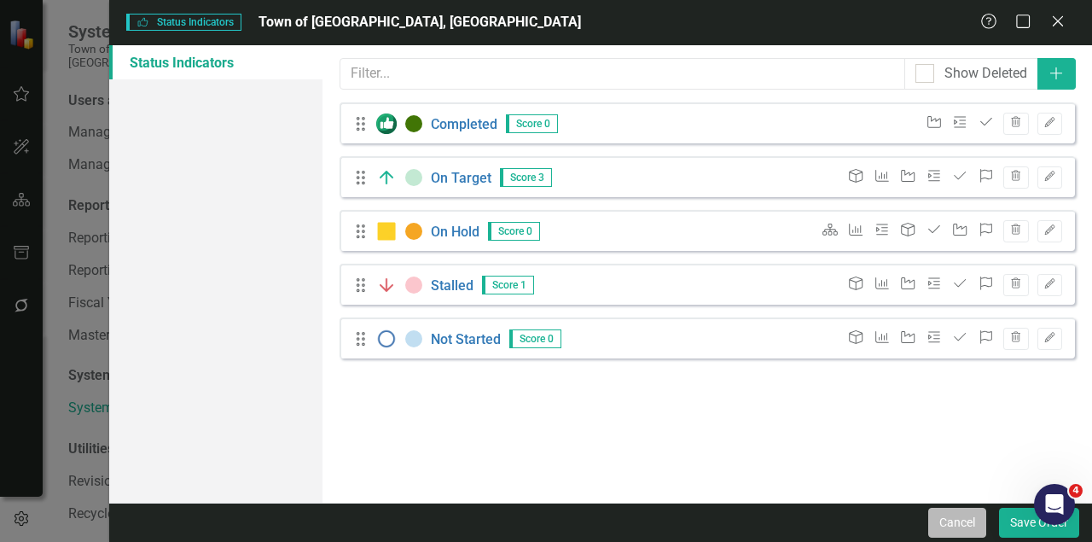
click at [935, 519] on button "Cancel" at bounding box center [957, 523] width 58 height 30
